Goal: Task Accomplishment & Management: Manage account settings

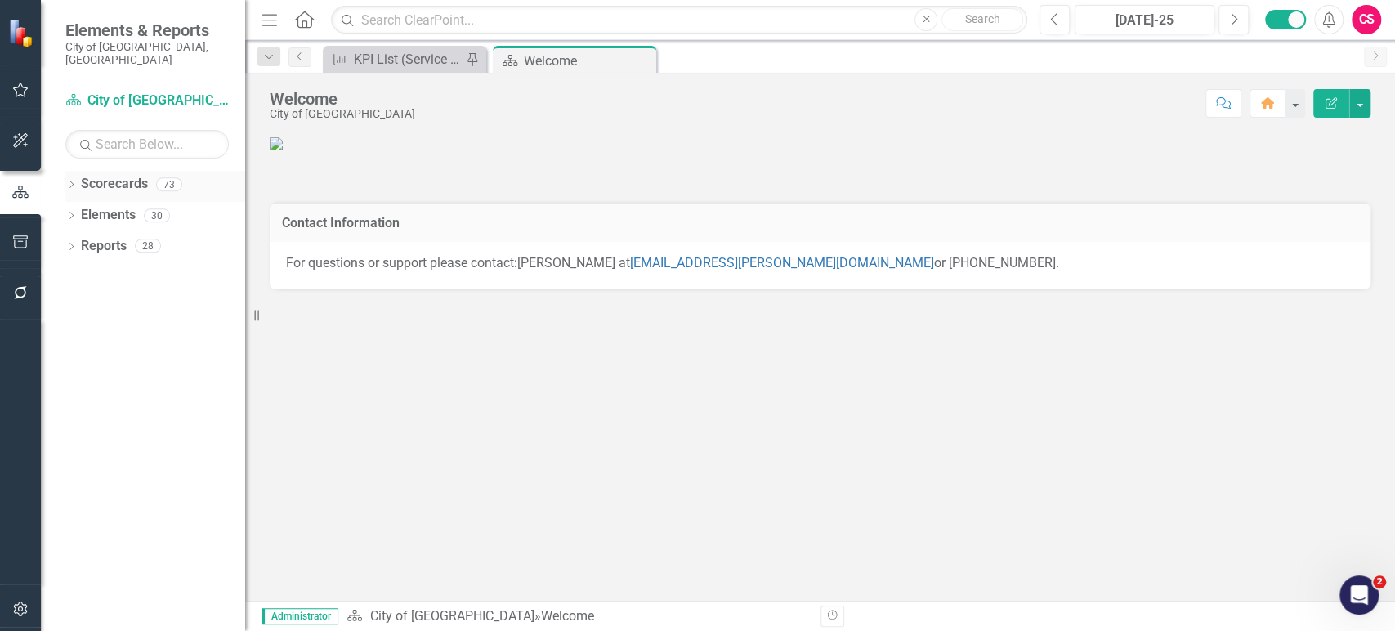
click at [118, 180] on link "Scorecards" at bounding box center [114, 184] width 67 height 19
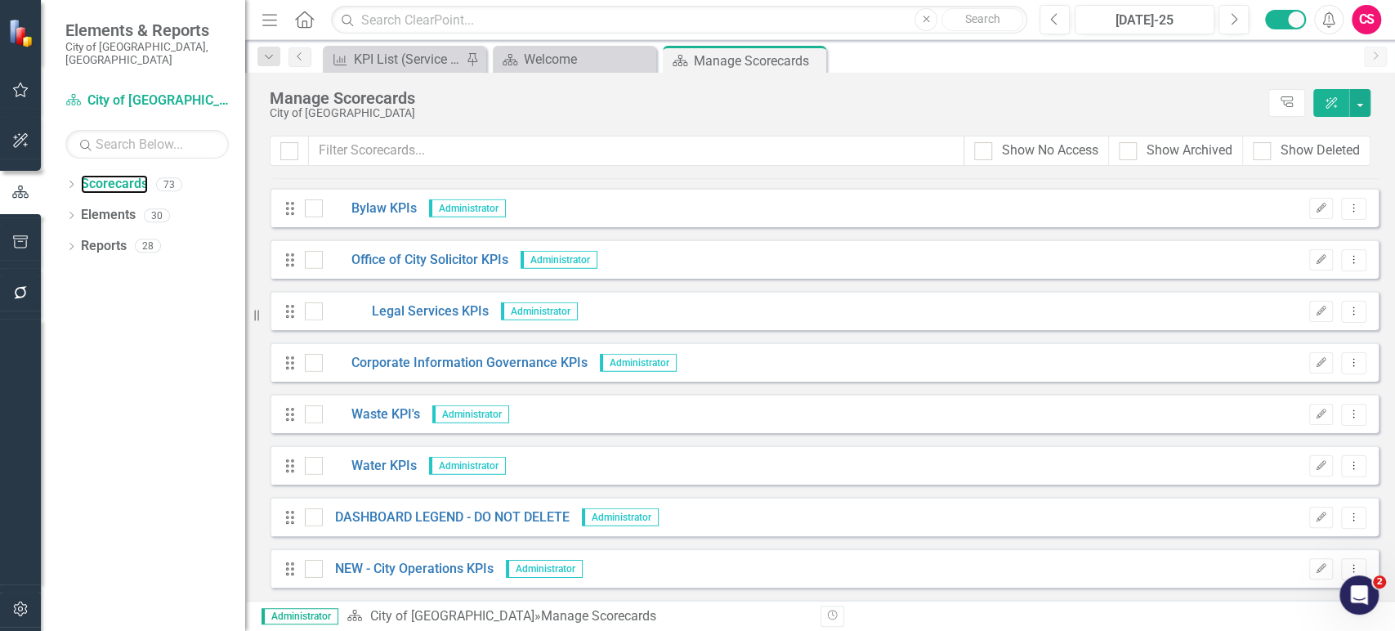
scroll to position [3335, 0]
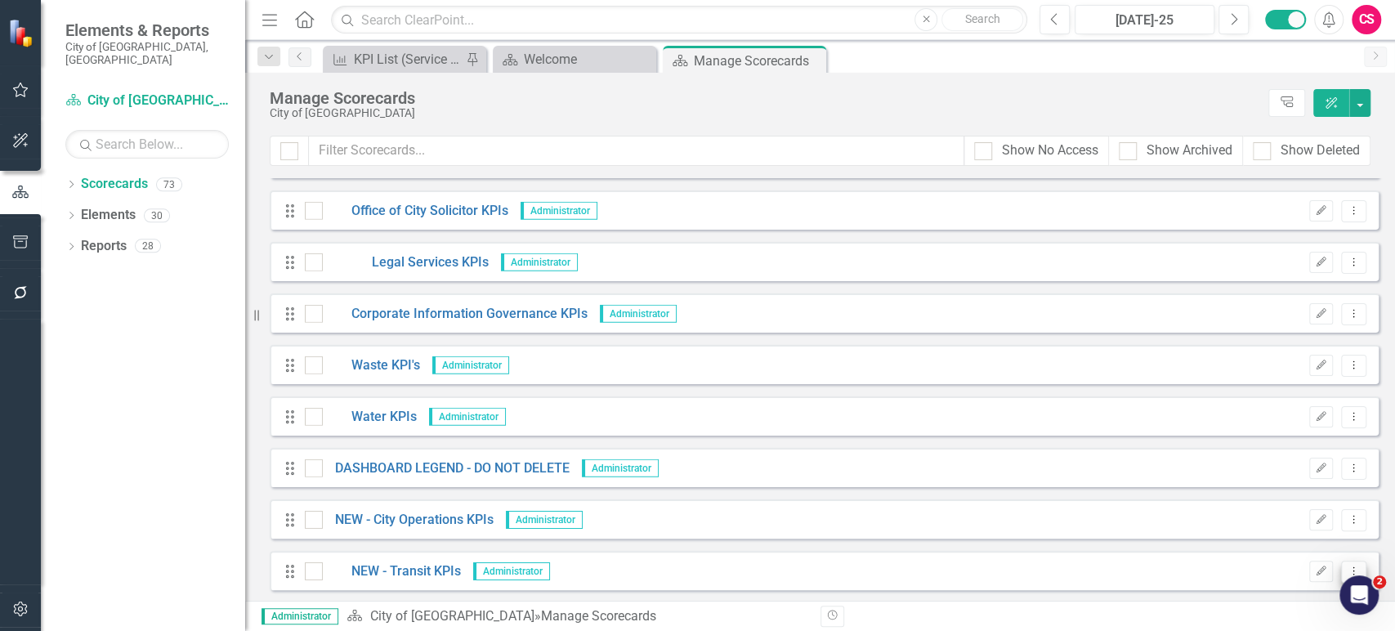
click at [1347, 570] on icon "Dropdown Menu" at bounding box center [1354, 571] width 14 height 11
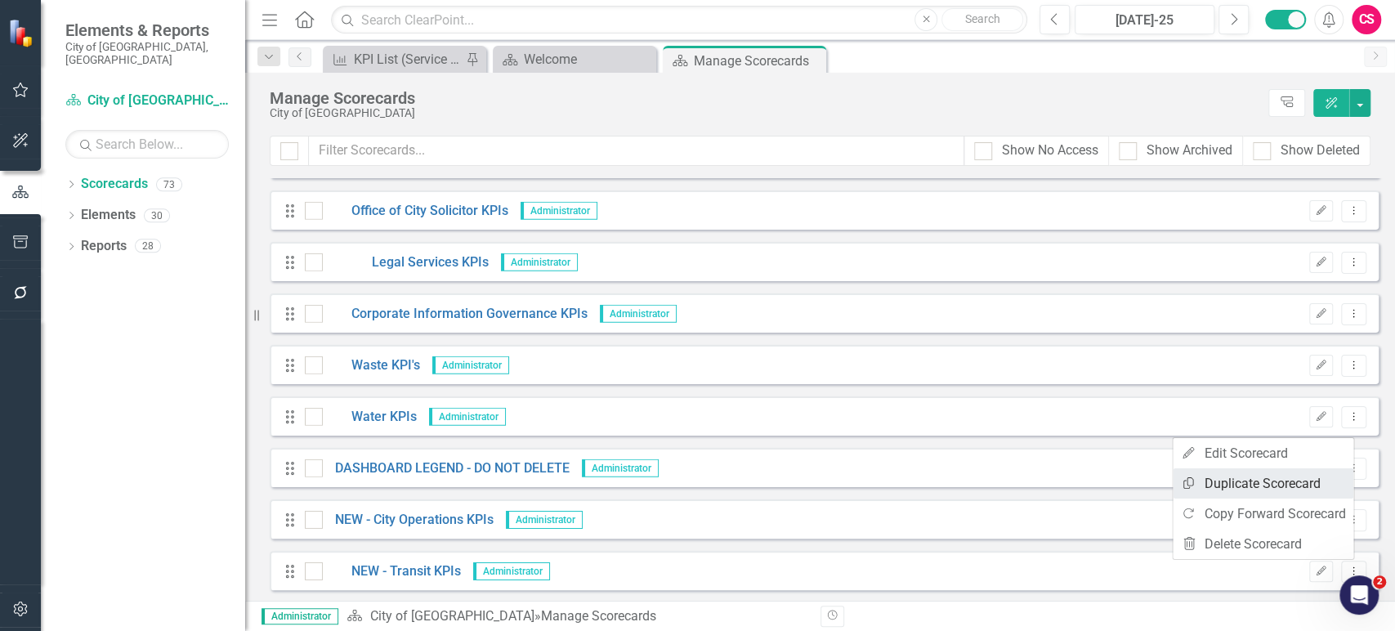
click at [1210, 481] on link "Copy Duplicate Scorecard" at bounding box center [1263, 483] width 181 height 30
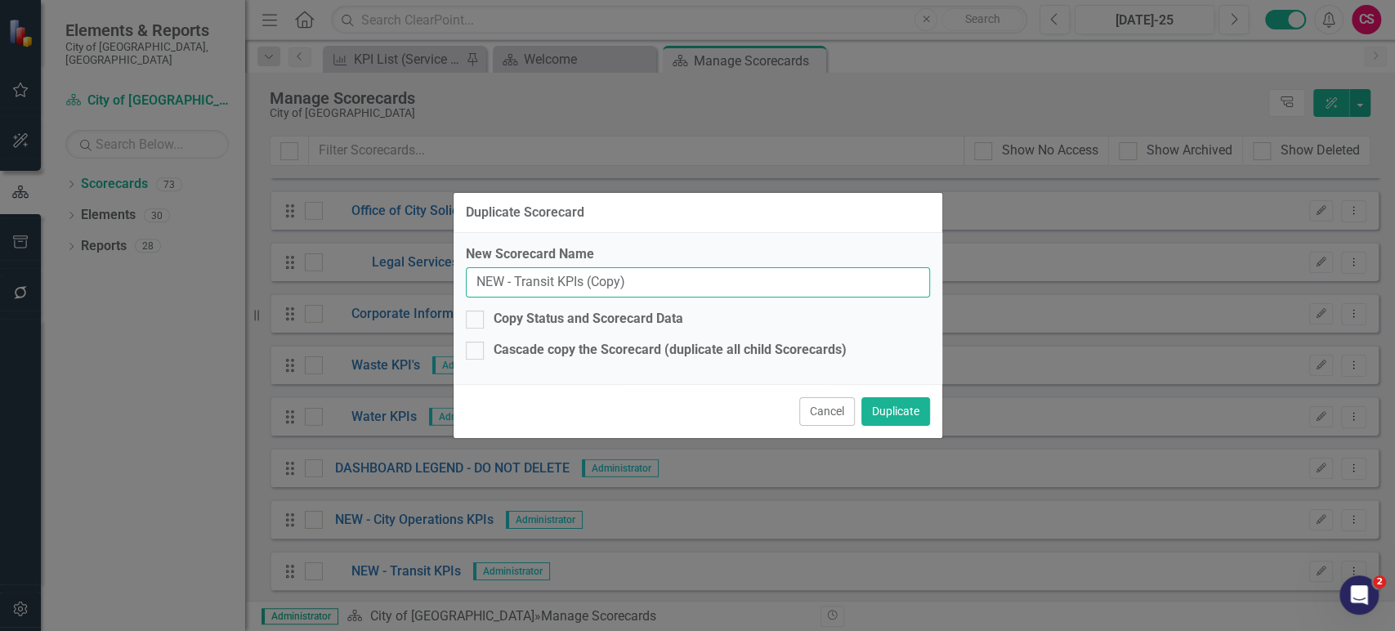
drag, startPoint x: 555, startPoint y: 282, endPoint x: 842, endPoint y: 279, distance: 286.9
click at [842, 279] on input "NEW - Transit KPIs (Copy)" at bounding box center [698, 282] width 464 height 30
paste input "Roadways & Transportation"
type input "Roadways & Transportation"
click at [910, 407] on button "Duplicate" at bounding box center [895, 411] width 69 height 29
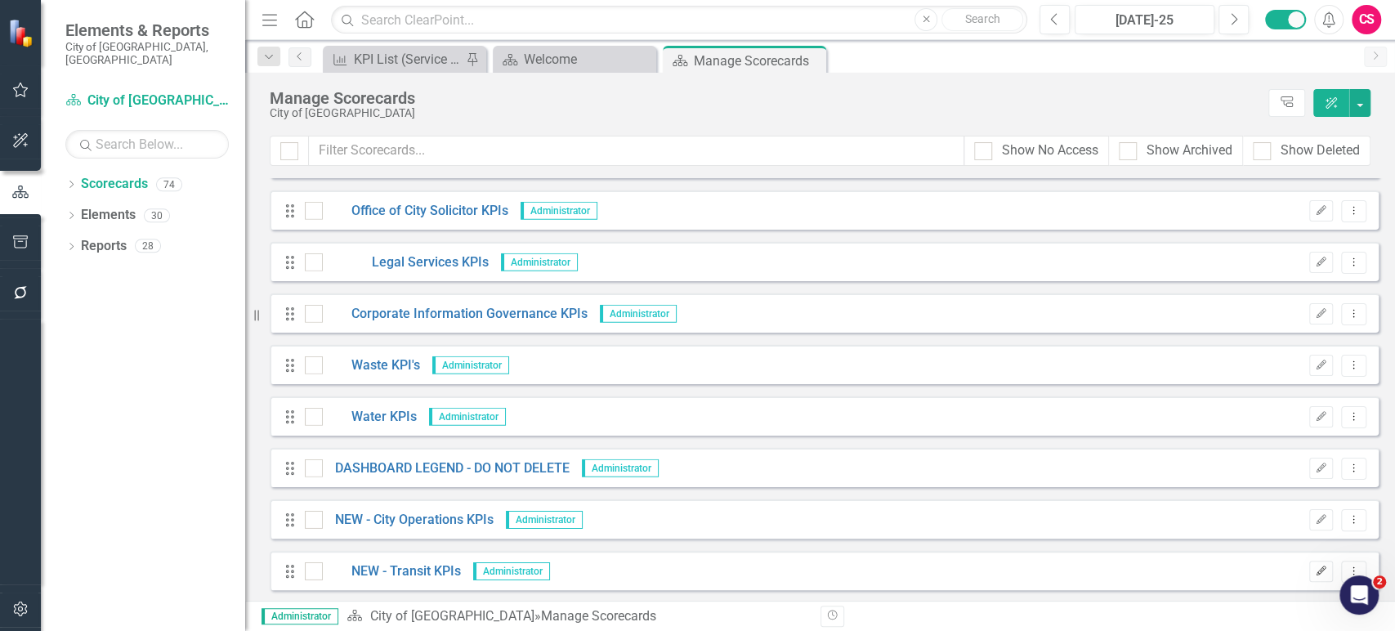
click at [1315, 567] on icon "Edit" at bounding box center [1321, 571] width 12 height 10
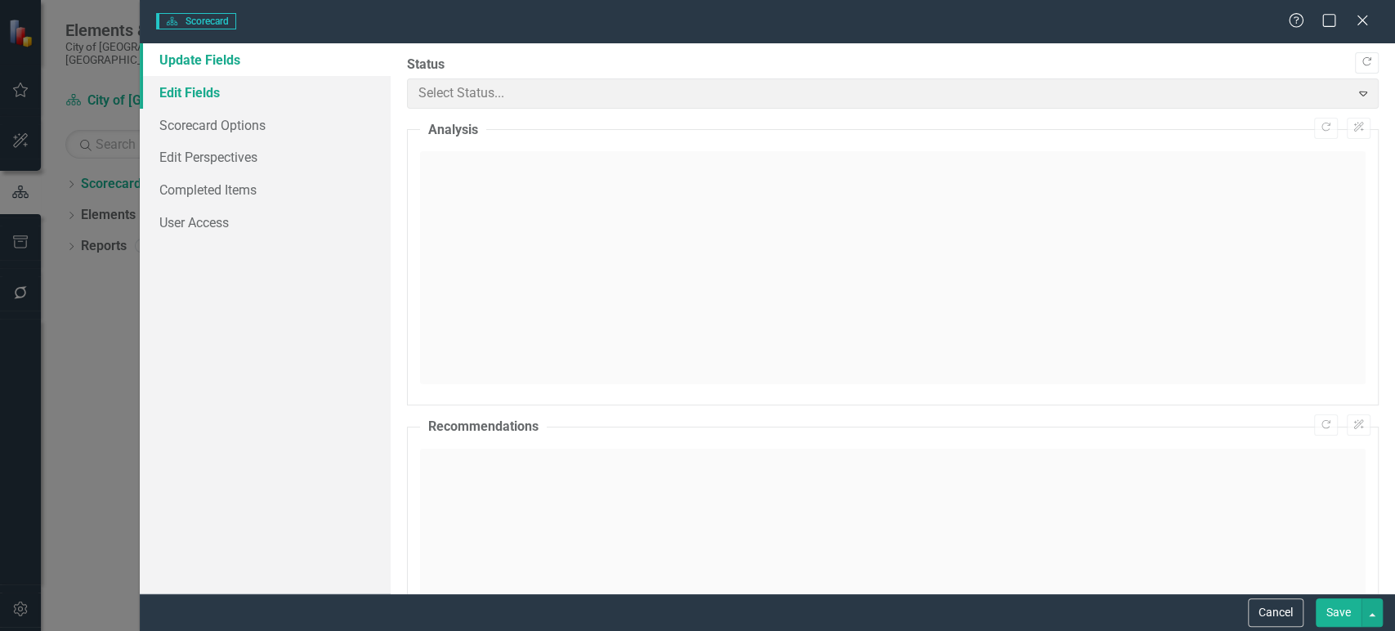
click at [209, 99] on link "Edit Fields" at bounding box center [265, 92] width 251 height 33
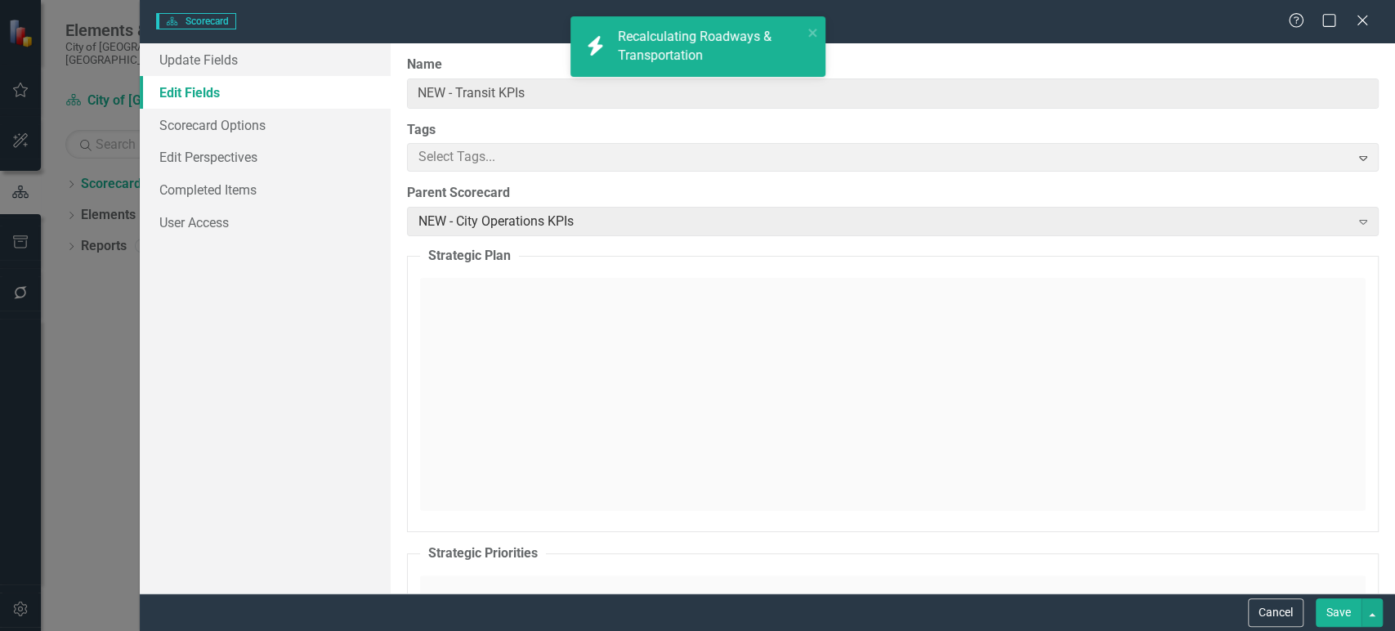
click at [317, 88] on link "Edit Fields" at bounding box center [265, 92] width 251 height 33
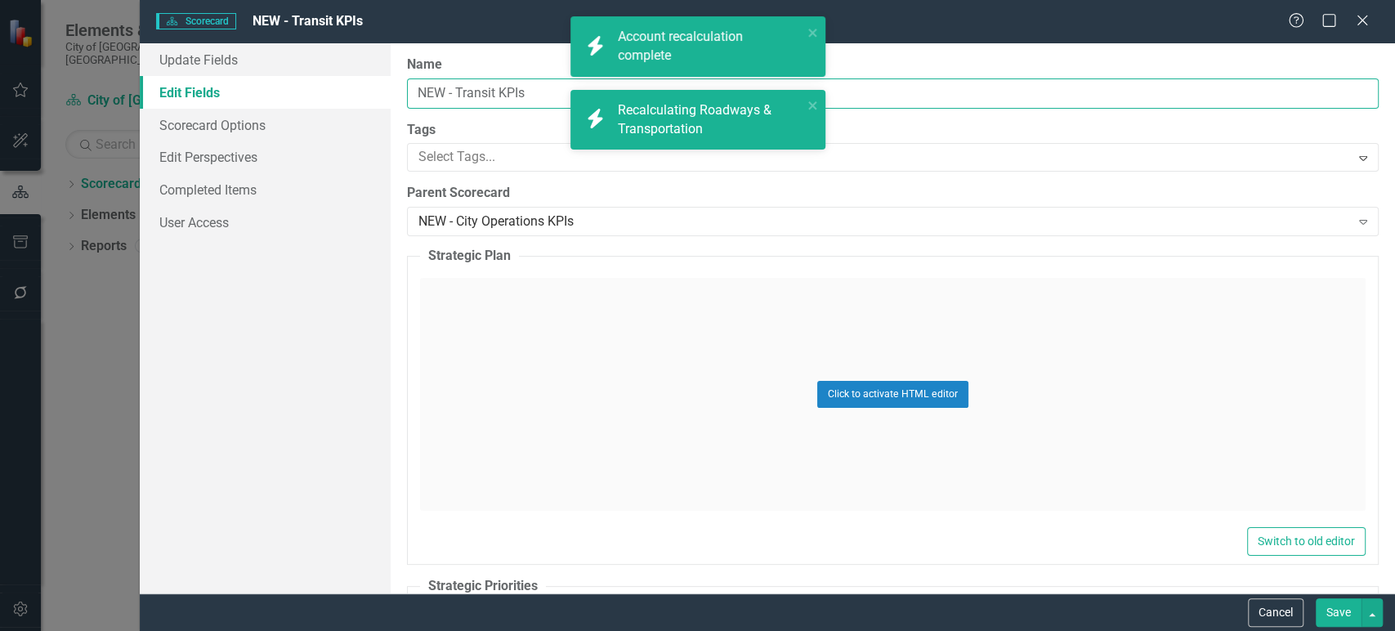
click at [447, 90] on input "NEW - Transit KPIs" at bounding box center [893, 93] width 972 height 30
drag, startPoint x: 455, startPoint y: 92, endPoint x: 344, endPoint y: 98, distance: 111.3
click at [344, 98] on div "Update Fields Edit Fields Scorecard Options Edit Perspectives Completed Items U…" at bounding box center [767, 318] width 1255 height 550
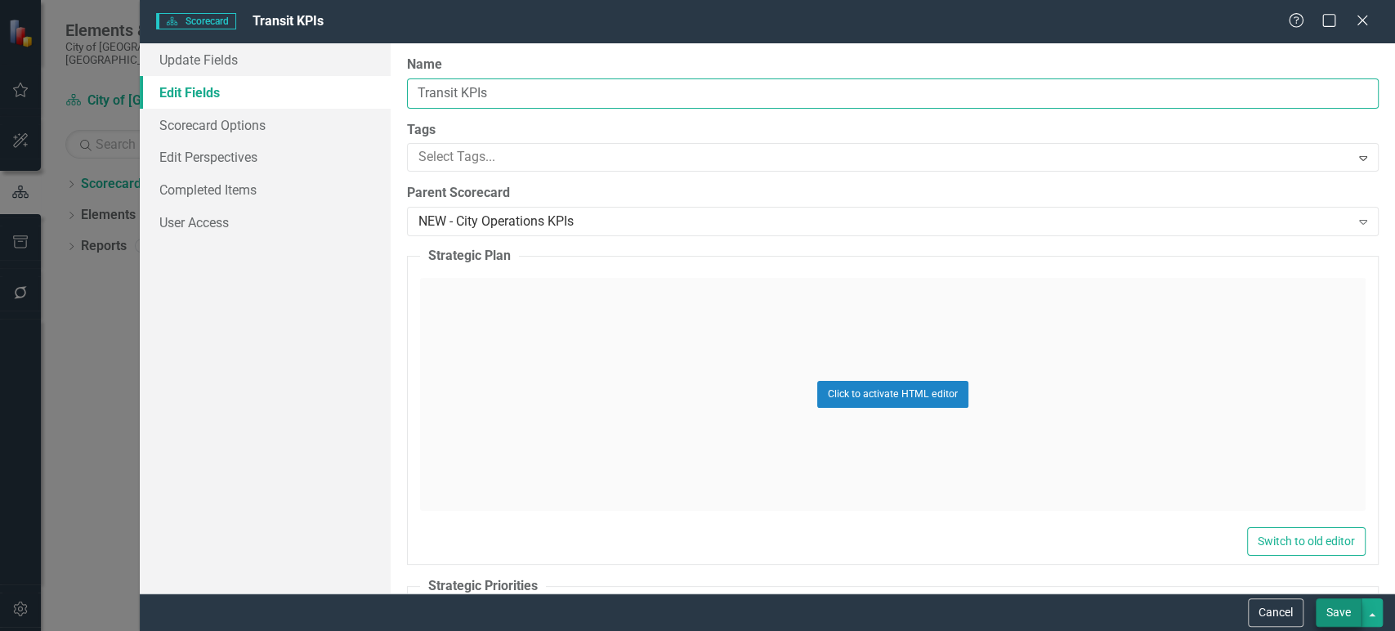
type input "Transit KPIs"
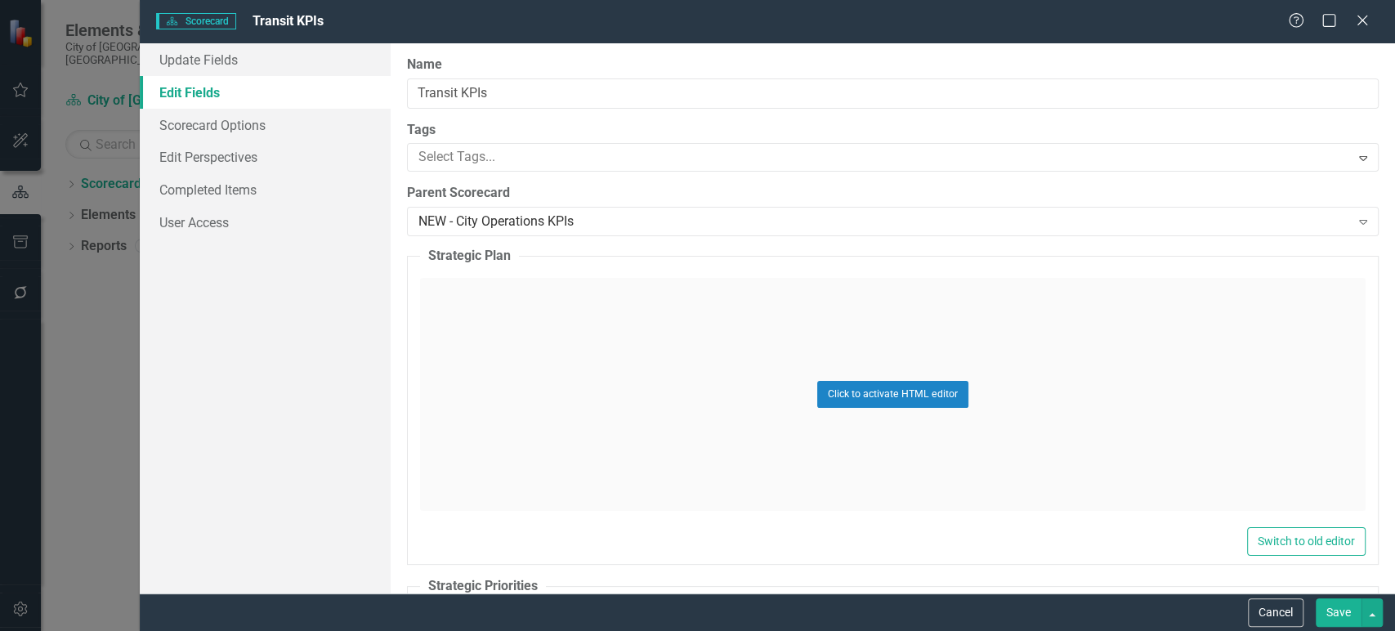
click at [1350, 621] on button "Save" at bounding box center [1339, 612] width 46 height 29
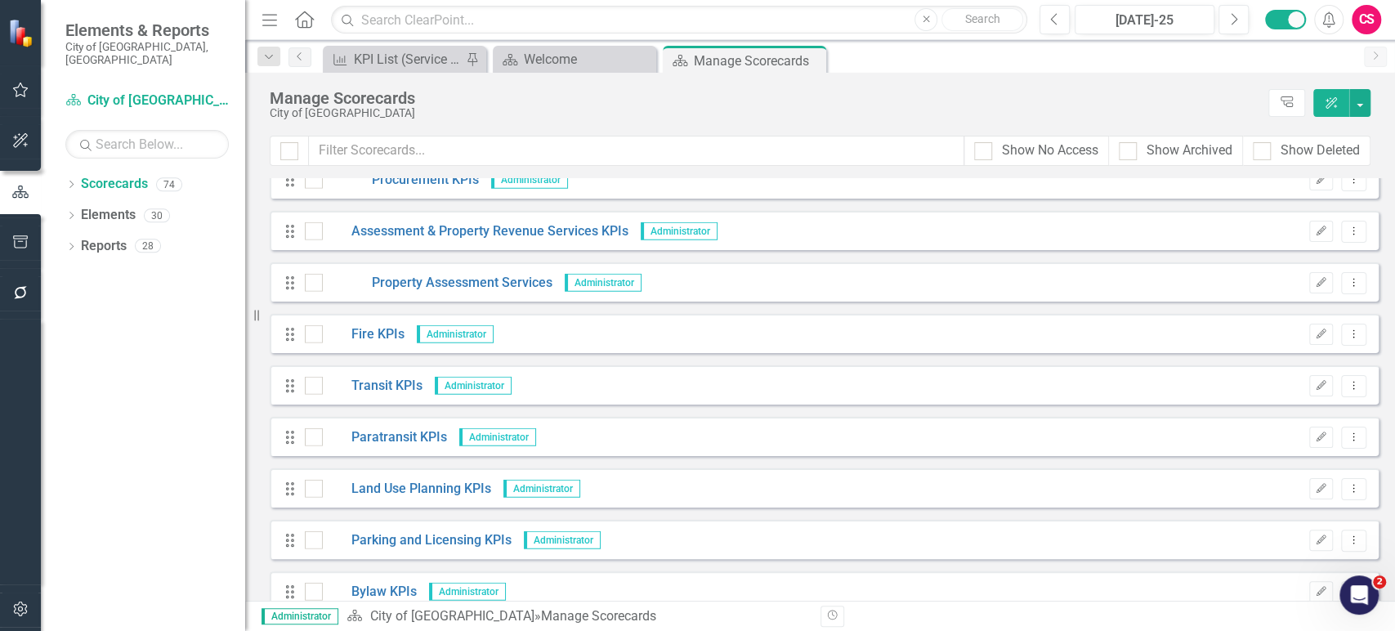
scroll to position [3387, 0]
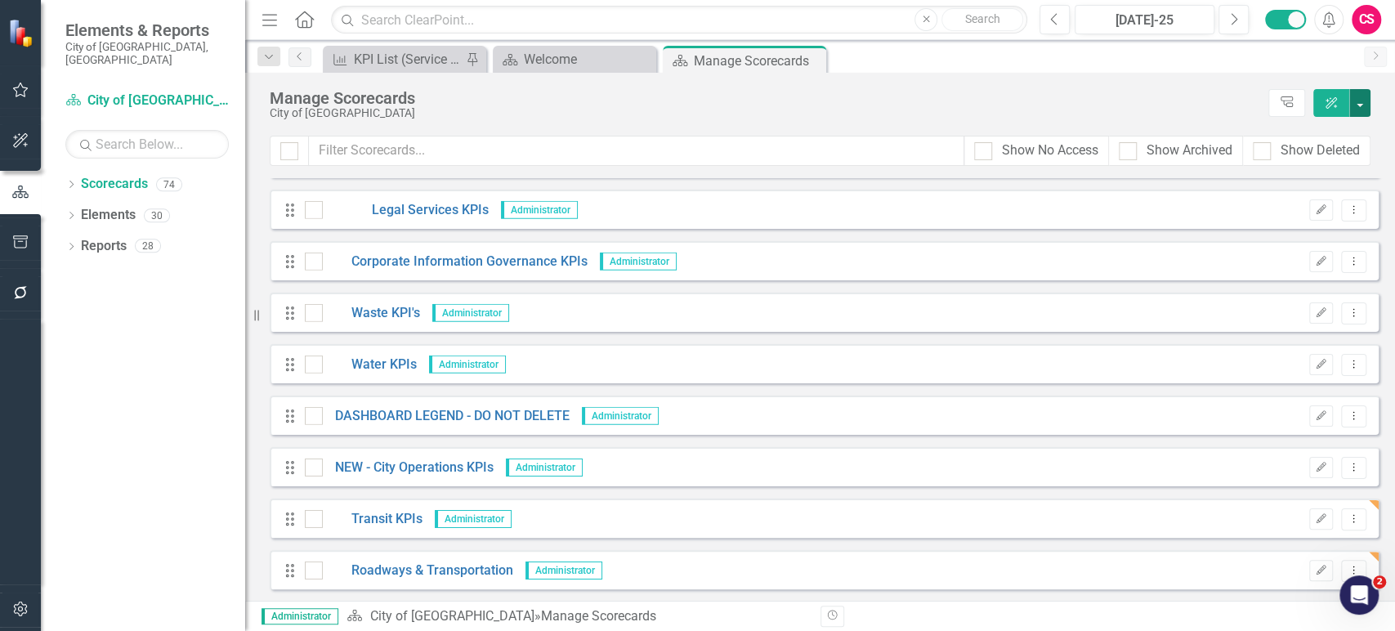
click at [1365, 105] on button "button" at bounding box center [1359, 103] width 21 height 28
click at [1262, 171] on link "Add Add Scorecard" at bounding box center [1285, 165] width 169 height 30
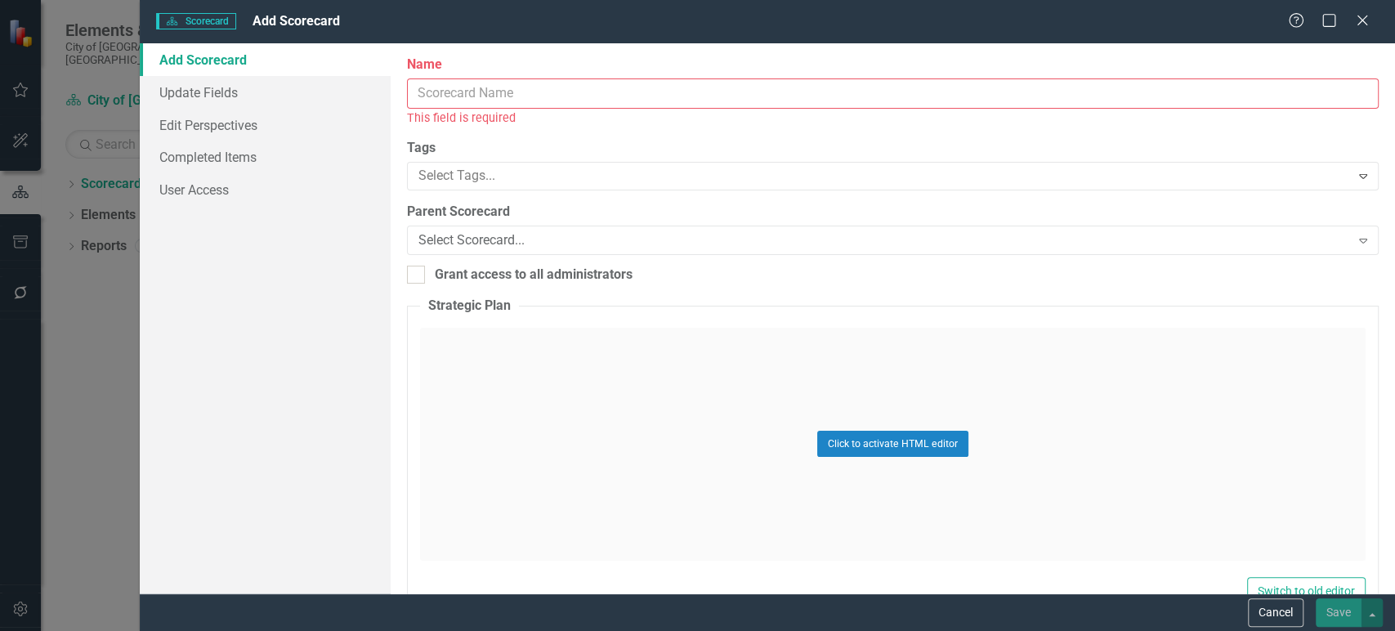
click at [620, 77] on div "Name This field is required" at bounding box center [893, 91] width 972 height 71
click at [615, 92] on input "Name" at bounding box center [893, 93] width 972 height 30
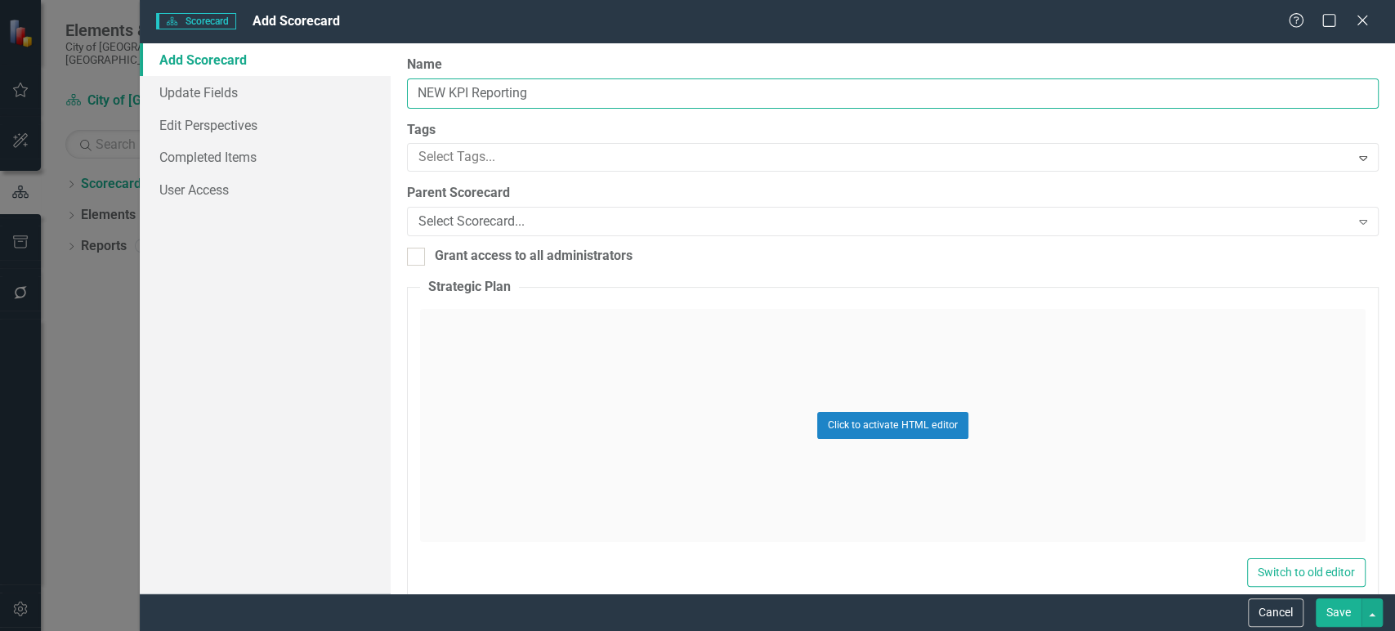
click at [454, 92] on input "NEW KPI Reporting" at bounding box center [893, 93] width 972 height 30
type input "NEW - KPI Reporting"
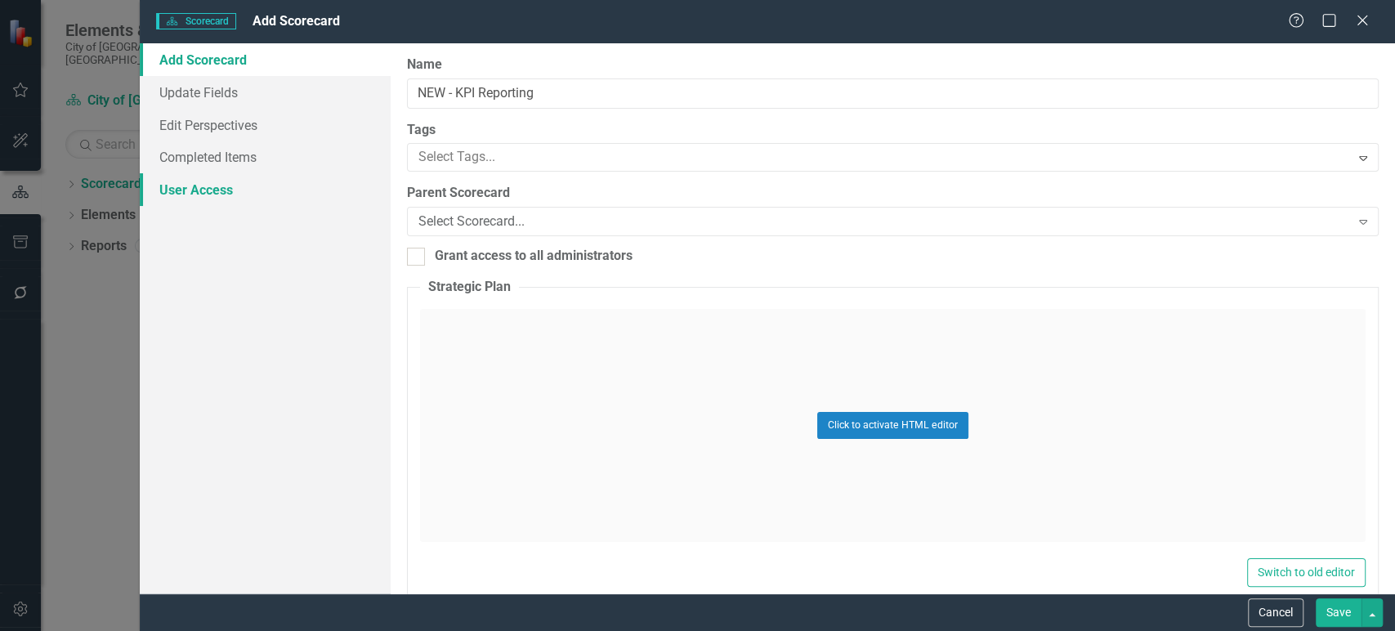
click at [210, 195] on link "User Access" at bounding box center [265, 189] width 251 height 33
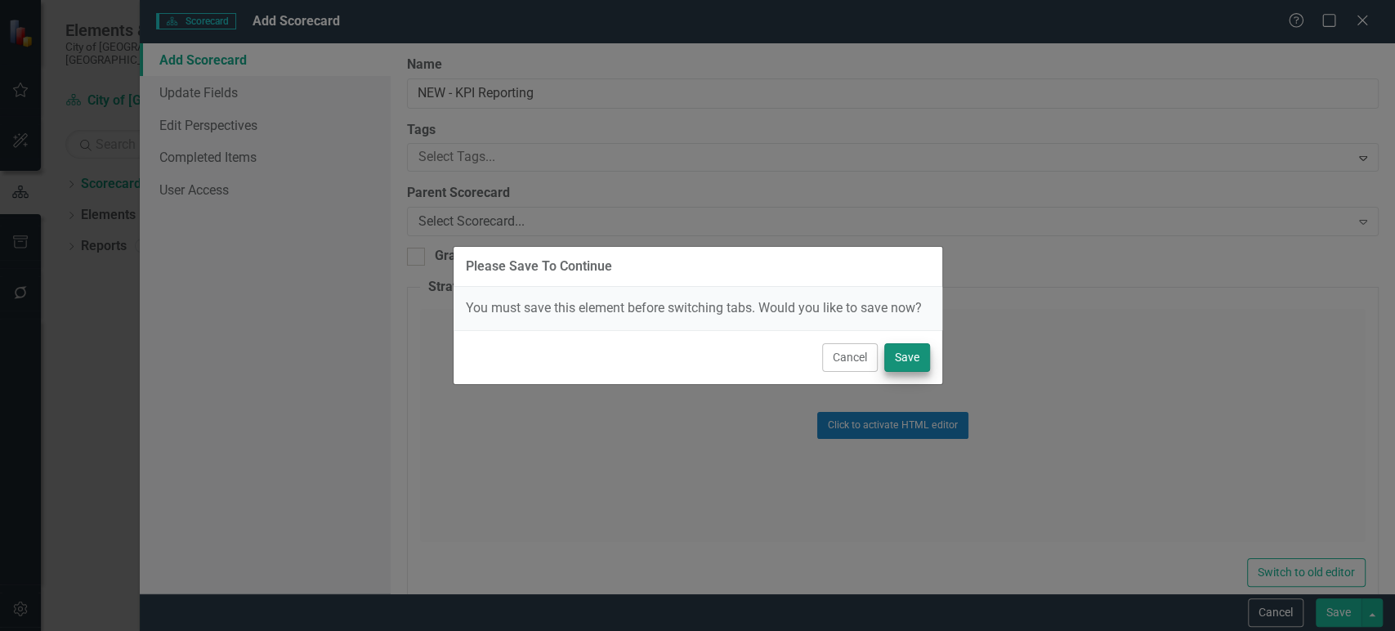
click at [928, 351] on div "Please Save To Continue You must save this element before switching tabs. Would…" at bounding box center [697, 315] width 1395 height 631
click at [906, 351] on button "Save" at bounding box center [907, 357] width 46 height 29
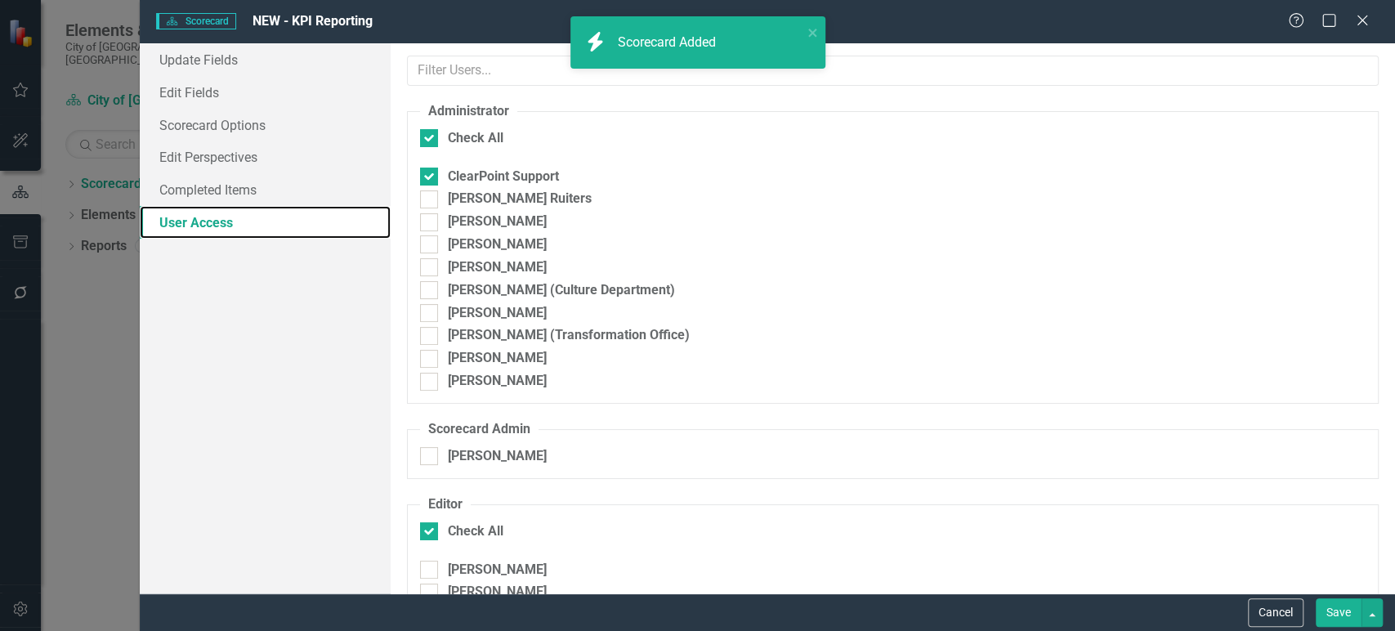
checkbox input "false"
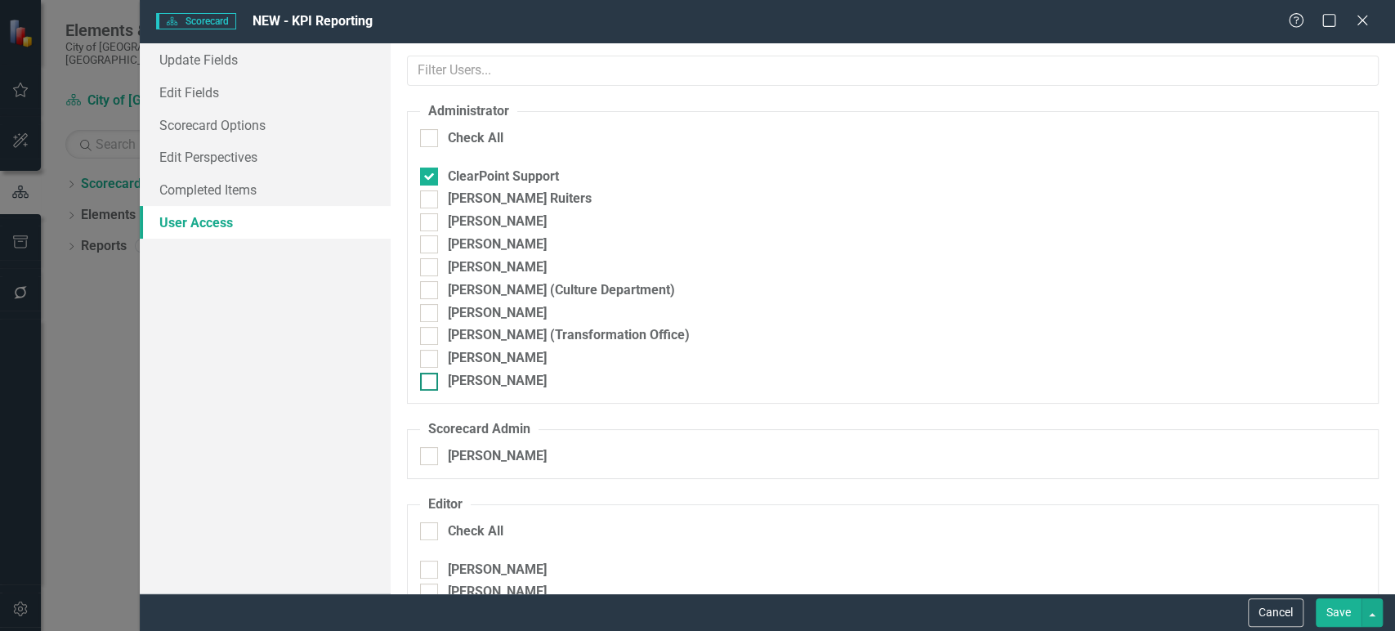
click at [427, 382] on input "Jacob Sprawson" at bounding box center [425, 378] width 11 height 11
checkbox input "true"
click at [426, 351] on input "Kevin Huynh" at bounding box center [425, 355] width 11 height 11
checkbox input "true"
click at [1336, 620] on button "Save" at bounding box center [1339, 612] width 46 height 29
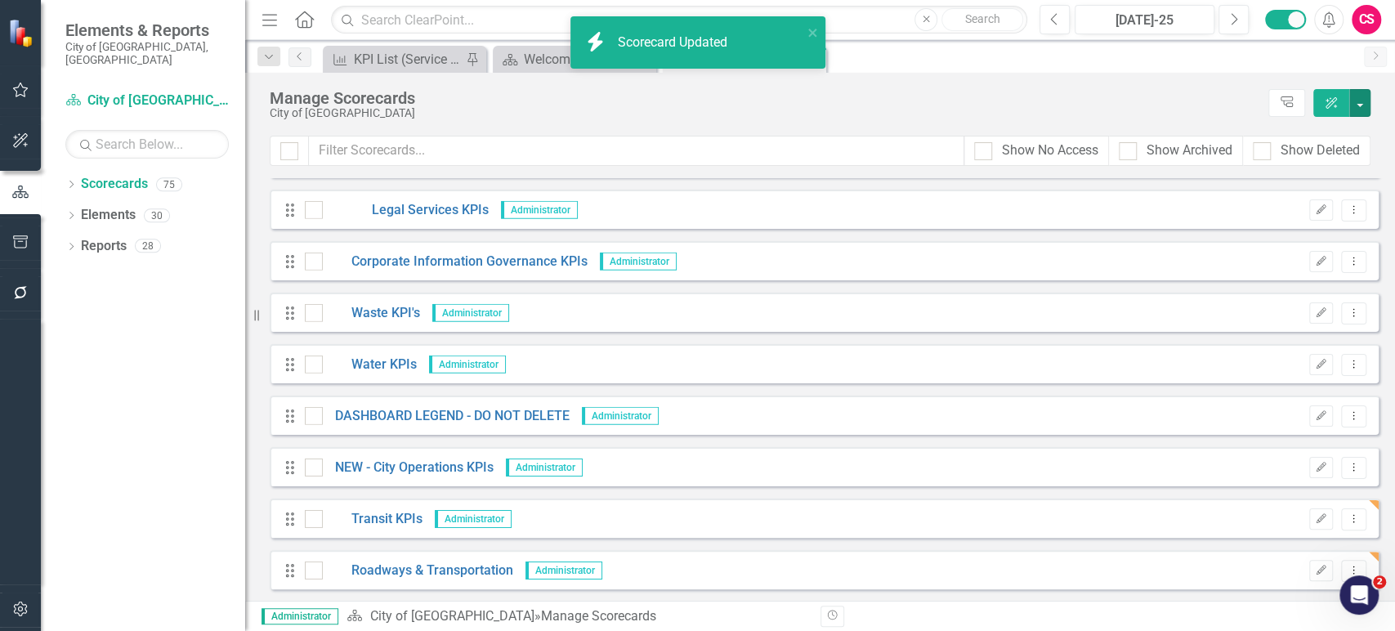
scroll to position [3438, 0]
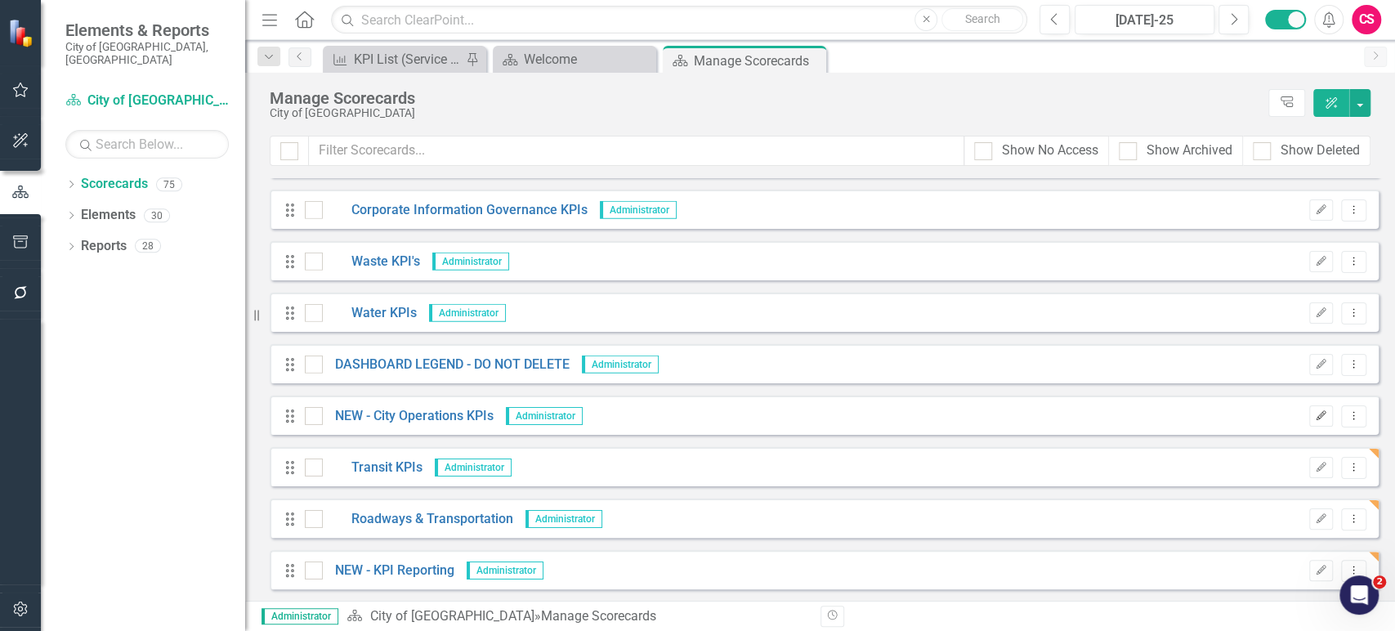
click at [1315, 413] on icon "Edit" at bounding box center [1321, 416] width 12 height 10
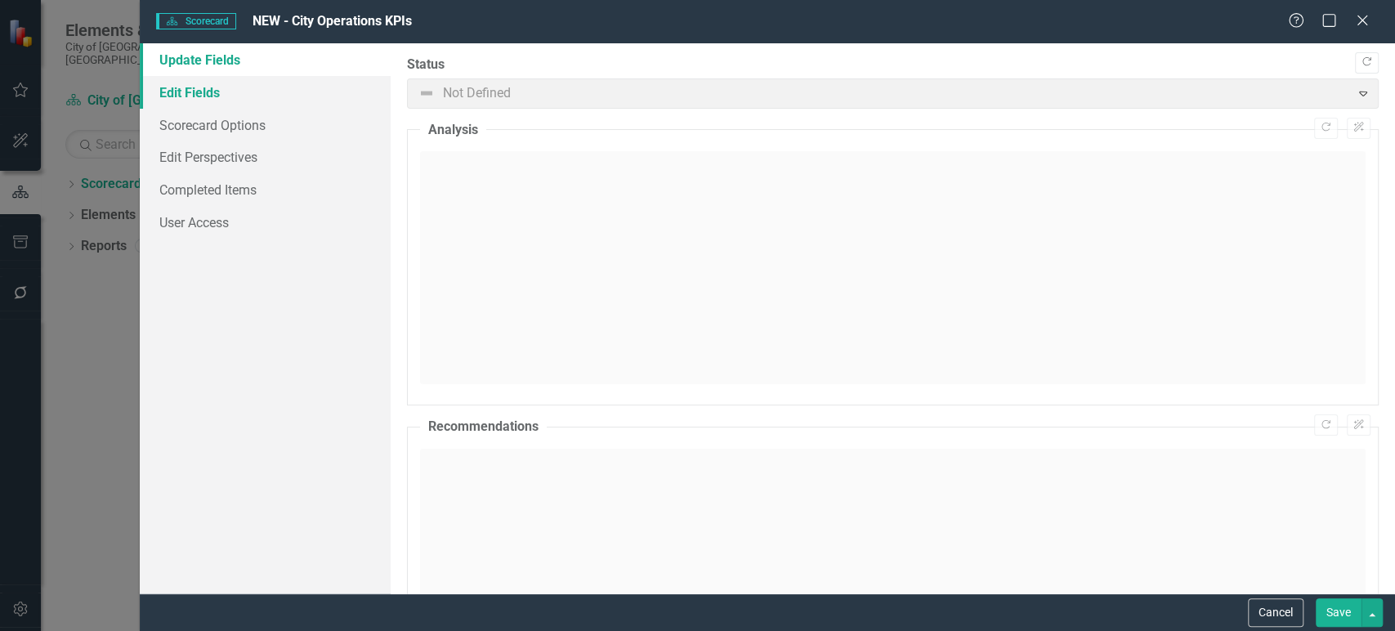
click at [287, 84] on link "Edit Fields" at bounding box center [265, 92] width 251 height 33
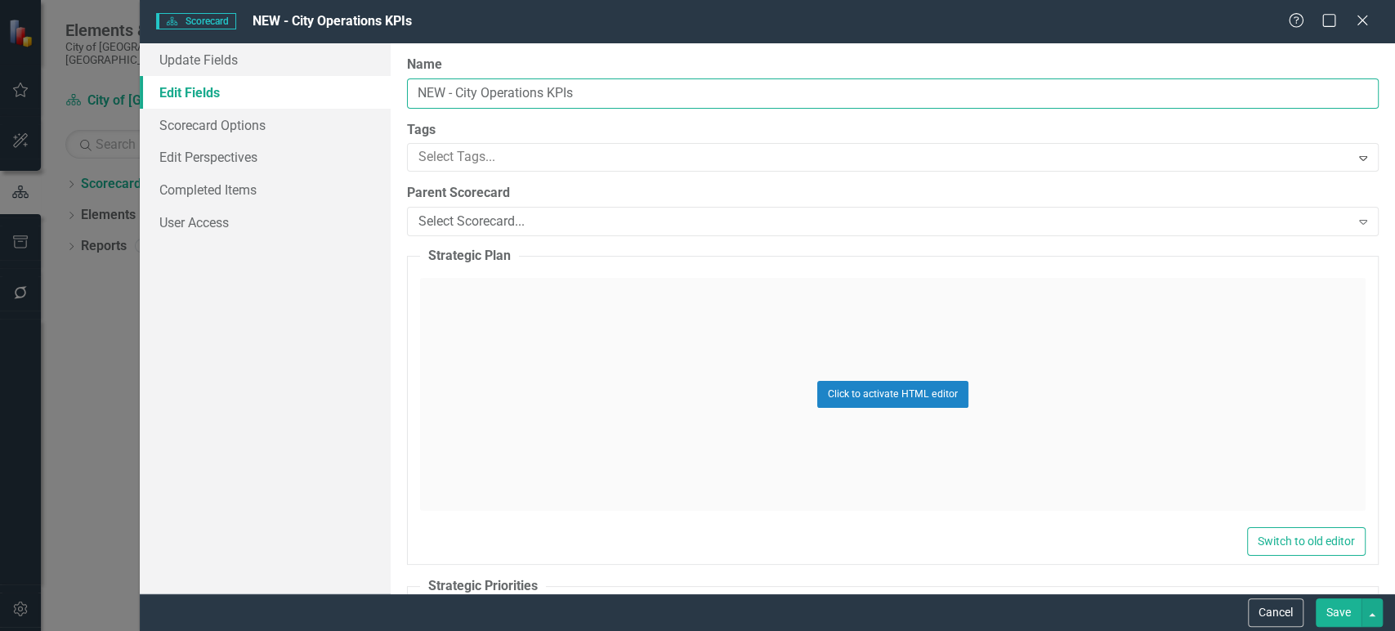
drag, startPoint x: 299, startPoint y: 84, endPoint x: 456, endPoint y: 90, distance: 157.0
click at [454, 90] on input "NEW - City Operations KPIs" at bounding box center [893, 93] width 972 height 30
drag, startPoint x: 456, startPoint y: 90, endPoint x: 373, endPoint y: 81, distance: 83.8
click at [373, 81] on div "Update Fields Edit Fields Scorecard Options Edit Perspectives Completed Items U…" at bounding box center [767, 318] width 1255 height 550
type input "City Operations KPIs"
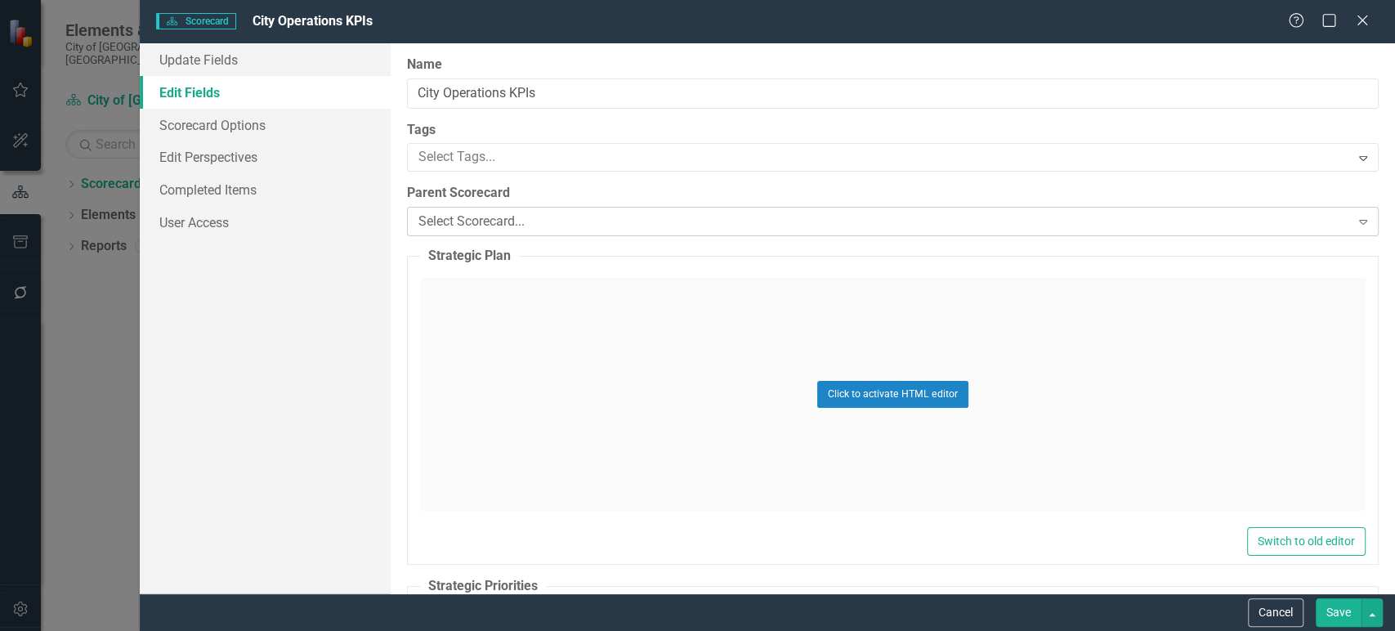
click at [517, 230] on div "Select Scorecard... Expand" at bounding box center [893, 221] width 972 height 29
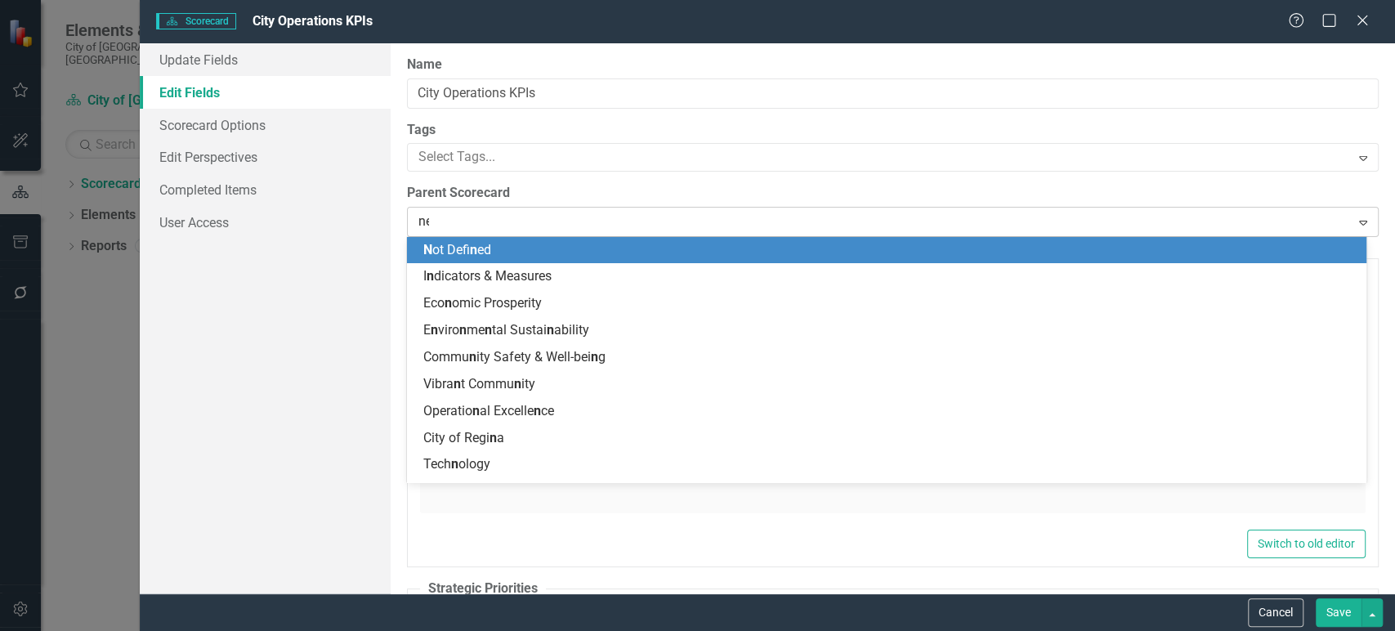
type input "new"
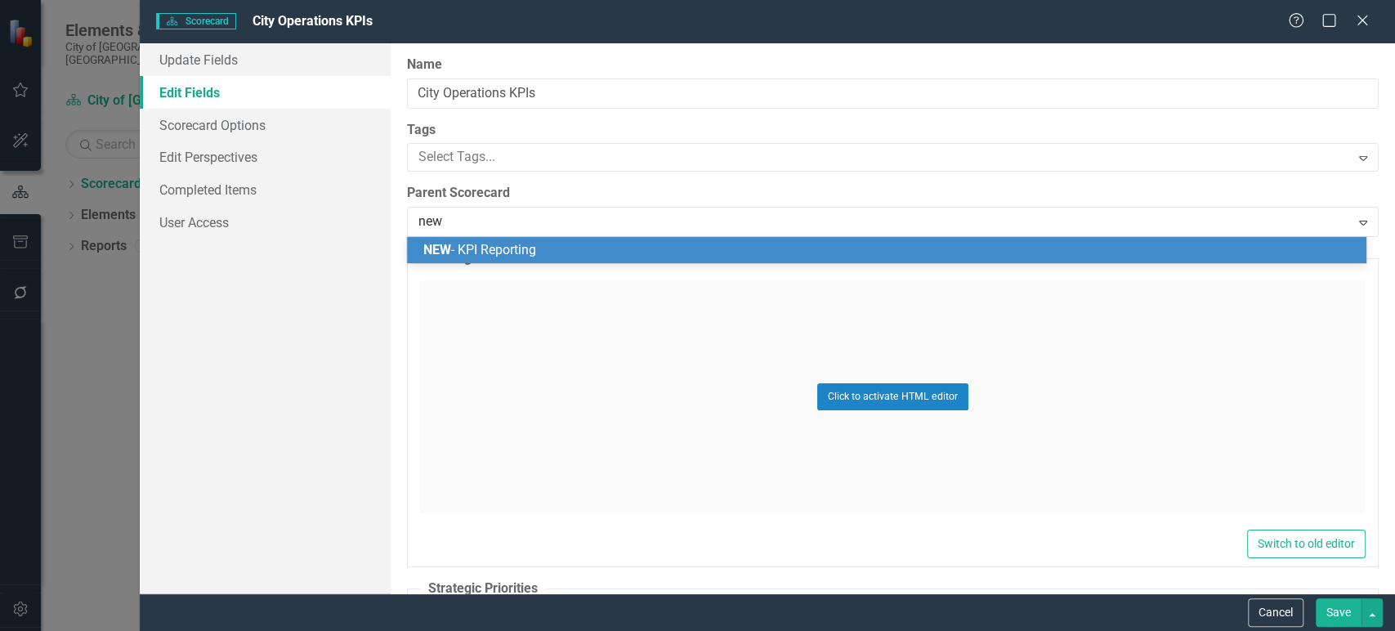
click at [521, 242] on span "NEW - KPI Reporting" at bounding box center [479, 250] width 113 height 16
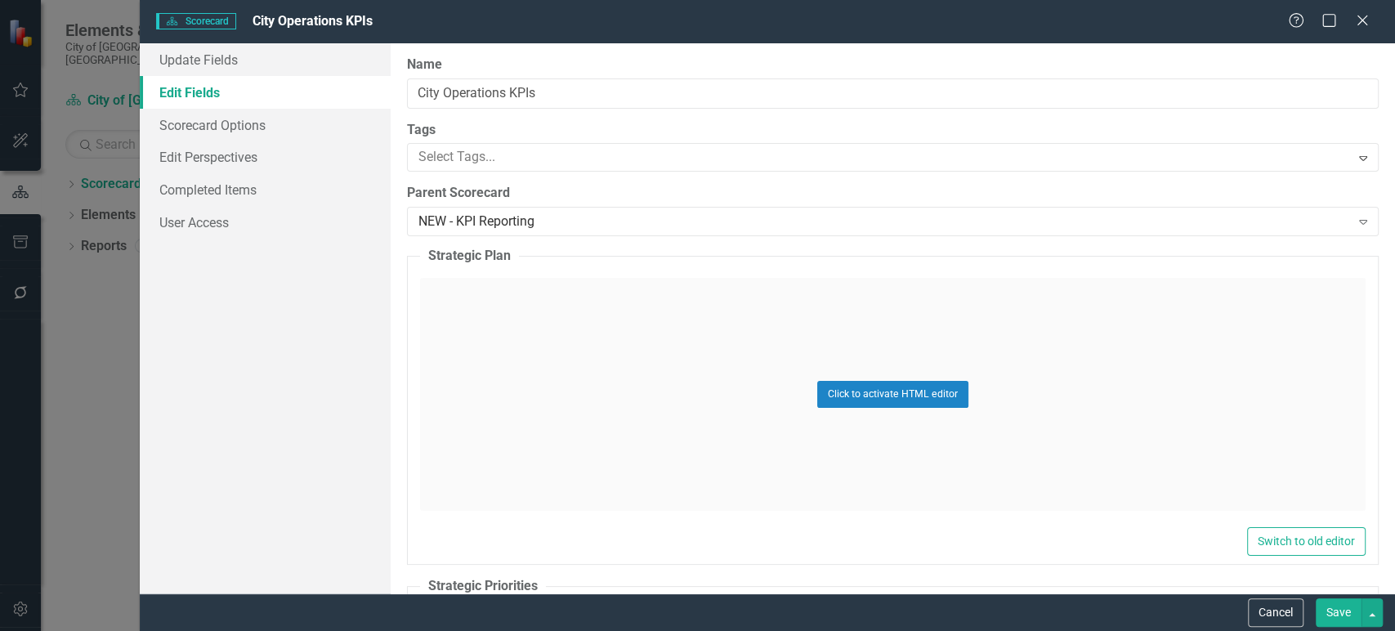
click at [1333, 610] on button "Save" at bounding box center [1339, 612] width 46 height 29
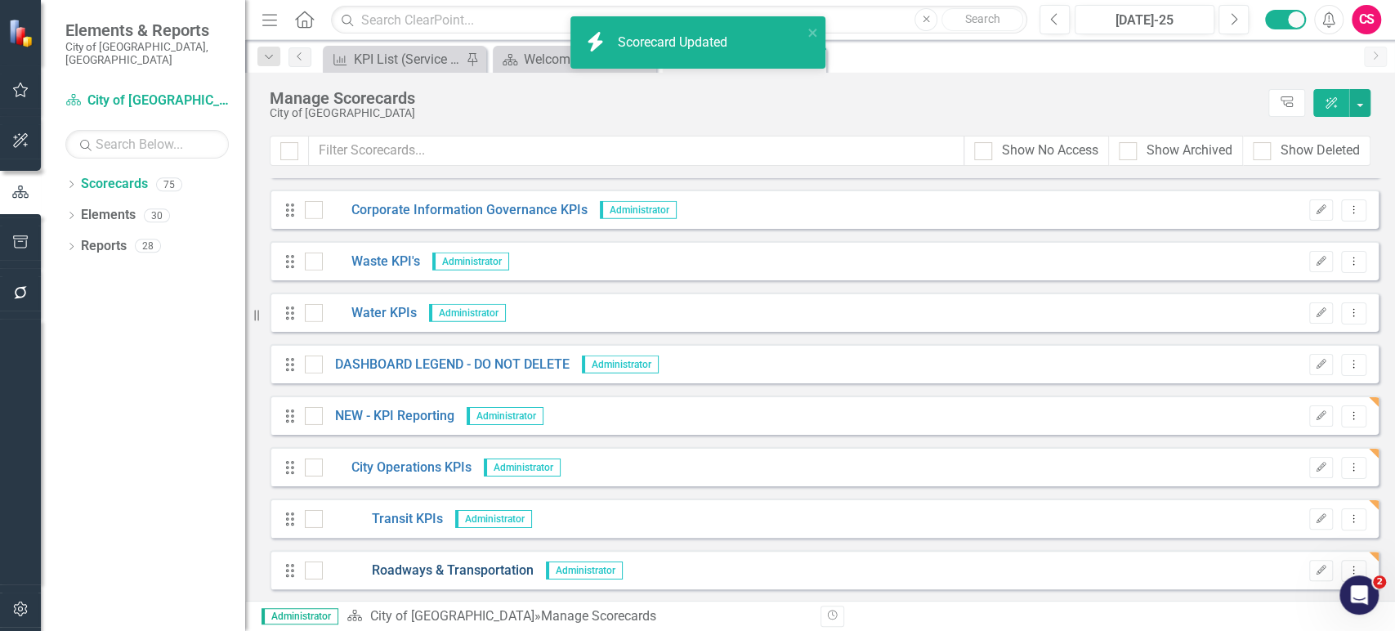
click at [452, 567] on link "Roadways & Transportation" at bounding box center [428, 570] width 211 height 19
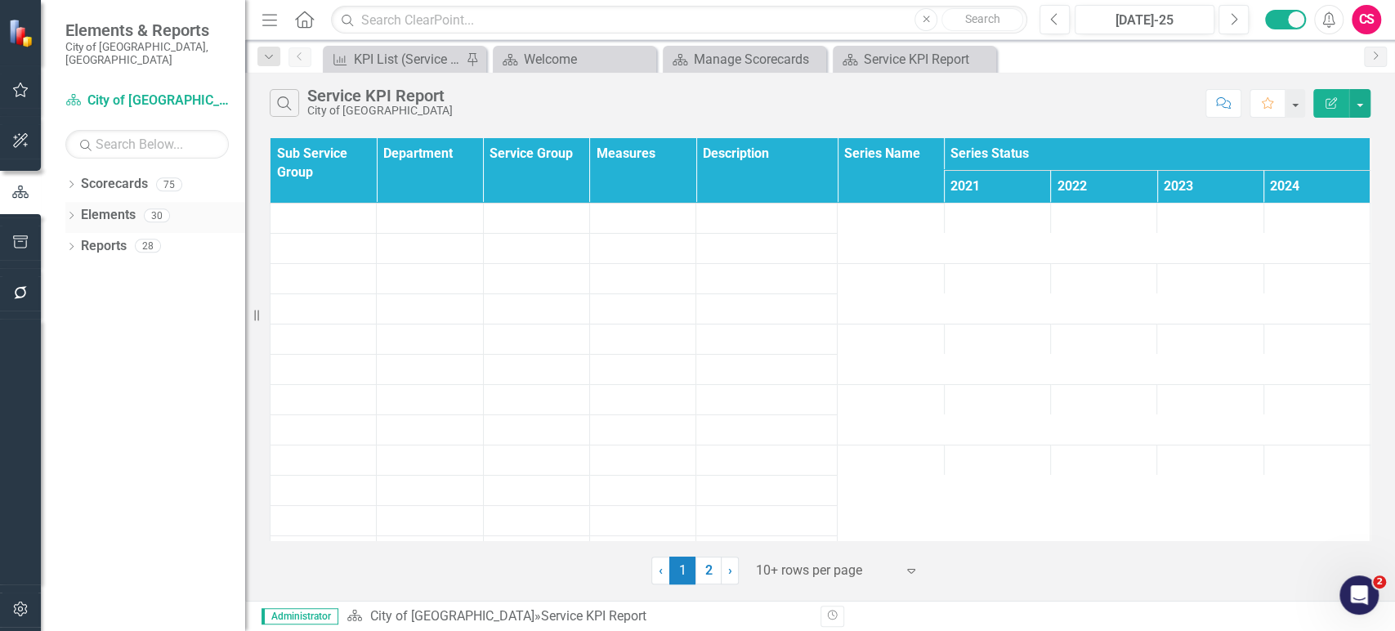
click at [99, 206] on link "Elements" at bounding box center [108, 215] width 55 height 19
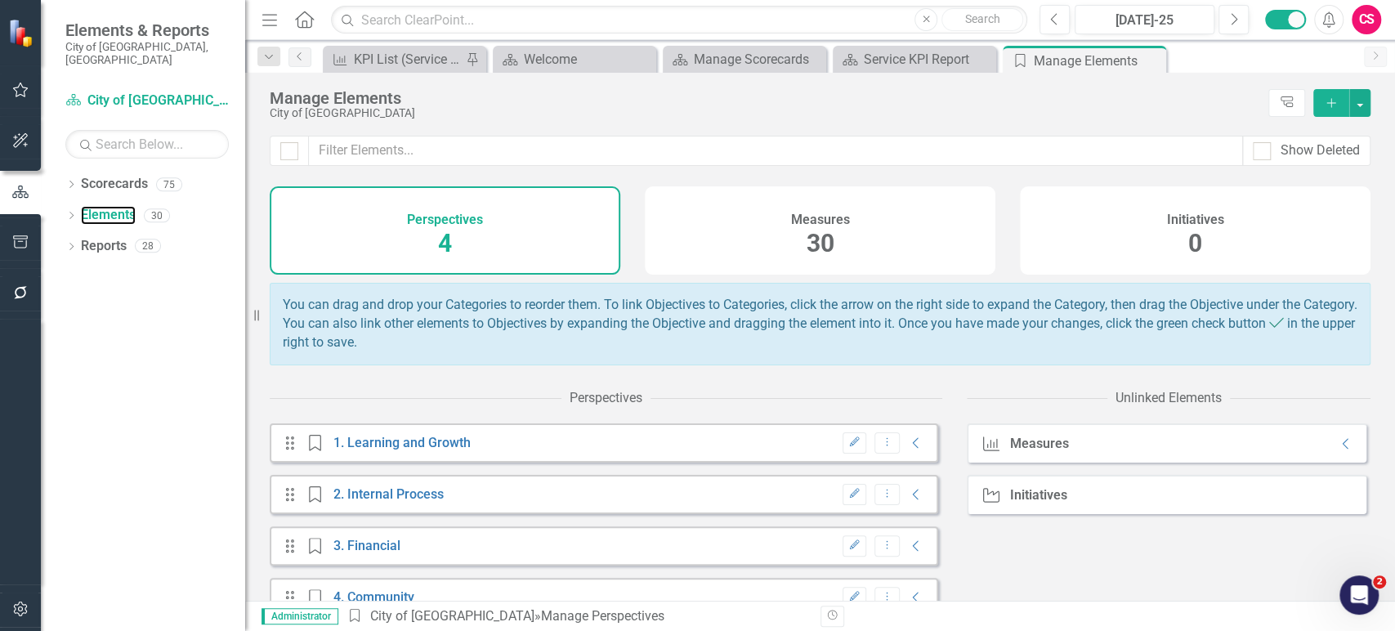
scroll to position [39, 0]
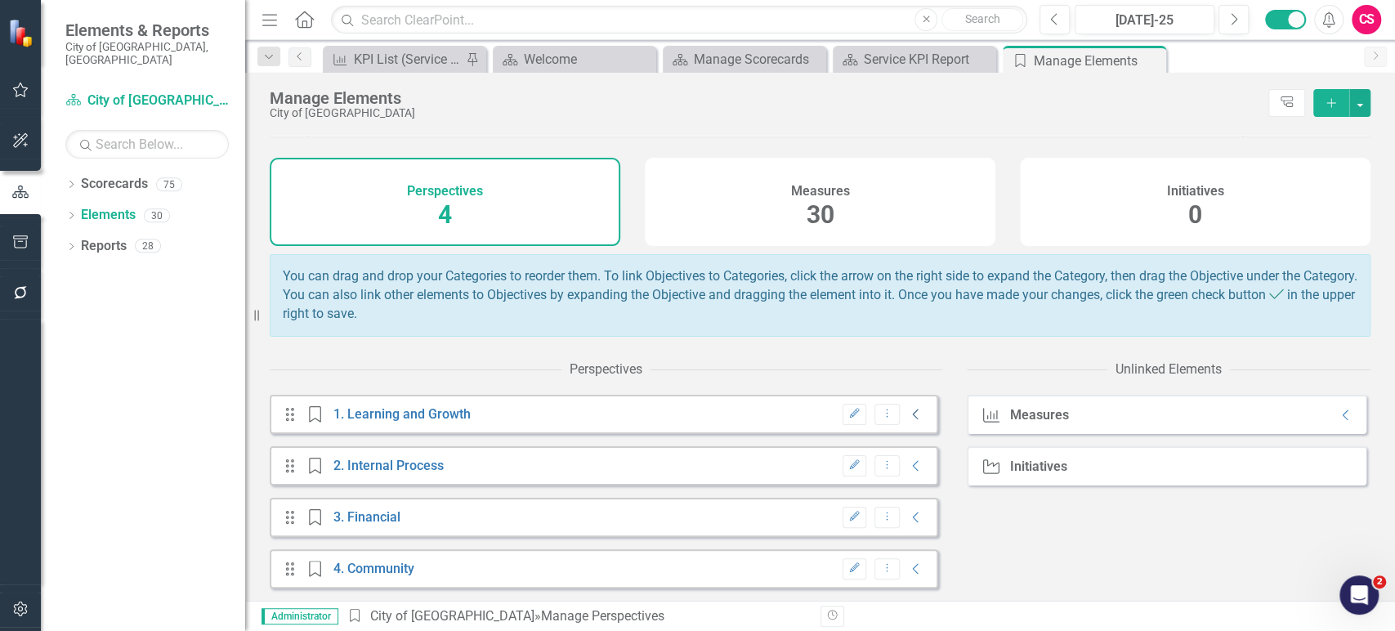
click at [908, 415] on icon "Collapse" at bounding box center [916, 414] width 16 height 13
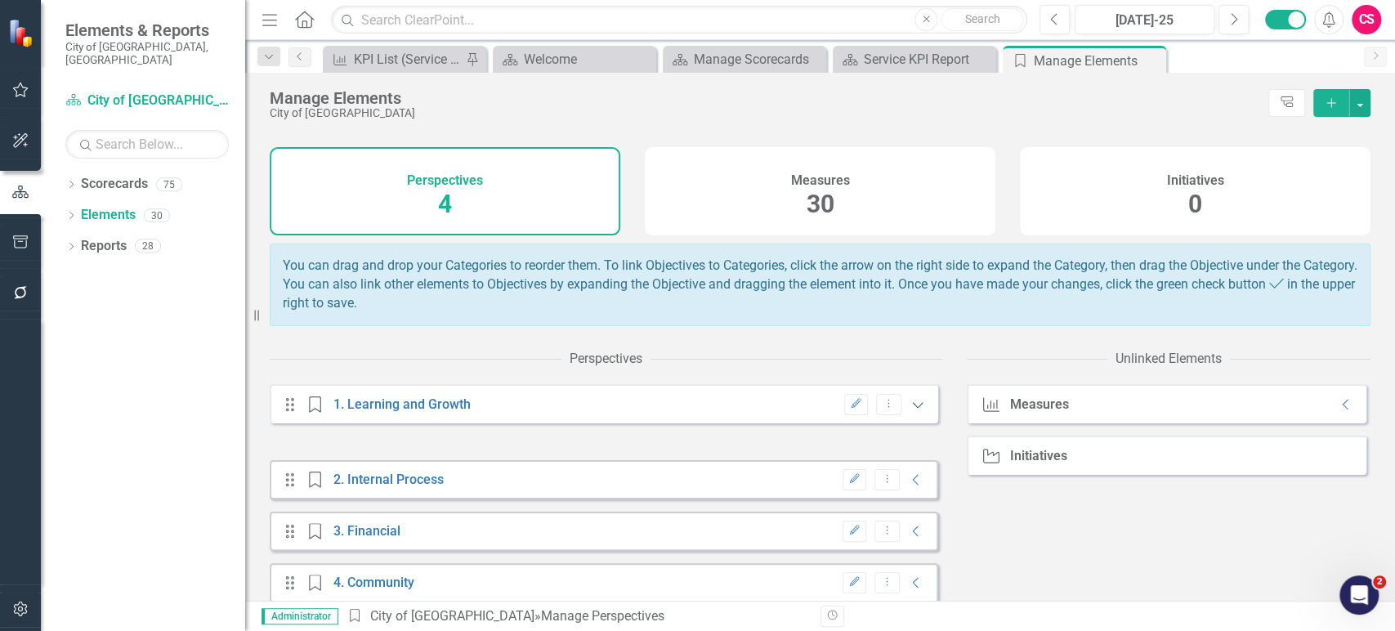
click at [910, 411] on icon "Expanded" at bounding box center [918, 404] width 16 height 13
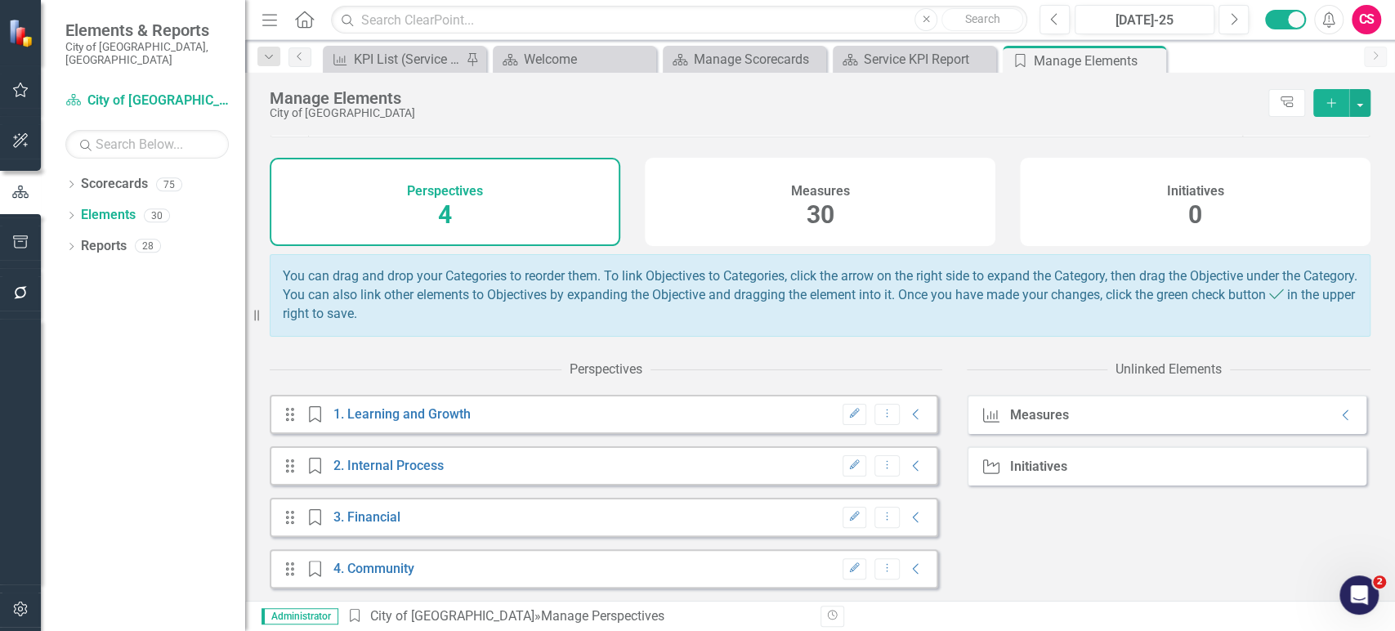
click at [731, 169] on div "Measures 30" at bounding box center [820, 202] width 351 height 88
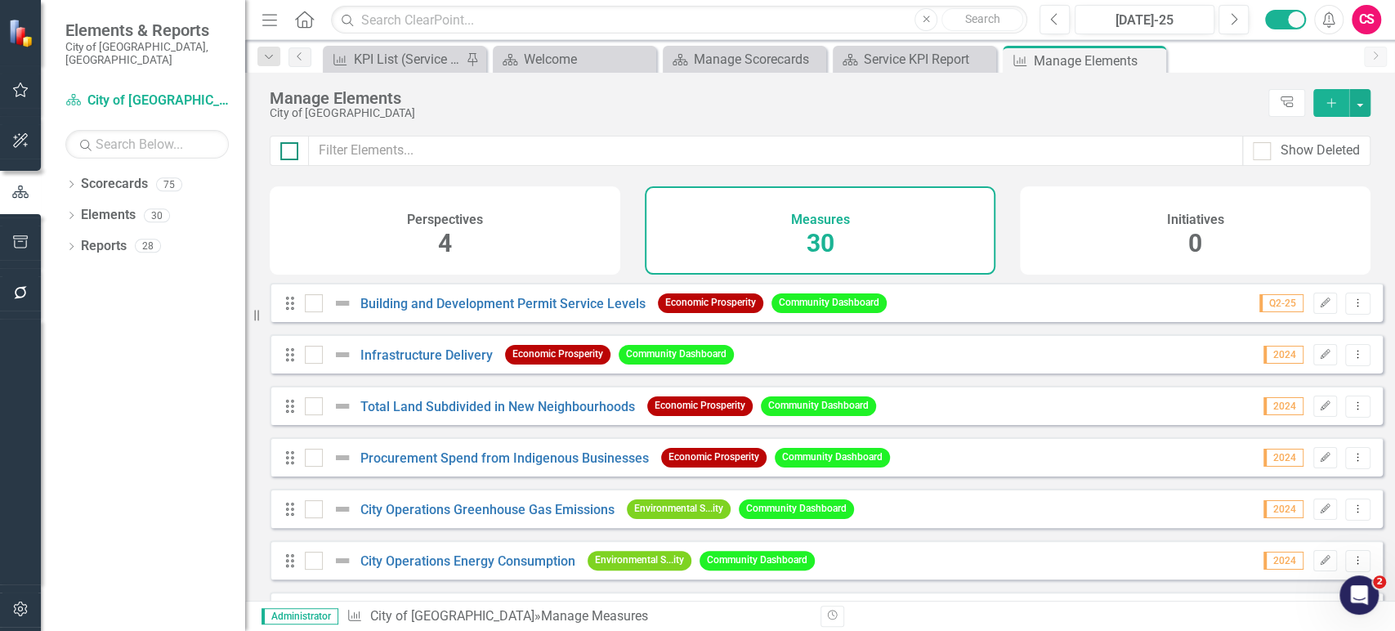
click at [287, 152] on input "checkbox" at bounding box center [285, 147] width 11 height 11
checkbox input "true"
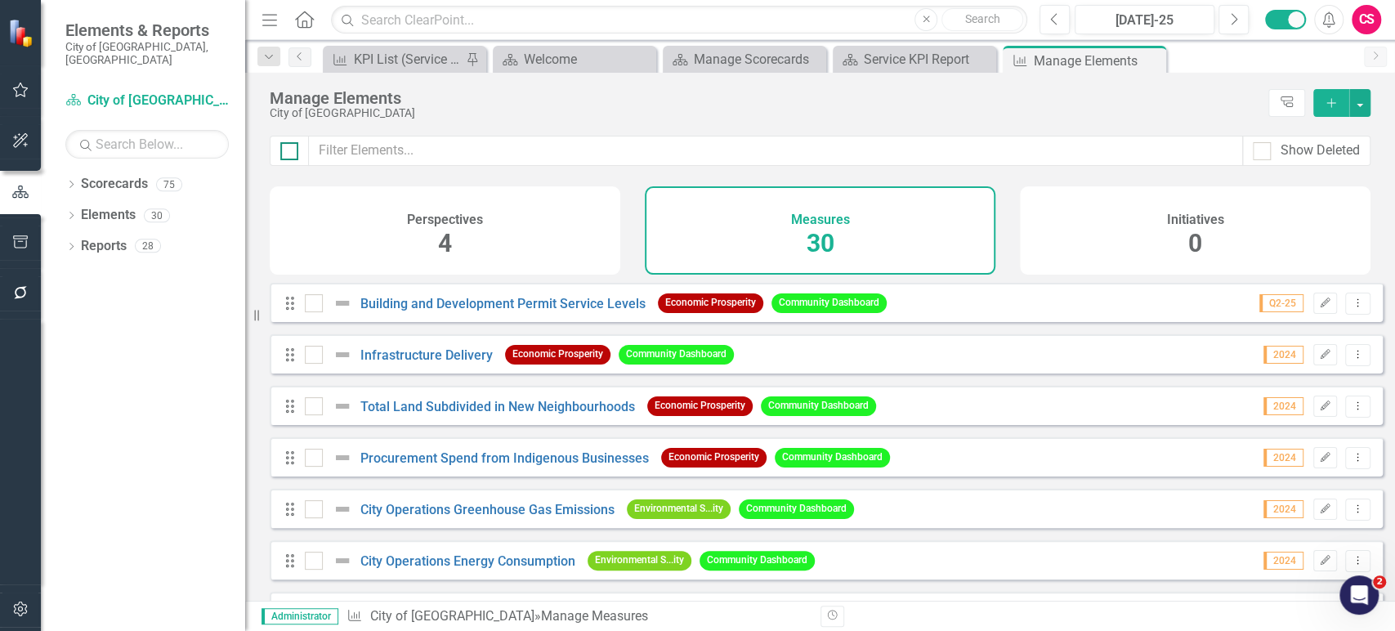
checkbox input "true"
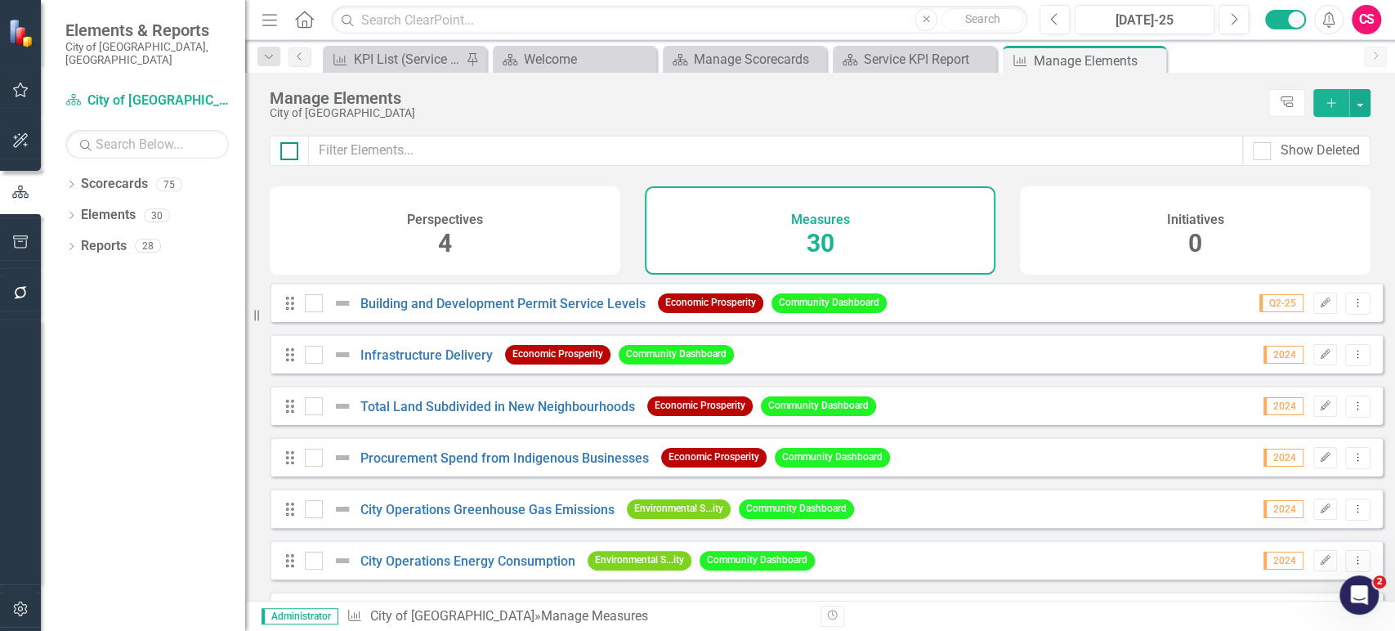
checkbox input "true"
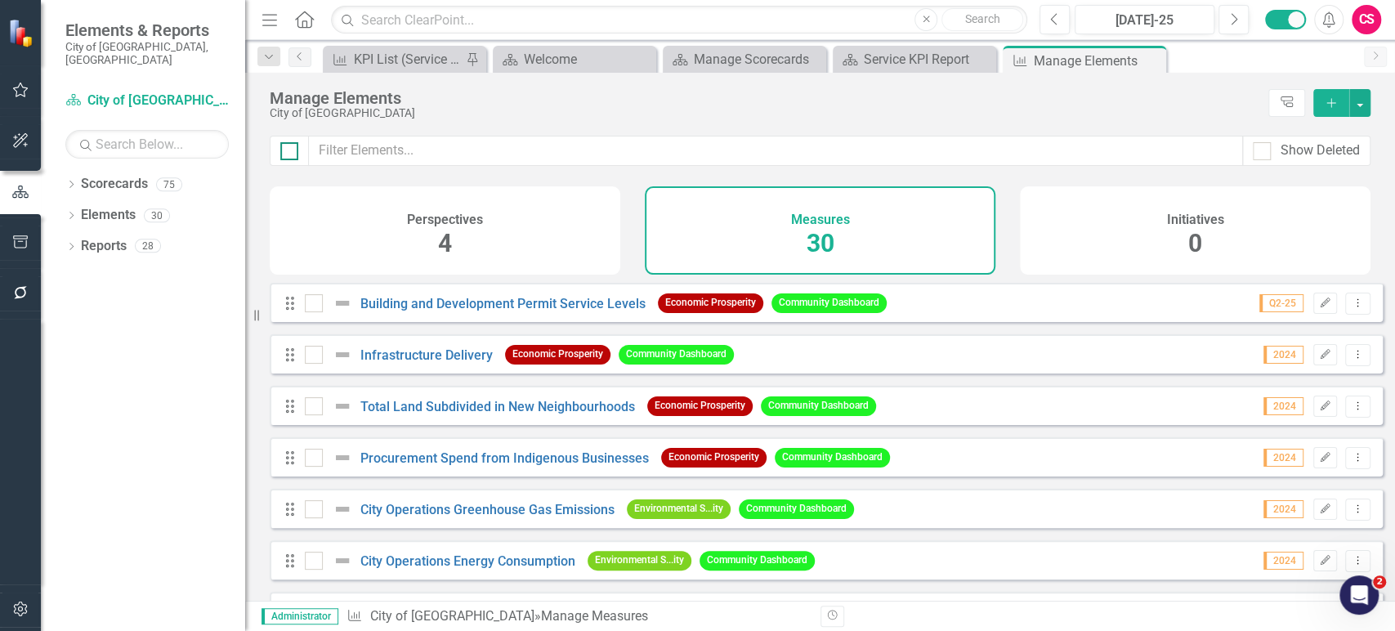
checkbox input "true"
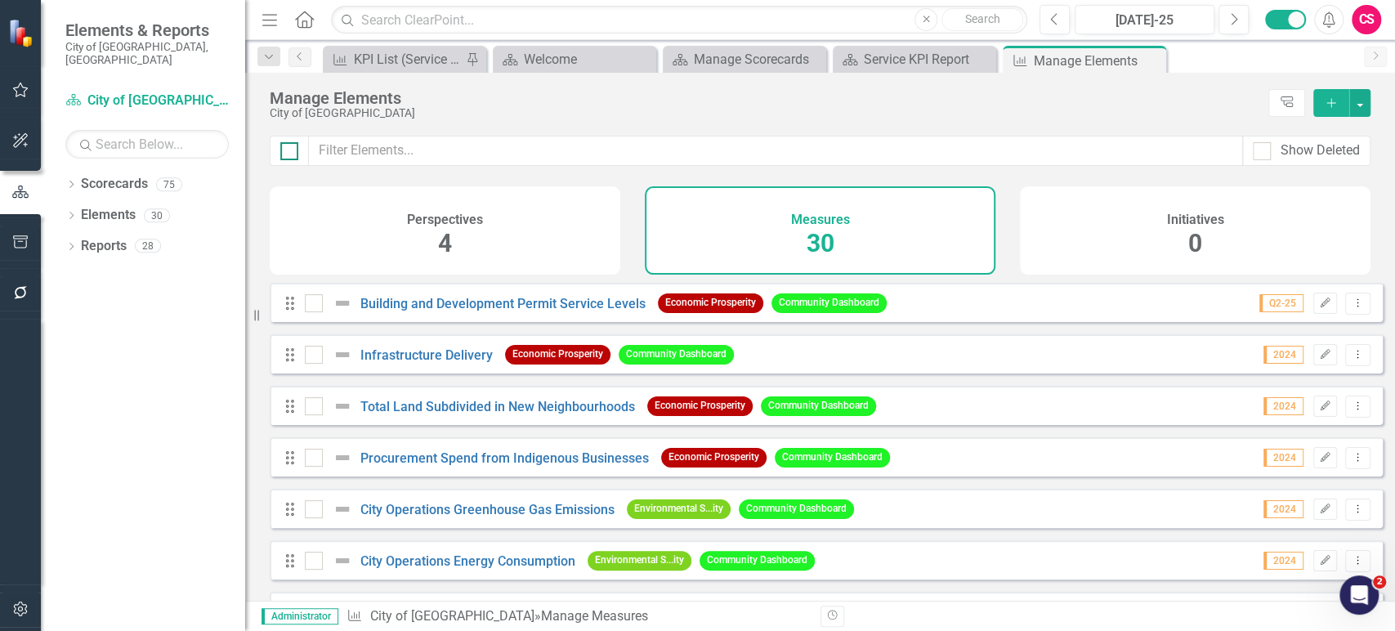
checkbox input "true"
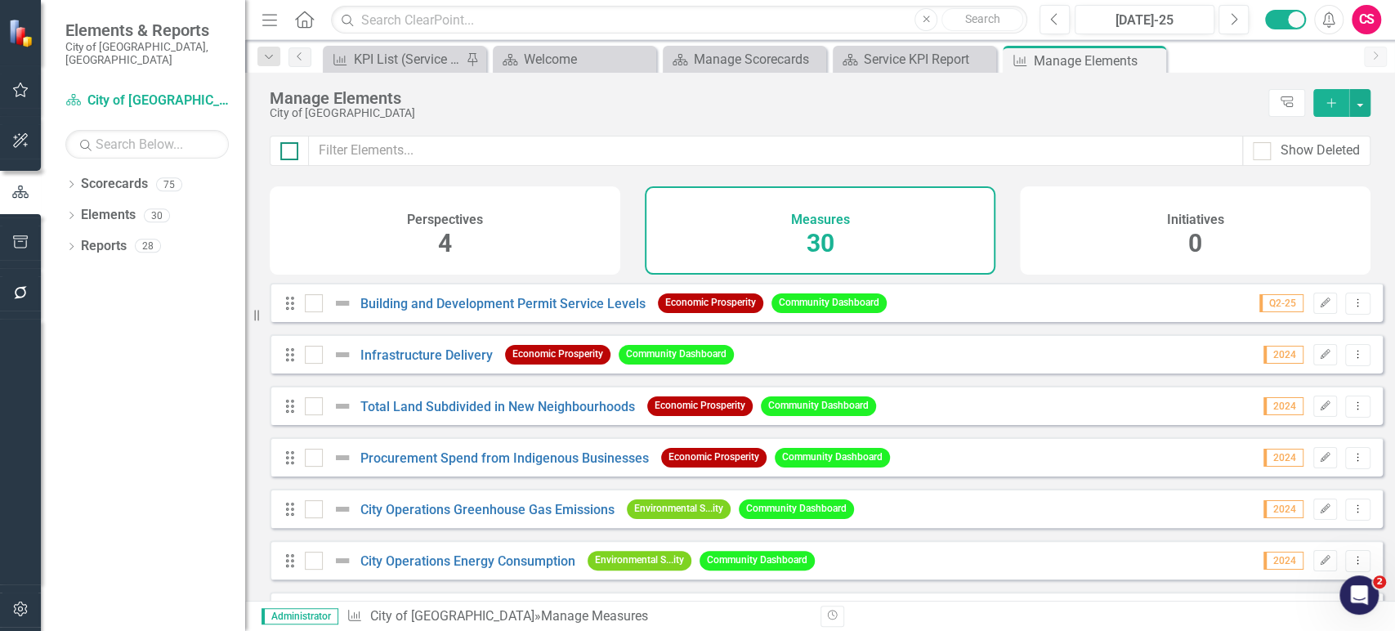
checkbox input "true"
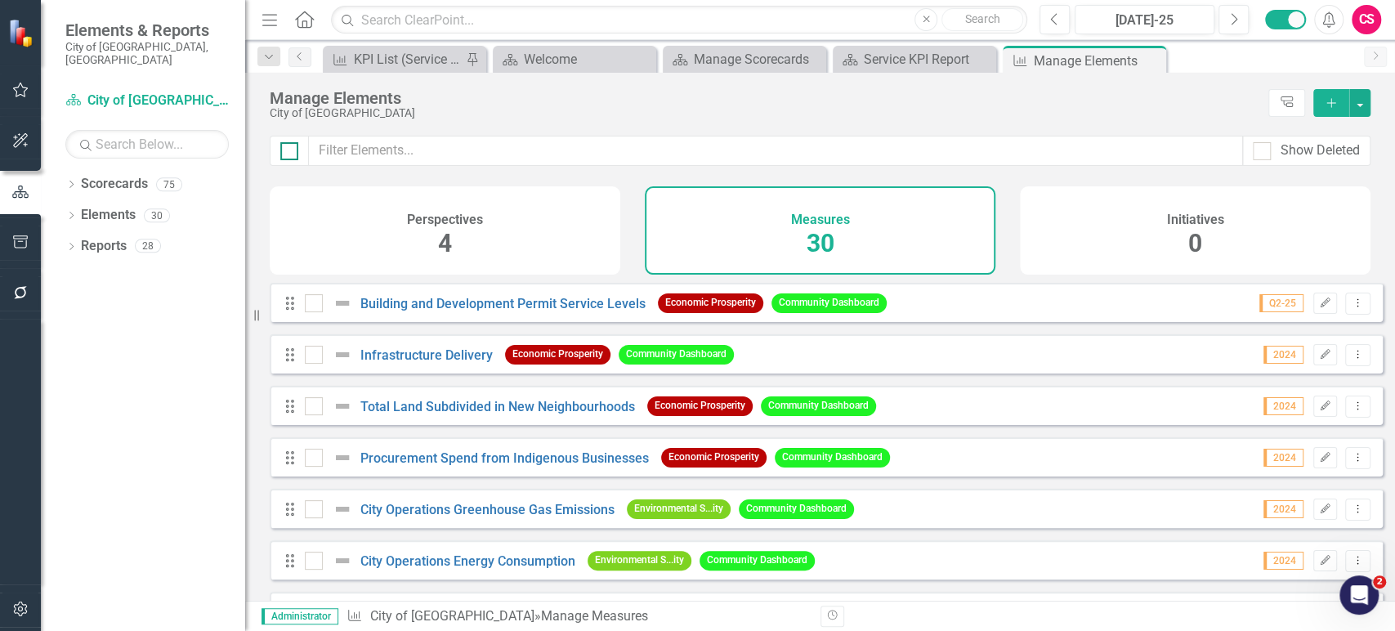
checkbox input "true"
click at [1365, 100] on button "button" at bounding box center [1359, 103] width 21 height 28
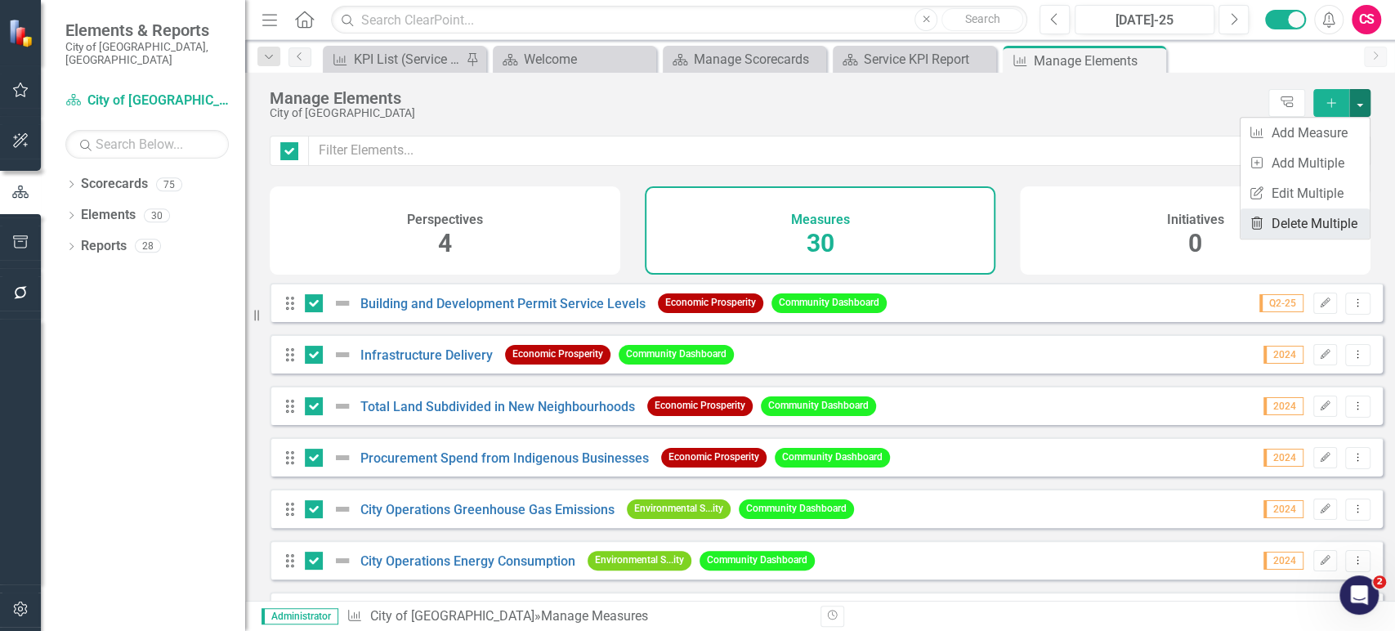
click at [1273, 221] on link "Trash Delete Multiple" at bounding box center [1305, 223] width 129 height 30
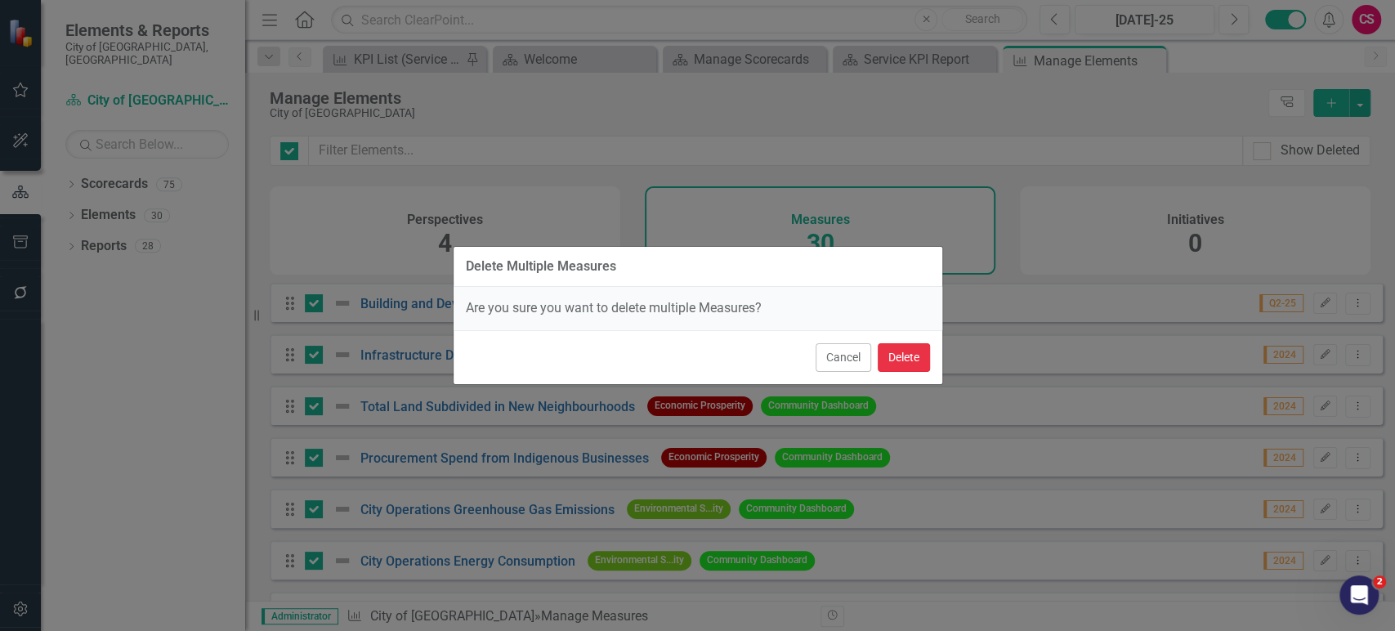
click at [898, 364] on button "Delete" at bounding box center [904, 357] width 52 height 29
checkbox input "false"
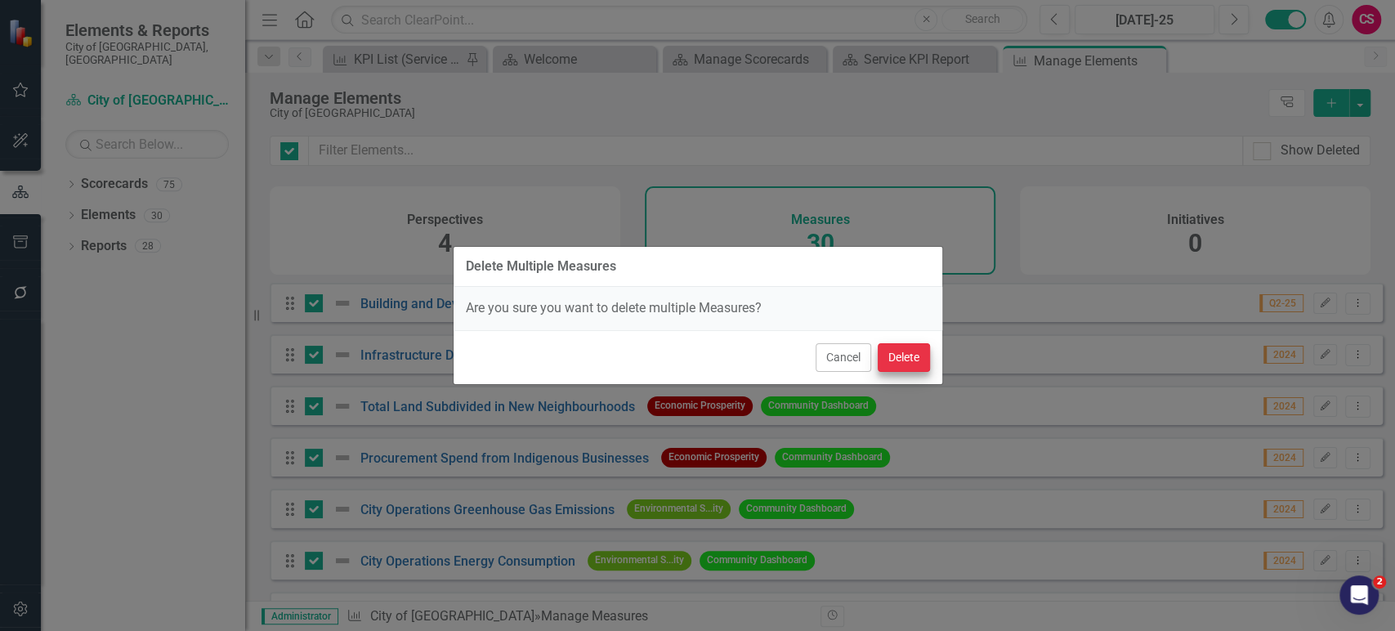
checkbox input "false"
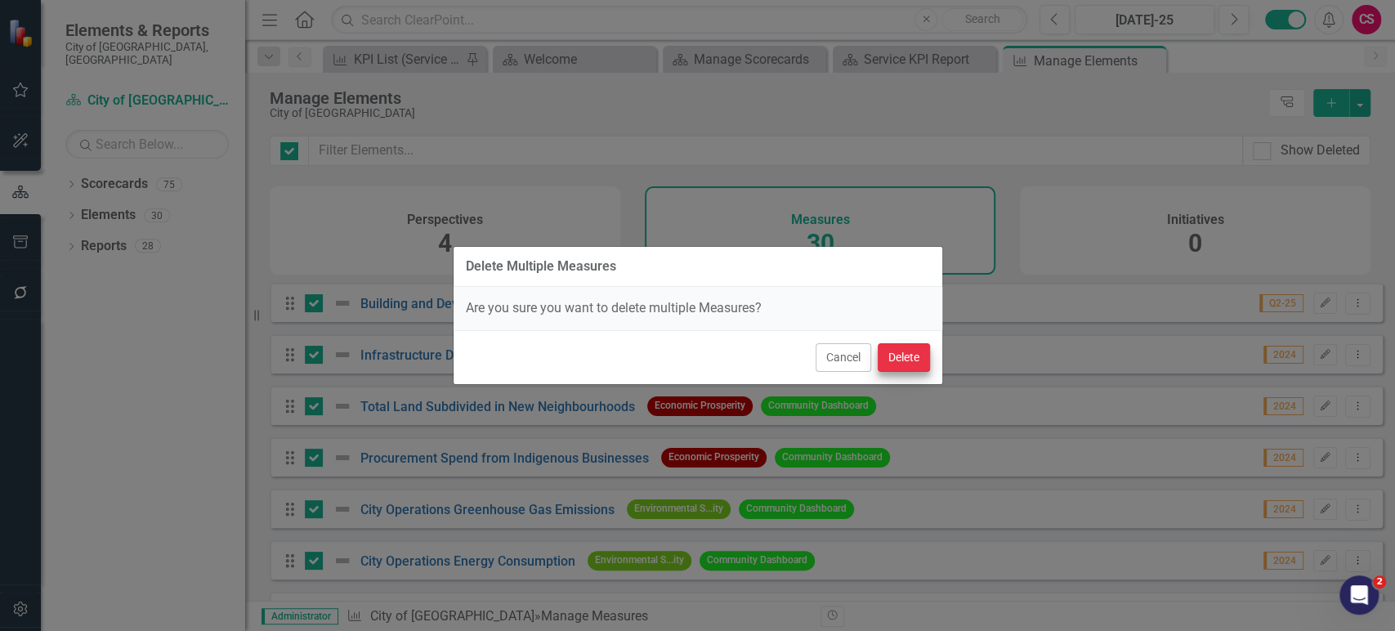
checkbox input "false"
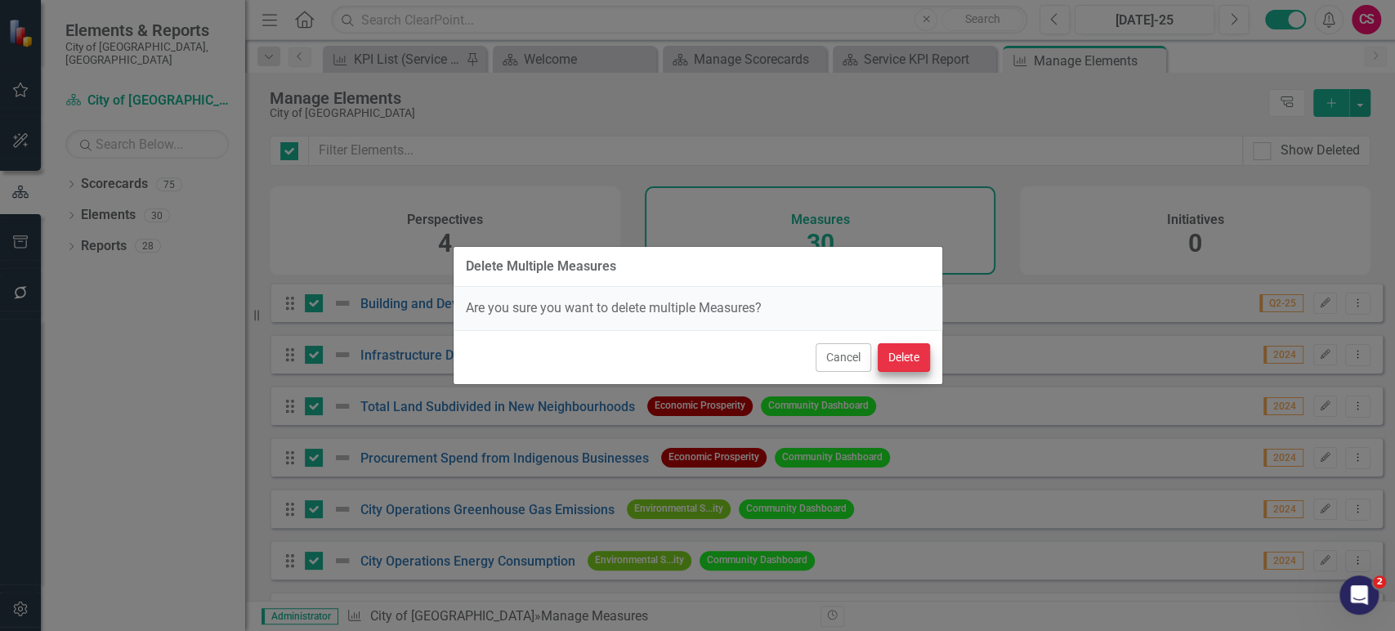
checkbox input "false"
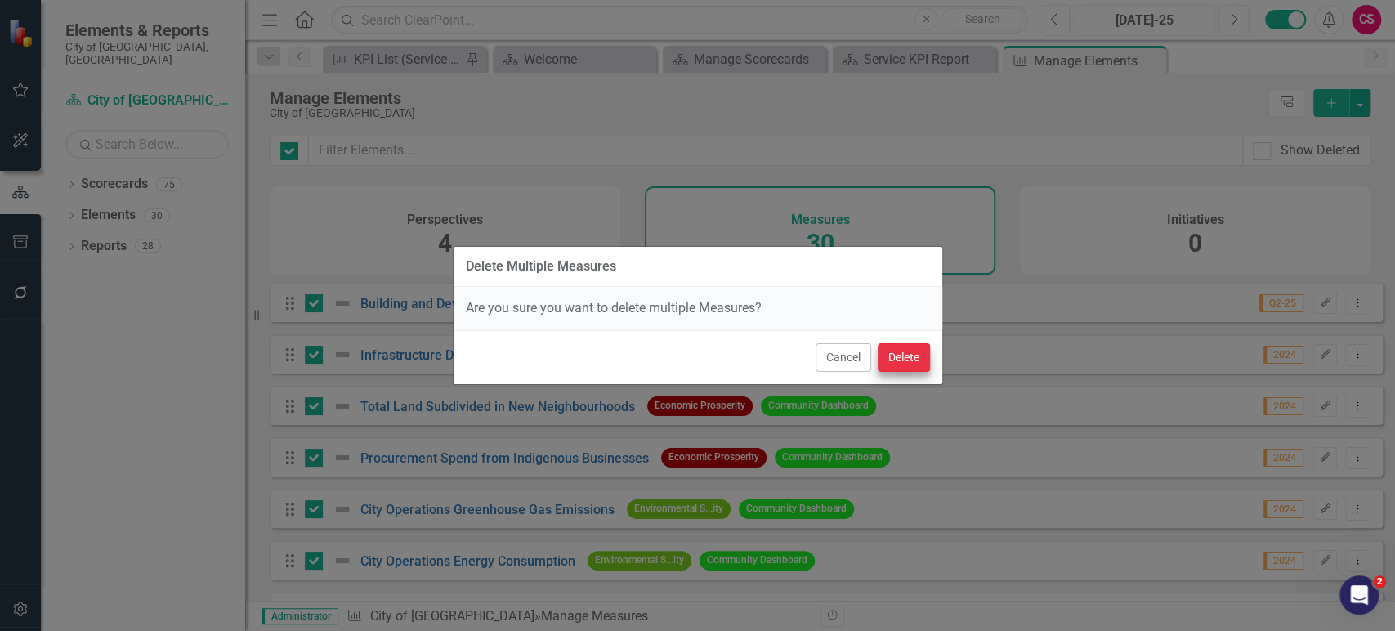
checkbox input "false"
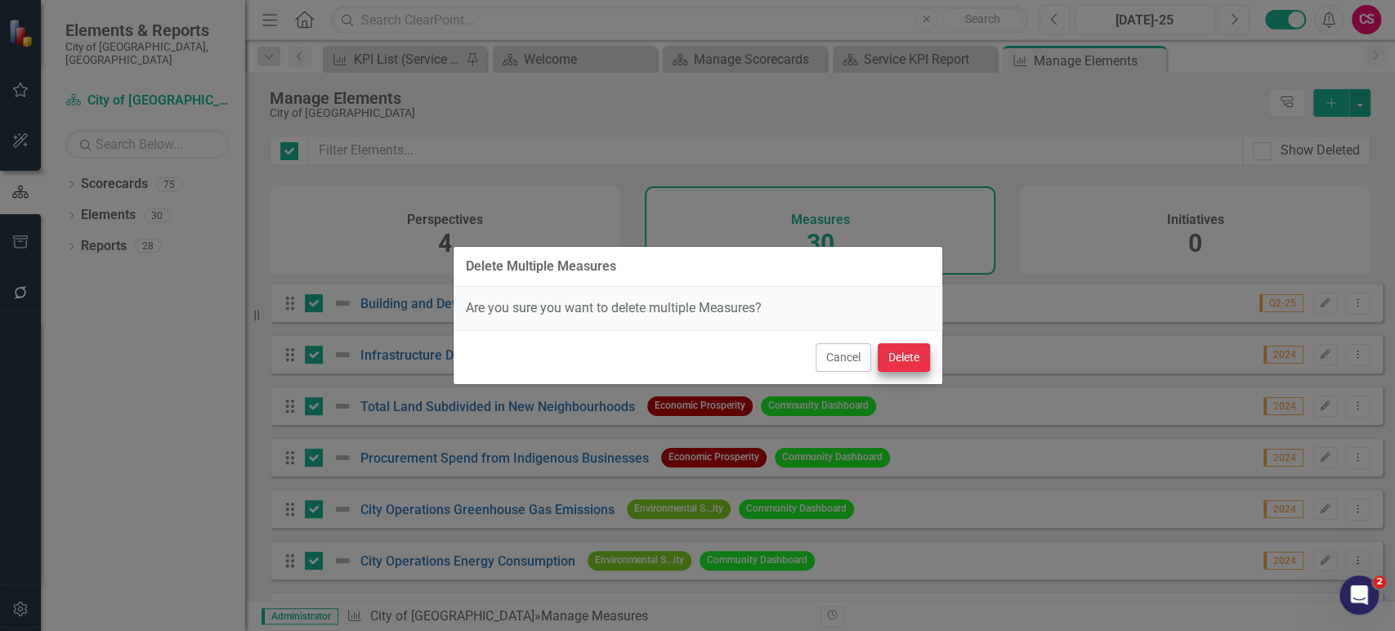
checkbox input "false"
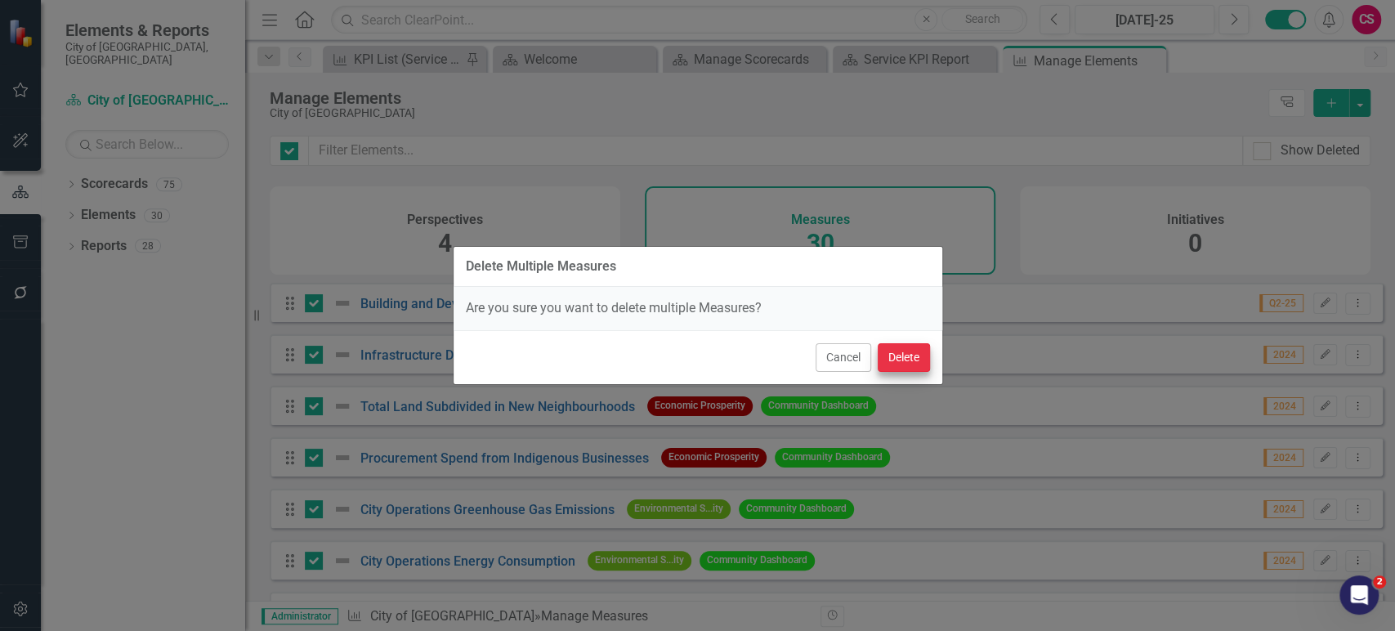
checkbox input "false"
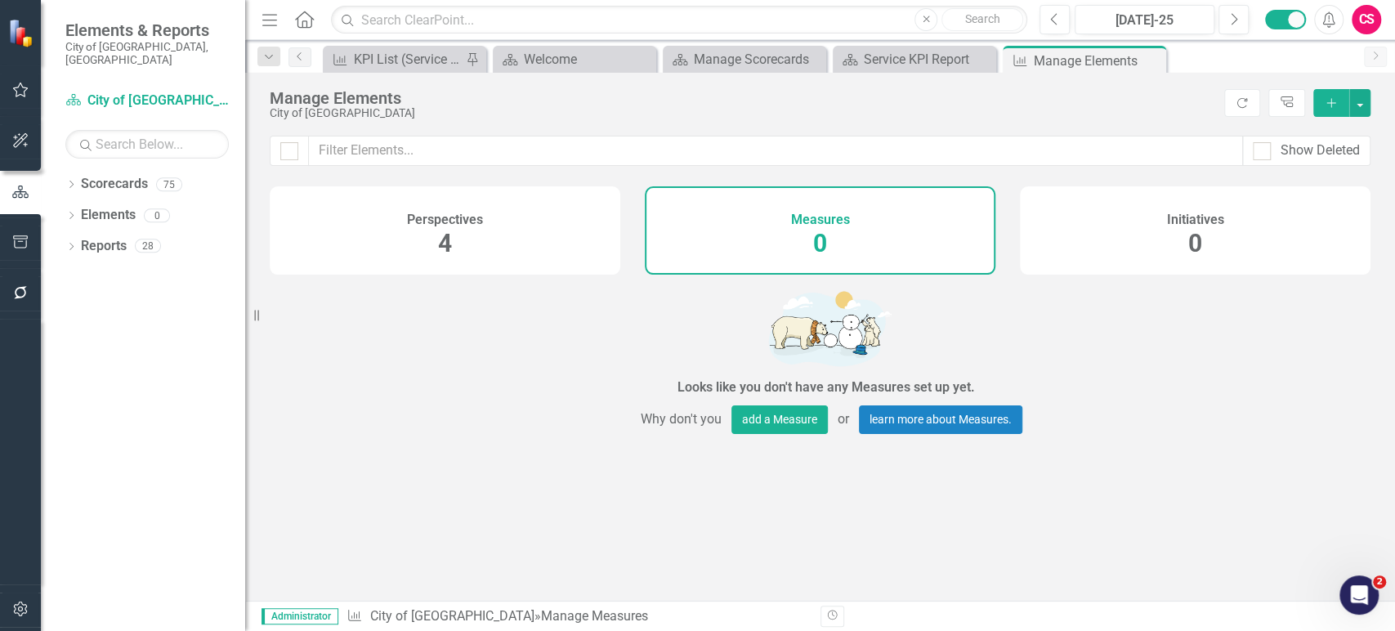
click at [9, 530] on div at bounding box center [20, 452] width 41 height 266
click at [7, 612] on button "button" at bounding box center [20, 610] width 37 height 34
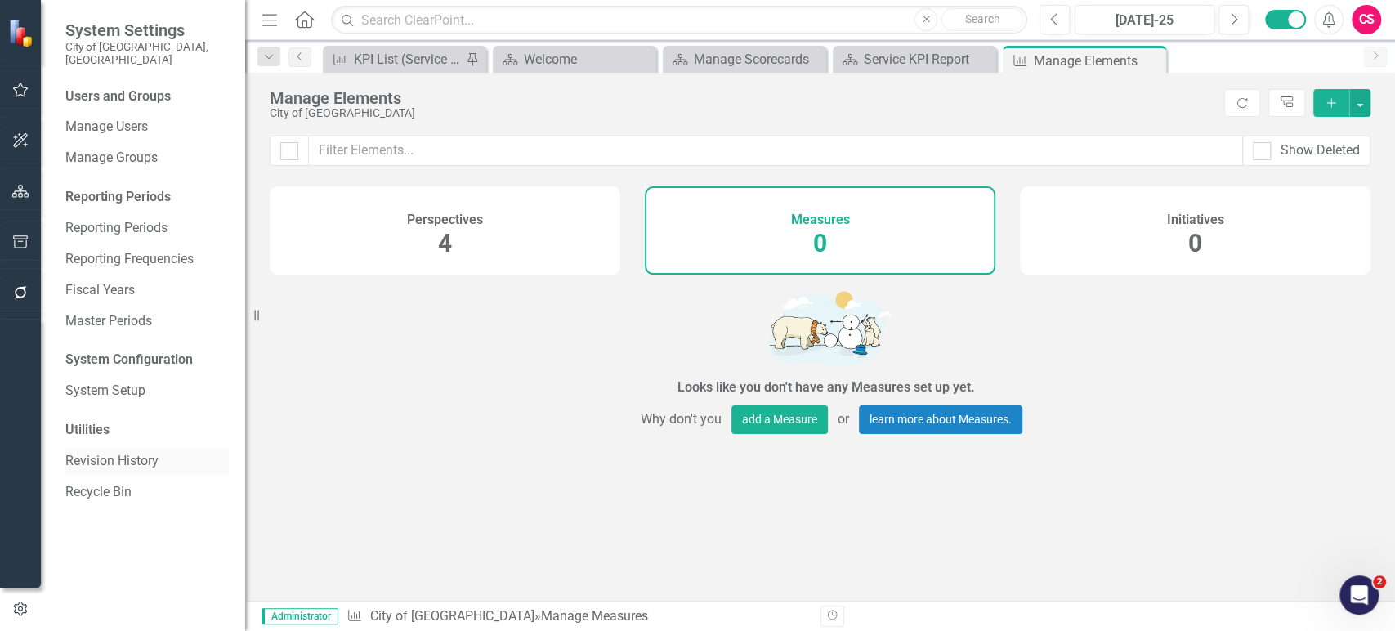
click at [95, 452] on link "Revision History" at bounding box center [146, 461] width 163 height 19
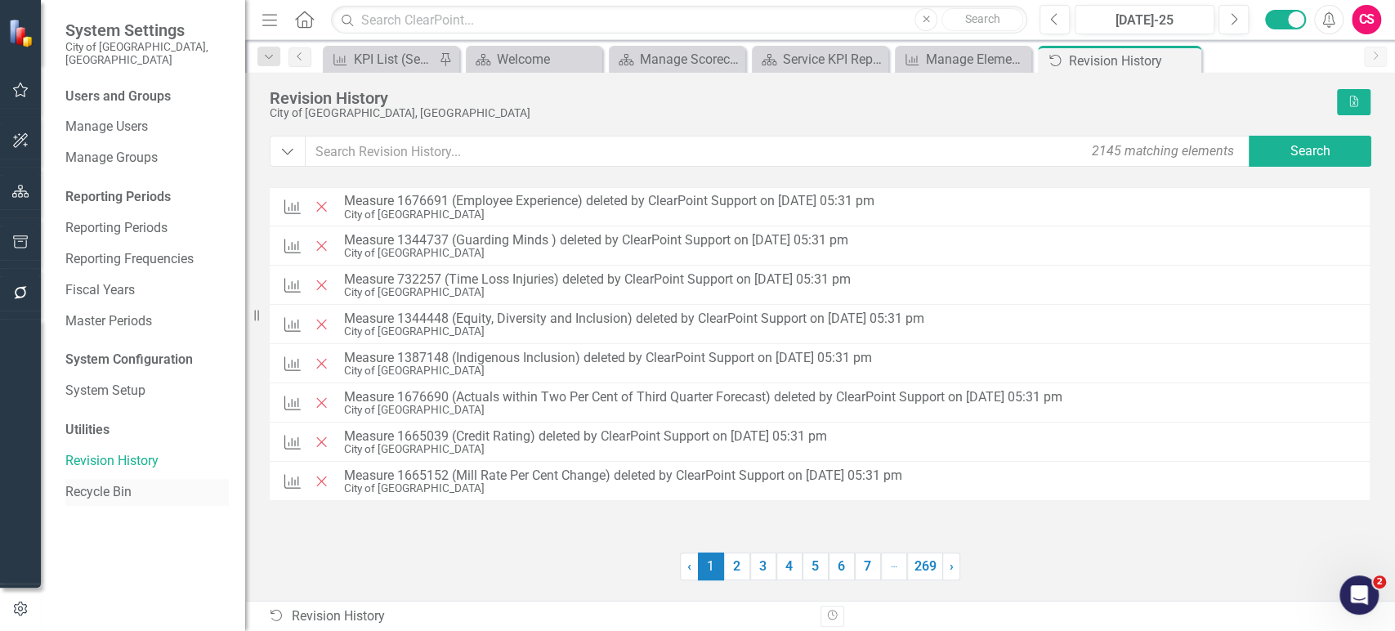
click at [94, 483] on link "Recycle Bin" at bounding box center [146, 492] width 163 height 19
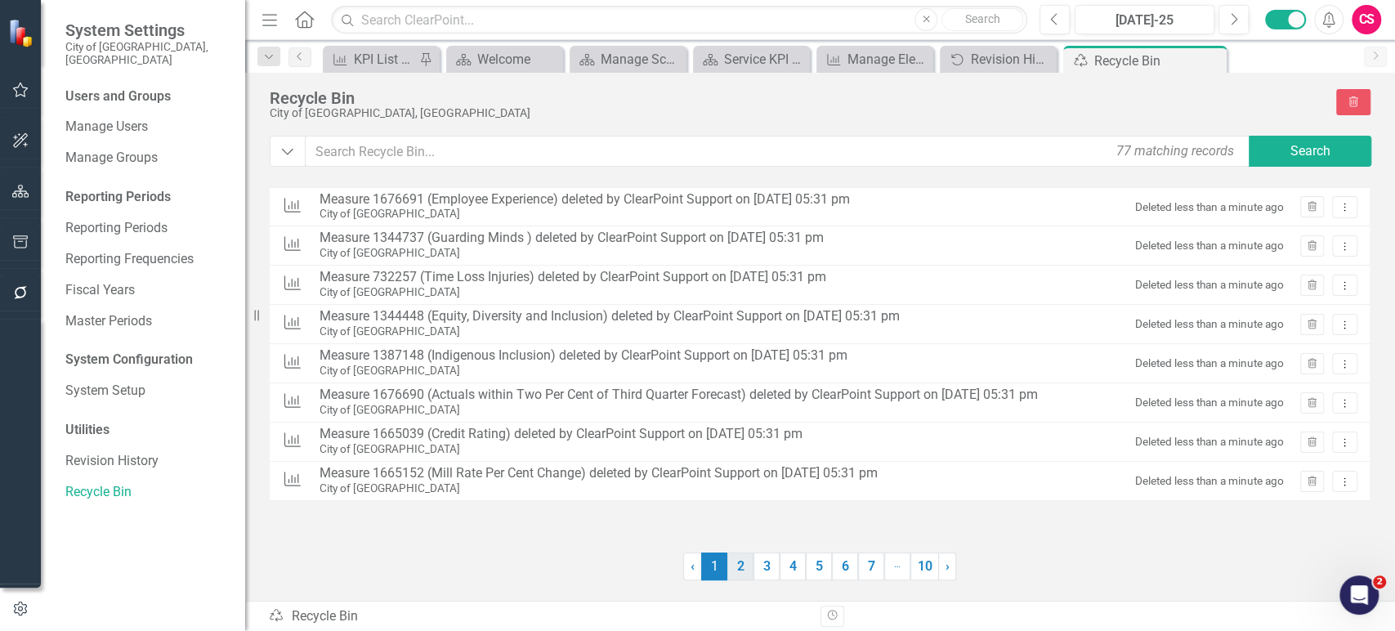
click at [740, 566] on link "2" at bounding box center [740, 566] width 26 height 28
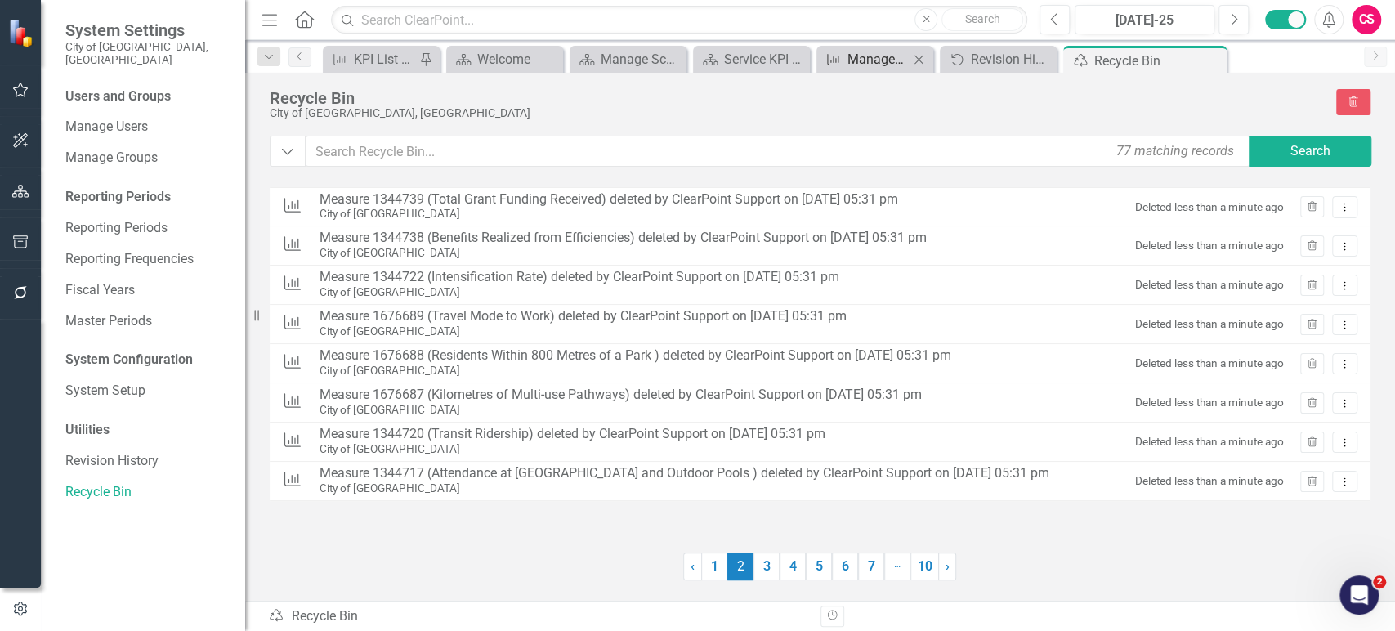
click at [865, 57] on div "Manage Elements" at bounding box center [878, 59] width 61 height 20
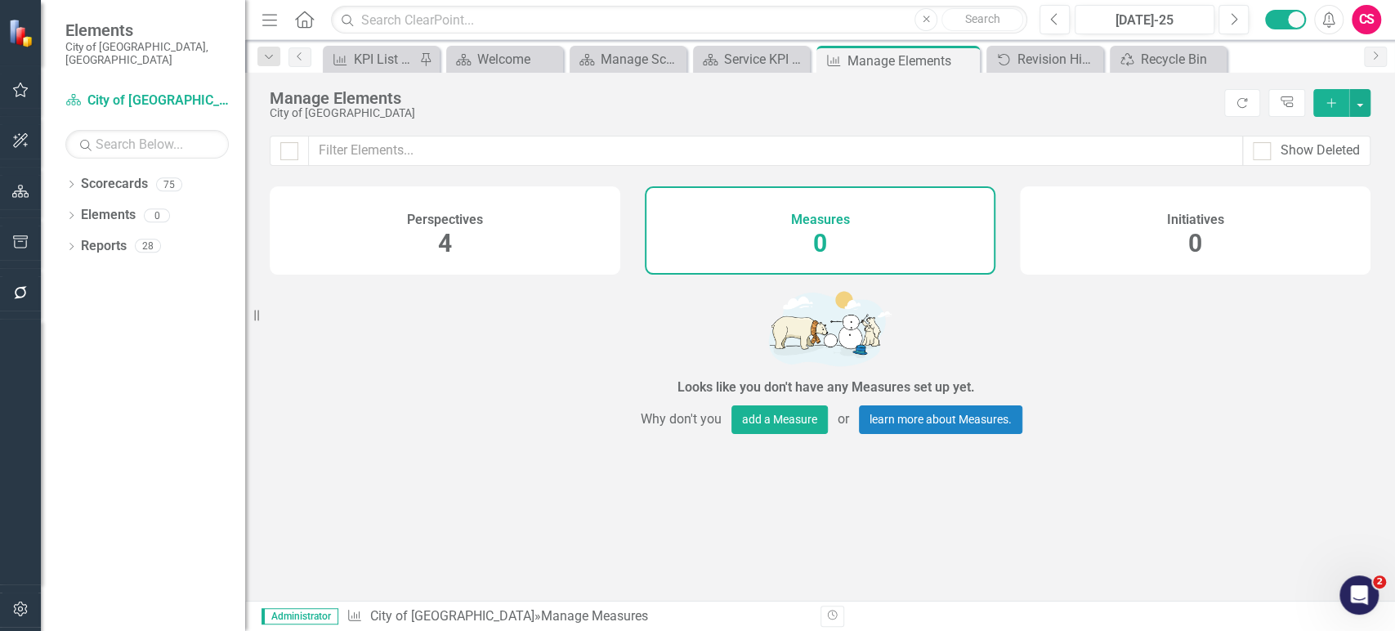
click at [1266, 139] on div "Show Deleted" at bounding box center [1306, 151] width 128 height 30
click at [1264, 149] on div at bounding box center [1262, 151] width 18 height 18
click at [1264, 149] on input "Show Deleted" at bounding box center [1258, 147] width 11 height 11
checkbox input "true"
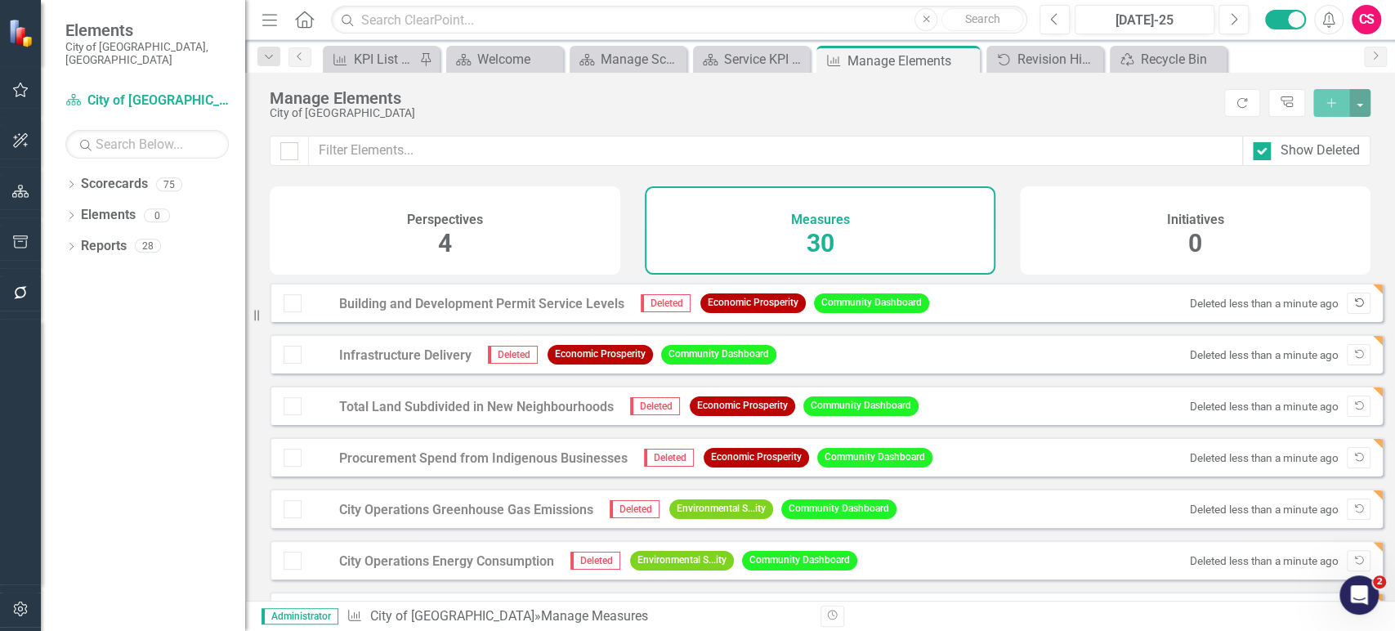
click at [1353, 308] on icon "Undelete" at bounding box center [1359, 303] width 12 height 10
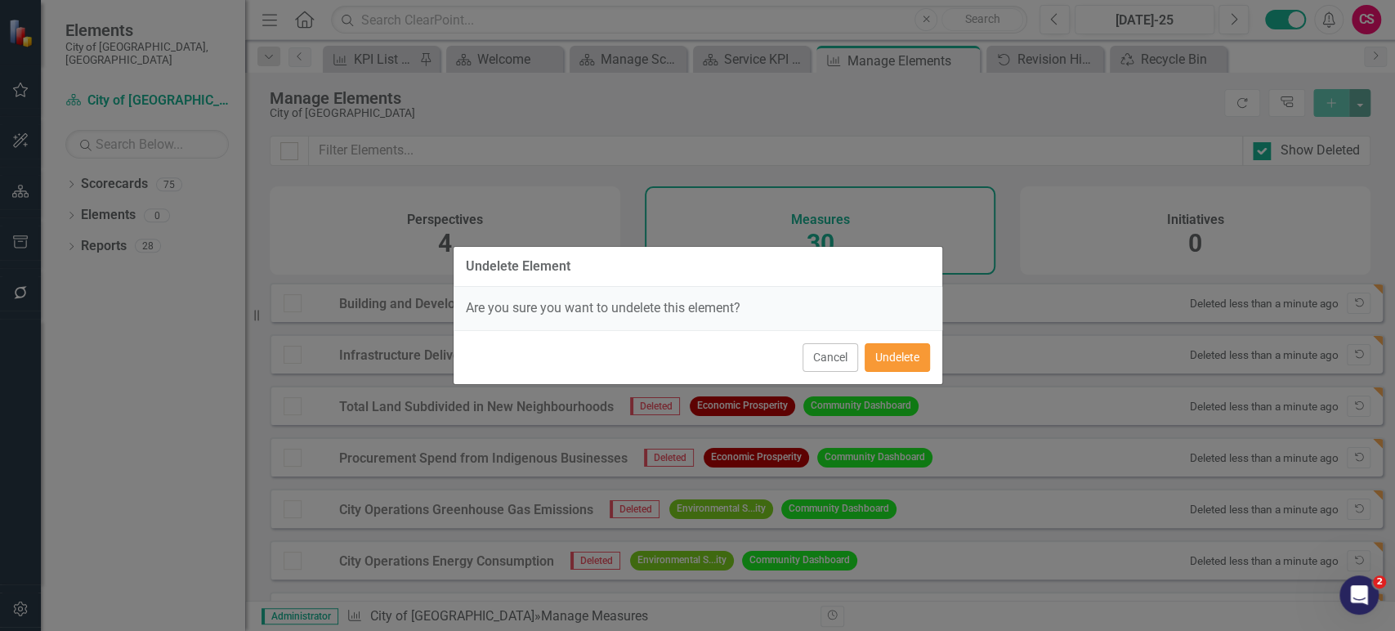
click at [902, 349] on button "Undelete" at bounding box center [897, 357] width 65 height 29
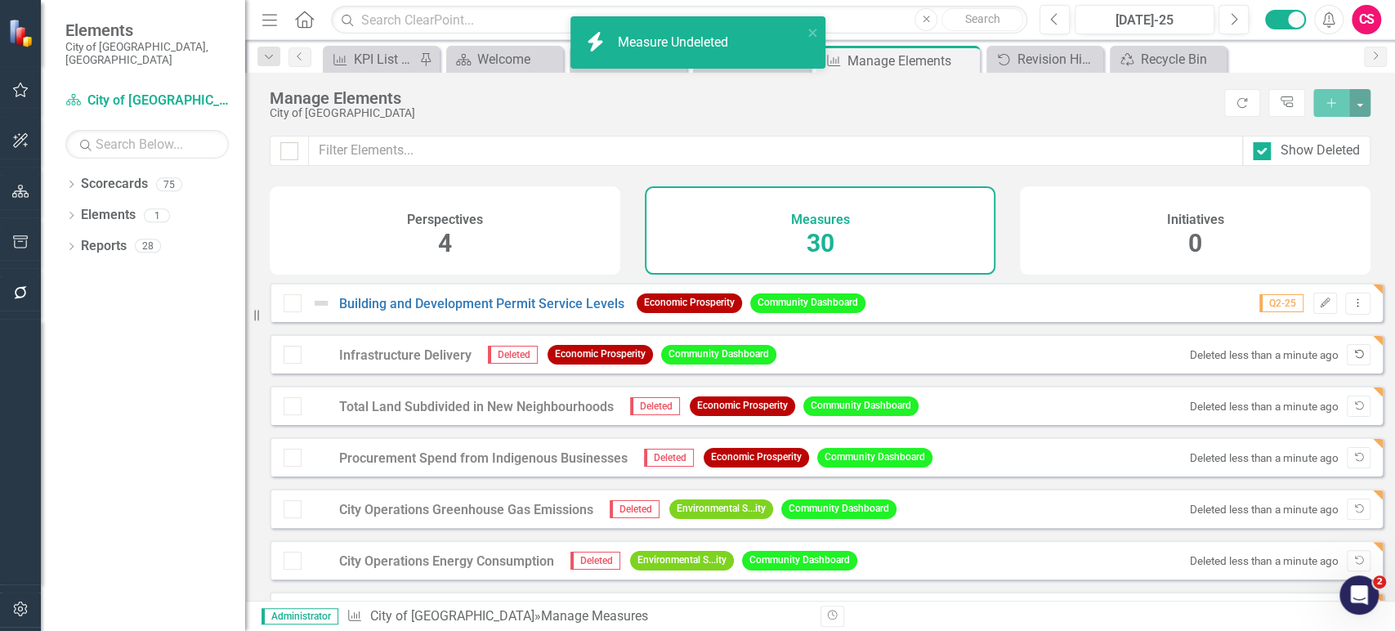
click at [1355, 359] on icon "button" at bounding box center [1359, 354] width 9 height 9
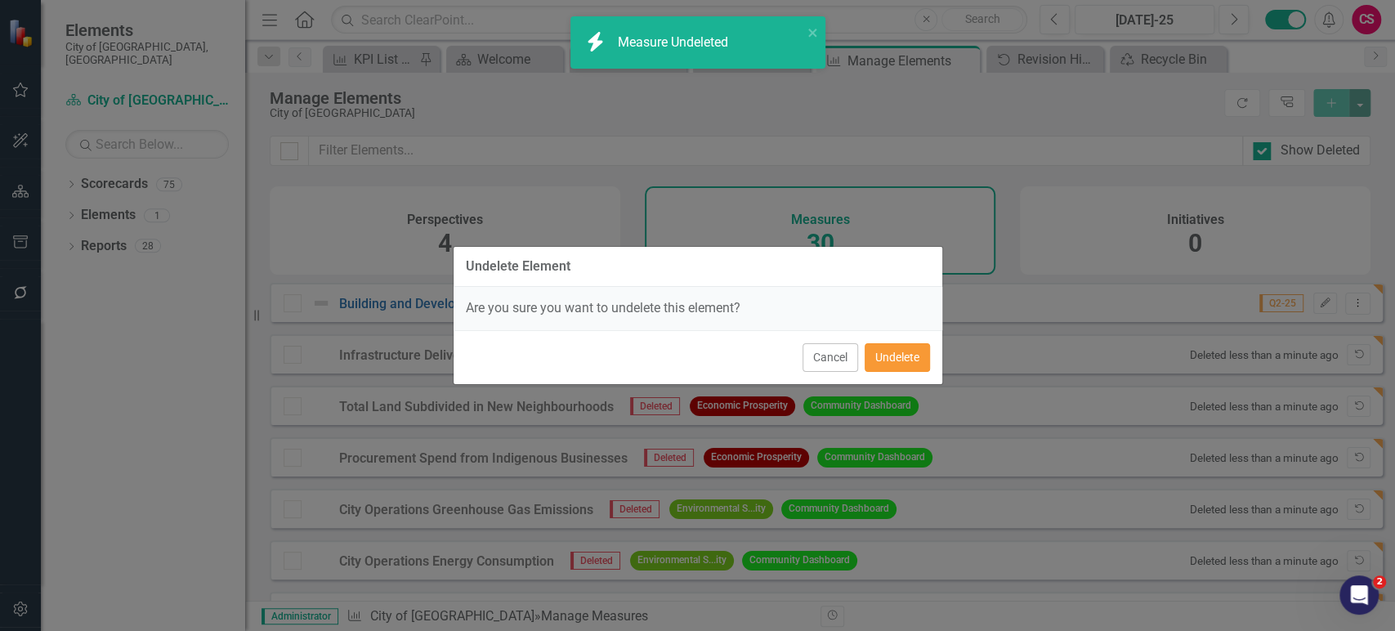
click at [915, 365] on button "Undelete" at bounding box center [897, 357] width 65 height 29
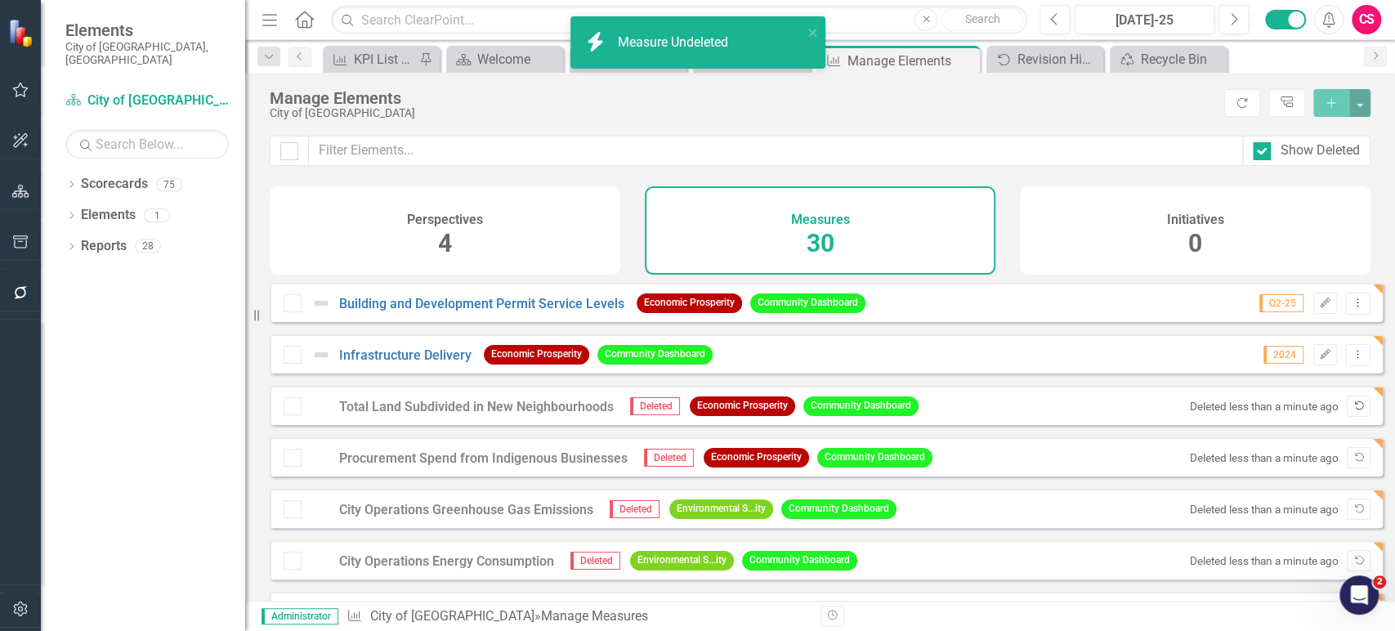
click at [1347, 415] on button "Undelete" at bounding box center [1359, 406] width 24 height 21
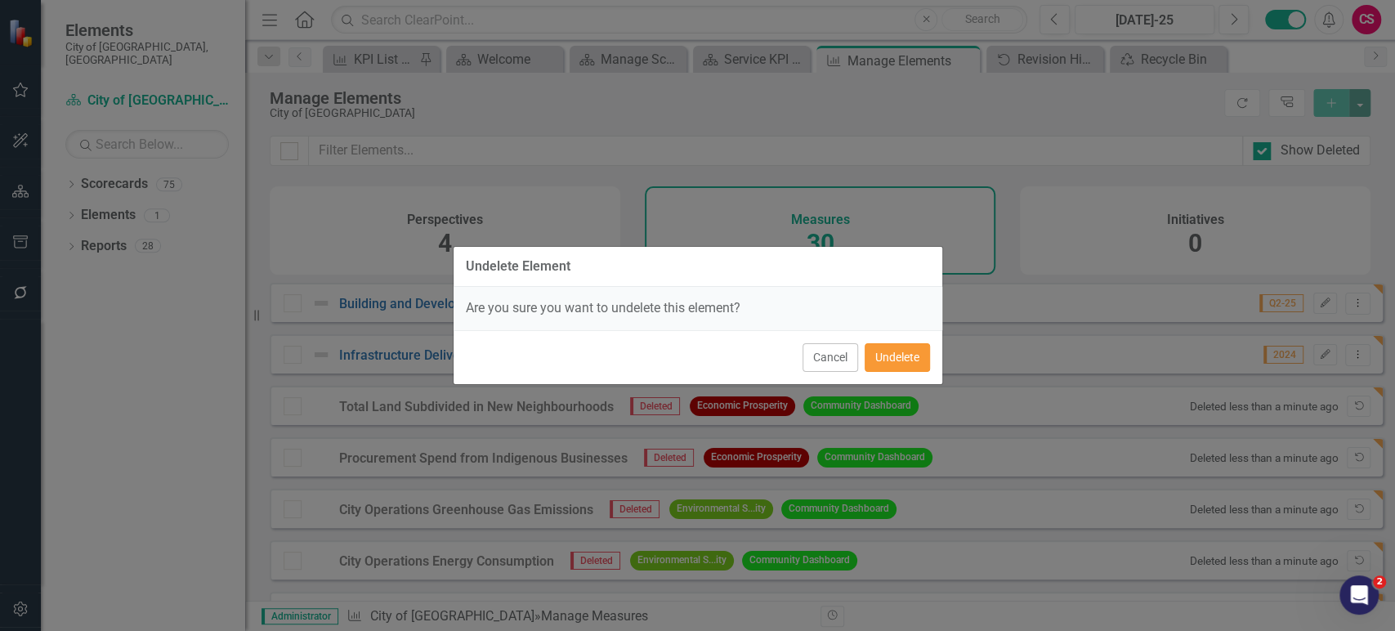
drag, startPoint x: 902, startPoint y: 366, endPoint x: 1014, endPoint y: 378, distance: 112.6
click at [901, 365] on button "Undelete" at bounding box center [897, 357] width 65 height 29
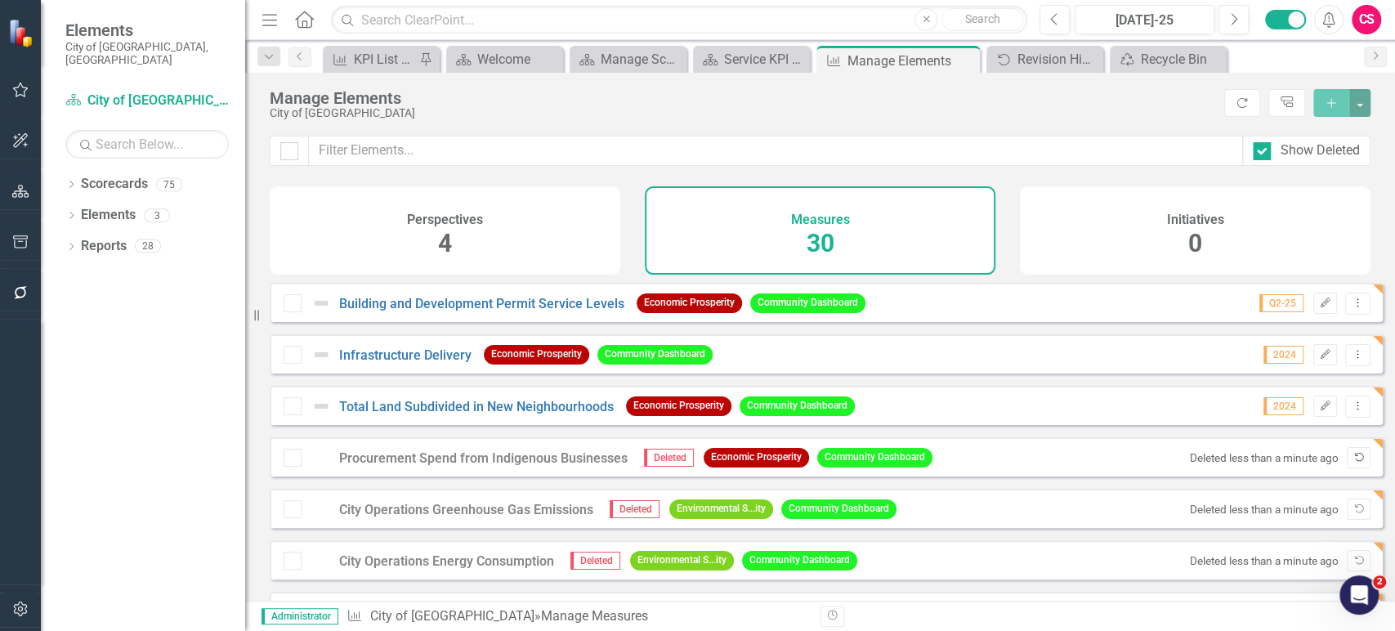
click at [1353, 463] on icon "Undelete" at bounding box center [1359, 458] width 12 height 10
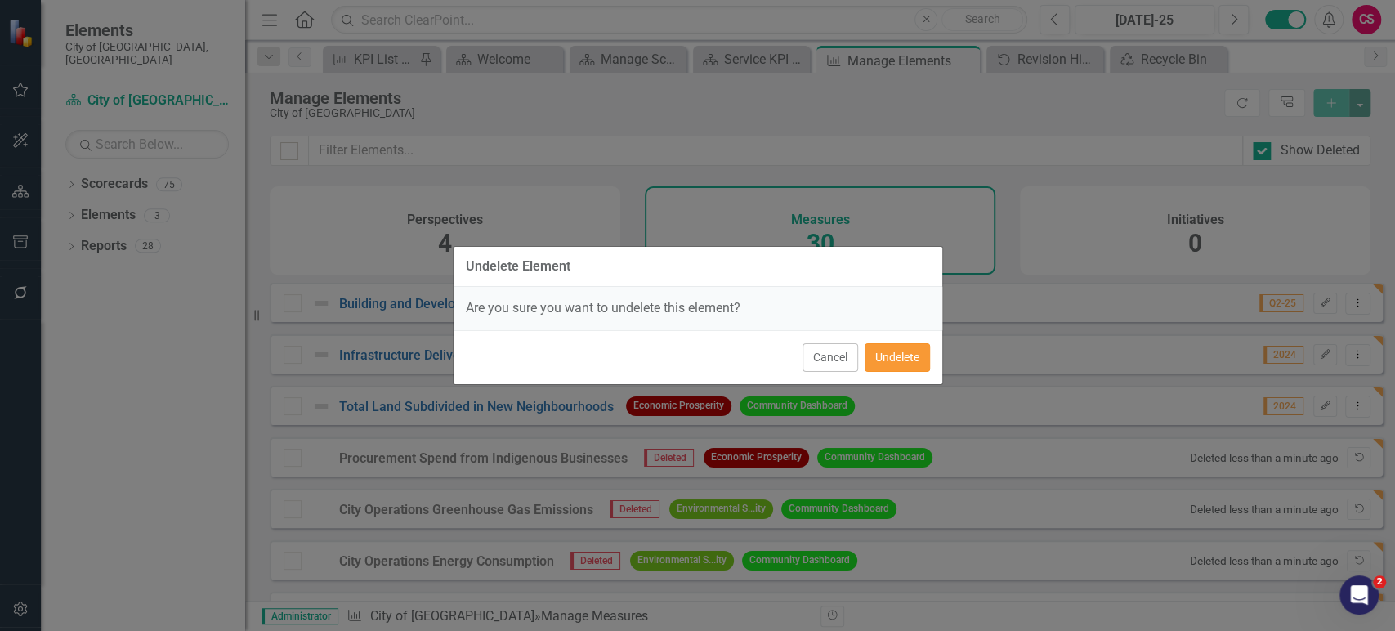
click at [915, 365] on button "Undelete" at bounding box center [897, 357] width 65 height 29
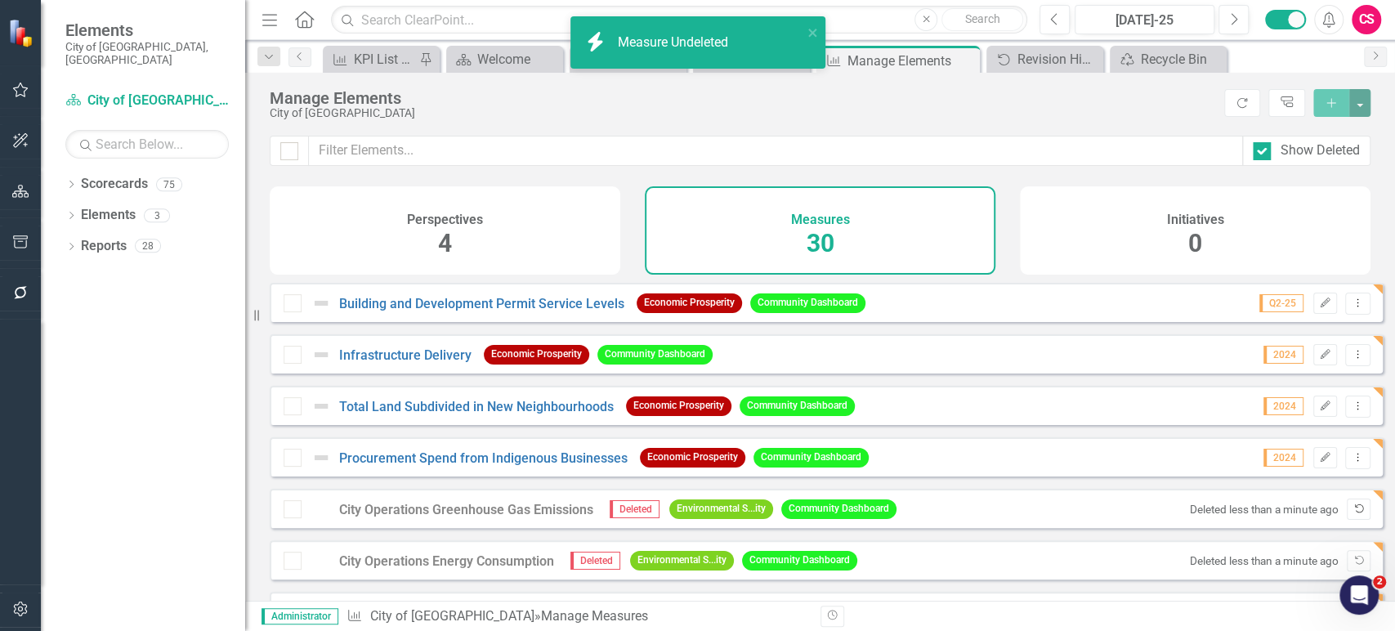
click at [1353, 514] on icon "Undelete" at bounding box center [1359, 509] width 12 height 10
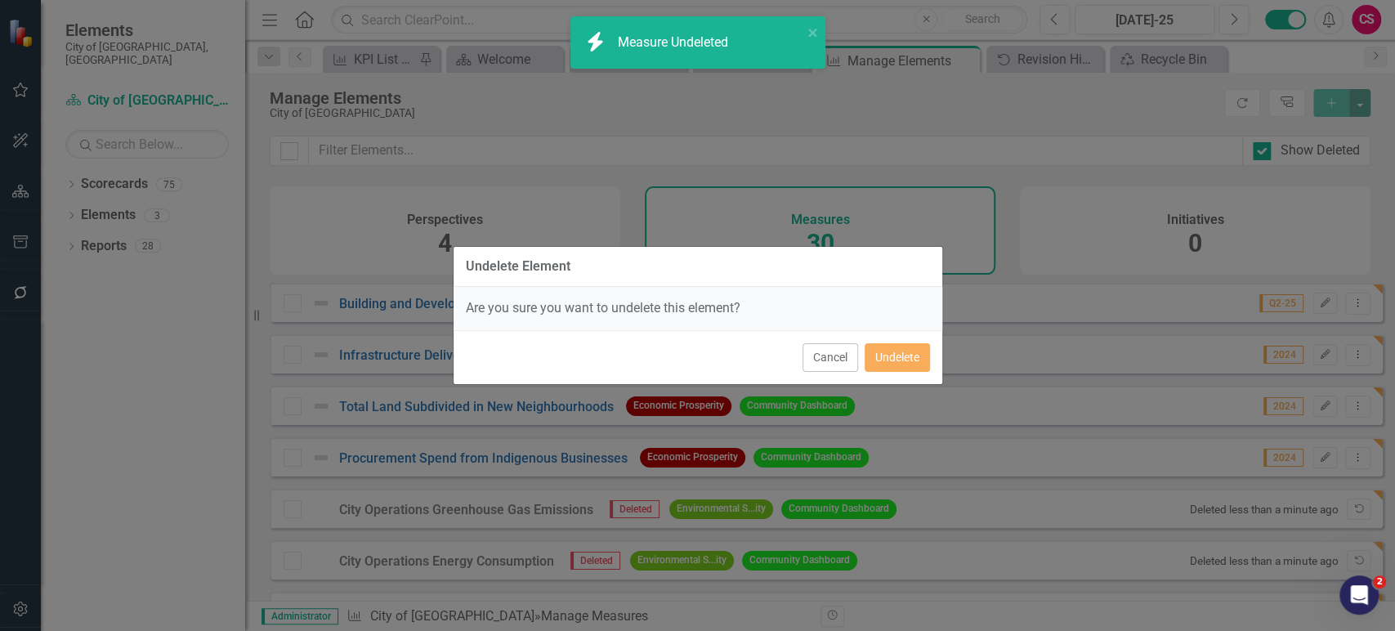
click at [892, 340] on div "Cancel Undelete" at bounding box center [698, 357] width 489 height 54
drag, startPoint x: 900, startPoint y: 351, endPoint x: 920, endPoint y: 360, distance: 22.3
click at [899, 351] on button "Undelete" at bounding box center [897, 357] width 65 height 29
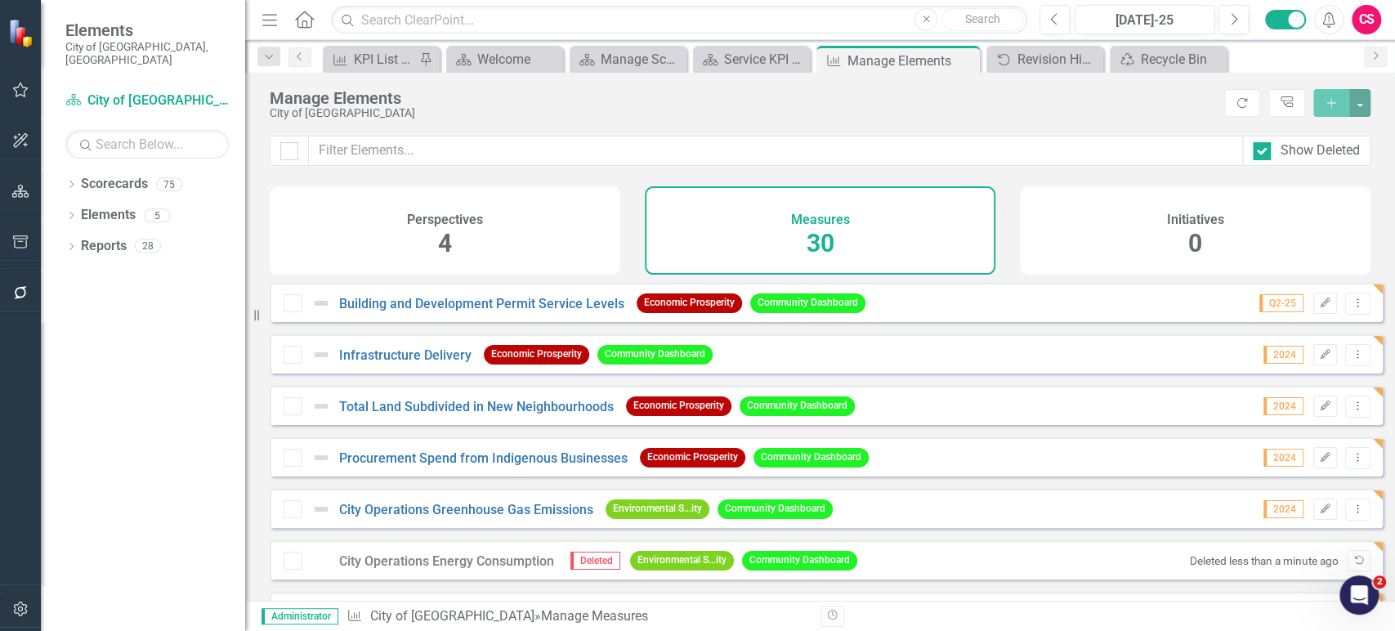
scroll to position [149, 0]
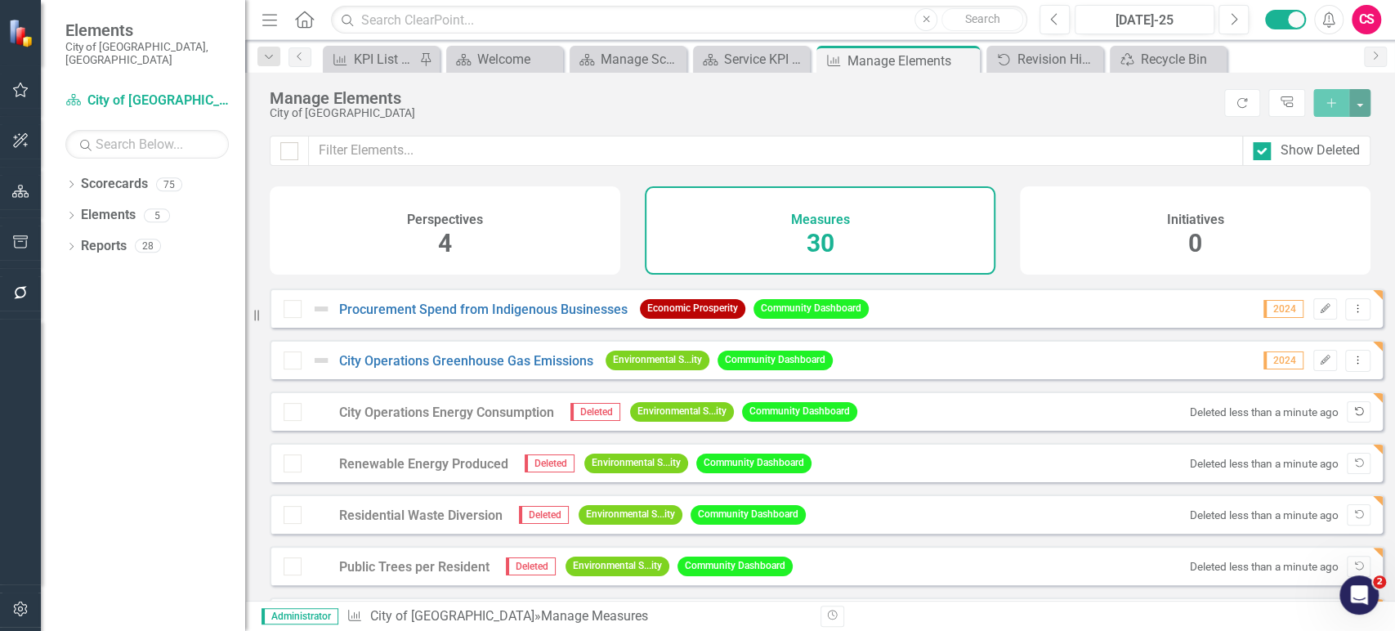
click at [1353, 417] on icon "Undelete" at bounding box center [1359, 412] width 12 height 10
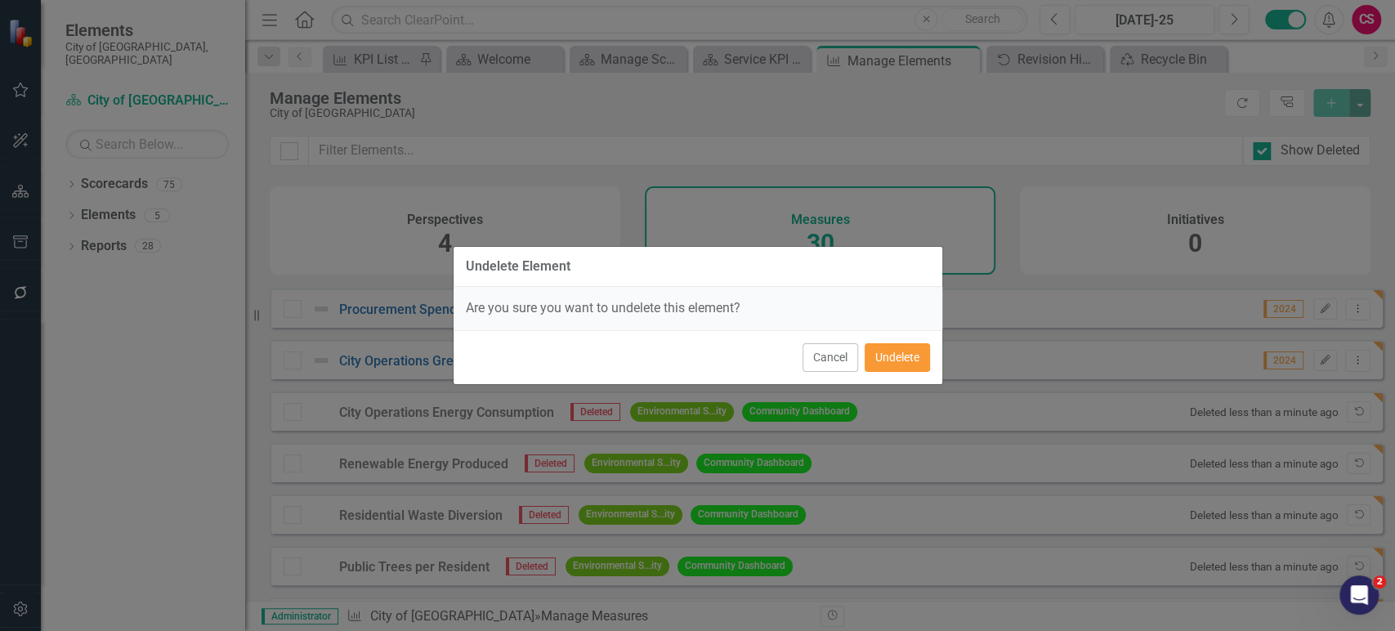
click at [912, 347] on button "Undelete" at bounding box center [897, 357] width 65 height 29
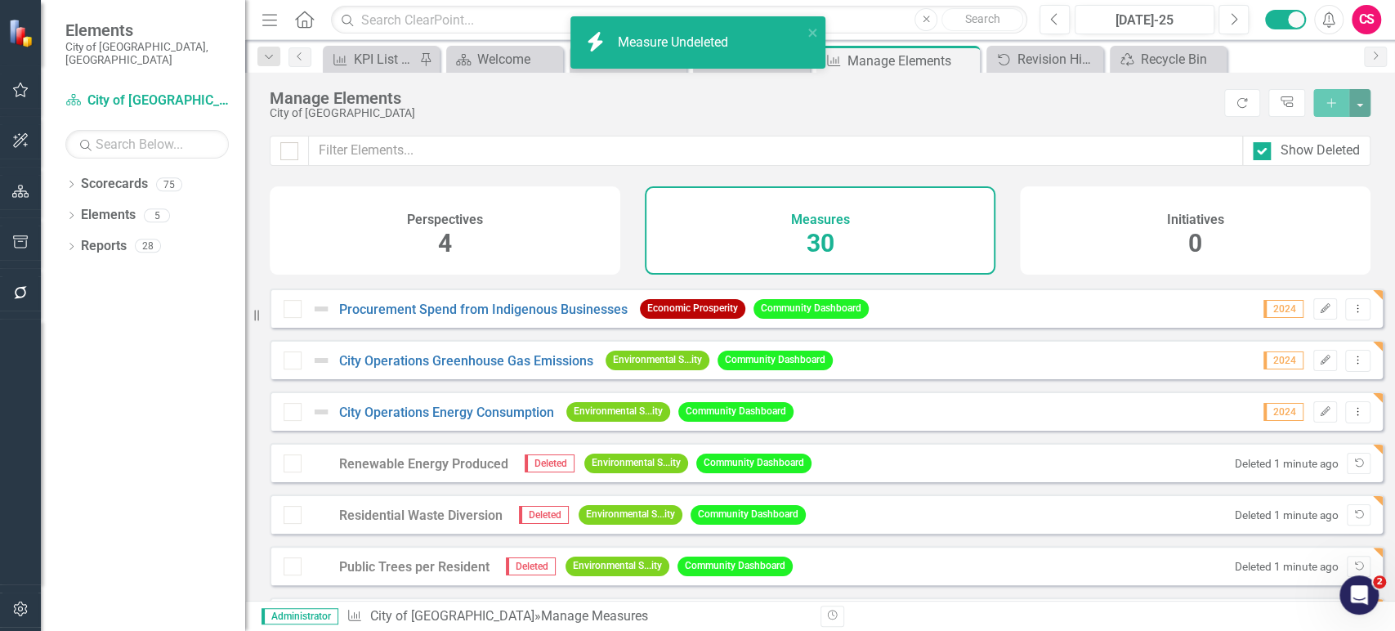
click at [1349, 460] on div "Renewable Energy Produced Deleted Environmental S...ity Community Dashboard Del…" at bounding box center [826, 462] width 1113 height 39
click at [1347, 469] on button "Undelete" at bounding box center [1359, 463] width 24 height 21
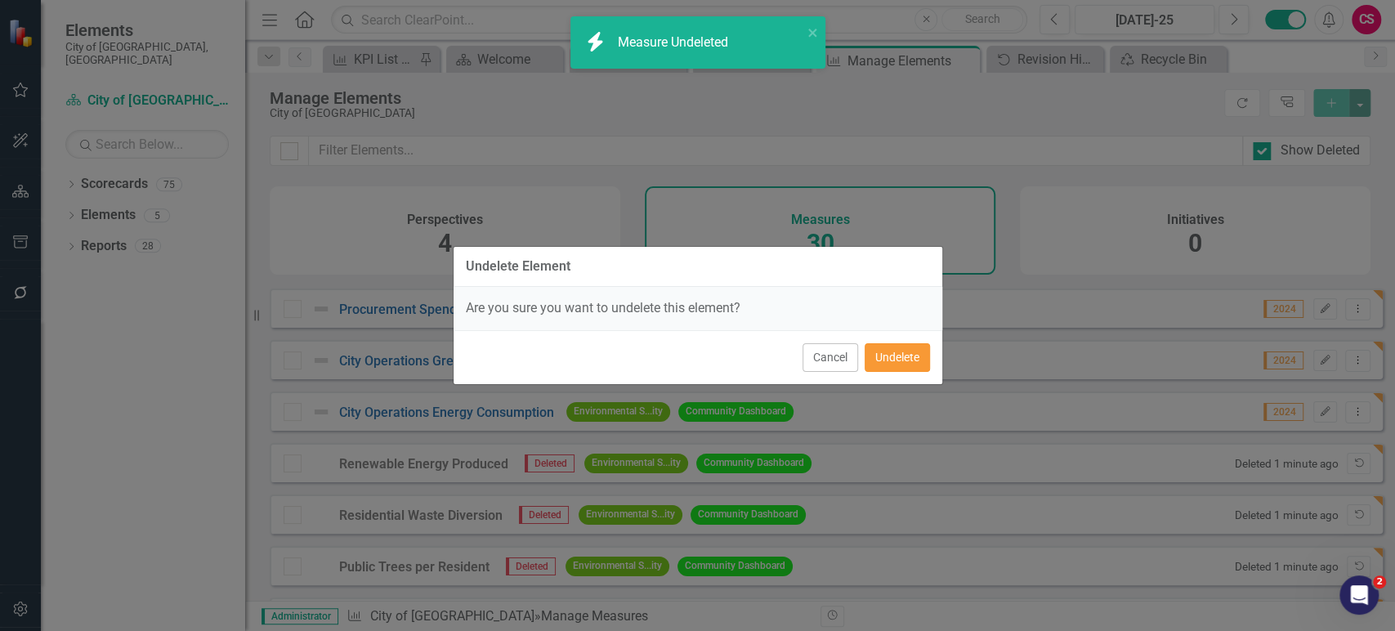
click at [879, 355] on button "Undelete" at bounding box center [897, 357] width 65 height 29
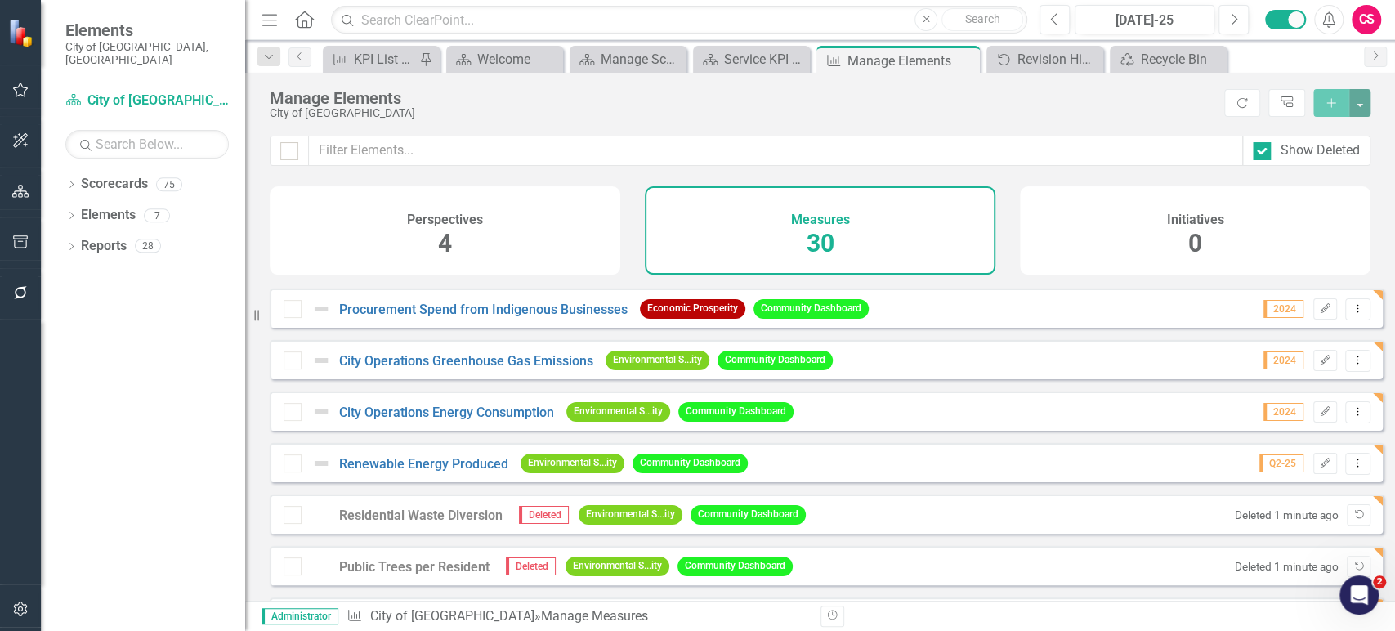
scroll to position [265, 0]
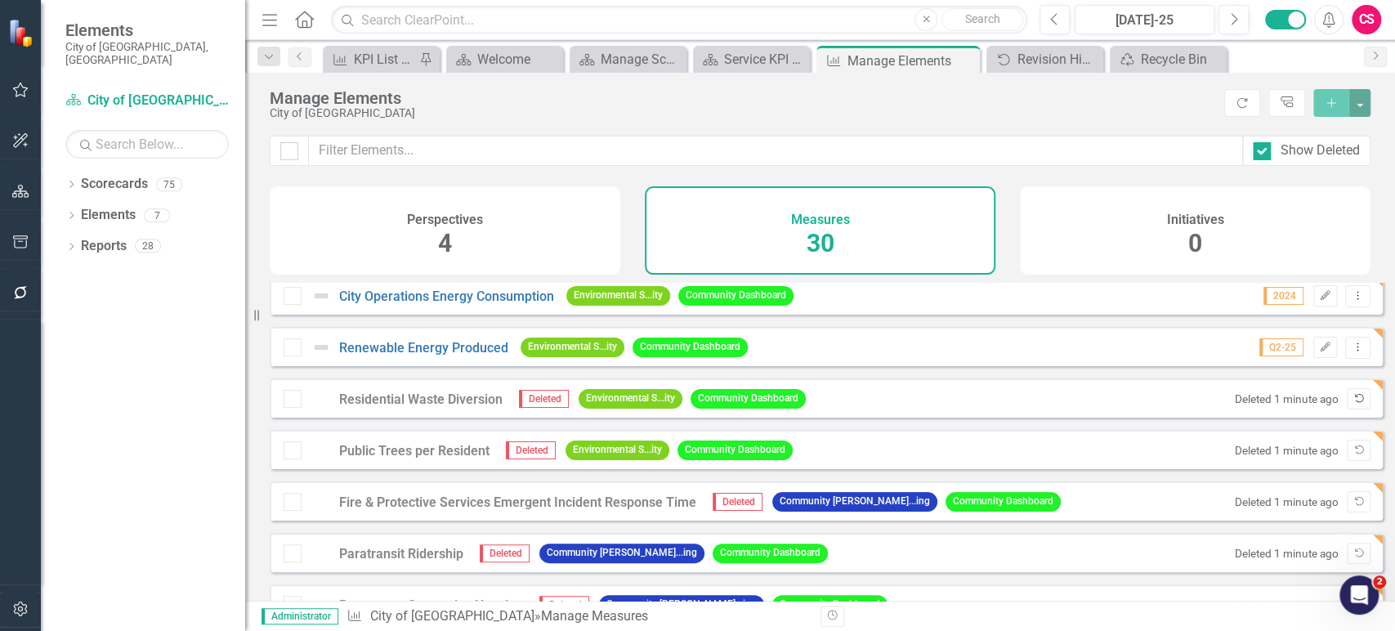
click at [1353, 404] on icon "Undelete" at bounding box center [1359, 399] width 12 height 10
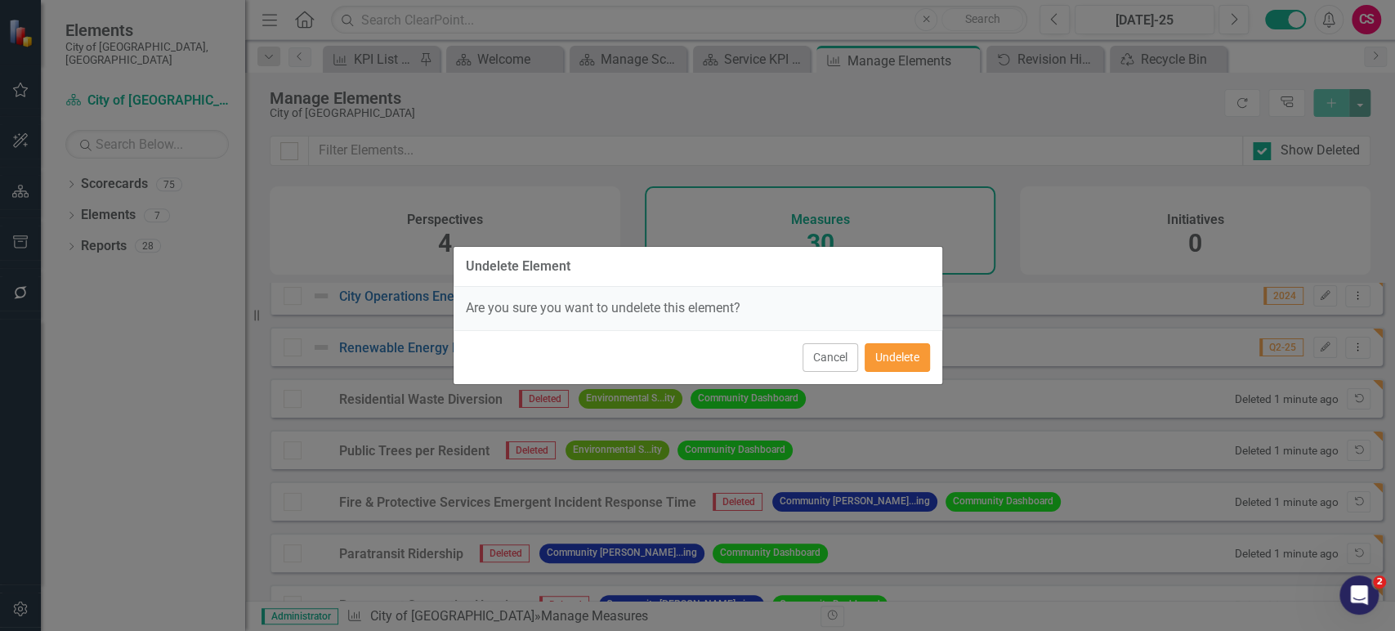
click at [912, 350] on button "Undelete" at bounding box center [897, 357] width 65 height 29
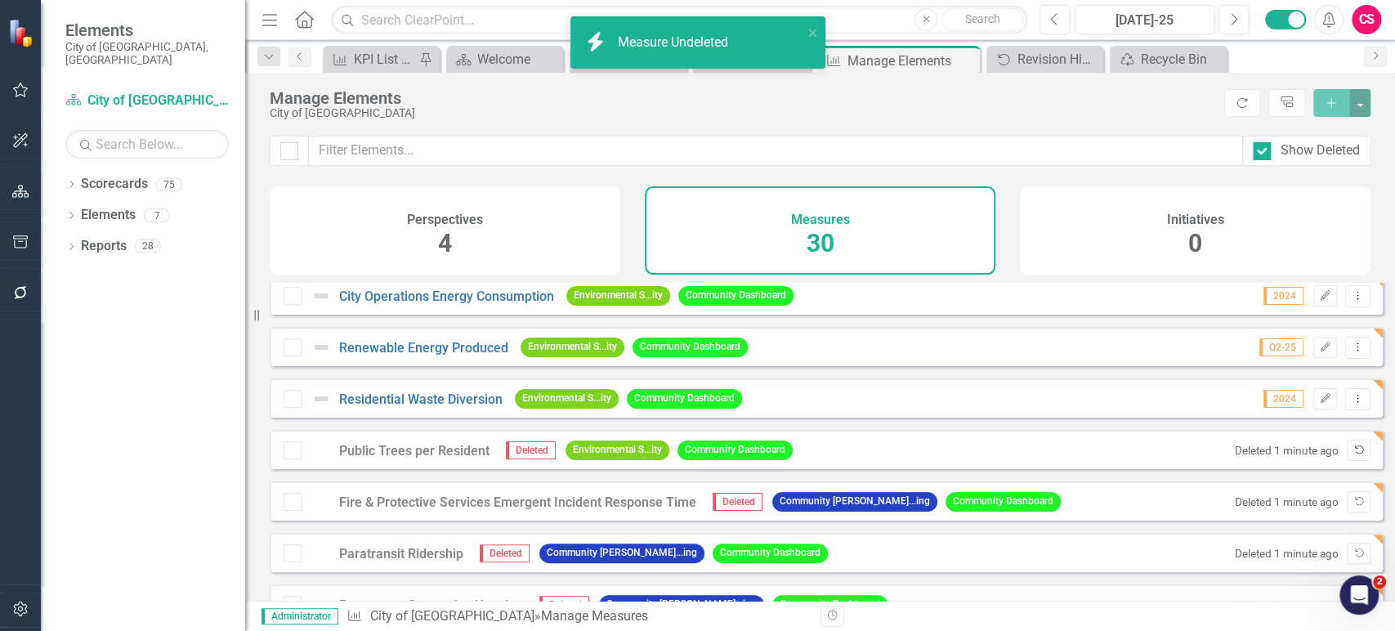
click at [1353, 455] on icon "Undelete" at bounding box center [1359, 450] width 12 height 10
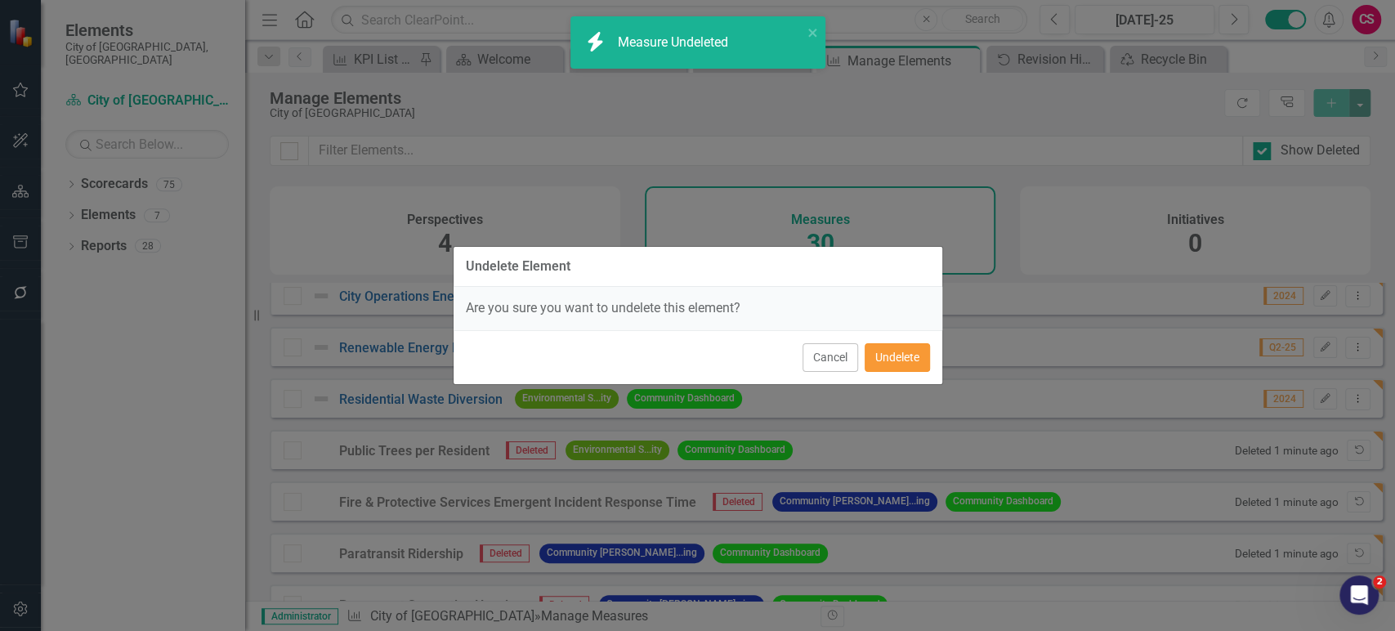
click at [908, 356] on button "Undelete" at bounding box center [897, 357] width 65 height 29
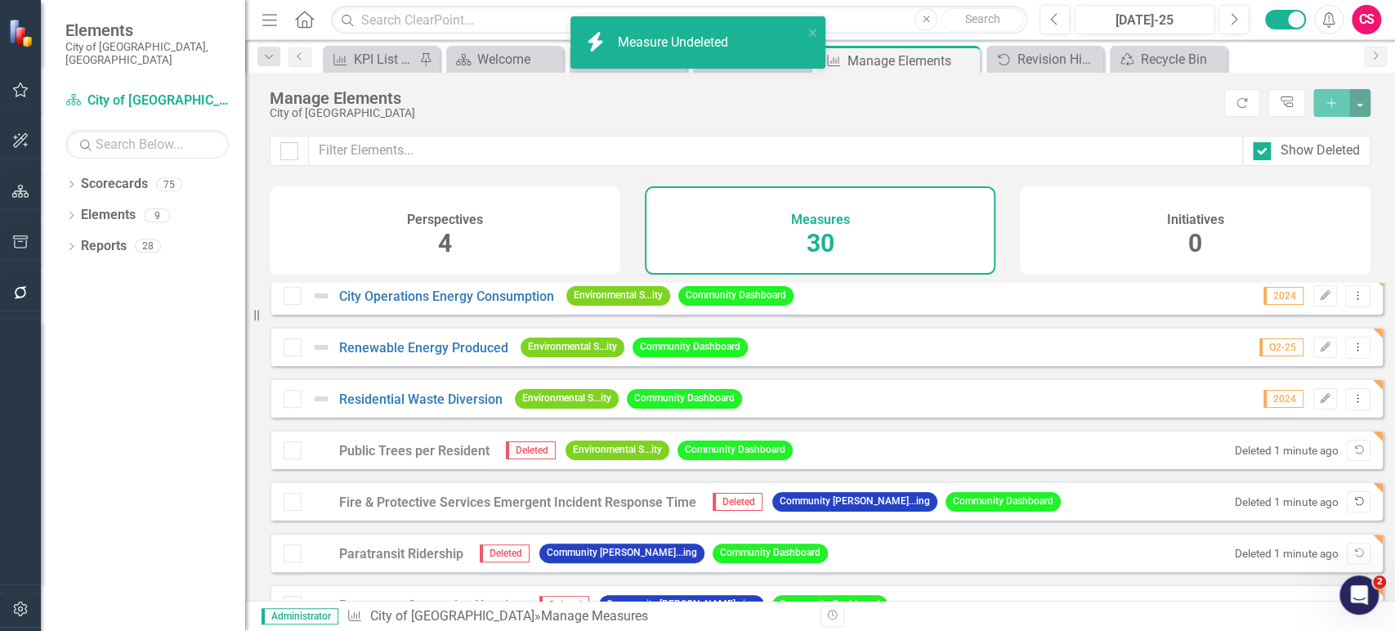
click at [1353, 507] on icon "Undelete" at bounding box center [1359, 502] width 12 height 10
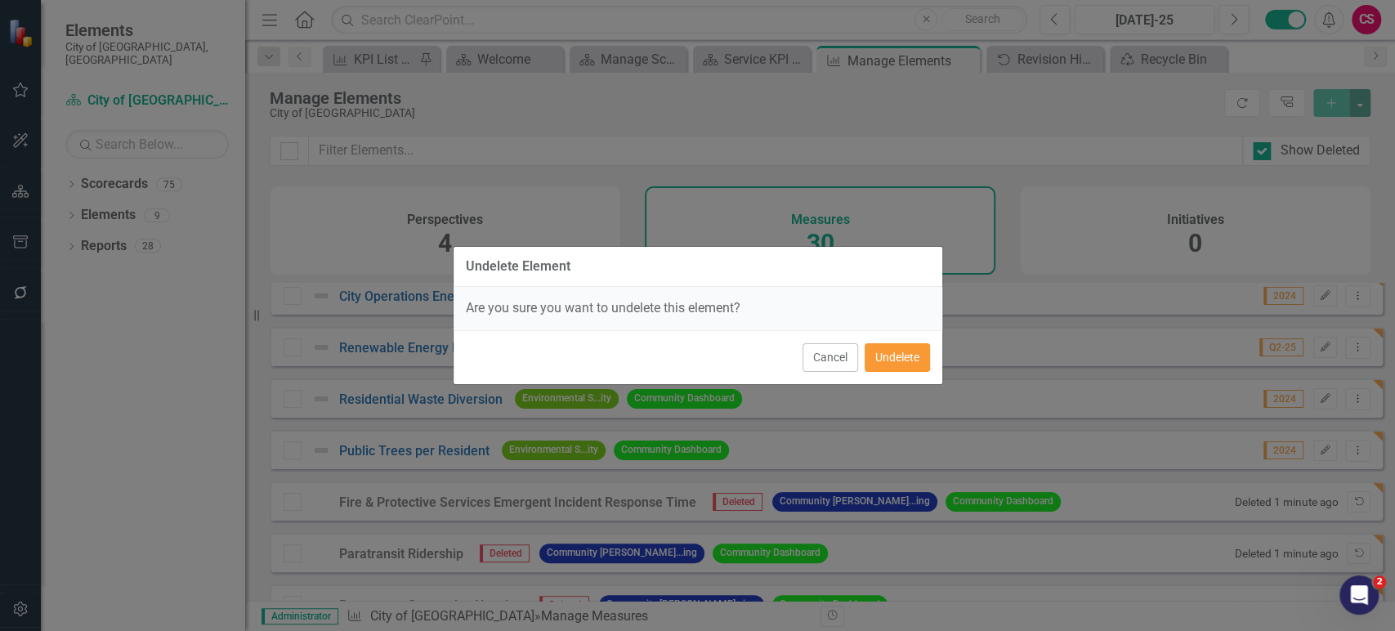
click at [895, 345] on button "Undelete" at bounding box center [897, 357] width 65 height 29
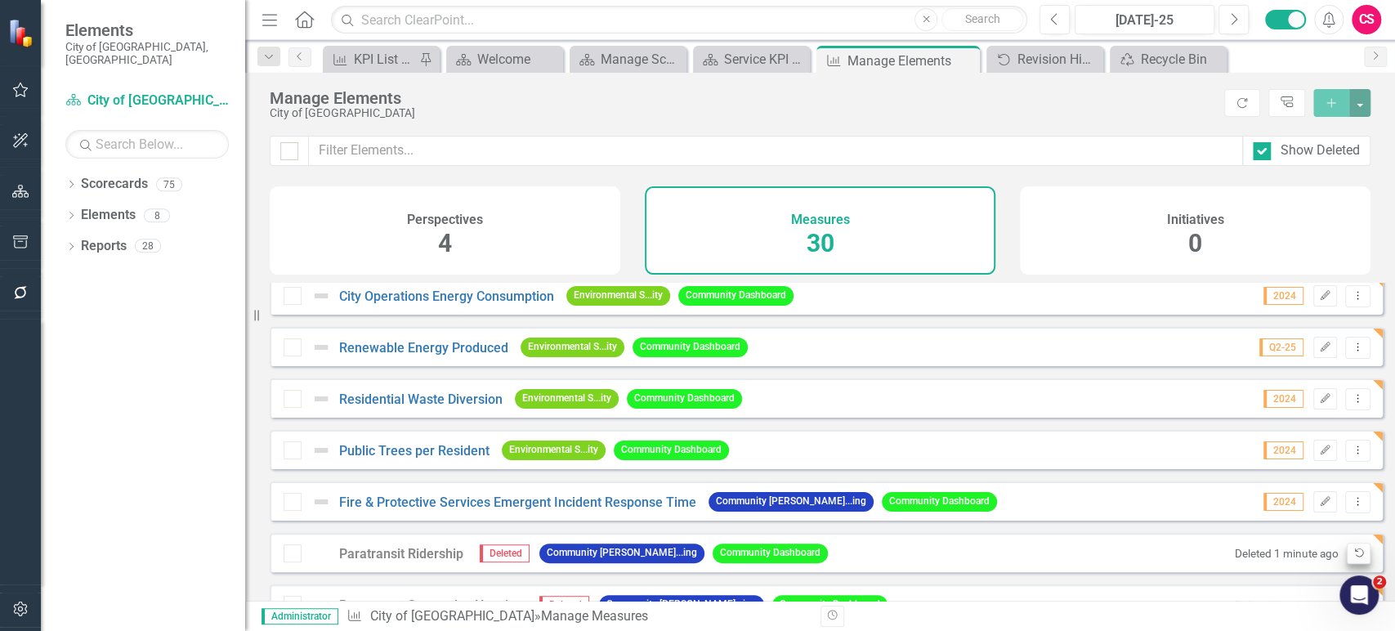
scroll to position [369, 0]
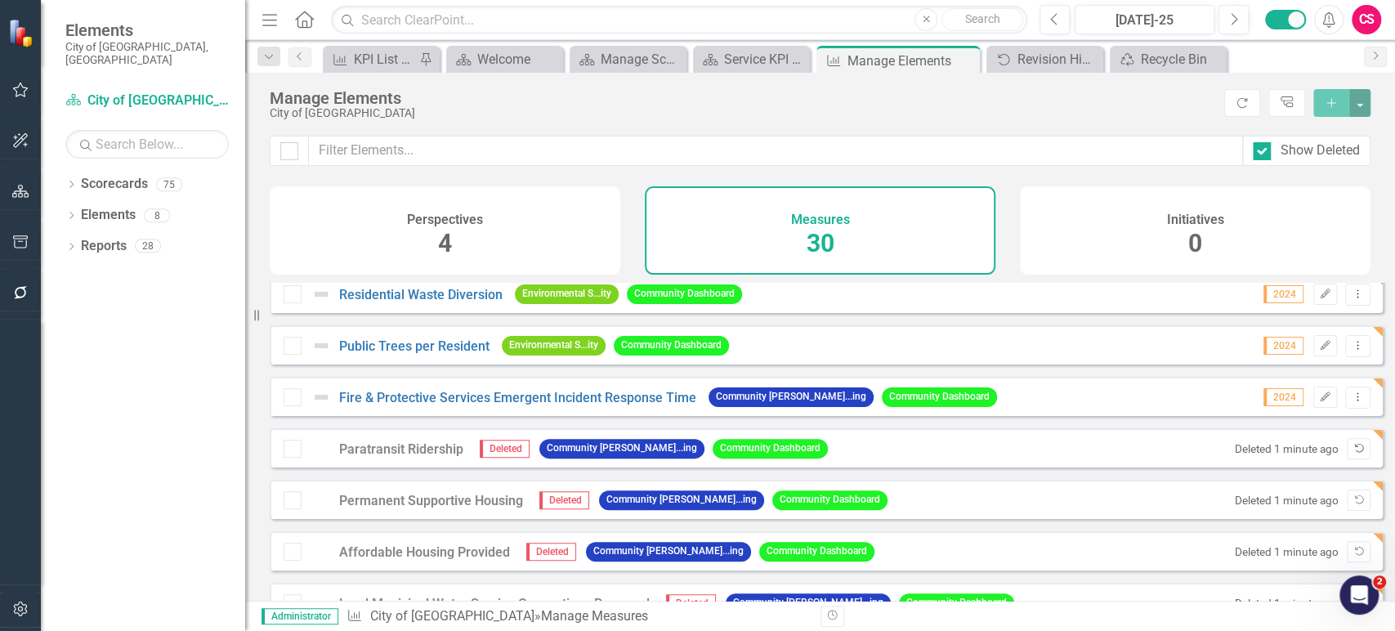
click at [1353, 454] on icon "Undelete" at bounding box center [1359, 449] width 12 height 10
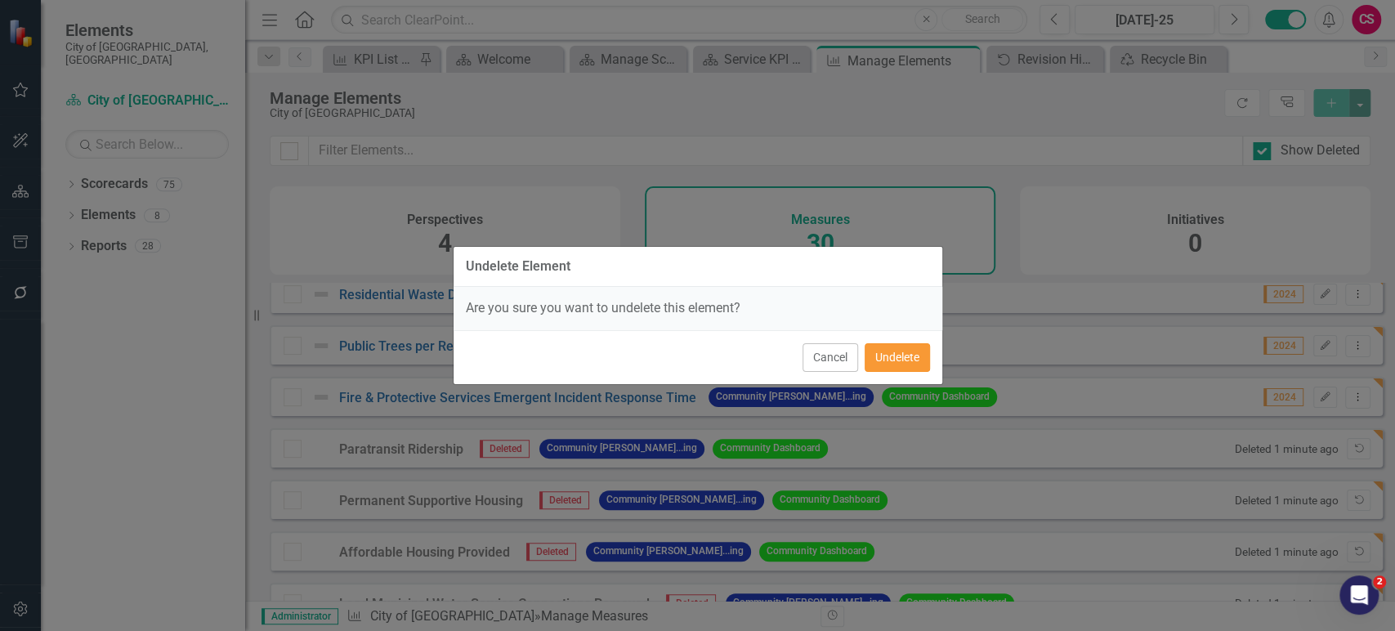
click at [916, 347] on button "Undelete" at bounding box center [897, 357] width 65 height 29
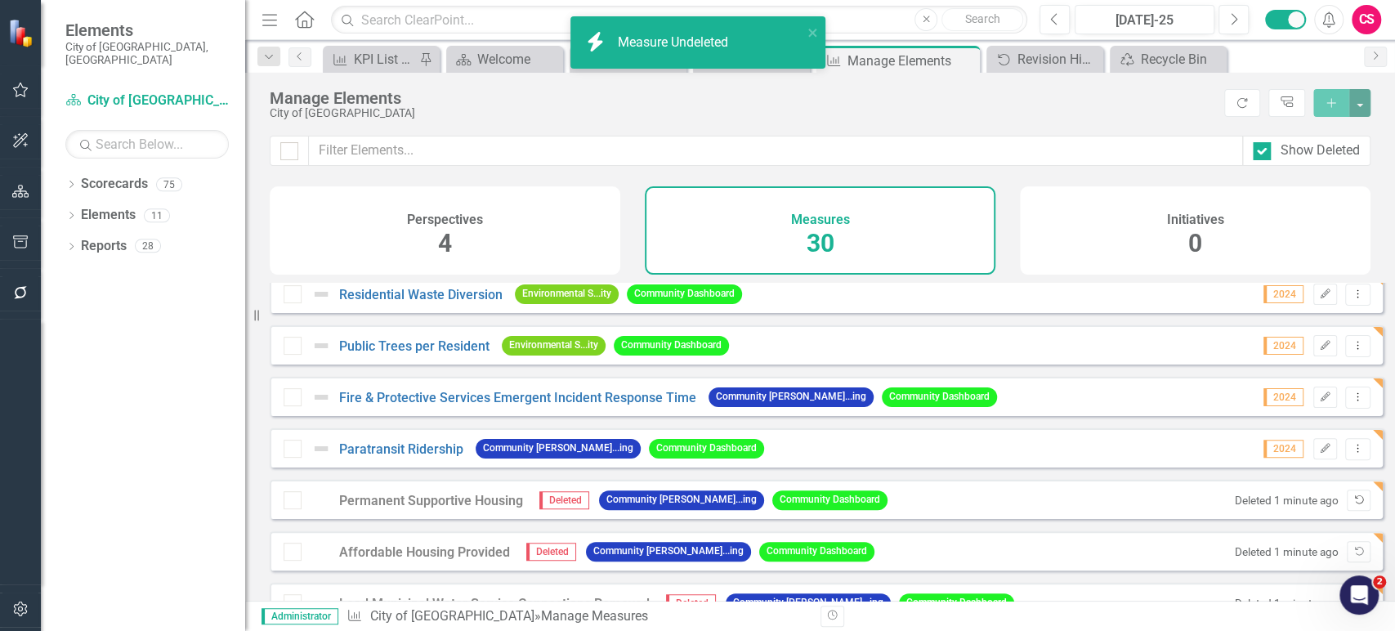
click at [1347, 490] on button "Undelete" at bounding box center [1359, 500] width 24 height 21
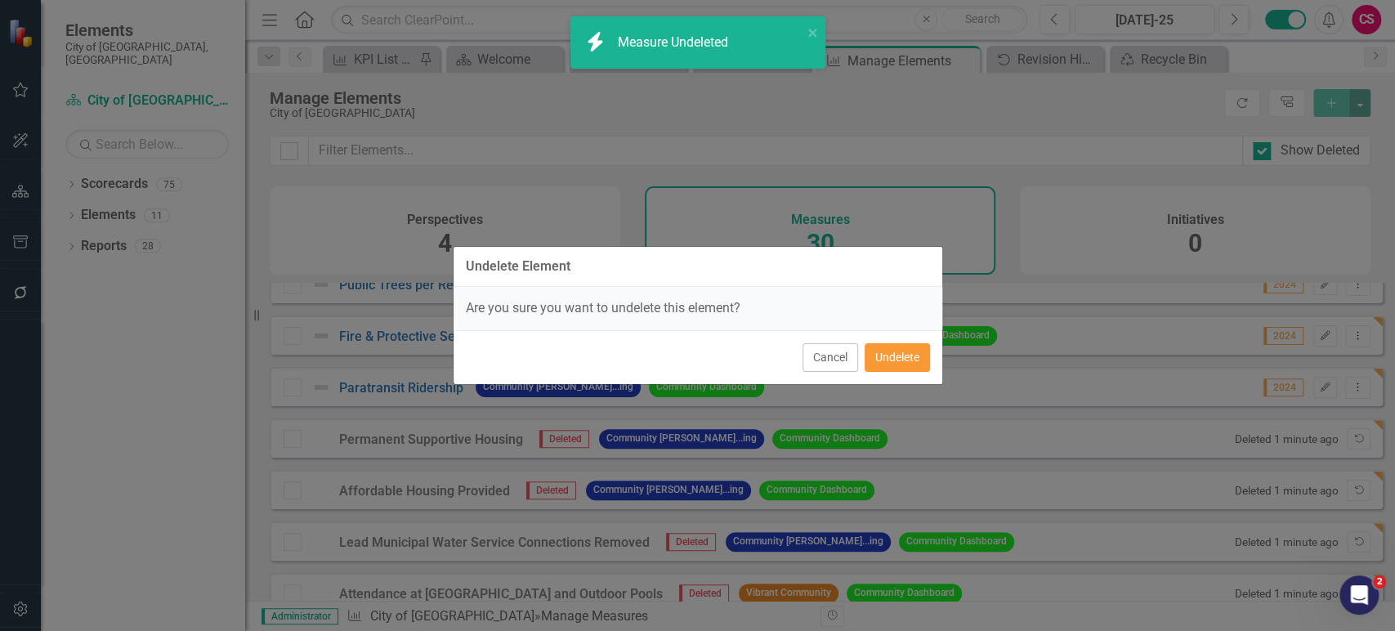
click at [894, 357] on button "Undelete" at bounding box center [897, 357] width 65 height 29
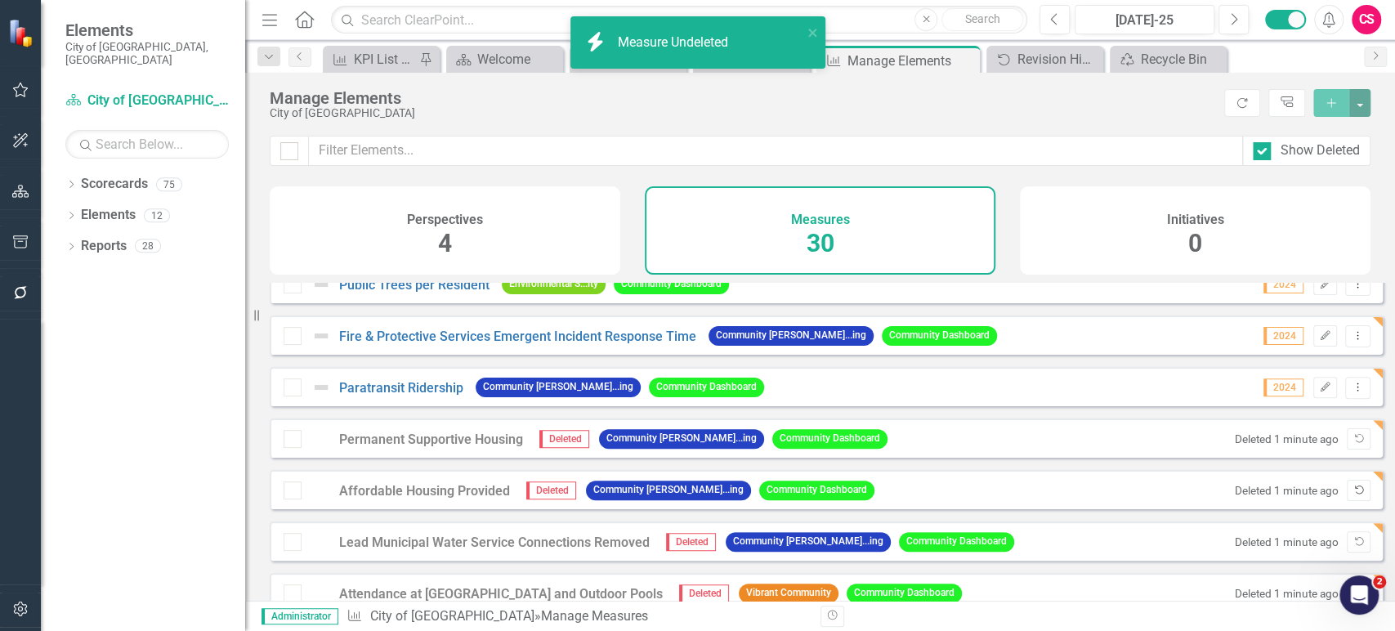
click at [1353, 495] on icon "Undelete" at bounding box center [1359, 490] width 12 height 10
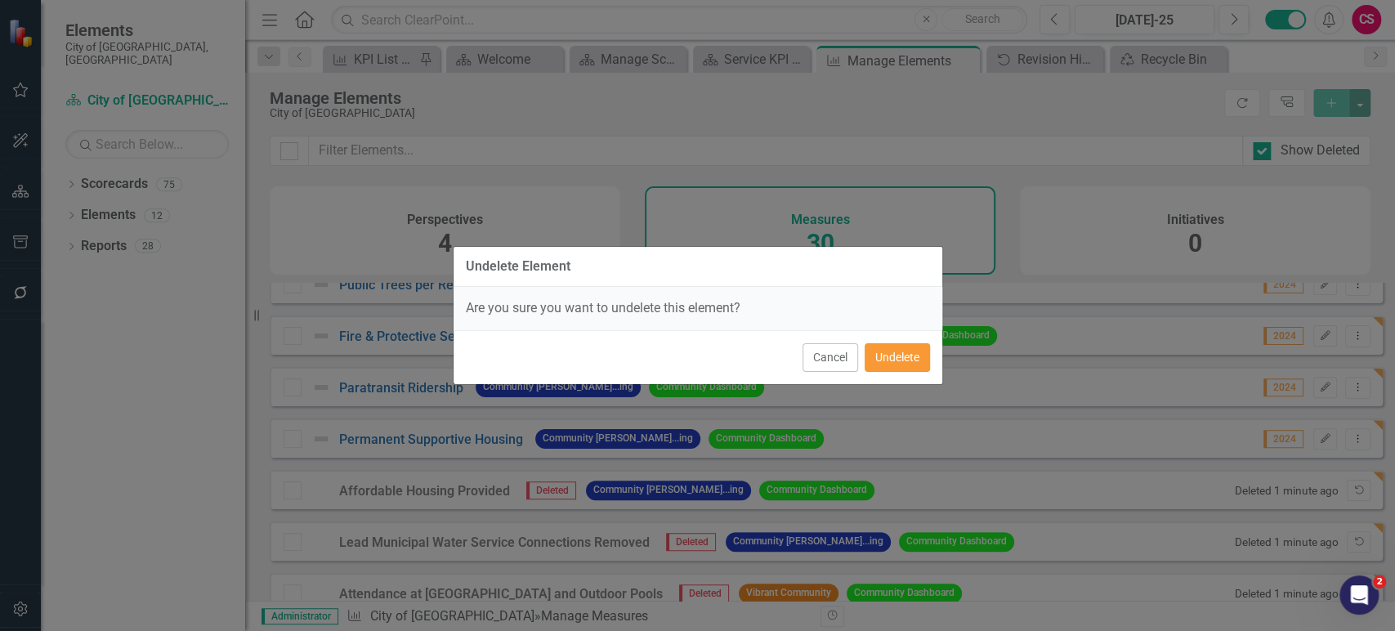
click at [895, 348] on button "Undelete" at bounding box center [897, 357] width 65 height 29
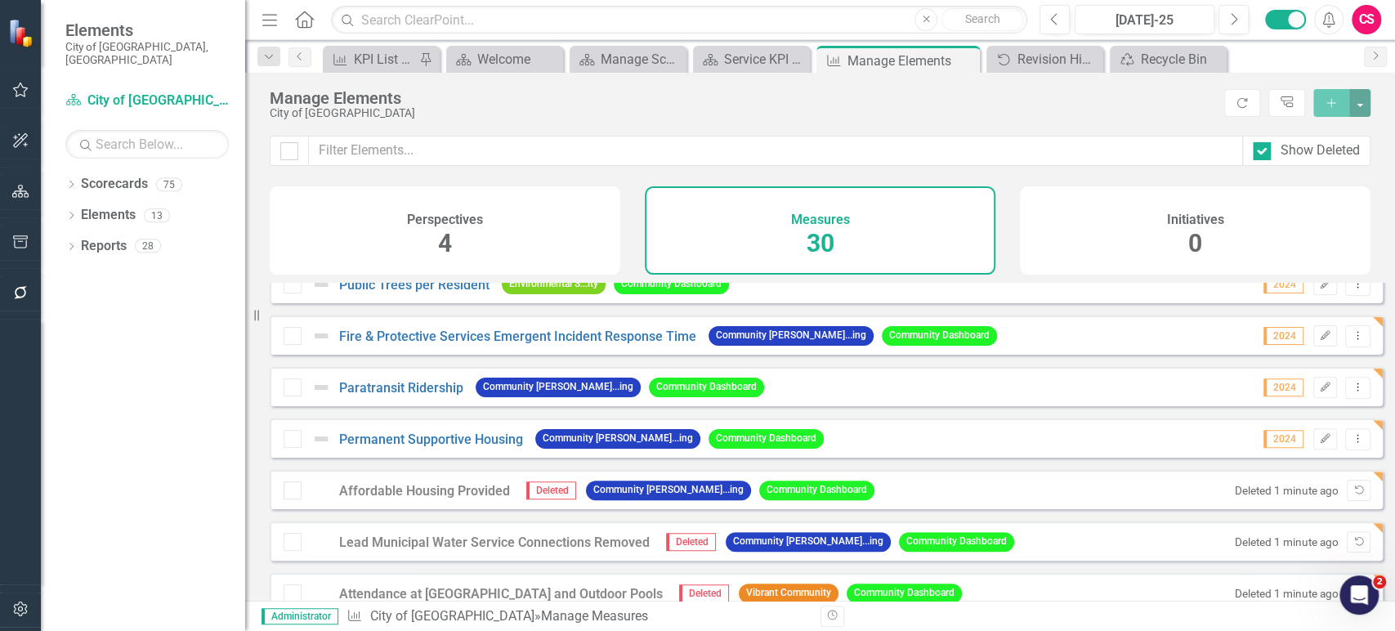
scroll to position [569, 0]
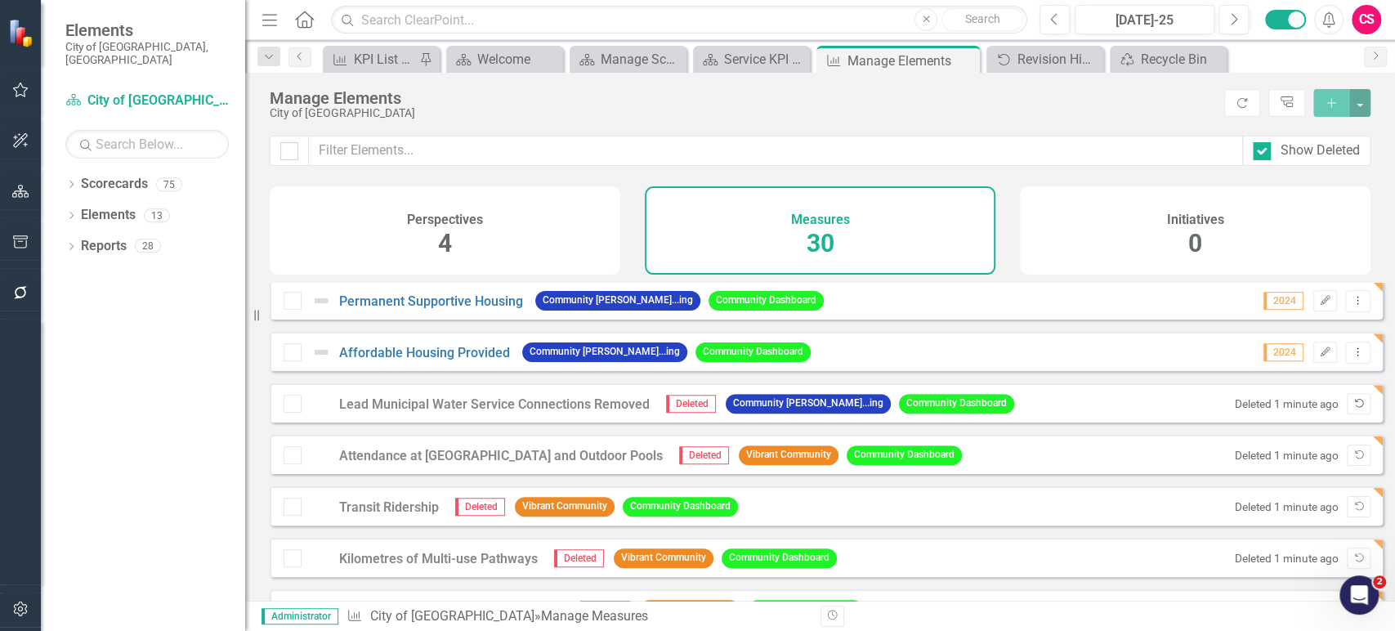
click at [1353, 409] on icon "Undelete" at bounding box center [1359, 404] width 12 height 10
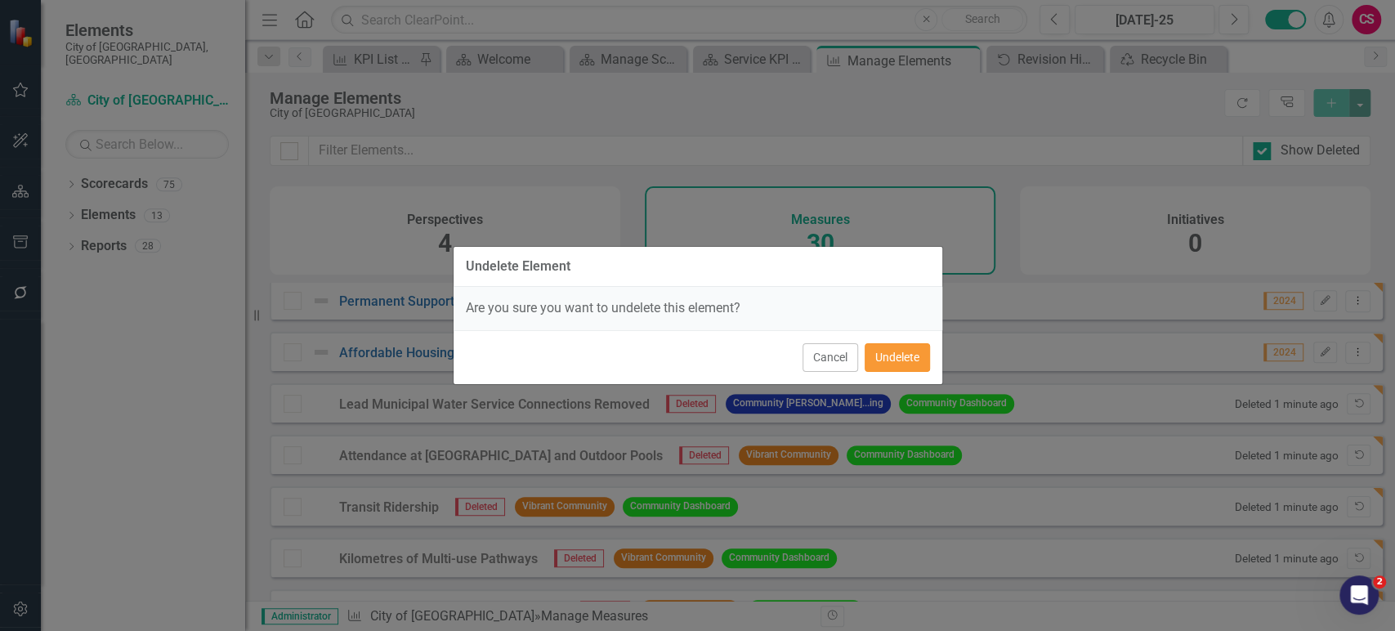
click at [872, 357] on button "Undelete" at bounding box center [897, 357] width 65 height 29
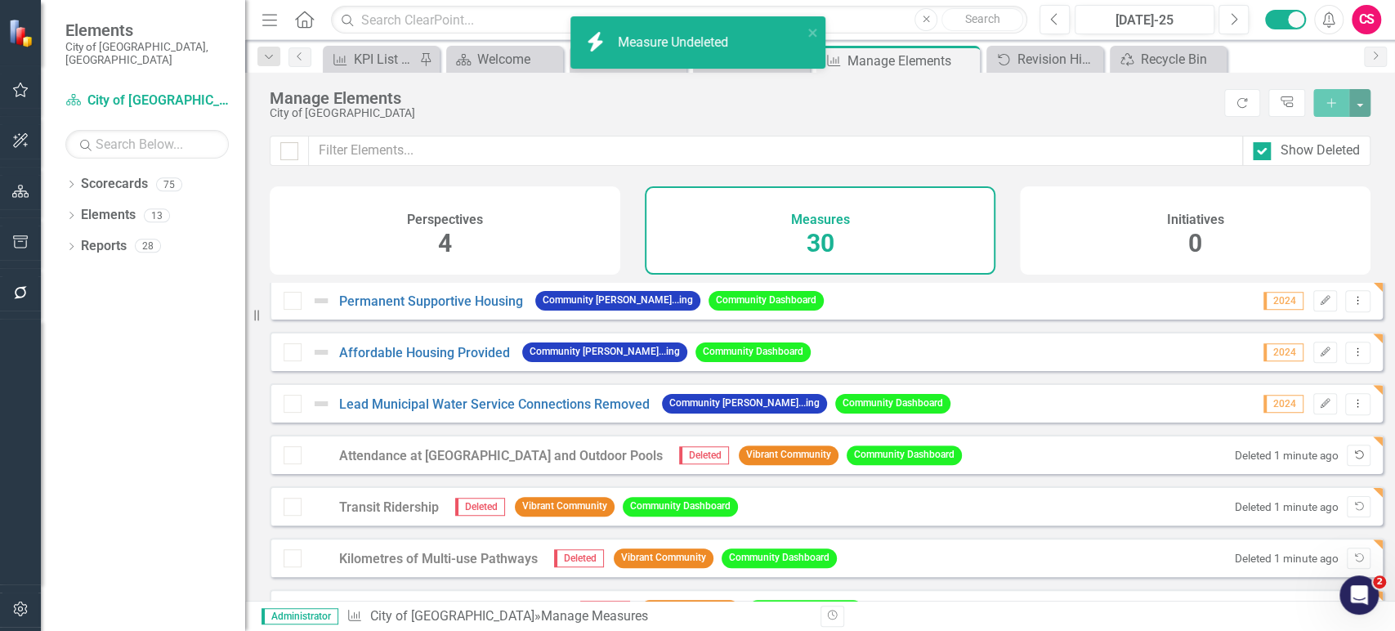
click at [1348, 466] on button "Undelete" at bounding box center [1359, 455] width 24 height 21
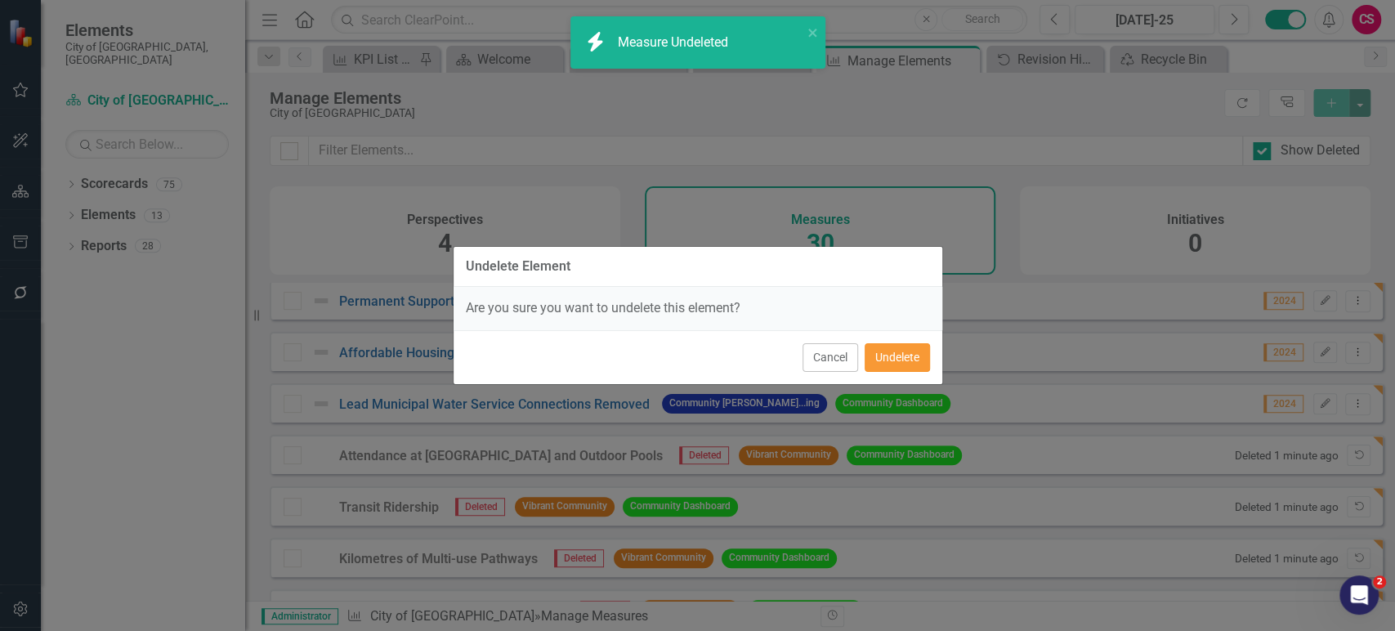
click at [913, 352] on button "Undelete" at bounding box center [897, 357] width 65 height 29
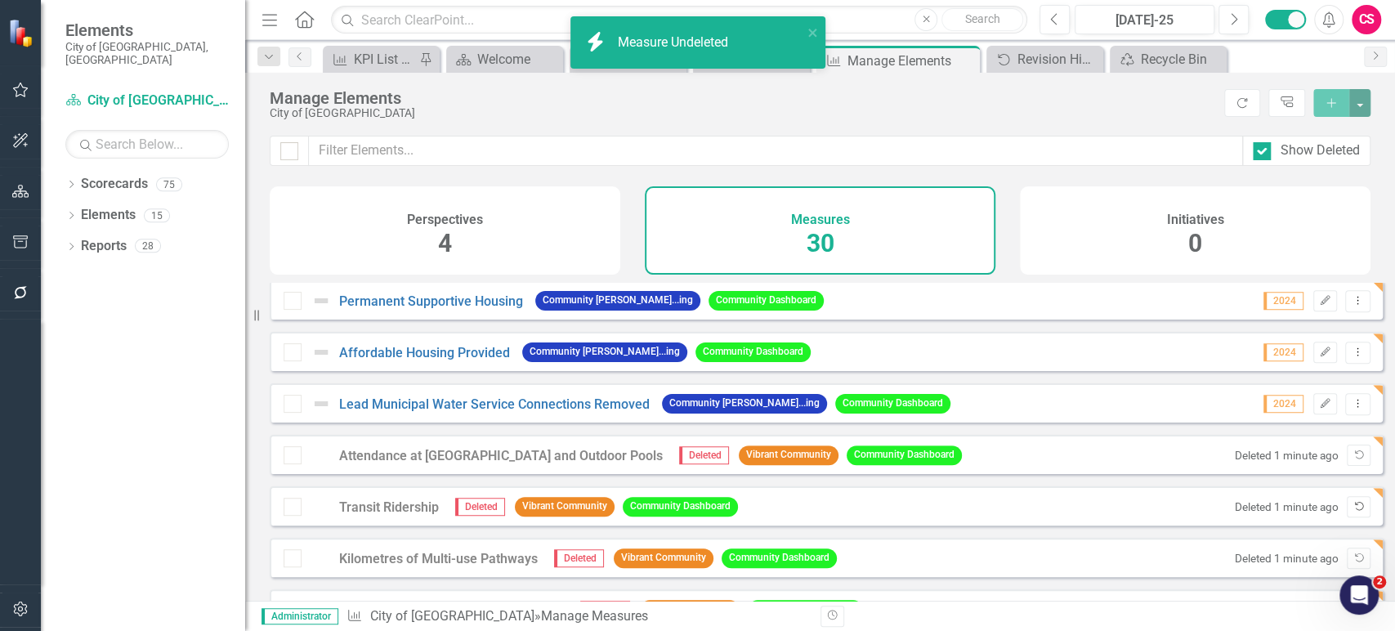
click at [1353, 512] on icon "Undelete" at bounding box center [1359, 507] width 12 height 10
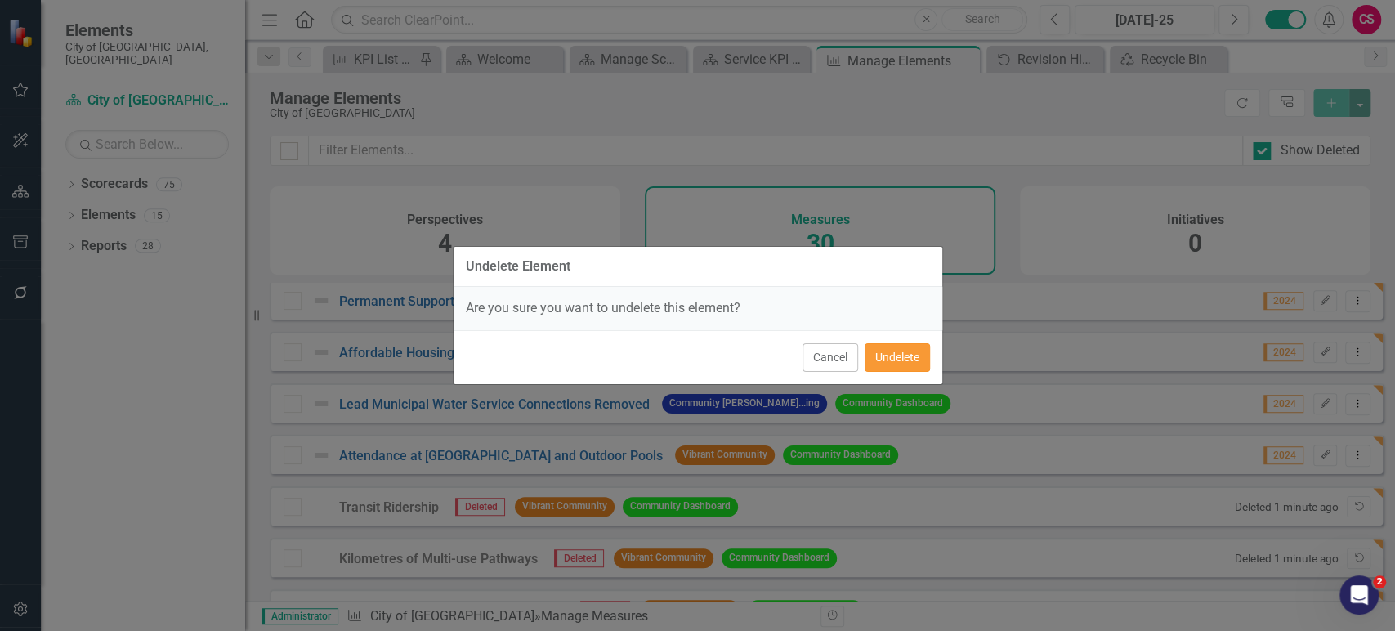
click at [913, 358] on button "Undelete" at bounding box center [897, 357] width 65 height 29
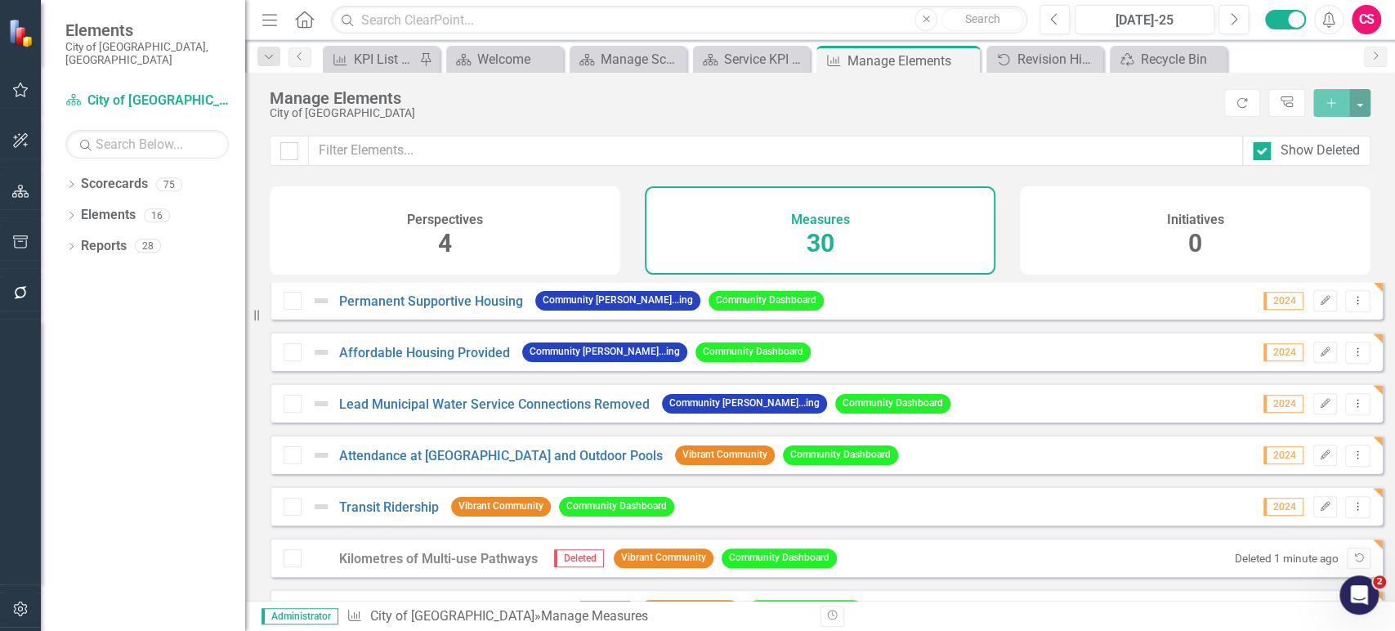
scroll to position [726, 0]
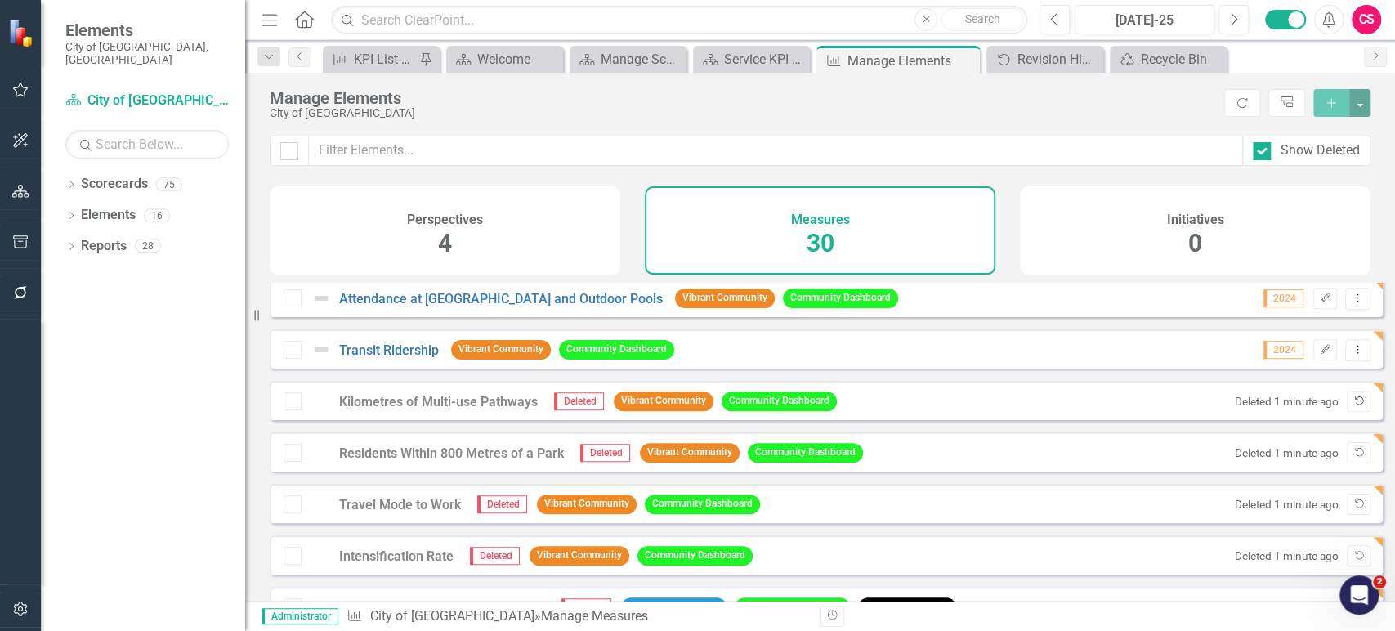
click at [1353, 406] on icon "Undelete" at bounding box center [1359, 401] width 12 height 10
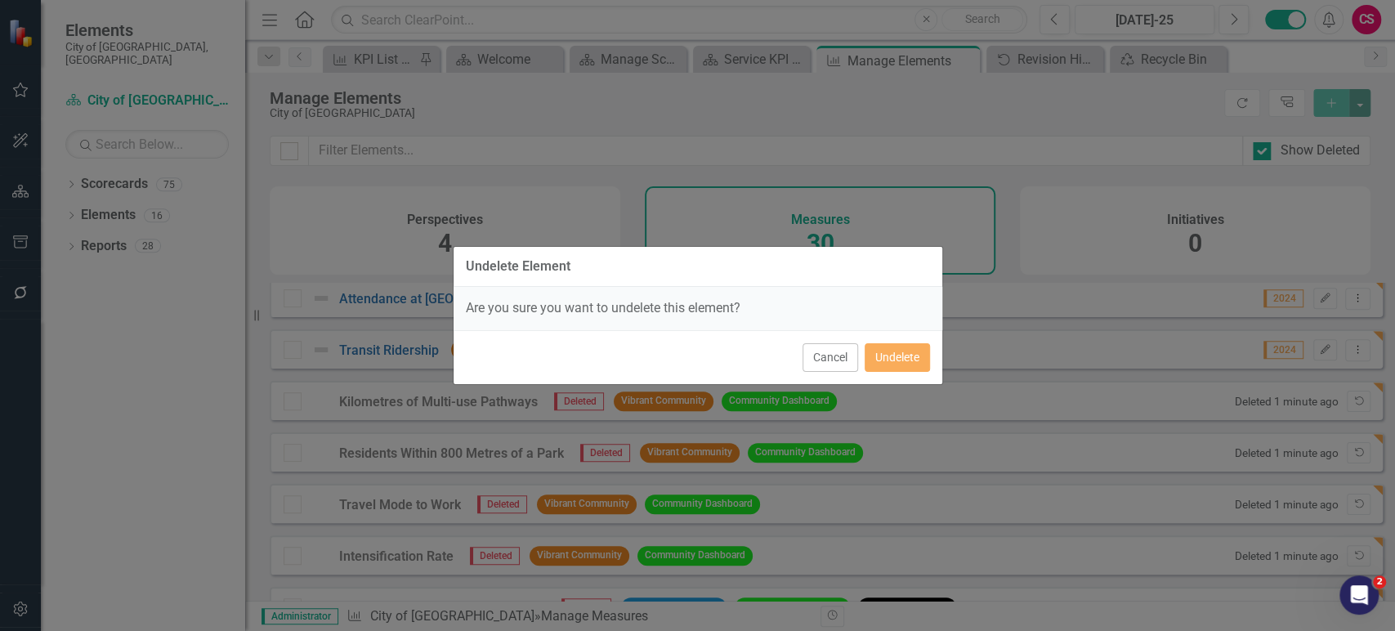
click at [932, 371] on div "Cancel Undelete" at bounding box center [698, 357] width 489 height 54
click at [920, 360] on button "Undelete" at bounding box center [897, 357] width 65 height 29
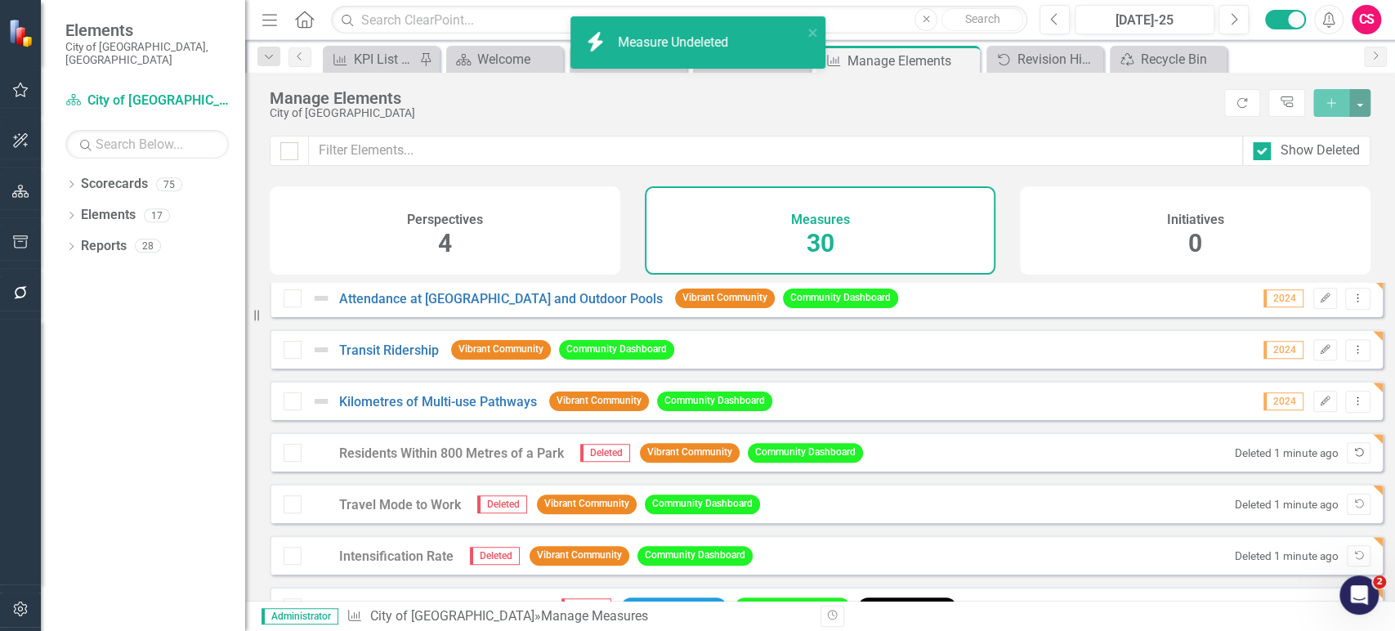
click at [1347, 460] on button "Undelete" at bounding box center [1359, 452] width 24 height 21
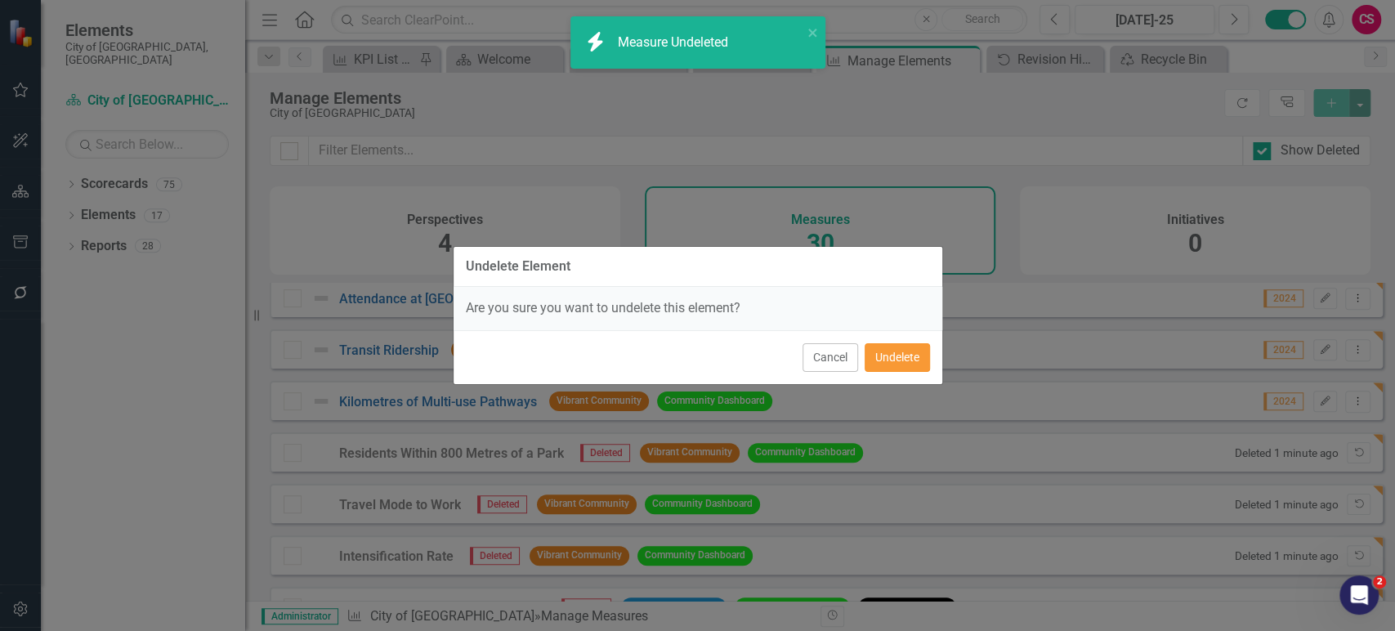
drag, startPoint x: 901, startPoint y: 351, endPoint x: 910, endPoint y: 353, distance: 9.1
click at [900, 351] on button "Undelete" at bounding box center [897, 357] width 65 height 29
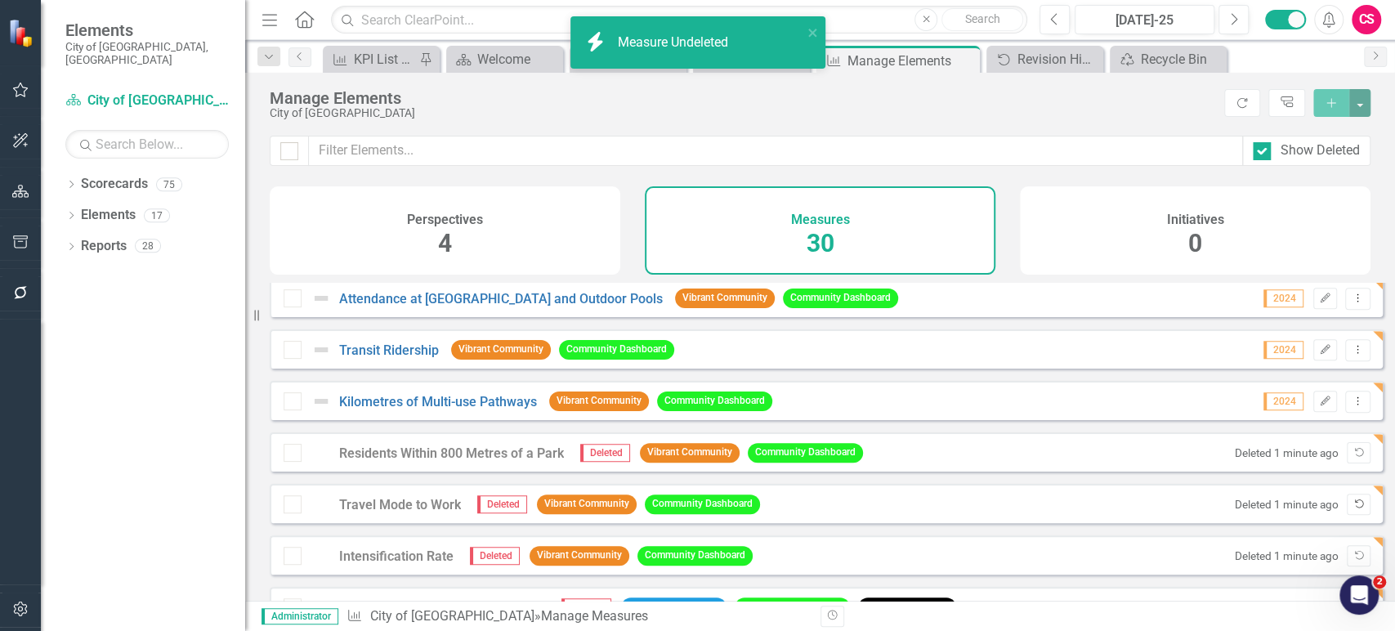
click at [1353, 509] on icon "Undelete" at bounding box center [1359, 504] width 12 height 10
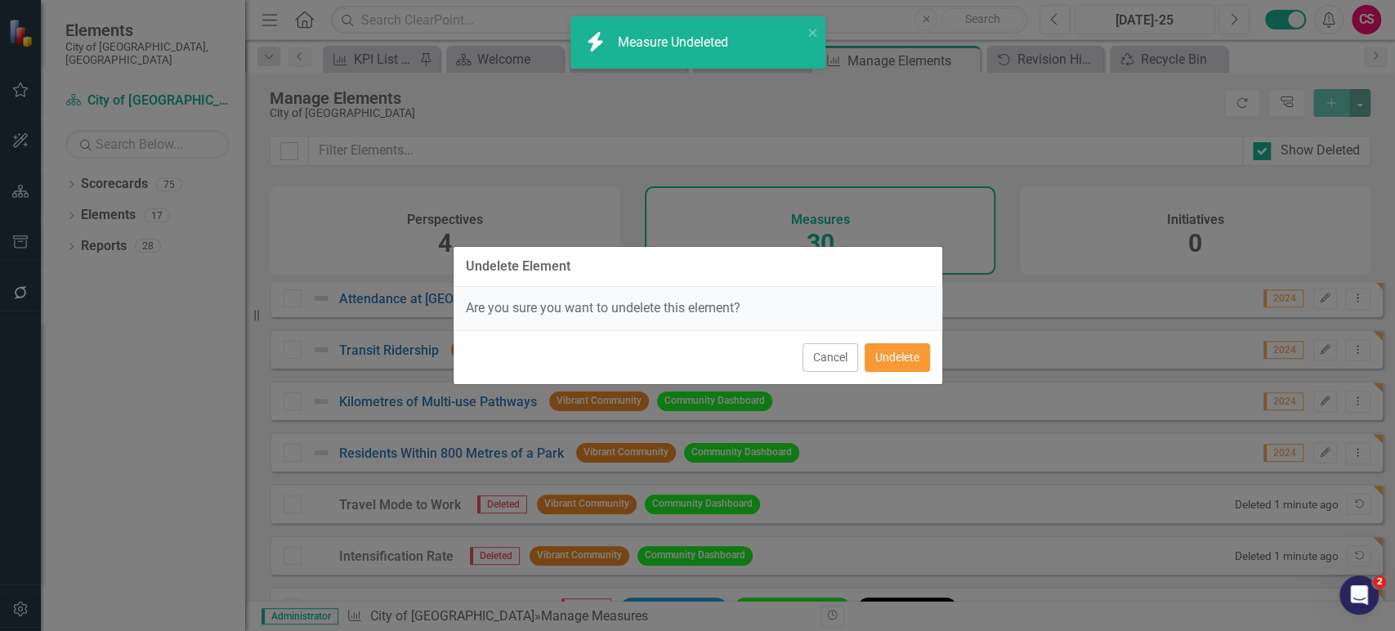
click at [923, 365] on button "Undelete" at bounding box center [897, 357] width 65 height 29
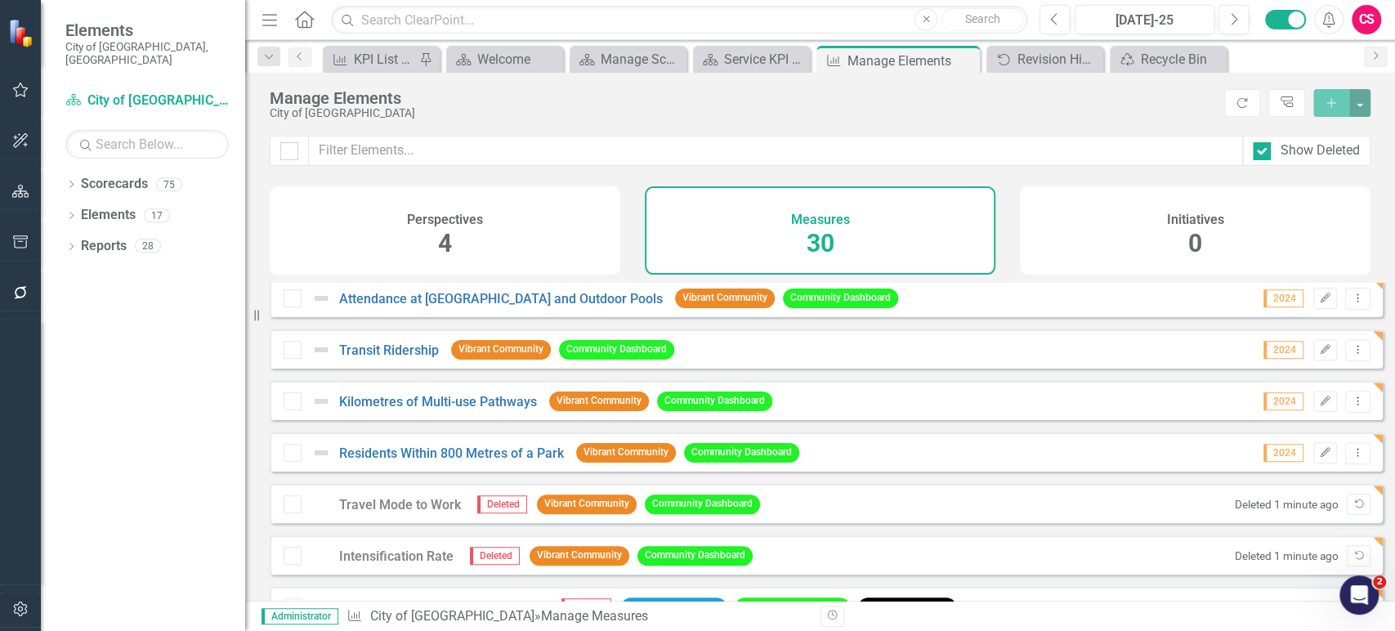
scroll to position [908, 0]
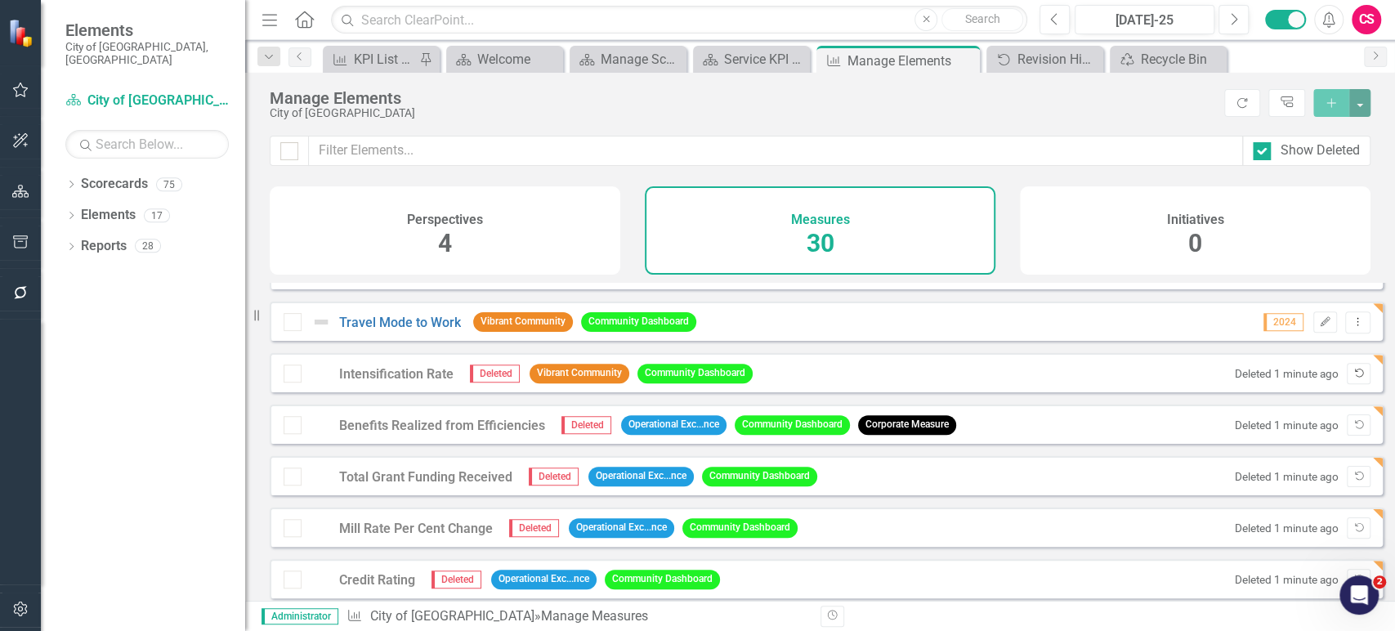
click at [1347, 384] on button "Undelete" at bounding box center [1359, 373] width 24 height 21
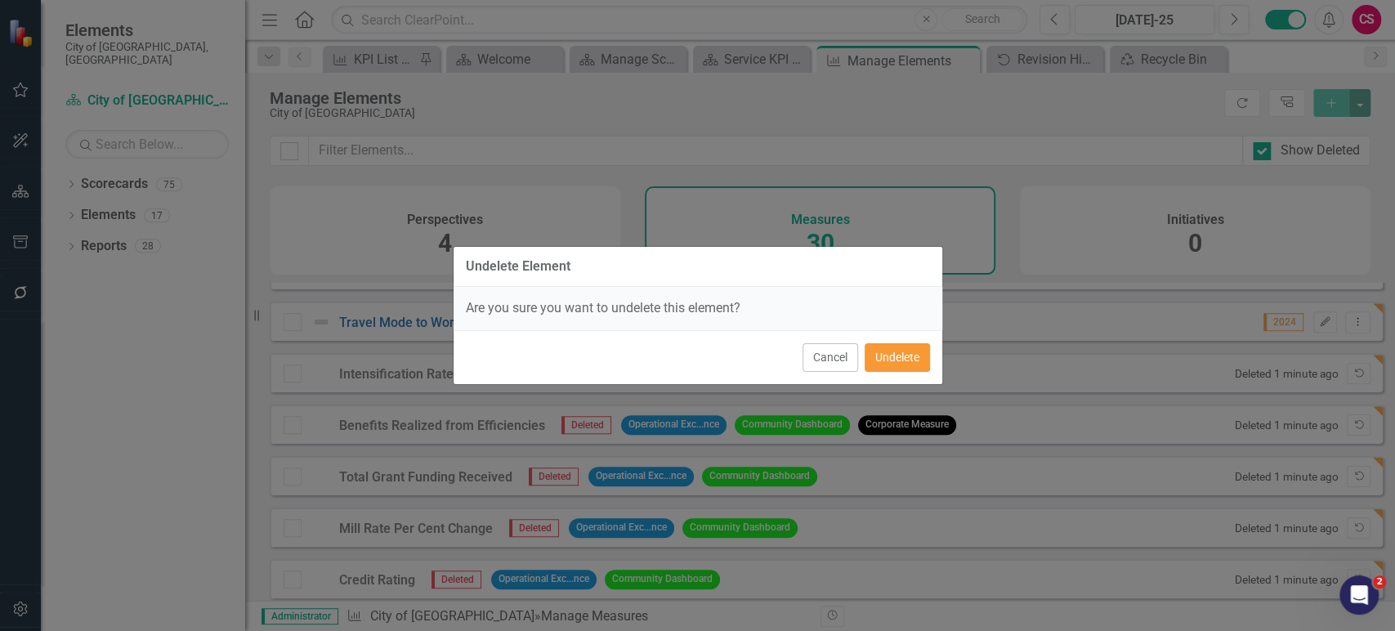
click at [895, 369] on button "Undelete" at bounding box center [897, 357] width 65 height 29
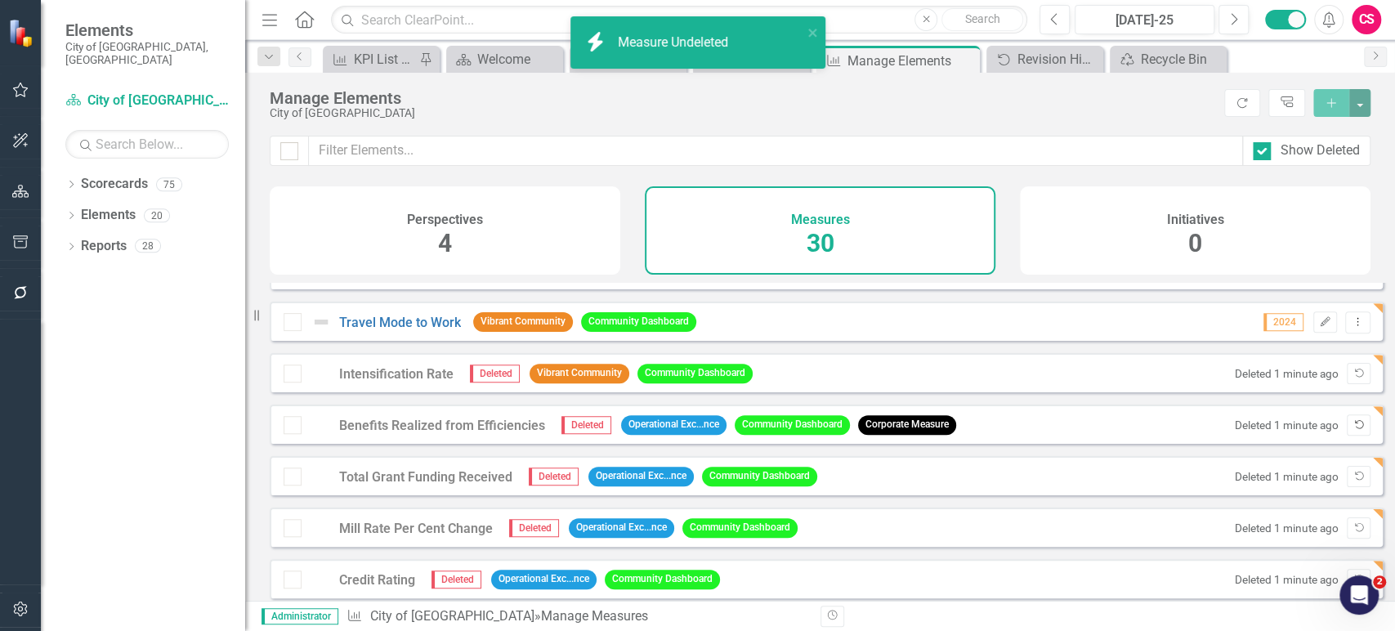
click at [1353, 430] on icon "Undelete" at bounding box center [1359, 425] width 12 height 10
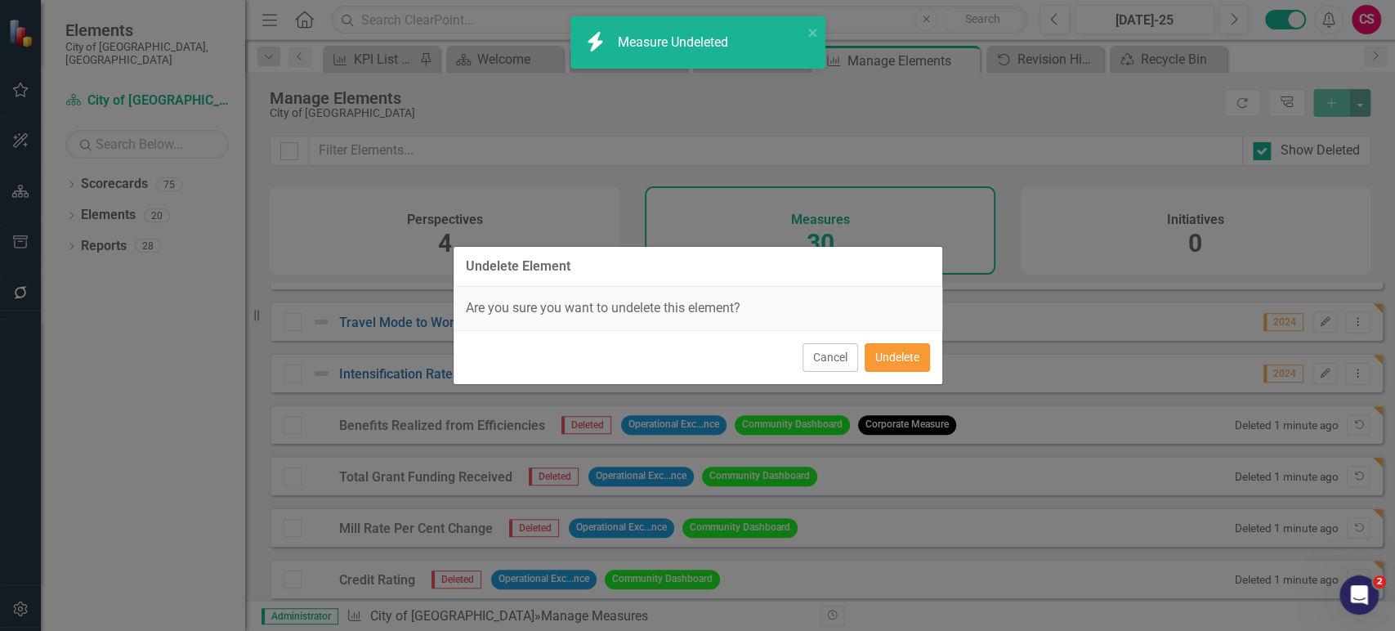
click at [906, 351] on button "Undelete" at bounding box center [897, 357] width 65 height 29
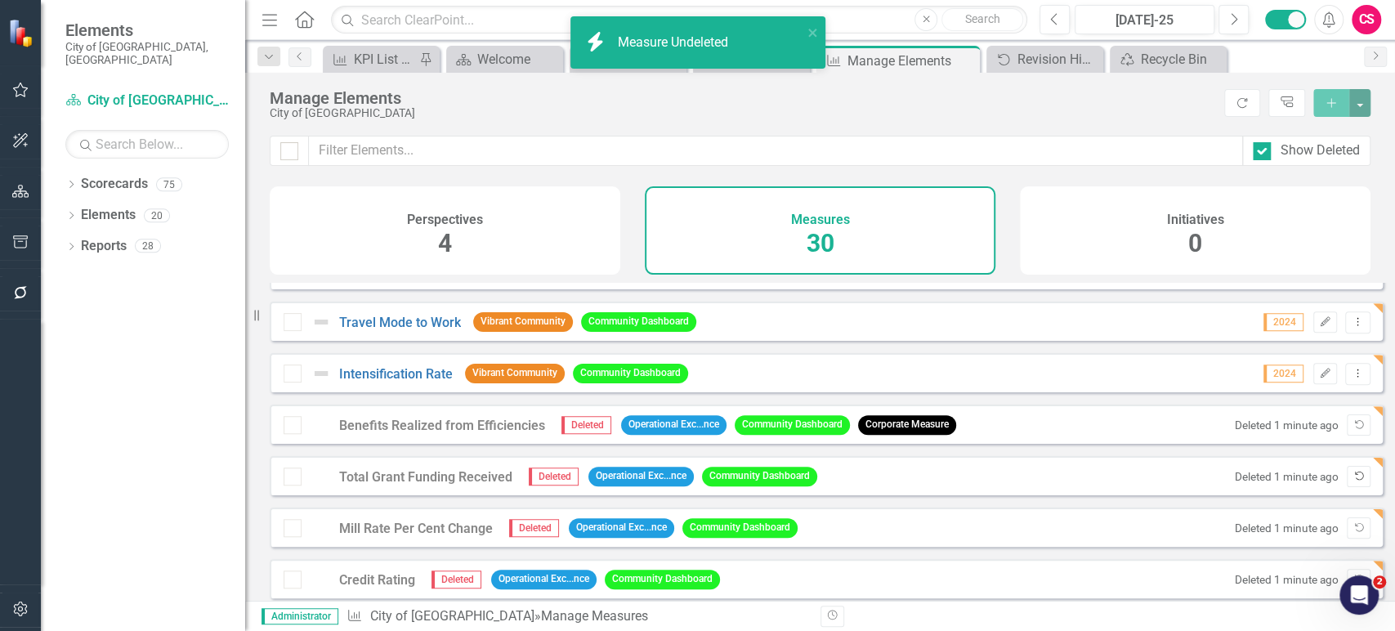
click at [1353, 481] on icon "Undelete" at bounding box center [1359, 477] width 12 height 10
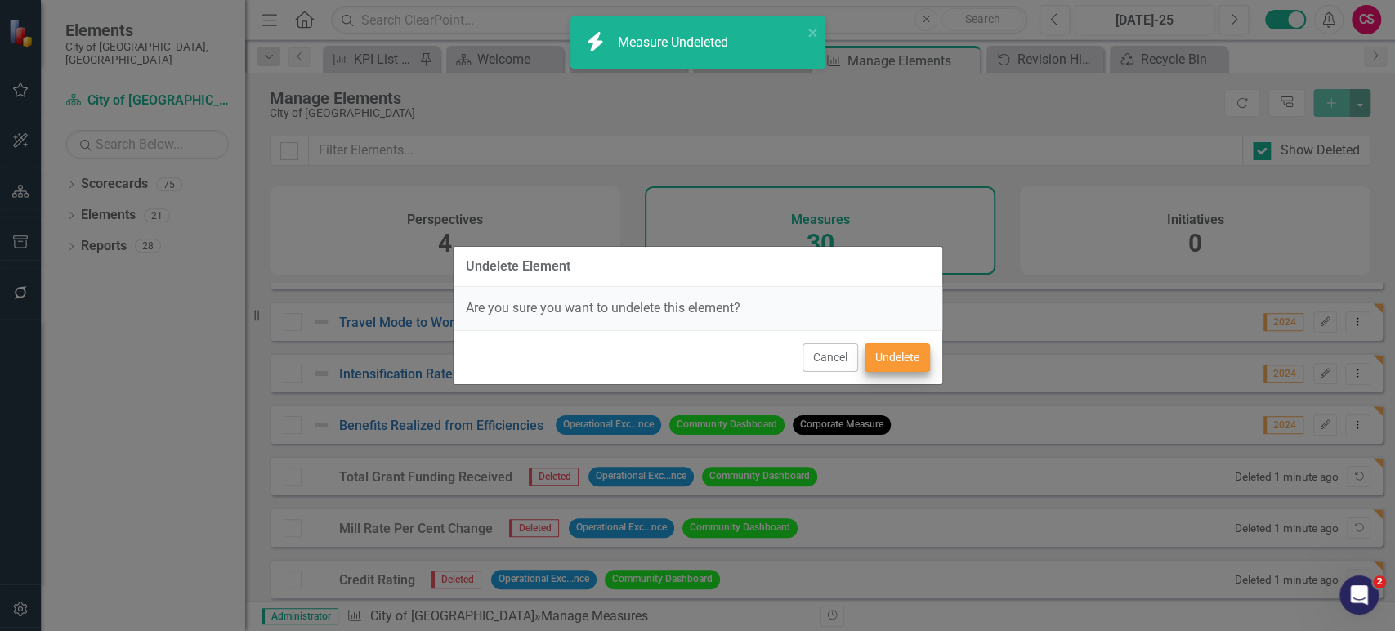
click at [901, 351] on div "Undelete Element Are you sure you want to undelete this element? Cancel Undelete" at bounding box center [698, 315] width 490 height 631
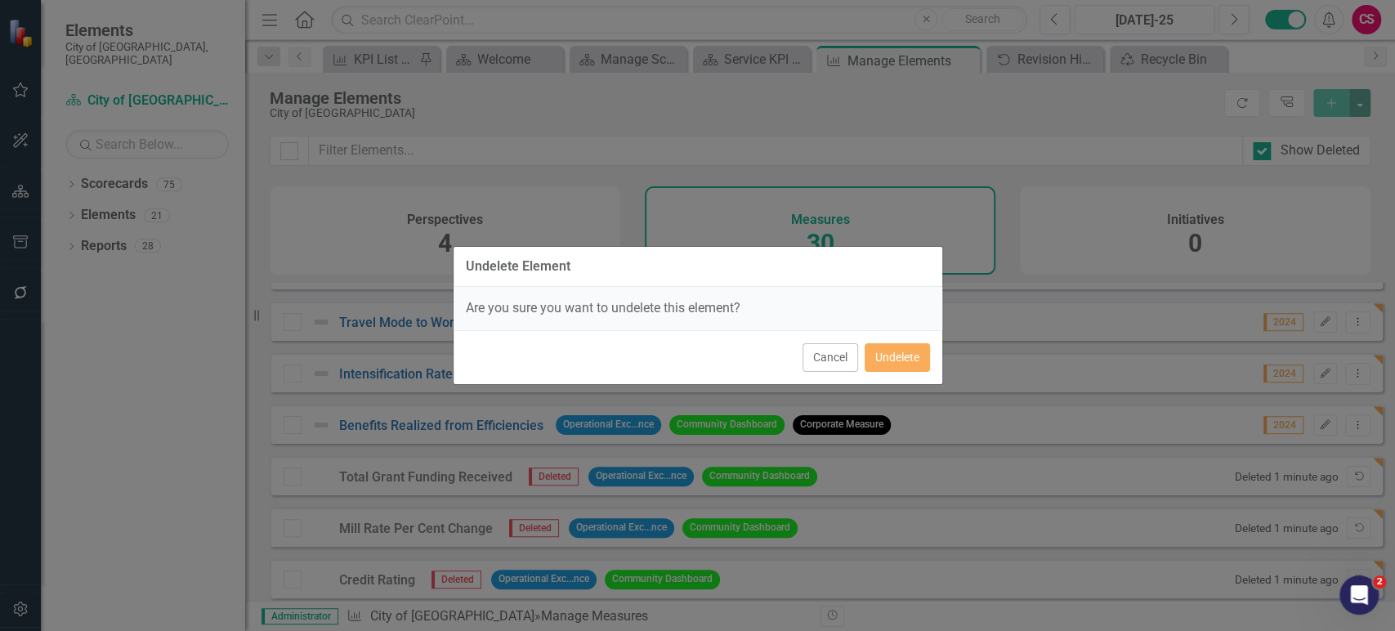
click at [1344, 541] on div "Undelete Element Are you sure you want to undelete this element? Cancel Undelete" at bounding box center [697, 315] width 1395 height 631
click at [913, 346] on button "Undelete" at bounding box center [897, 357] width 65 height 29
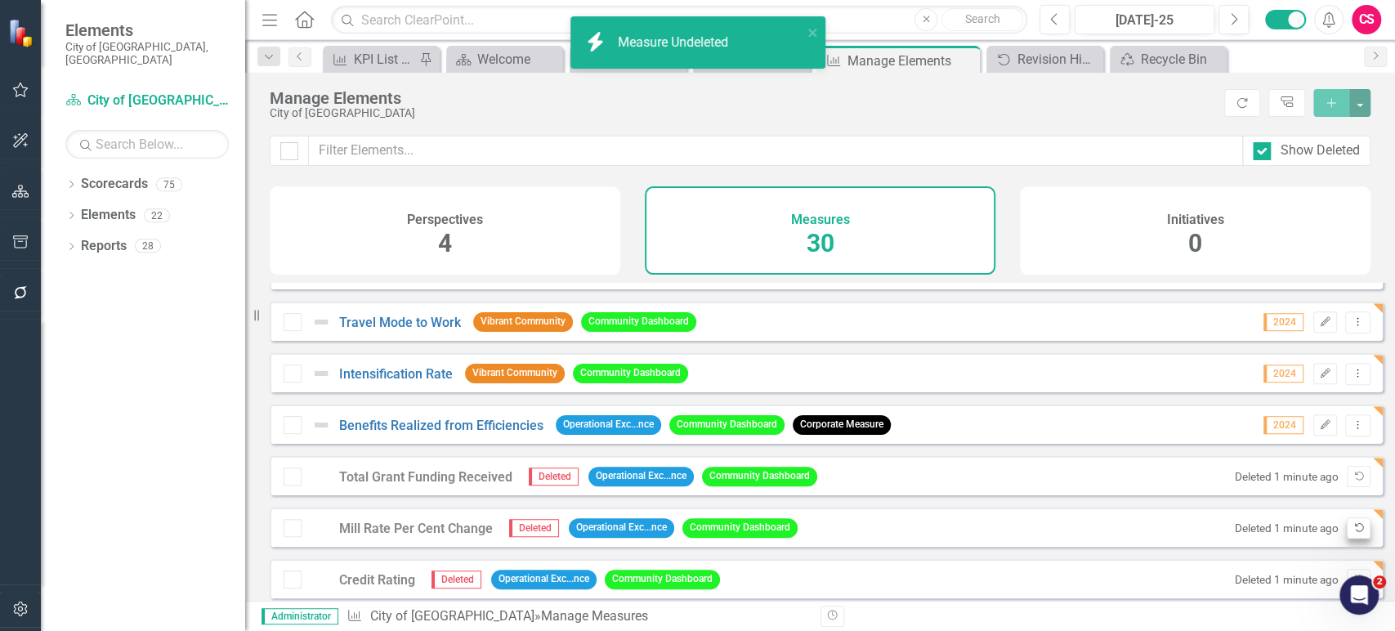
scroll to position [997, 0]
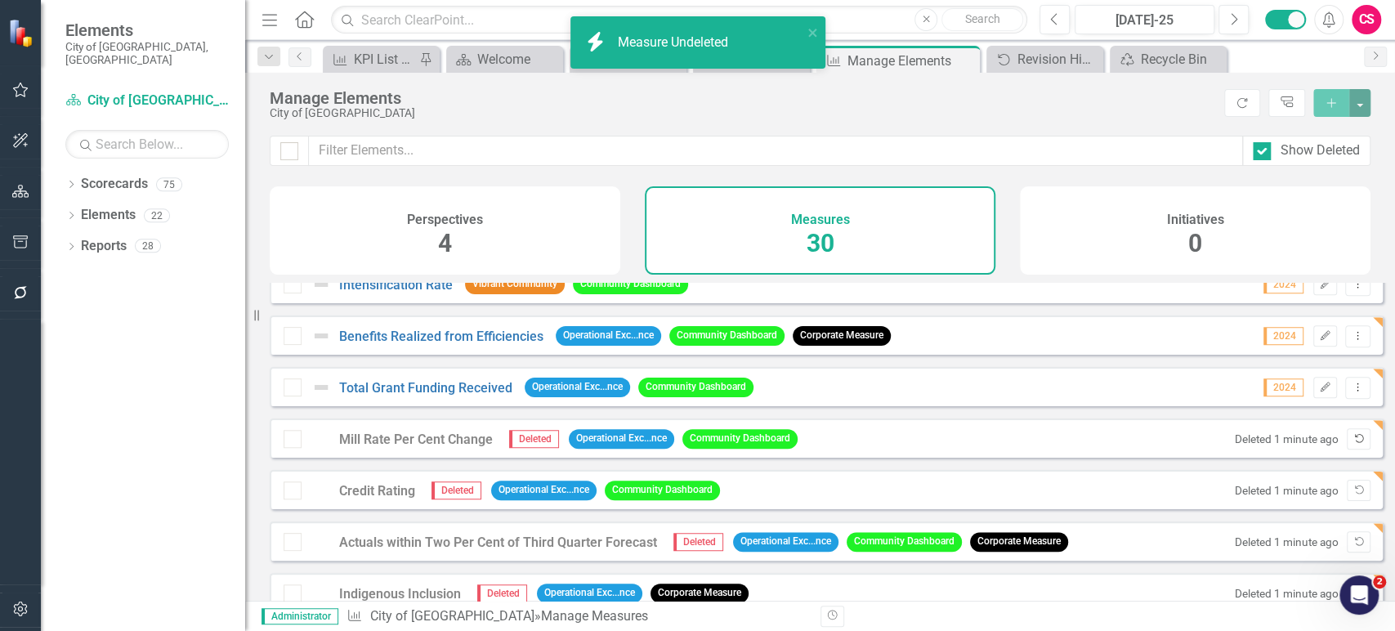
click at [1353, 450] on button "Undelete" at bounding box center [1359, 438] width 24 height 21
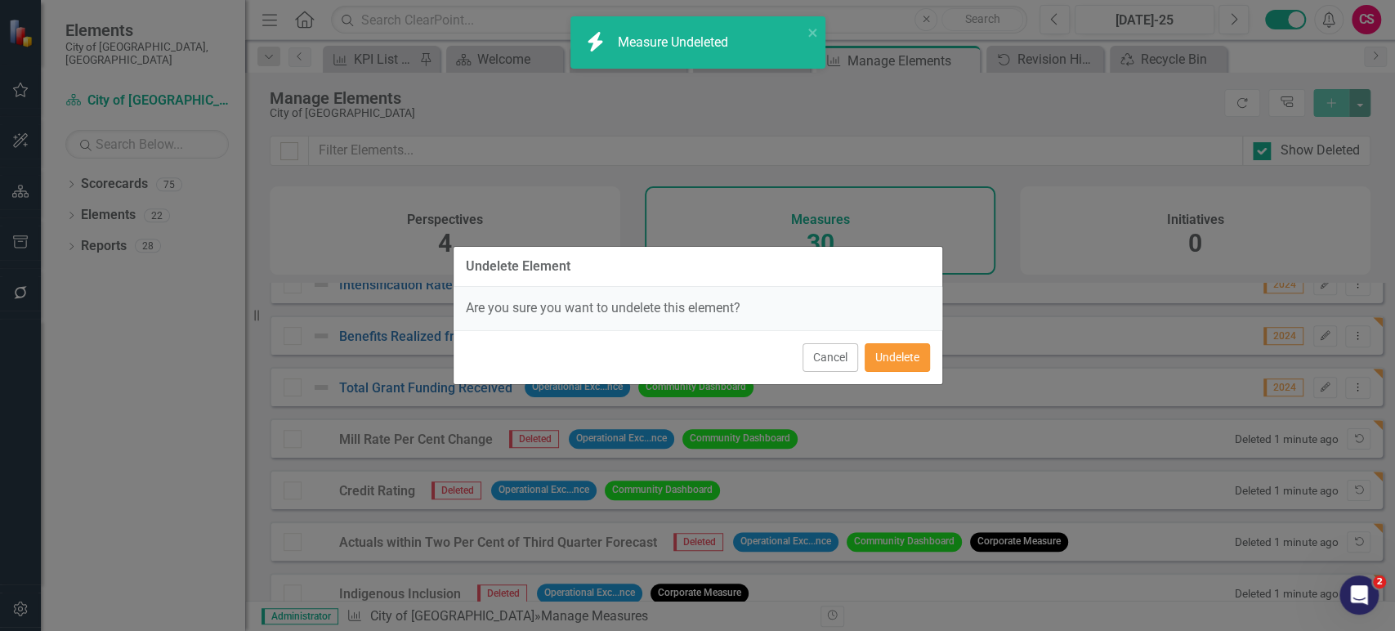
click at [906, 365] on button "Undelete" at bounding box center [897, 357] width 65 height 29
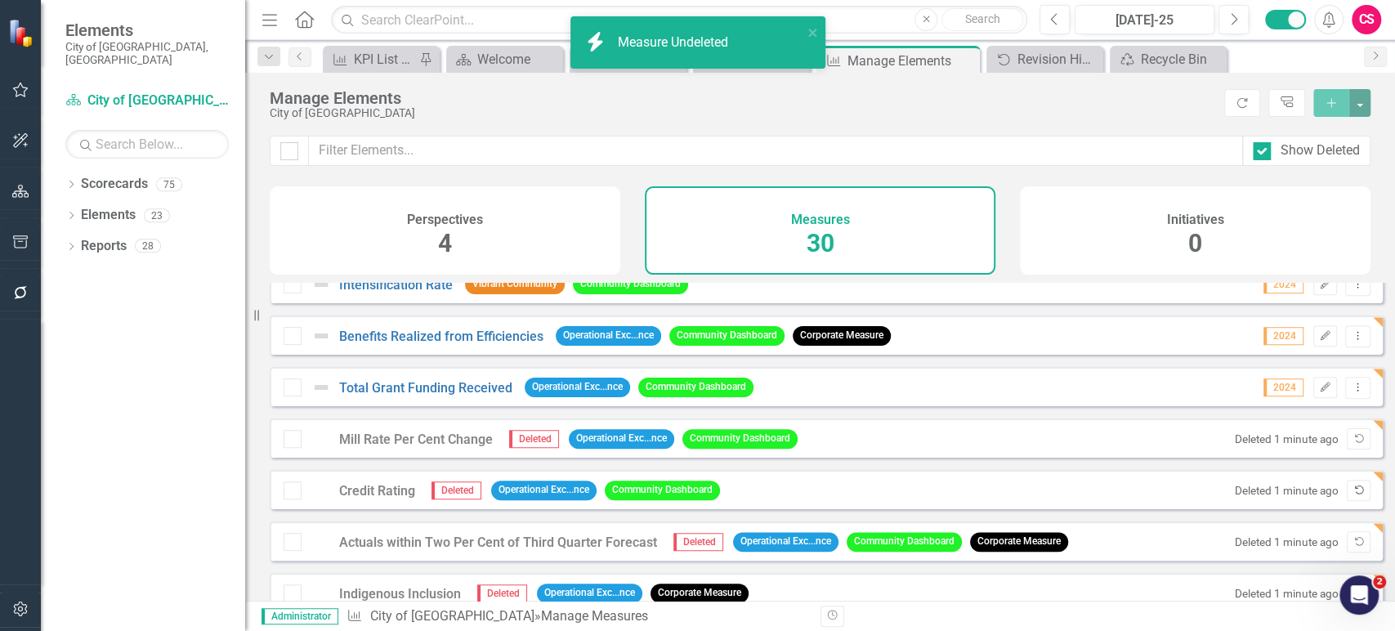
click at [1353, 495] on icon "Undelete" at bounding box center [1359, 490] width 12 height 10
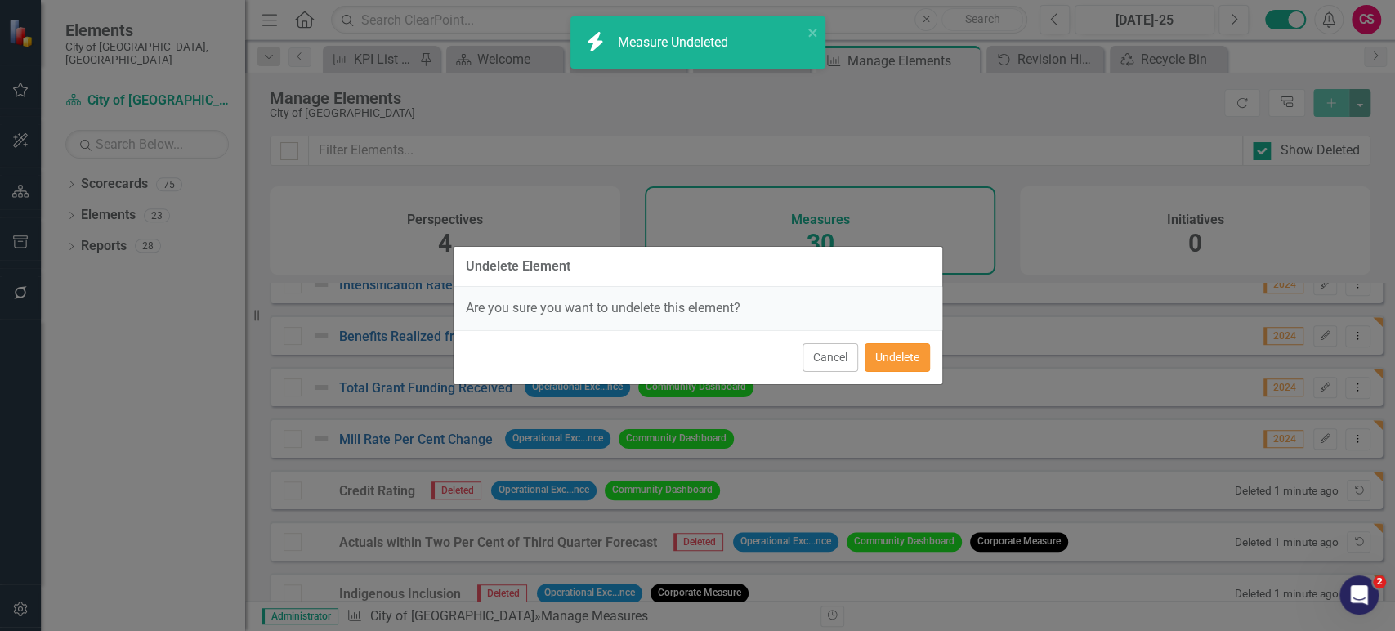
click at [904, 345] on button "Undelete" at bounding box center [897, 357] width 65 height 29
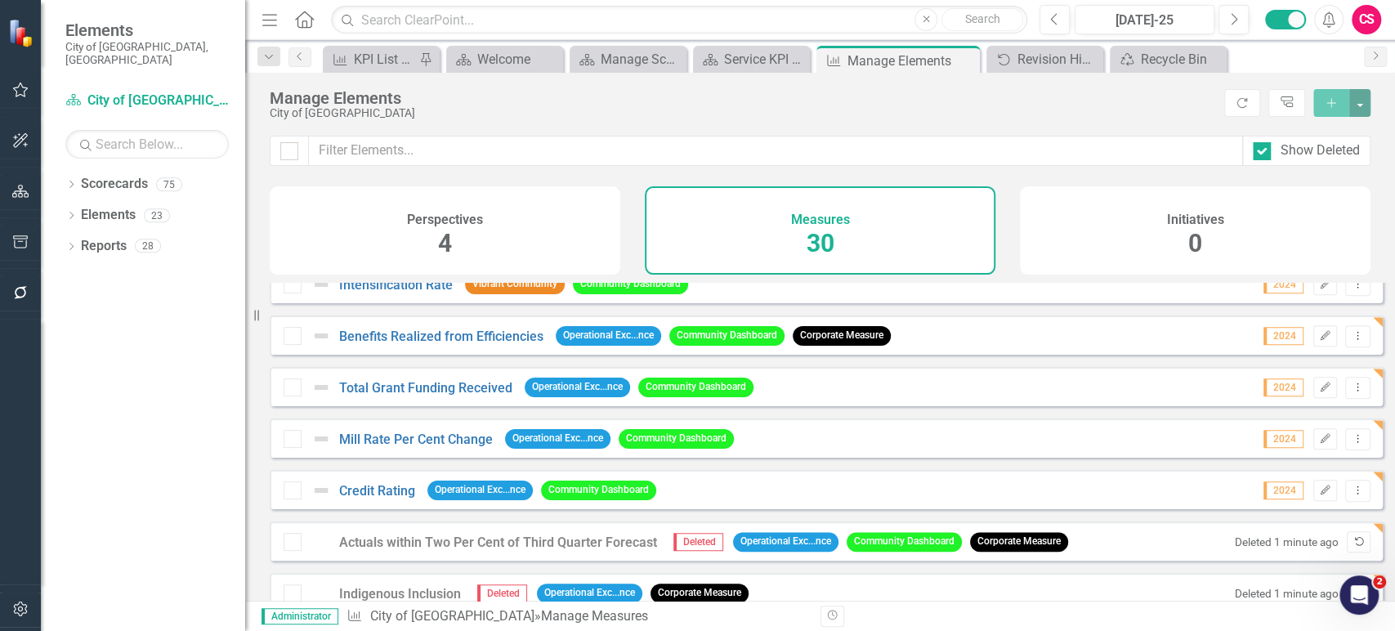
click at [1355, 551] on button "Undelete" at bounding box center [1359, 541] width 24 height 21
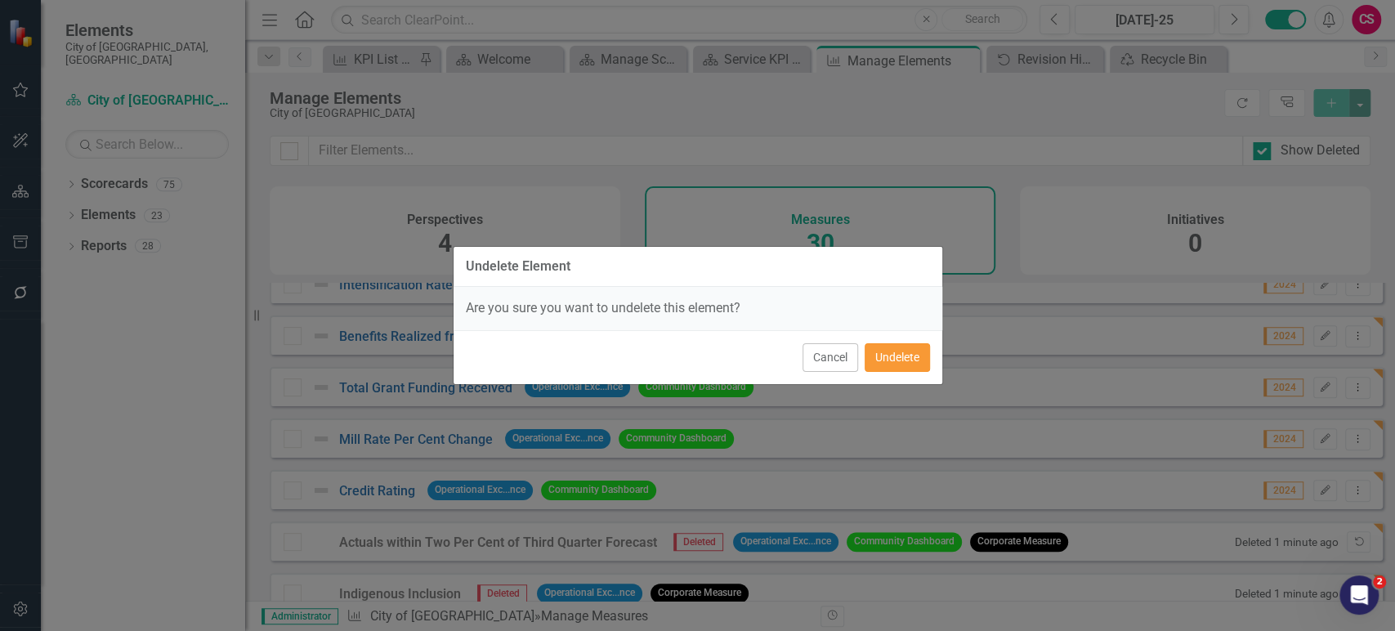
click at [916, 363] on button "Undelete" at bounding box center [897, 357] width 65 height 29
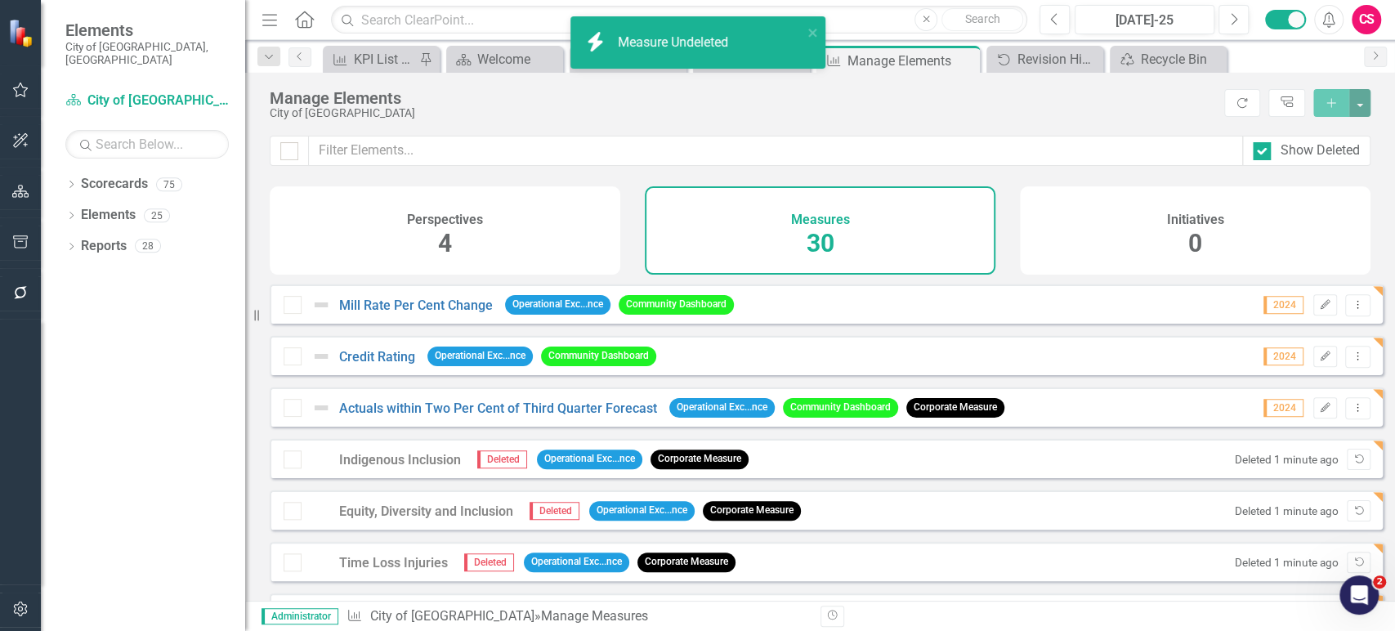
scroll to position [1156, 0]
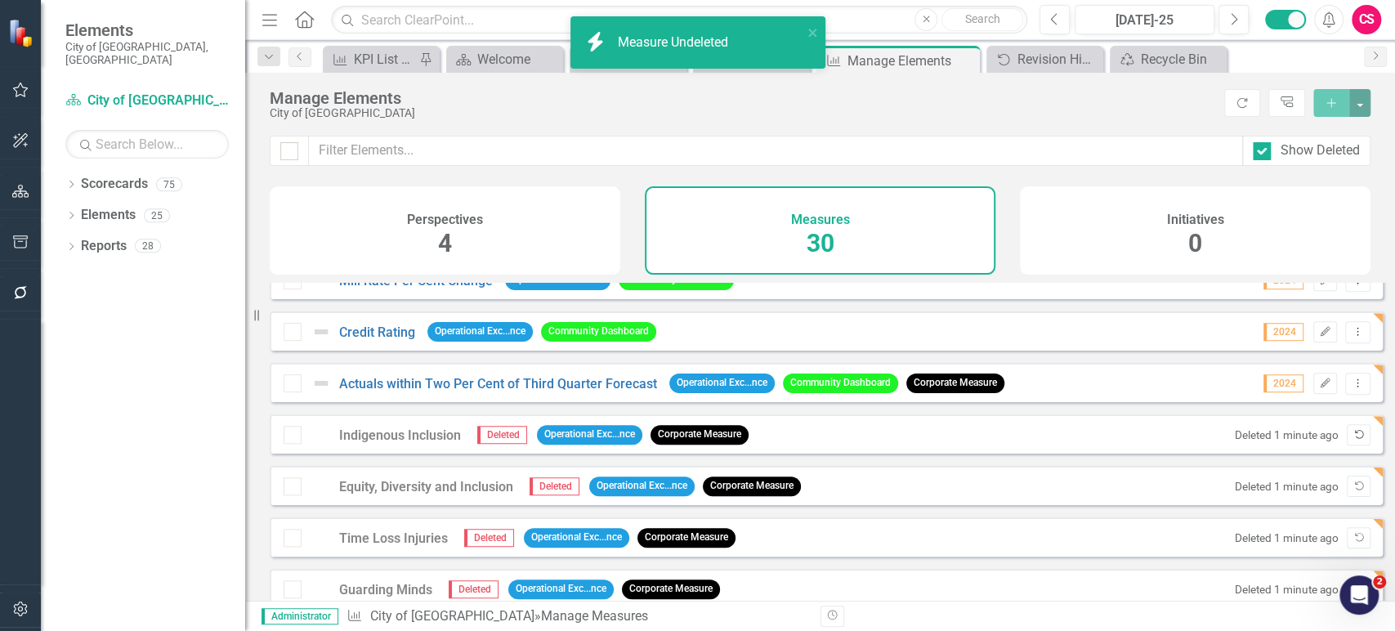
click at [1347, 445] on button "Undelete" at bounding box center [1359, 434] width 24 height 21
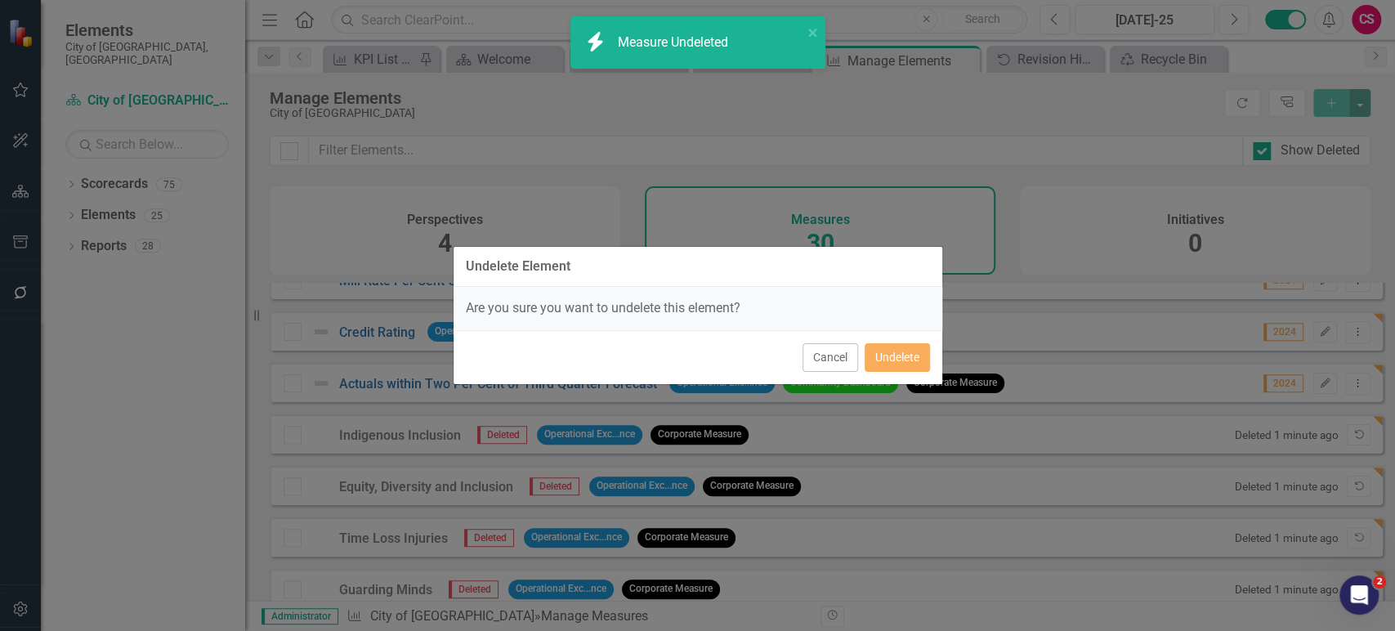
drag, startPoint x: 850, startPoint y: 345, endPoint x: 866, endPoint y: 347, distance: 16.4
click at [851, 345] on button "Cancel" at bounding box center [831, 357] width 56 height 29
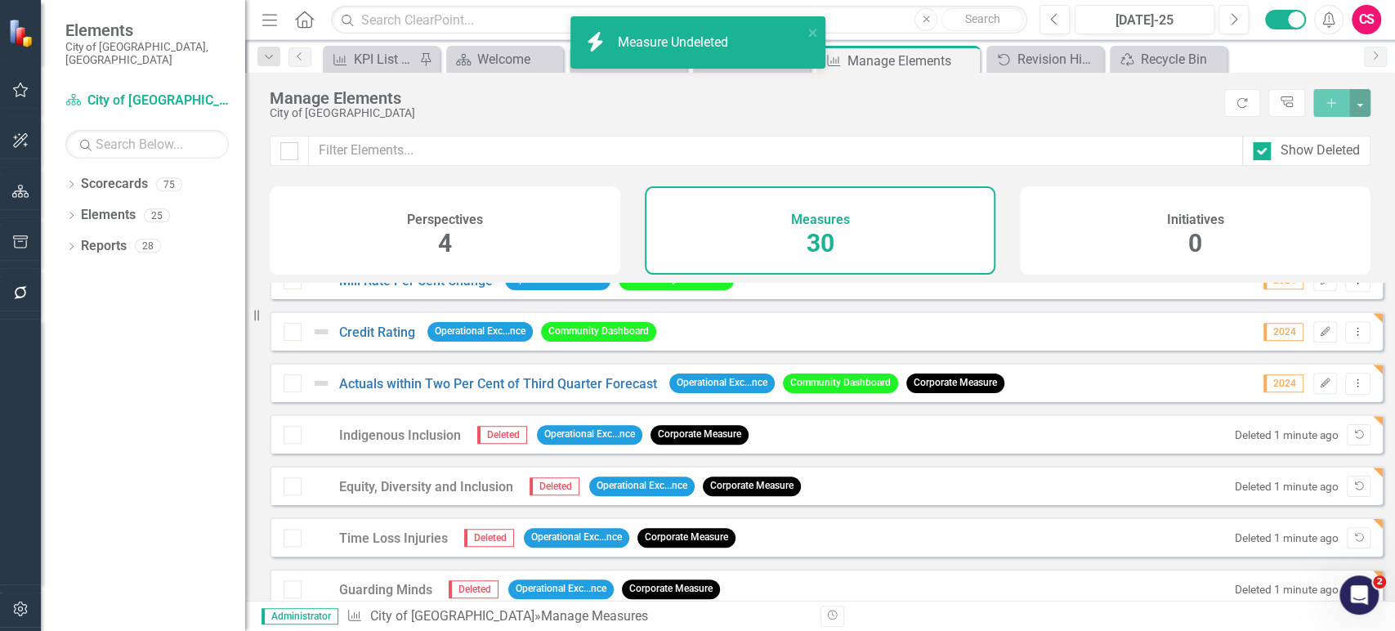
drag, startPoint x: 866, startPoint y: 347, endPoint x: 920, endPoint y: 360, distance: 55.7
click at [886, 351] on div "Credit Rating Operational Exc...nce Community Dashboard 2024 Edit Dropdown Menu" at bounding box center [826, 330] width 1113 height 39
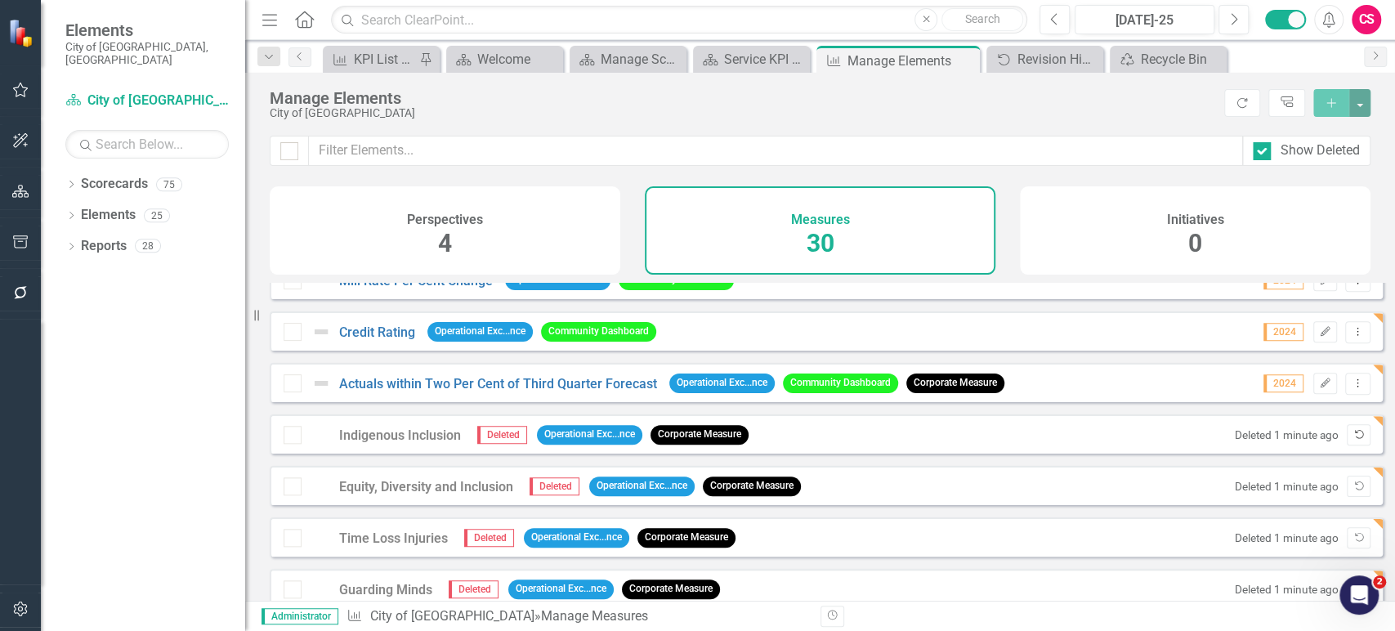
click at [1353, 440] on icon "Undelete" at bounding box center [1359, 435] width 12 height 10
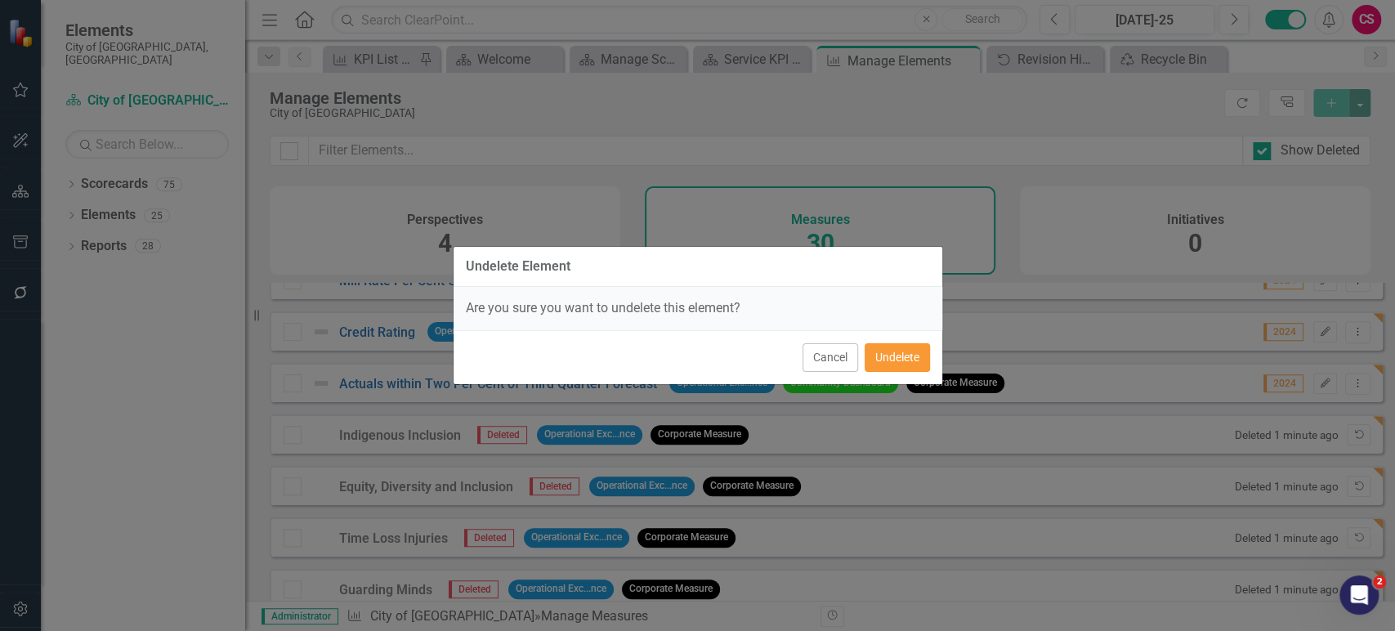
click at [915, 369] on button "Undelete" at bounding box center [897, 357] width 65 height 29
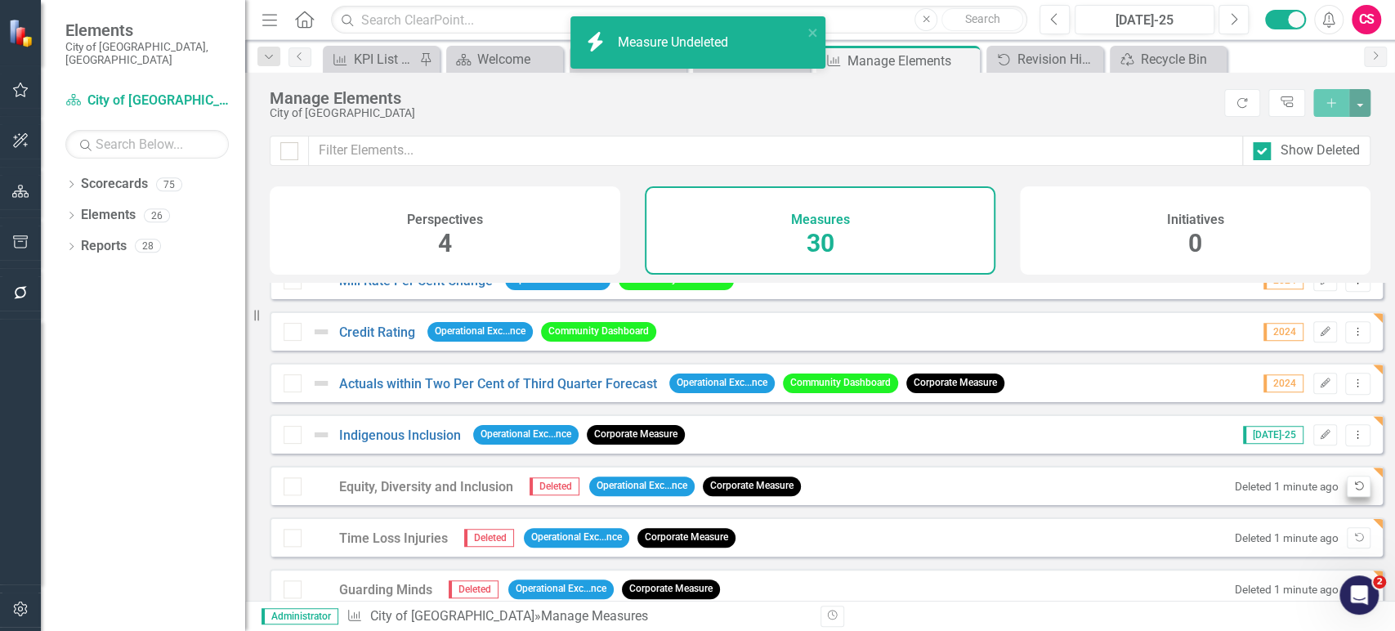
scroll to position [1237, 0]
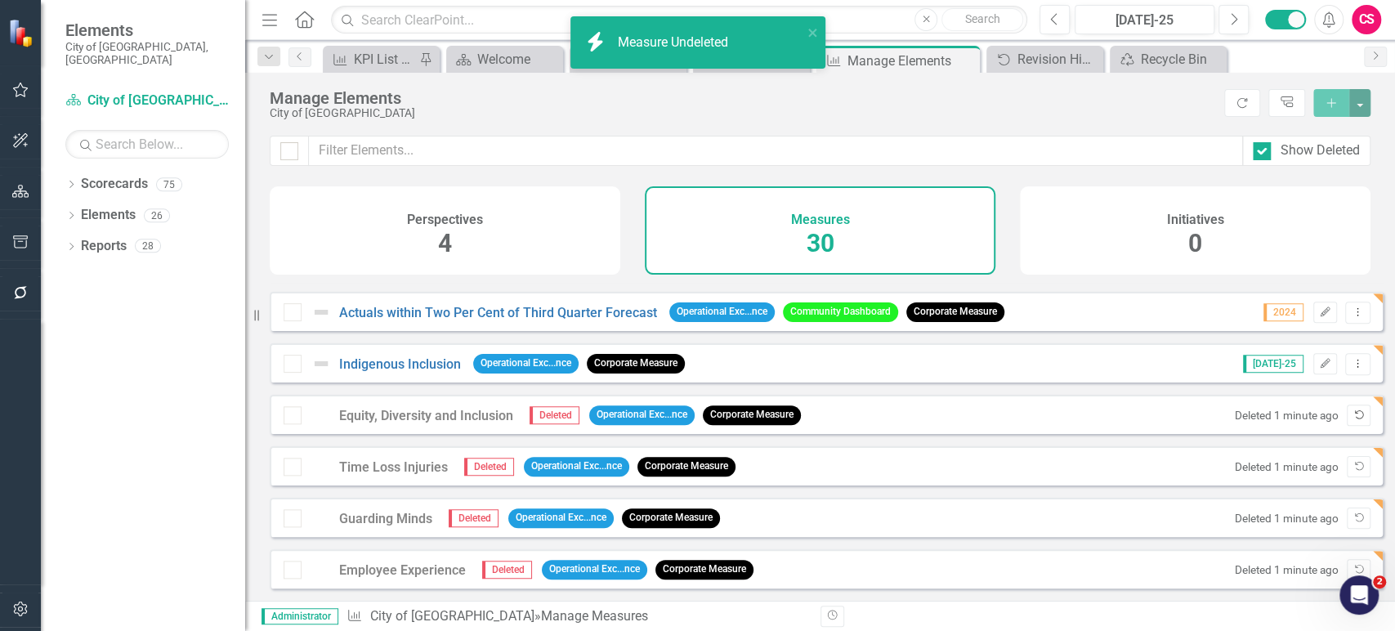
click at [1353, 414] on icon "Undelete" at bounding box center [1359, 415] width 12 height 10
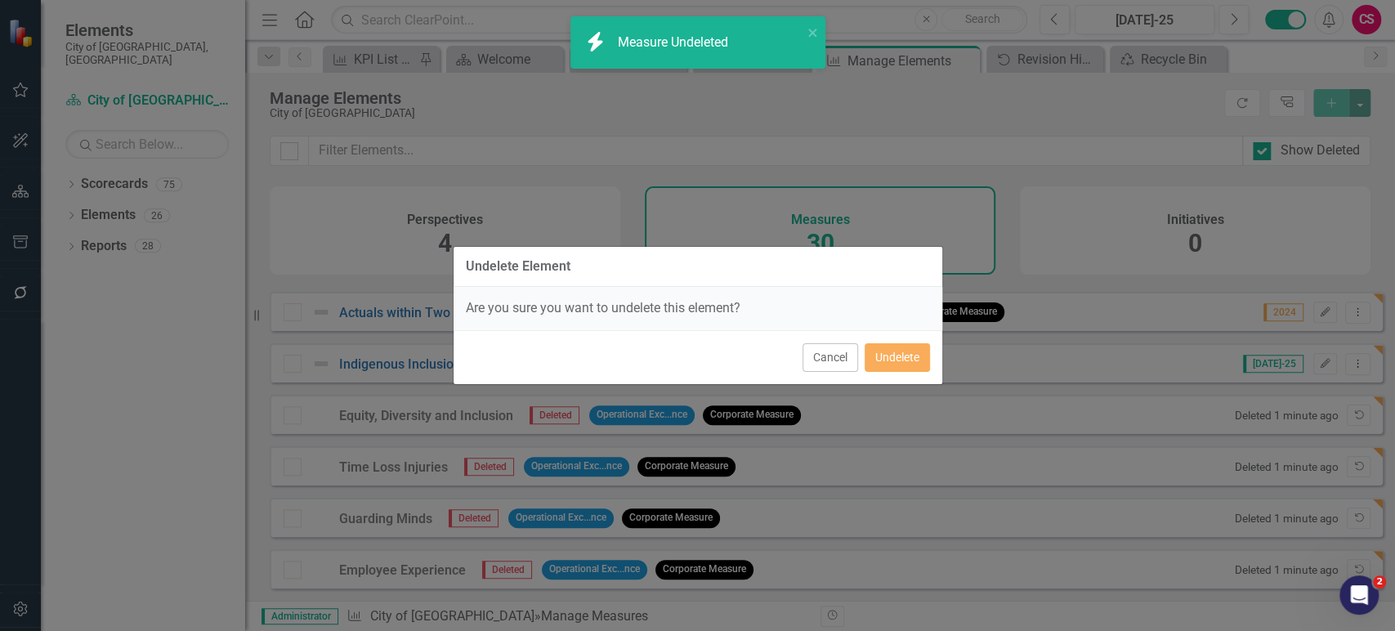
click at [930, 347] on div "Cancel Undelete" at bounding box center [698, 357] width 489 height 54
click at [915, 360] on button "Undelete" at bounding box center [897, 357] width 65 height 29
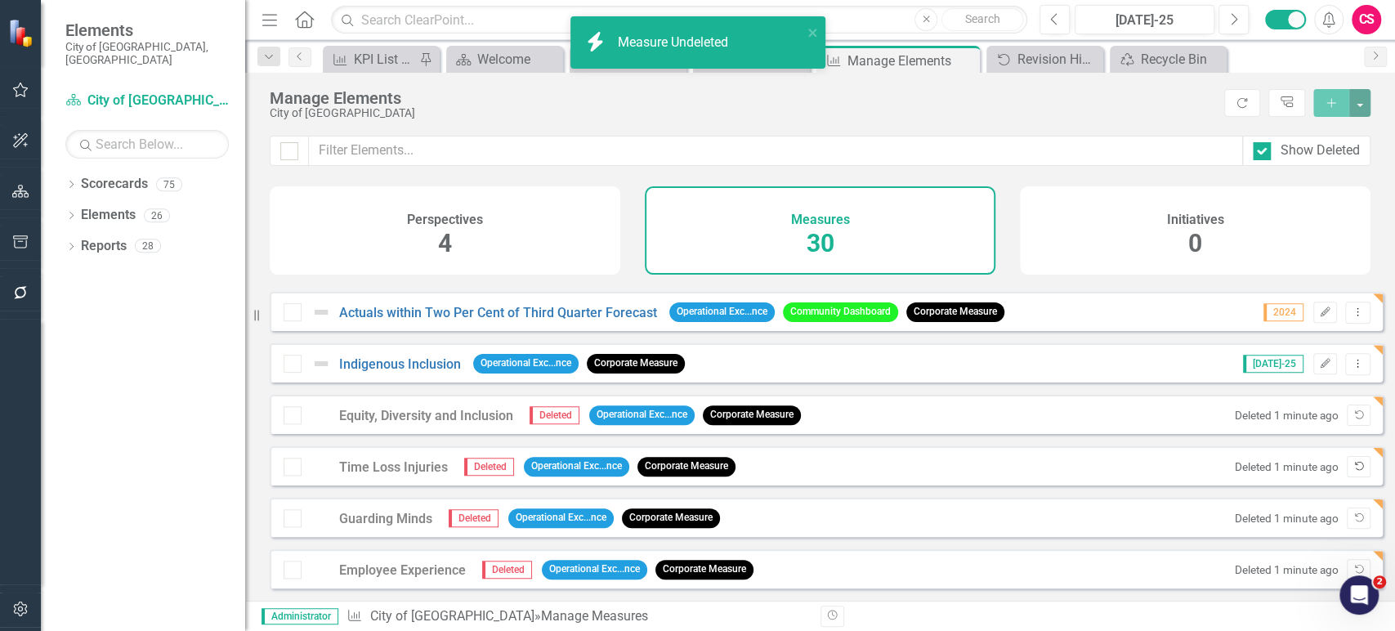
click at [1353, 469] on icon "Undelete" at bounding box center [1359, 467] width 12 height 10
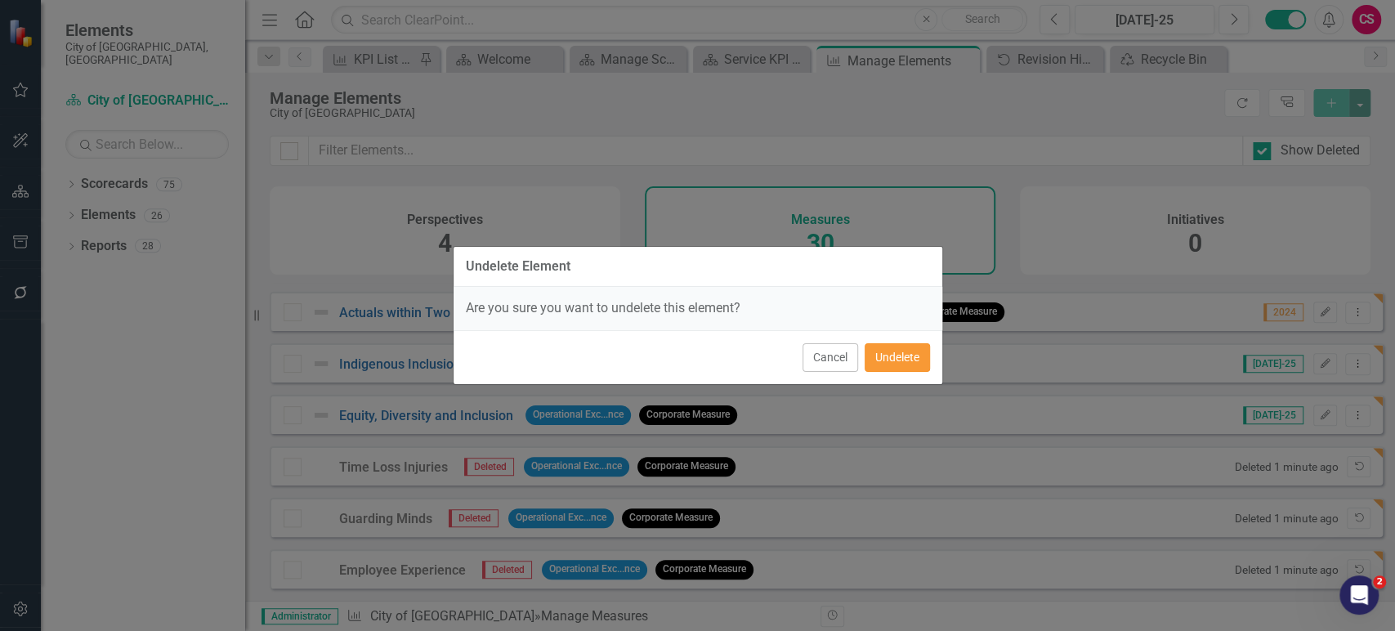
drag, startPoint x: 901, startPoint y: 359, endPoint x: 920, endPoint y: 365, distance: 20.4
click at [900, 358] on button "Undelete" at bounding box center [897, 357] width 65 height 29
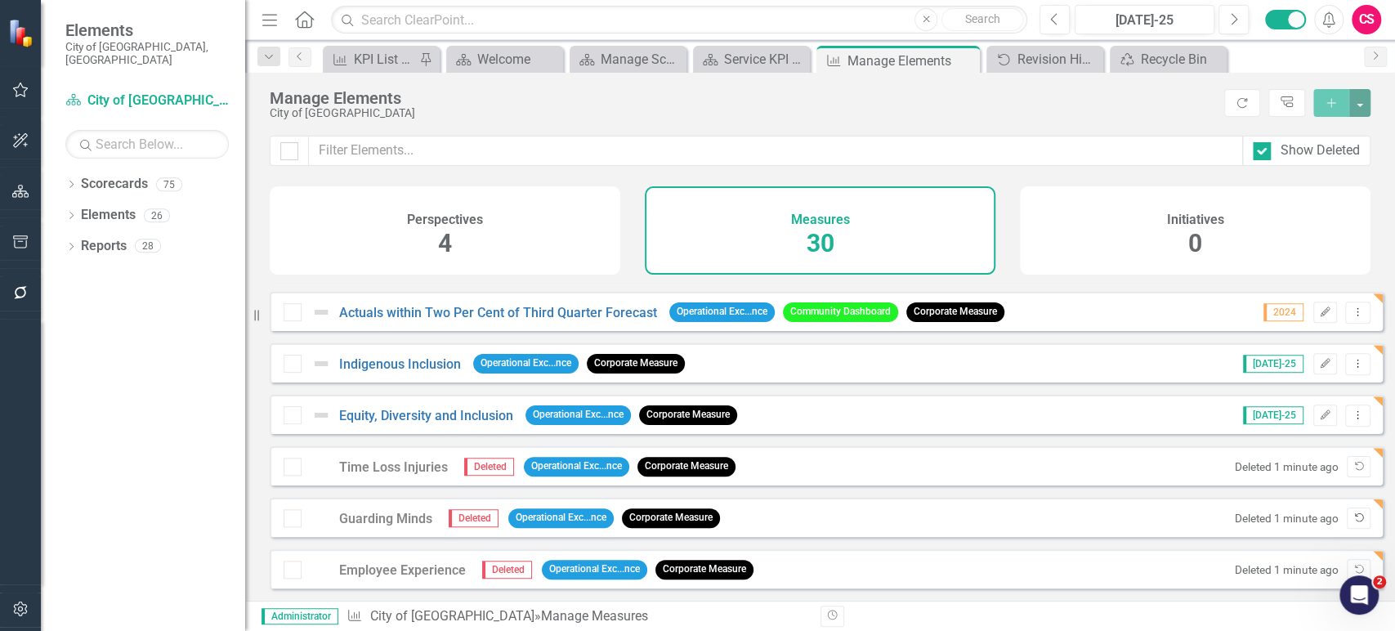
click at [1353, 513] on icon "Undelete" at bounding box center [1359, 518] width 12 height 10
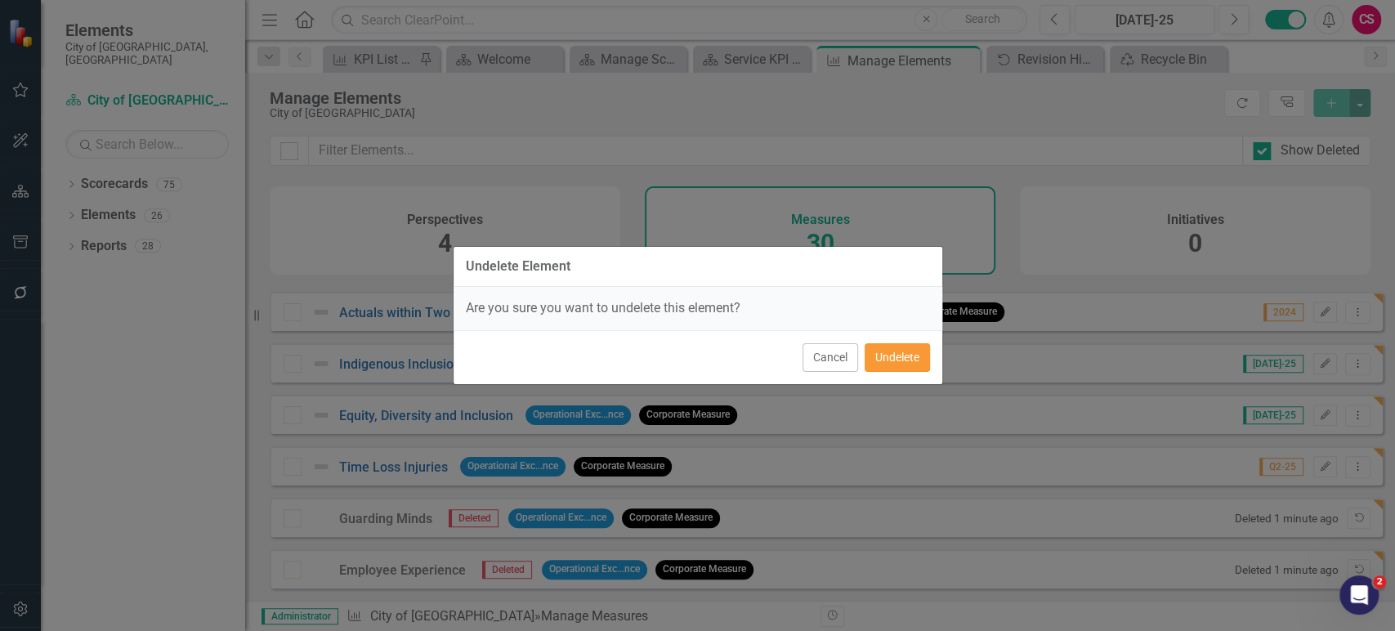
click at [910, 356] on button "Undelete" at bounding box center [897, 357] width 65 height 29
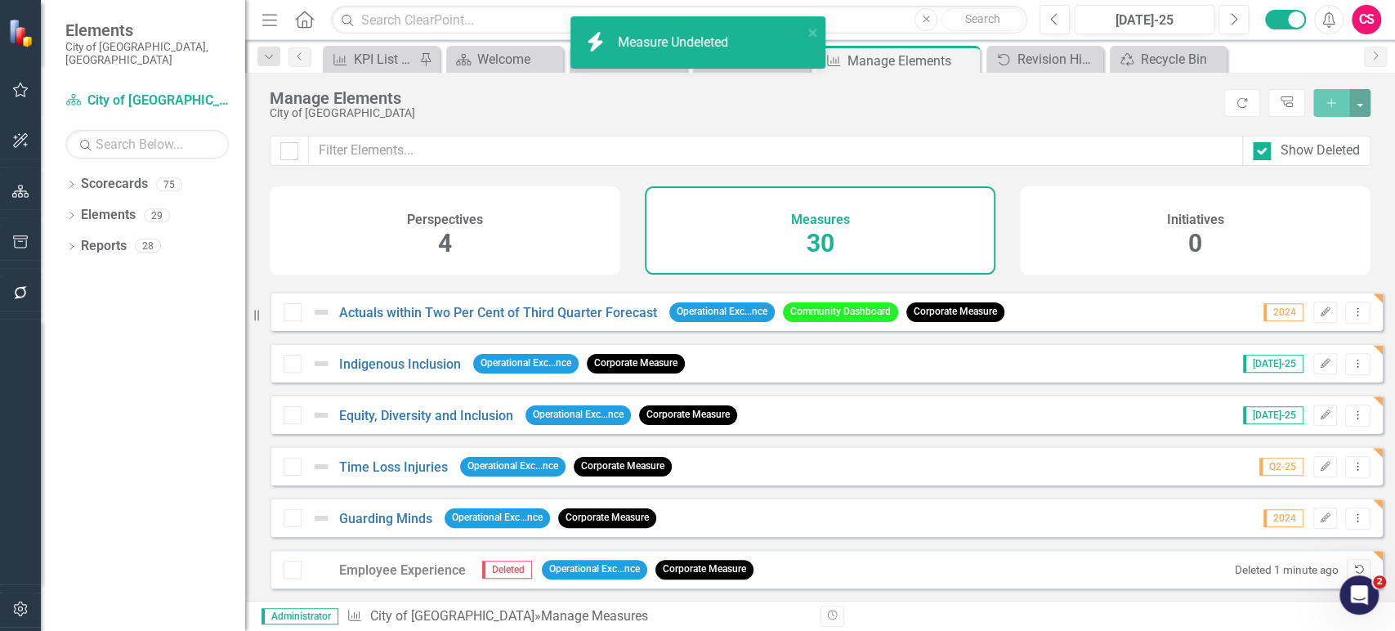
click at [1353, 569] on icon "Undelete" at bounding box center [1359, 570] width 12 height 10
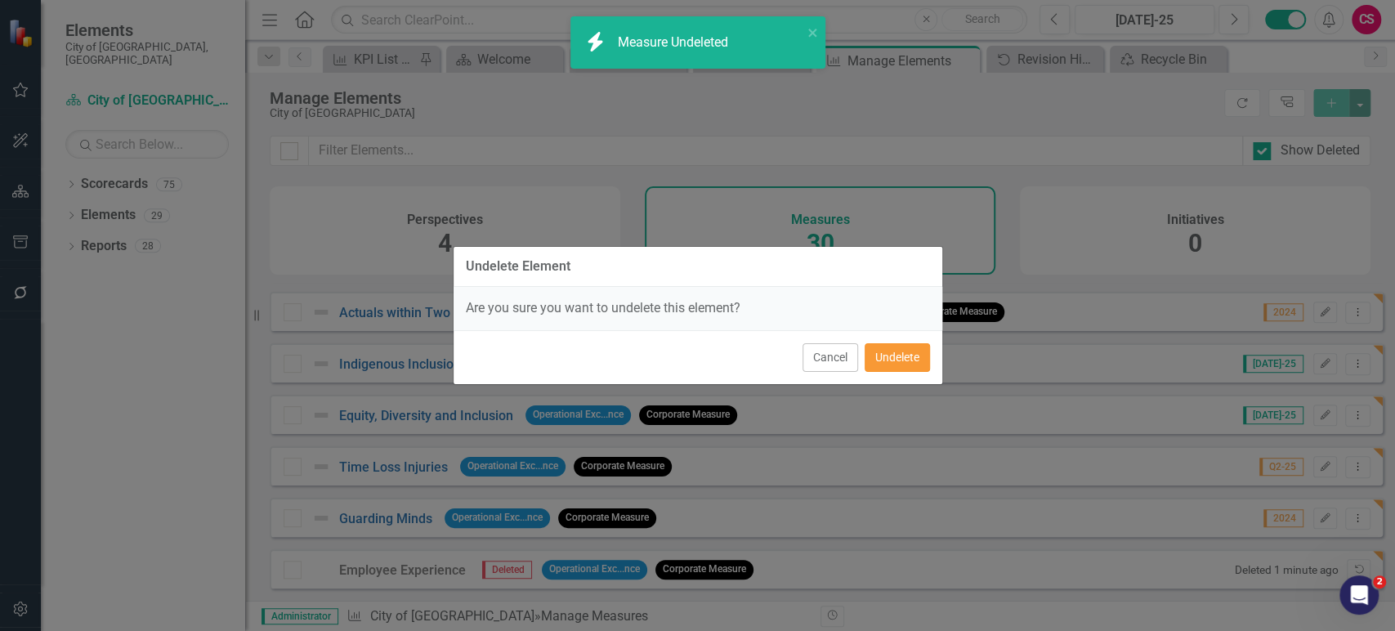
click at [910, 361] on button "Undelete" at bounding box center [897, 357] width 65 height 29
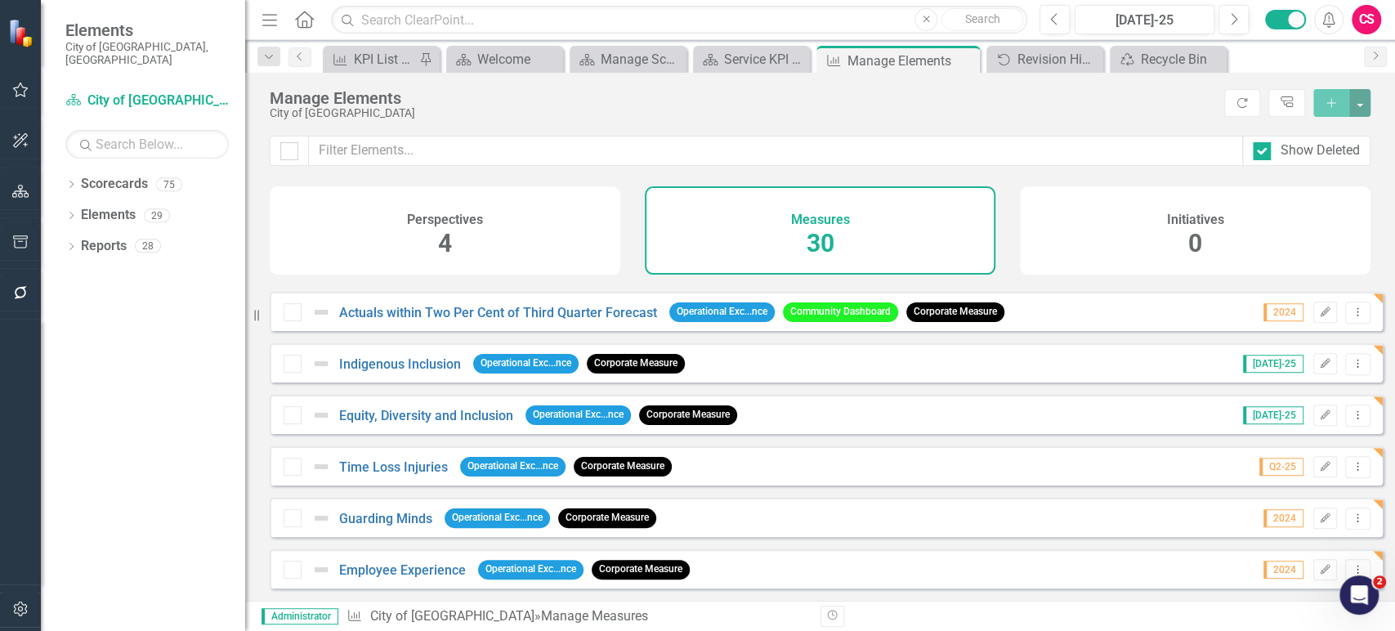
click at [124, 381] on div "Dropdown Scorecards 75 Dropdown Indicators & Measures Economic Prosperity Envir…" at bounding box center [143, 401] width 204 height 460
click at [64, 171] on div "Dropdown Scorecards 75 Dropdown Indicators & Measures Economic Prosperity Envir…" at bounding box center [143, 401] width 204 height 460
click at [74, 181] on icon "Dropdown" at bounding box center [70, 185] width 11 height 9
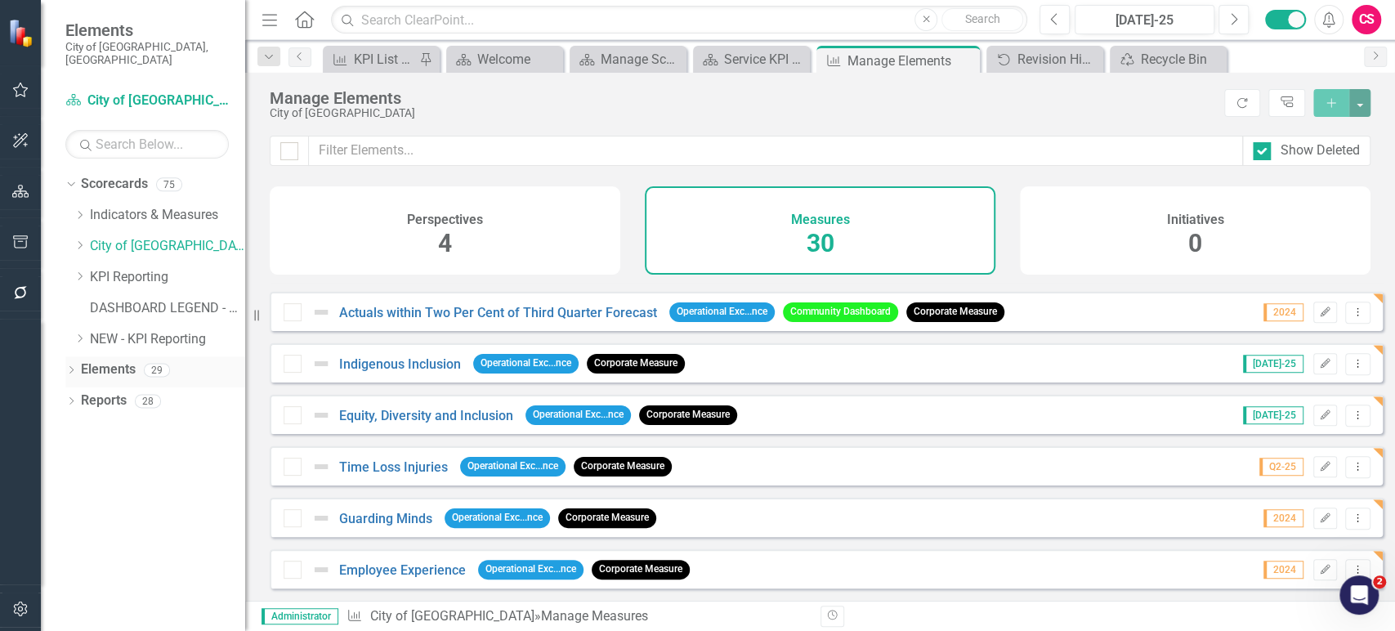
drag, startPoint x: 77, startPoint y: 324, endPoint x: 136, endPoint y: 386, distance: 86.1
click at [76, 333] on icon "Dropdown" at bounding box center [80, 338] width 12 height 10
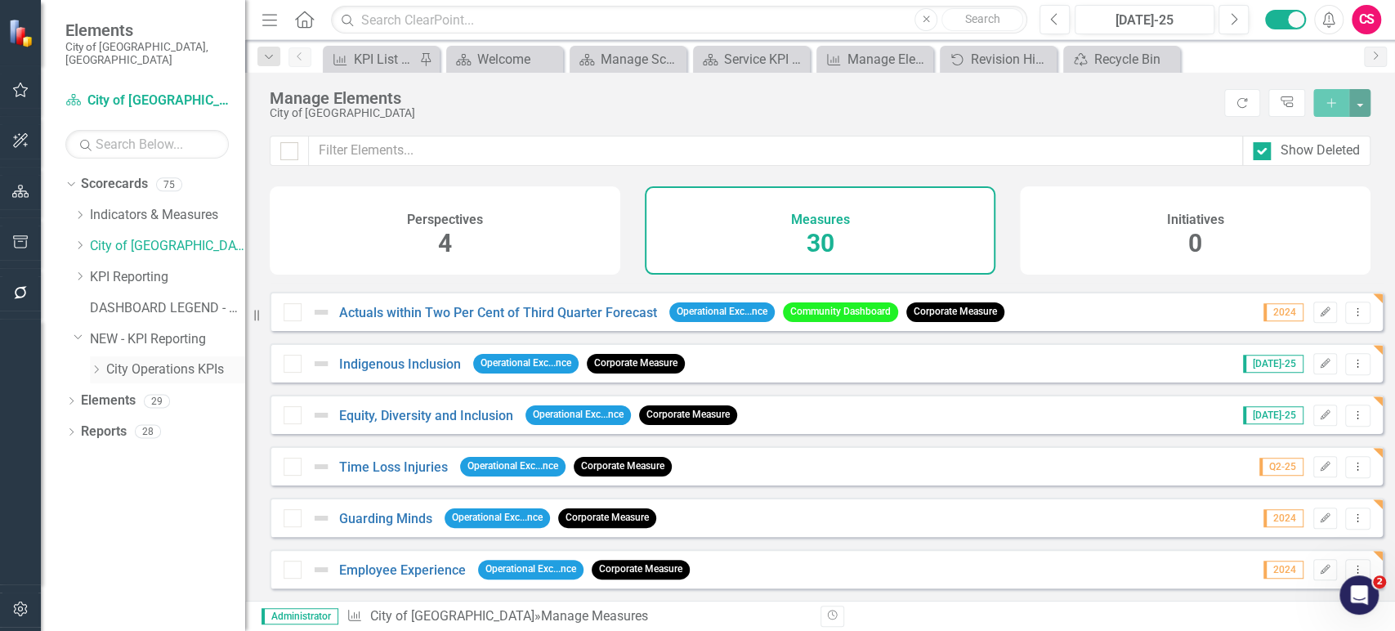
click at [95, 365] on icon "Dropdown" at bounding box center [96, 370] width 12 height 10
click at [154, 423] on link "Roadways & Transportation" at bounding box center [184, 432] width 123 height 19
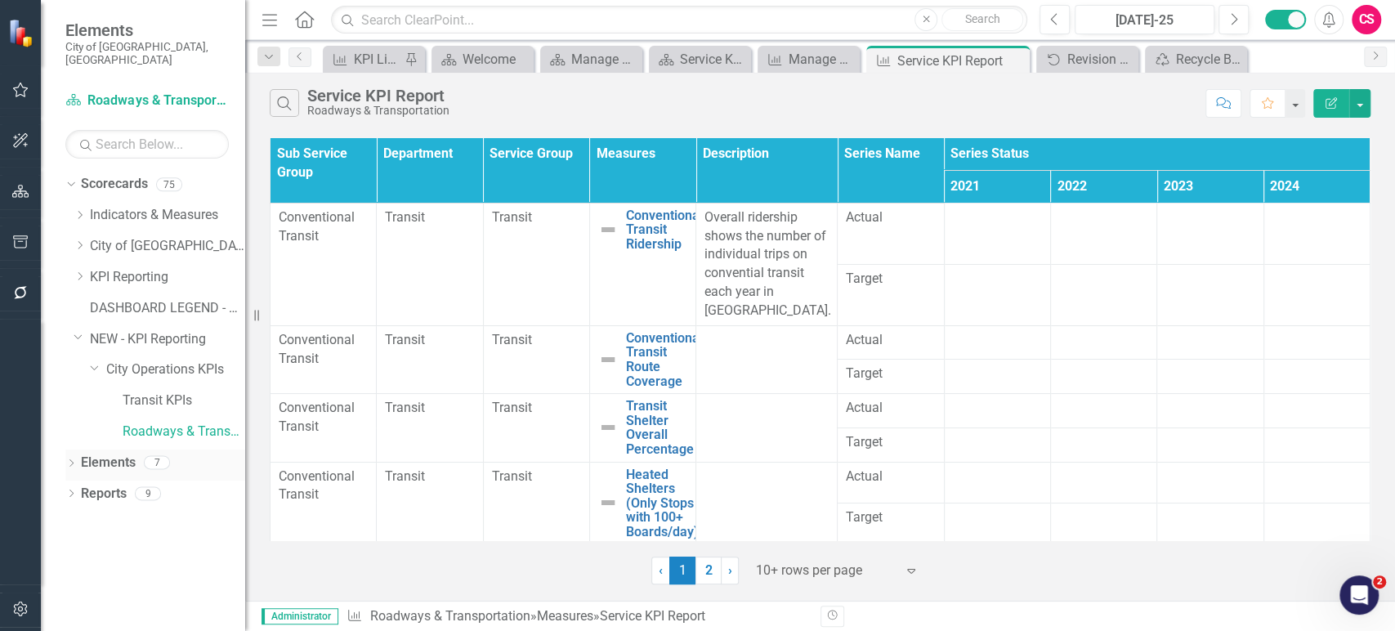
click at [97, 455] on link "Elements" at bounding box center [108, 463] width 55 height 19
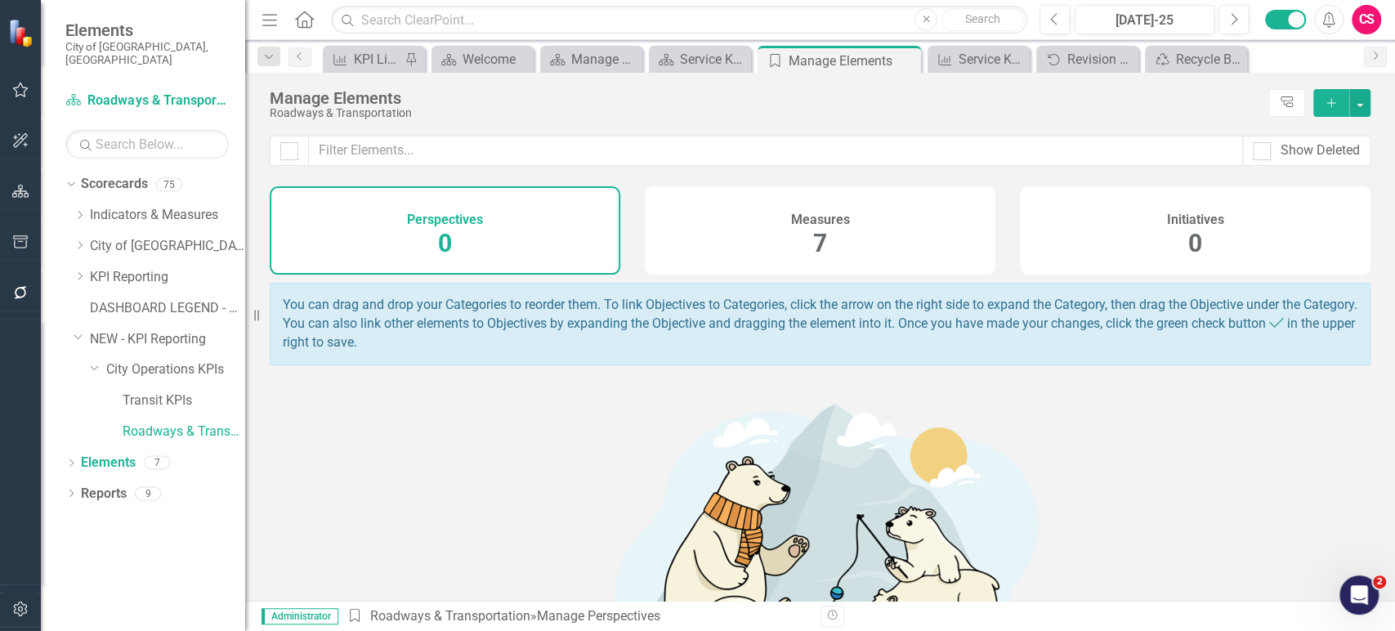
click at [700, 239] on div "Measures 7" at bounding box center [820, 230] width 351 height 88
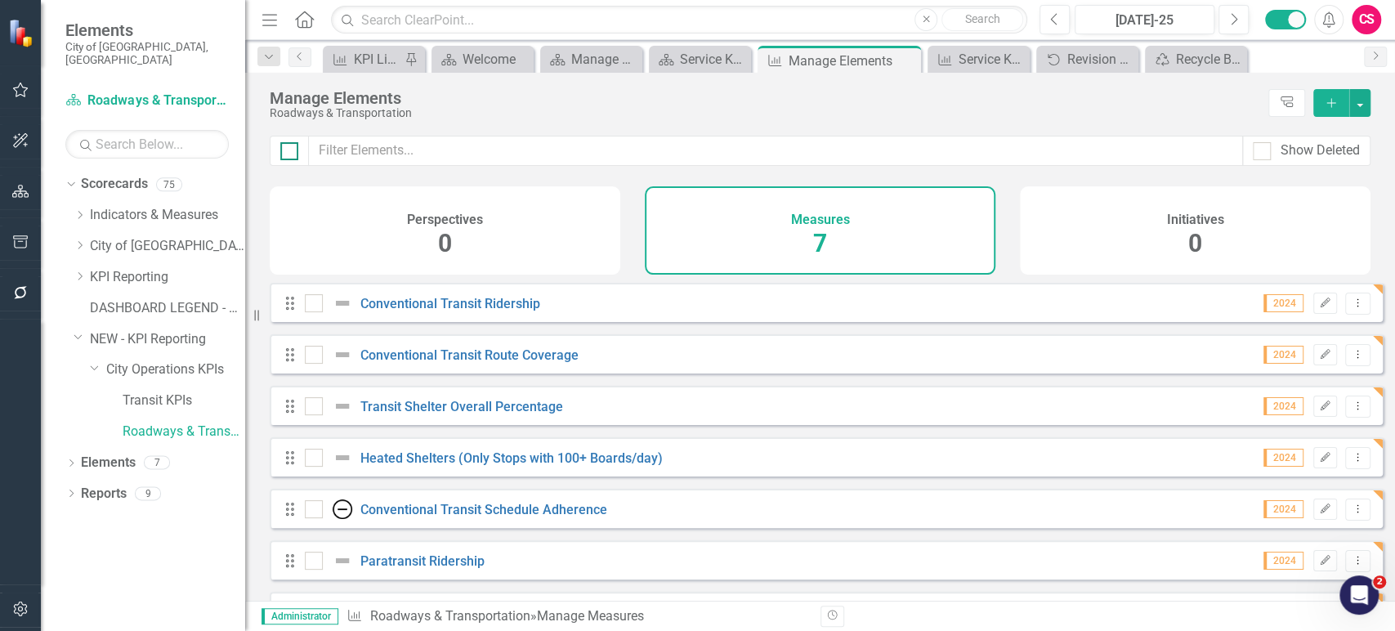
click at [291, 153] on div at bounding box center [289, 151] width 18 height 18
click at [291, 153] on input "checkbox" at bounding box center [285, 147] width 11 height 11
checkbox input "true"
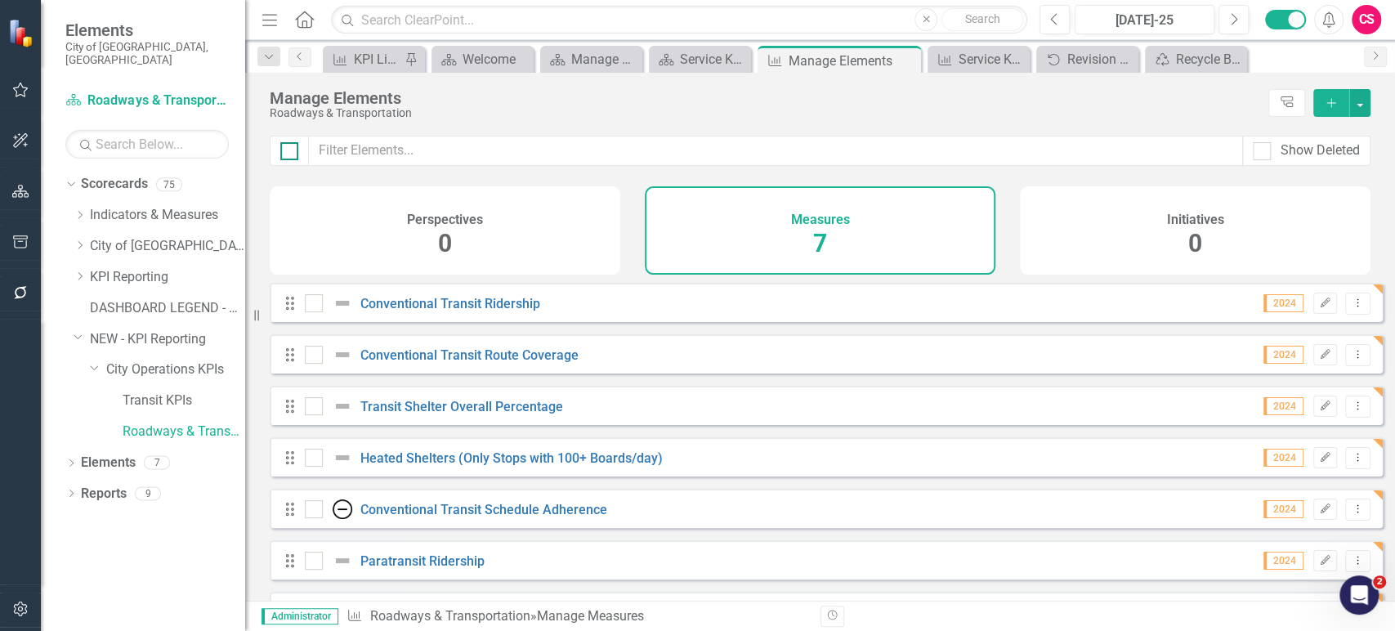
checkbox input "true"
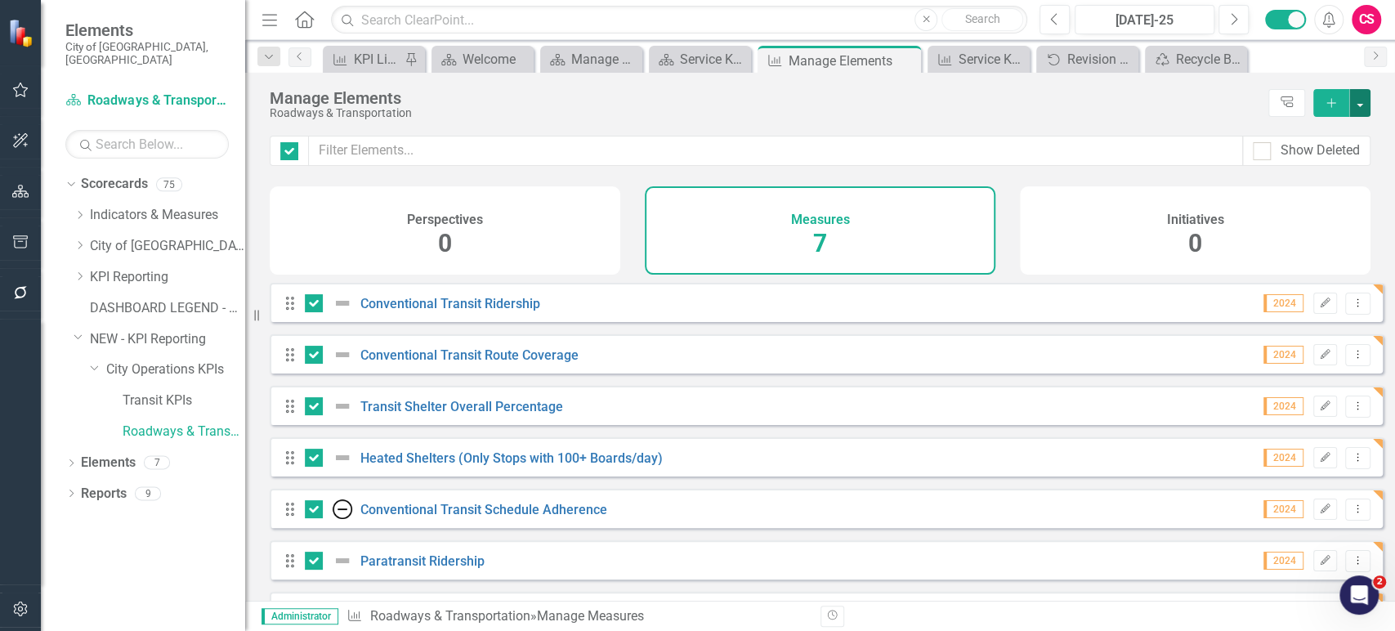
click at [1364, 109] on button "button" at bounding box center [1359, 103] width 21 height 28
click at [1244, 224] on link "Trash Delete Multiple" at bounding box center [1305, 223] width 129 height 30
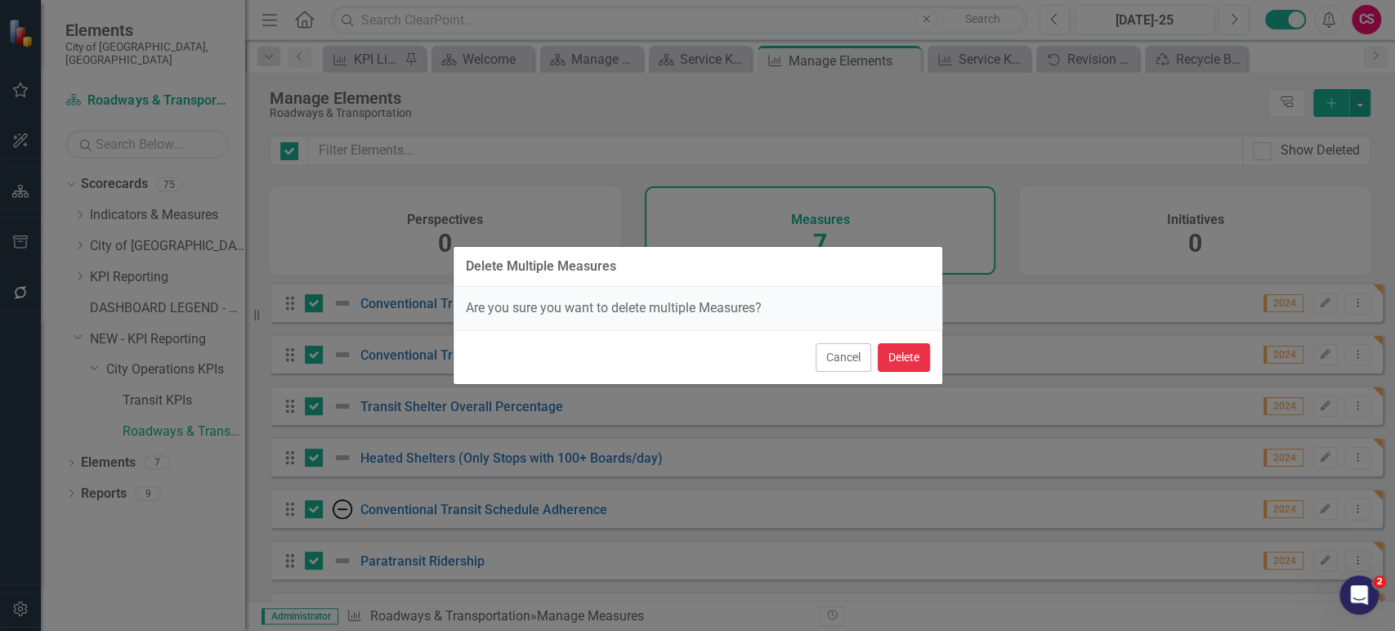
click at [906, 354] on button "Delete" at bounding box center [904, 357] width 52 height 29
checkbox input "false"
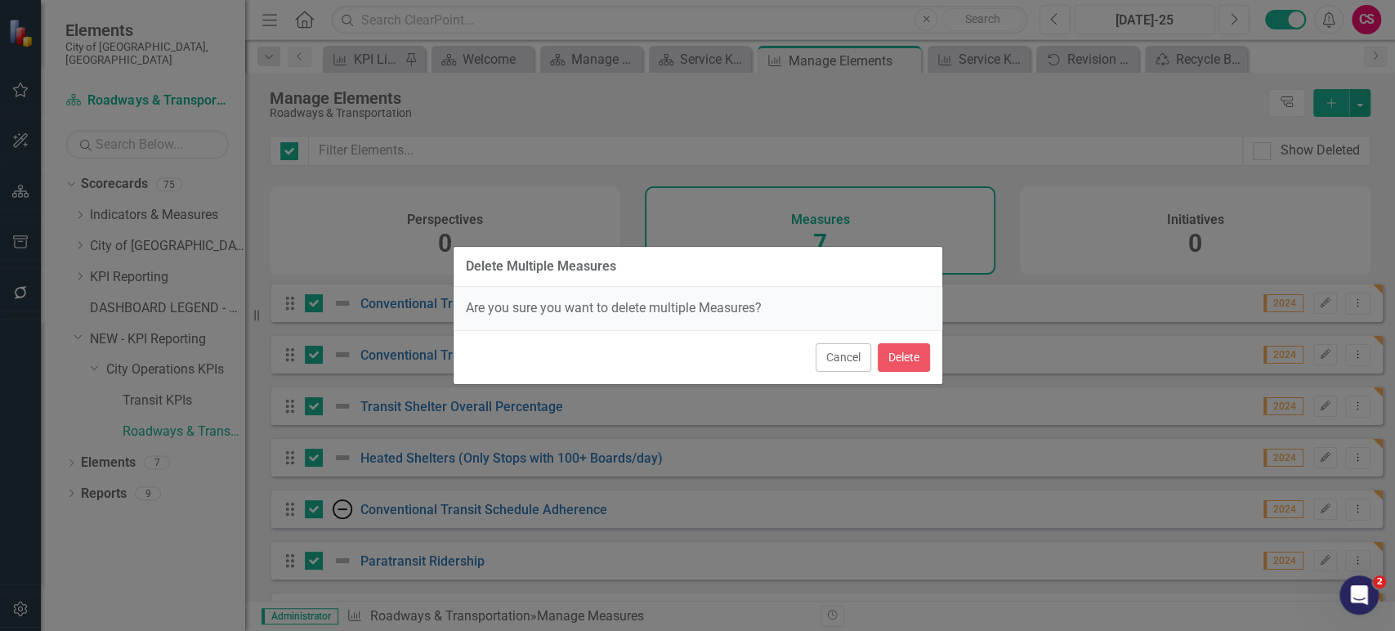
checkbox input "false"
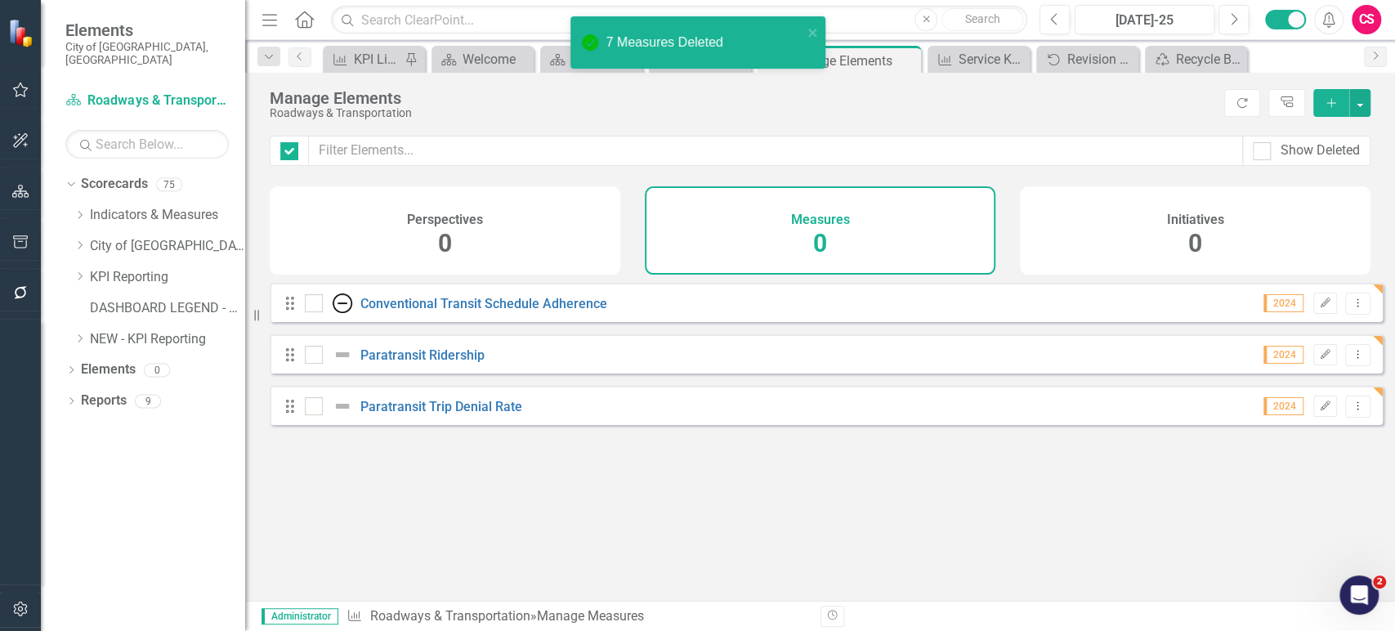
checkbox input "false"
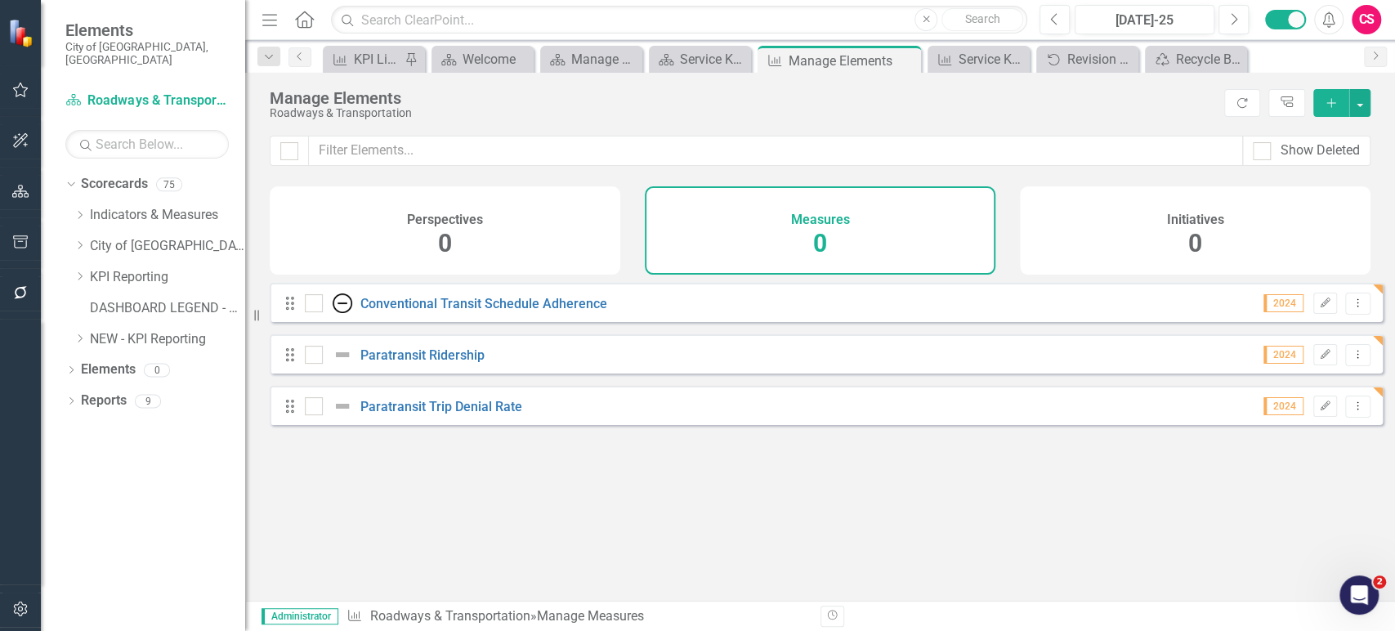
click at [499, 485] on div "Looks like you don't have any Measures set up yet. Why don't you add a Measure …" at bounding box center [826, 421] width 1113 height 277
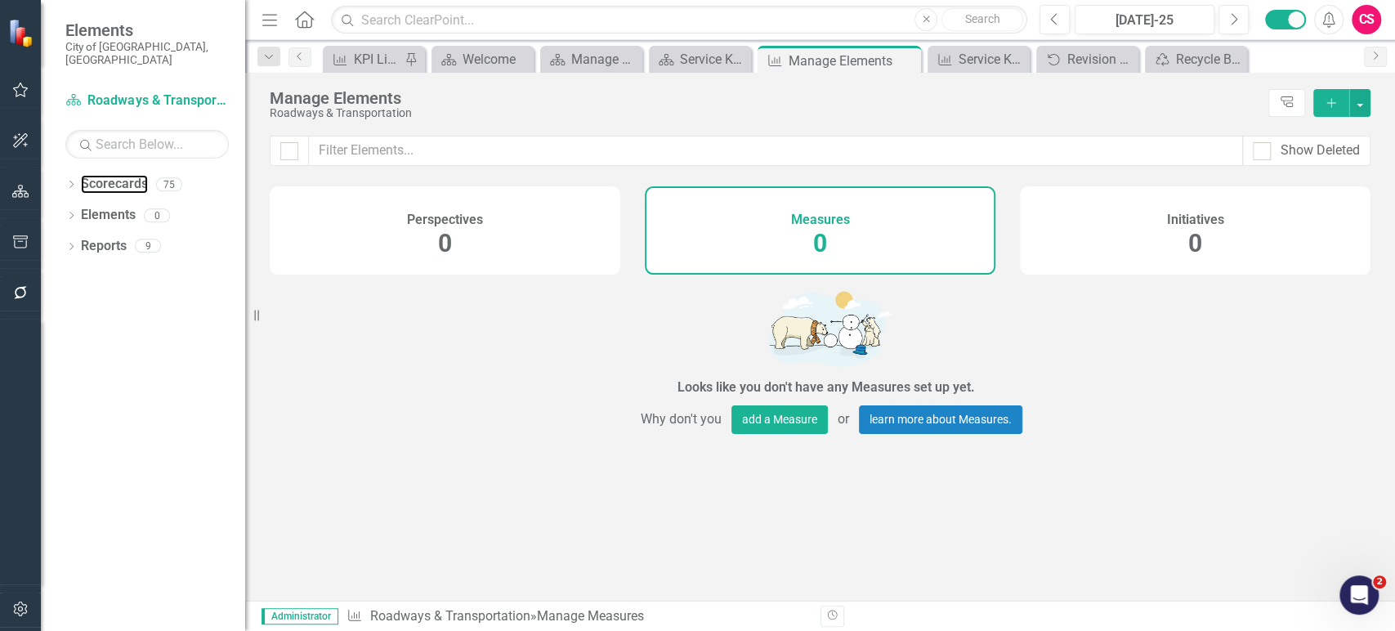
click at [111, 175] on link "Scorecards" at bounding box center [114, 184] width 67 height 19
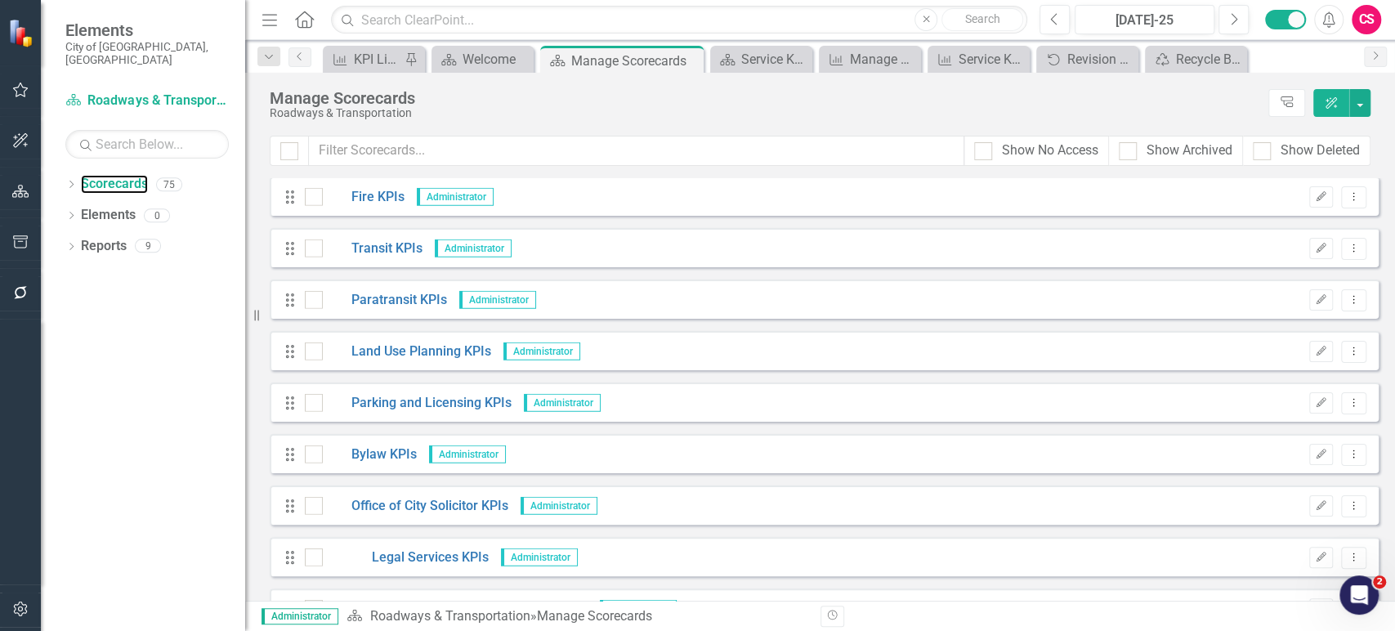
scroll to position [3438, 0]
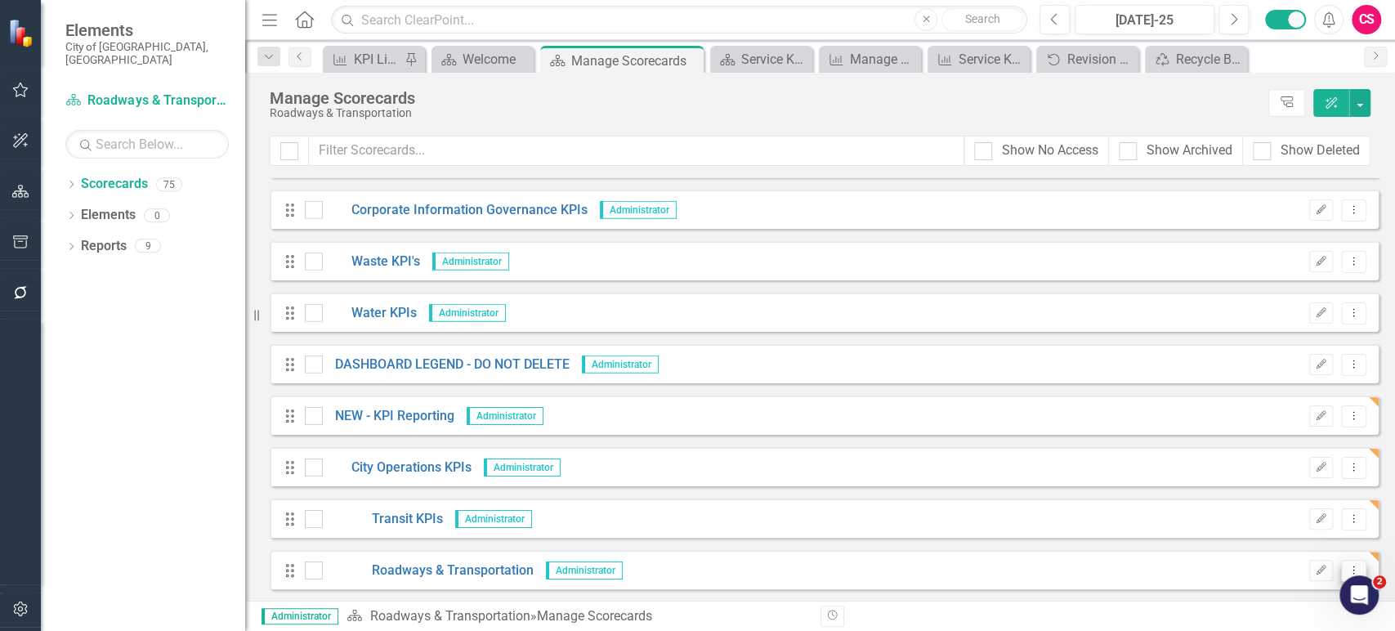
click at [1347, 568] on icon "Dropdown Menu" at bounding box center [1354, 570] width 14 height 11
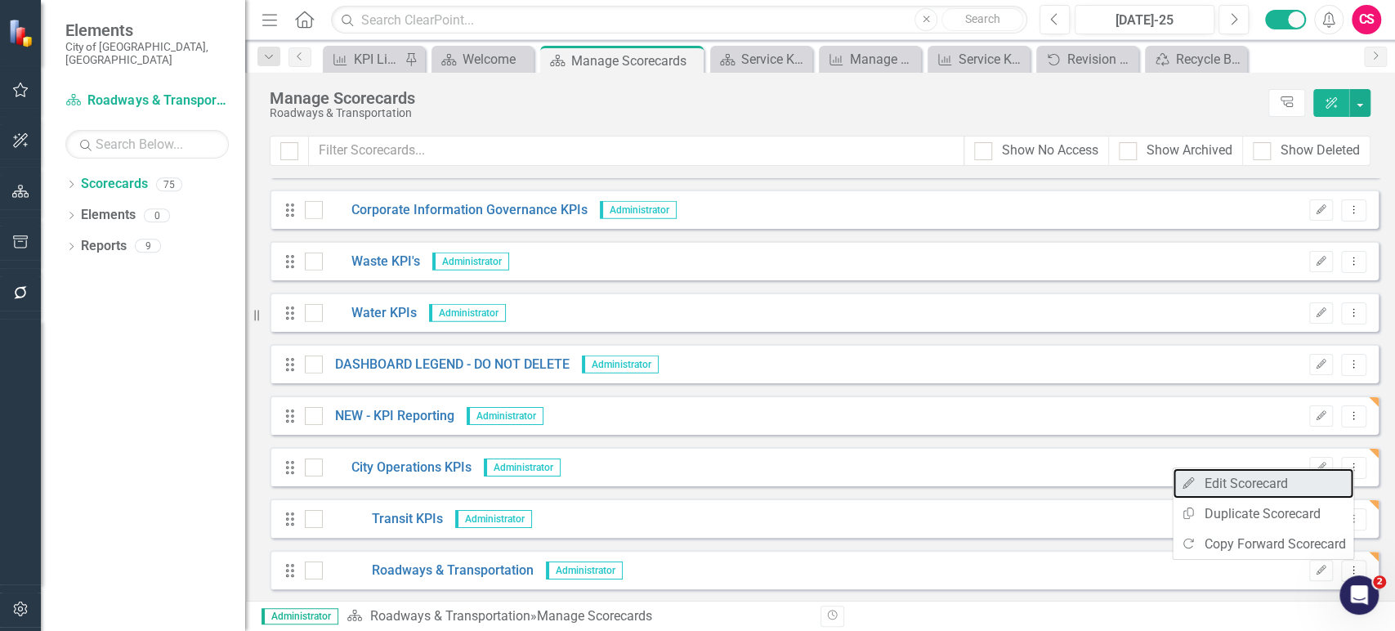
click at [1222, 476] on link "Edit Edit Scorecard" at bounding box center [1263, 483] width 181 height 30
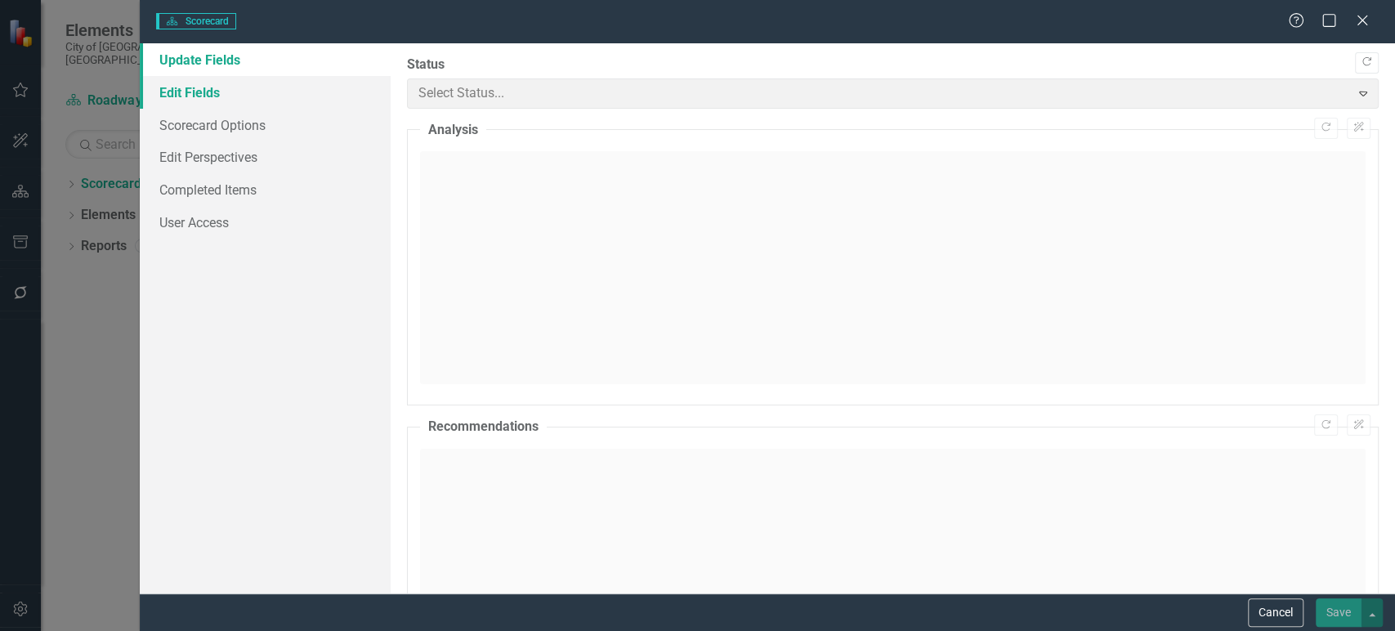
drag, startPoint x: 302, startPoint y: 83, endPoint x: 617, endPoint y: 90, distance: 314.7
click at [302, 83] on link "Edit Fields" at bounding box center [265, 92] width 251 height 33
click at [315, 90] on link "Edit Fields" at bounding box center [265, 92] width 251 height 33
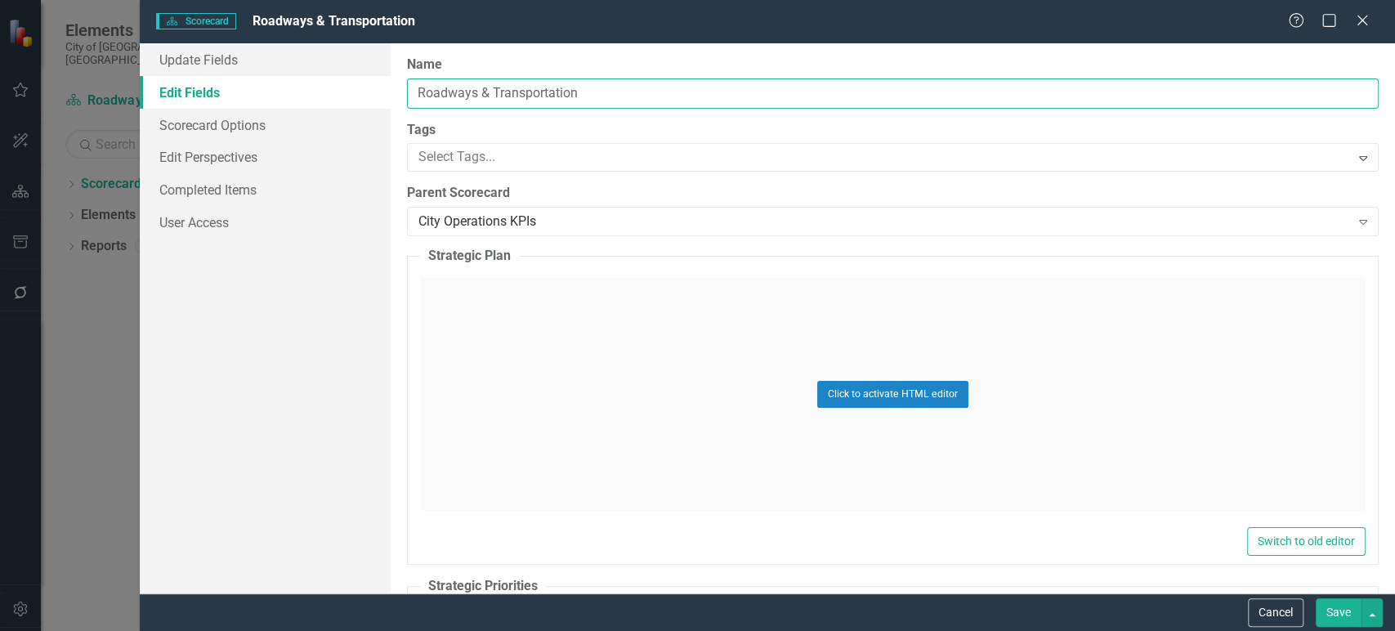
click at [660, 90] on input "Roadways & Transportation" at bounding box center [893, 93] width 972 height 30
type input "Roadways & Transportation KPIs"
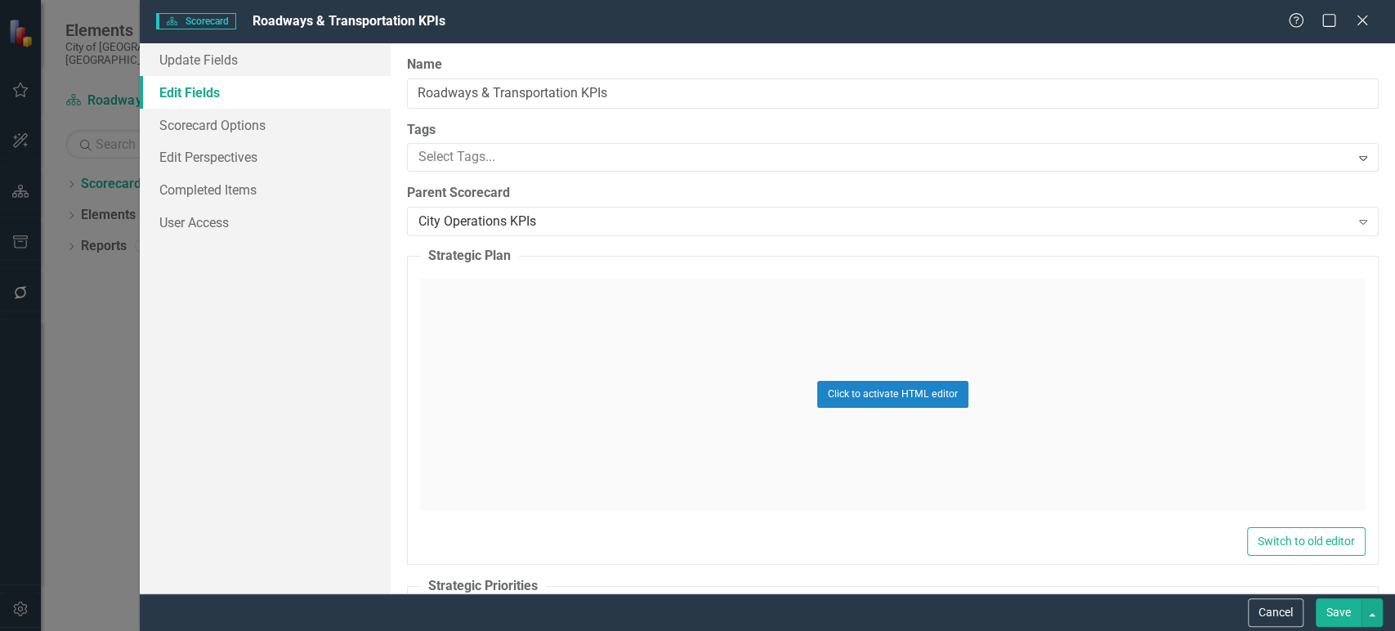
click at [1332, 603] on button "Save" at bounding box center [1339, 612] width 46 height 29
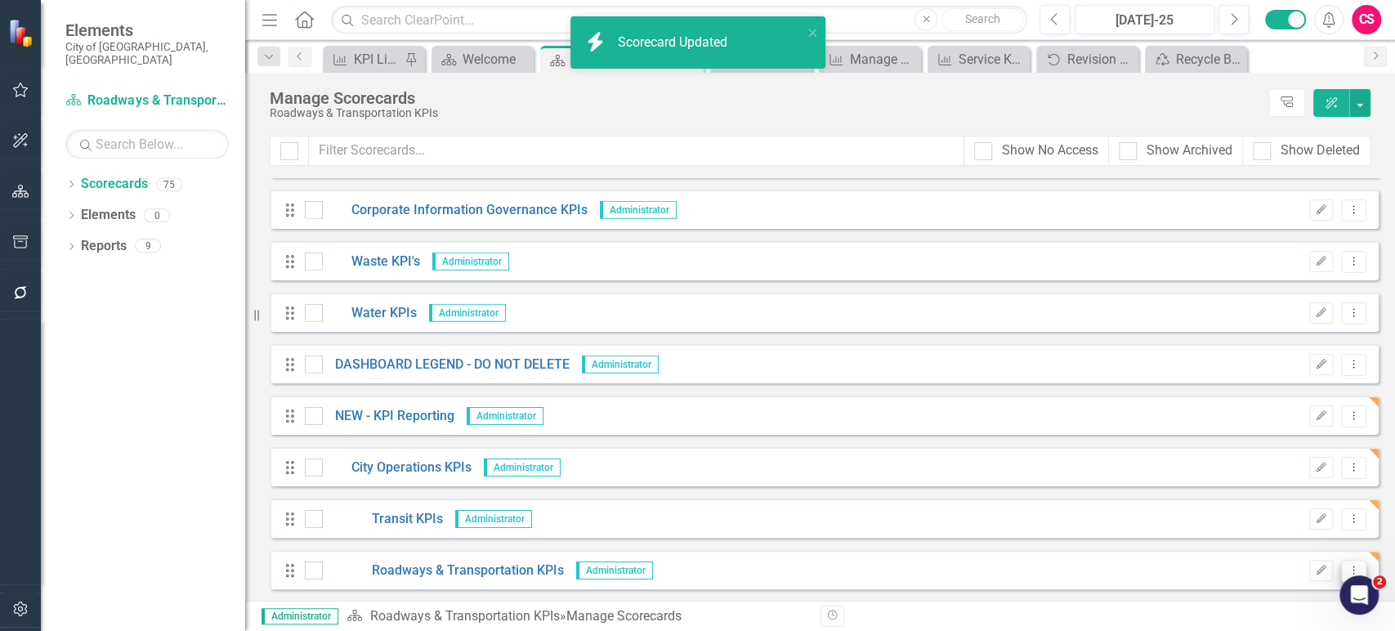
click at [1341, 563] on button "Dropdown Menu" at bounding box center [1353, 571] width 25 height 22
click at [1246, 515] on link "Copy Duplicate Scorecard" at bounding box center [1263, 514] width 181 height 30
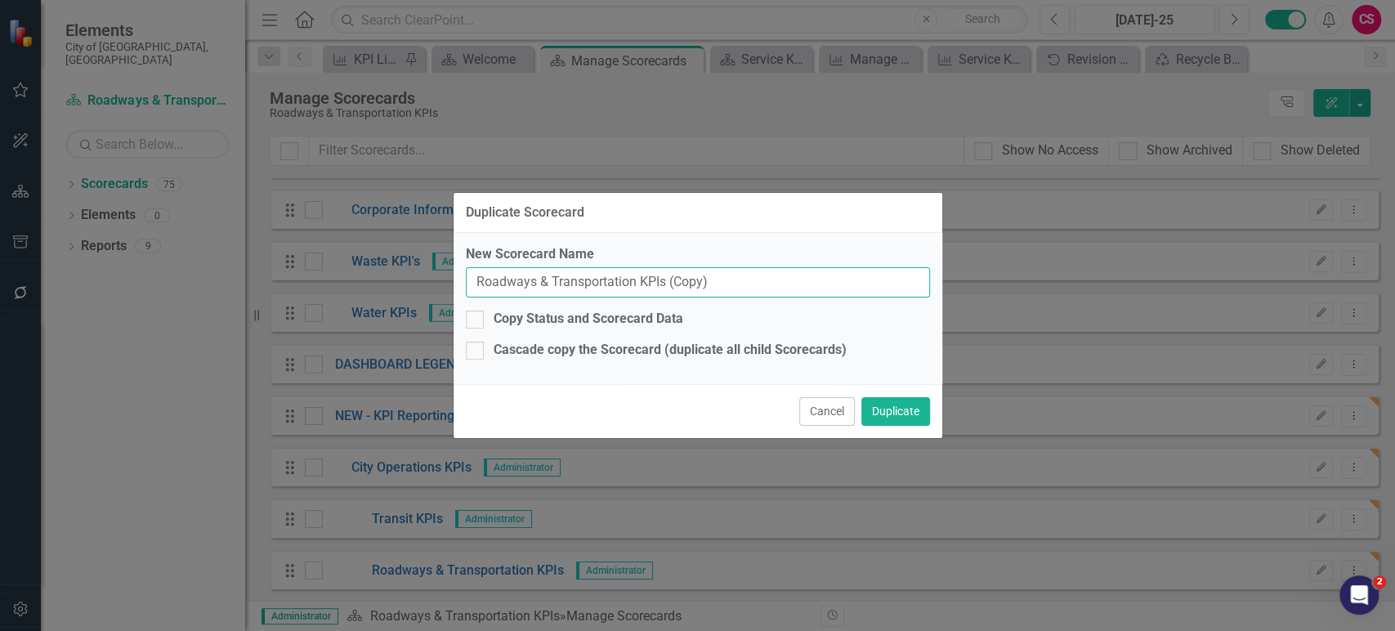
drag, startPoint x: 633, startPoint y: 284, endPoint x: 352, endPoint y: 284, distance: 281.2
click at [352, 286] on div "Duplicate Scorecard New Scorecard Name Roadways & Transportation KPIs (Copy) Co…" at bounding box center [697, 315] width 1395 height 631
paste input "Waste, Water & Environment"
drag, startPoint x: 763, startPoint y: 286, endPoint x: 960, endPoint y: 271, distance: 196.7
click at [960, 271] on div "Duplicate Scorecard New Scorecard Name Waste, Water & Environment KPIs (Copy) C…" at bounding box center [697, 315] width 1395 height 631
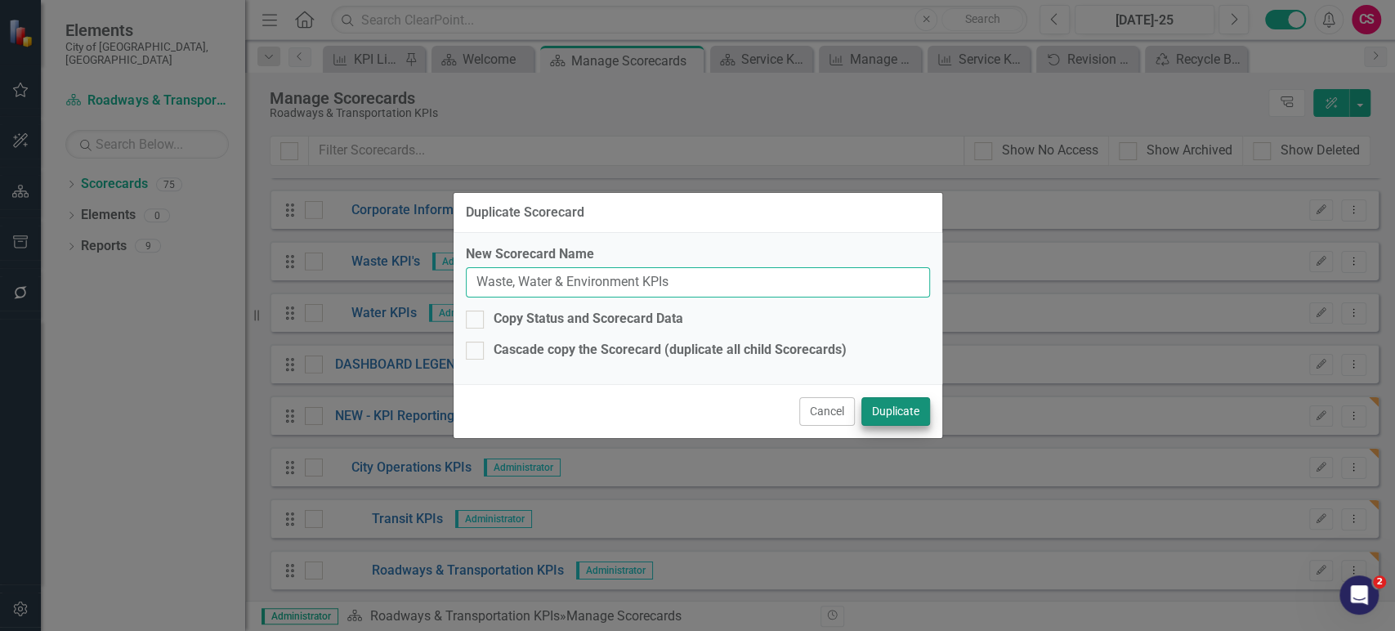
type input "Waste, Water & Environment KPIs"
click at [906, 414] on button "Duplicate" at bounding box center [895, 411] width 69 height 29
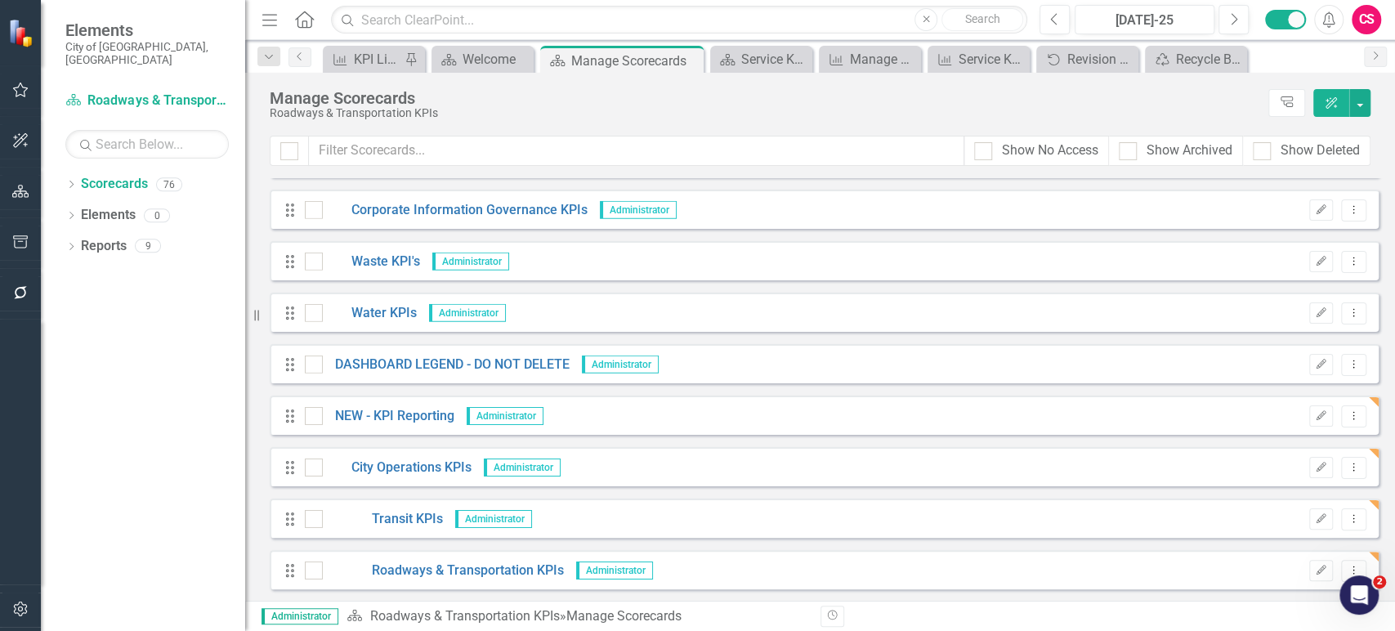
scroll to position [3490, 0]
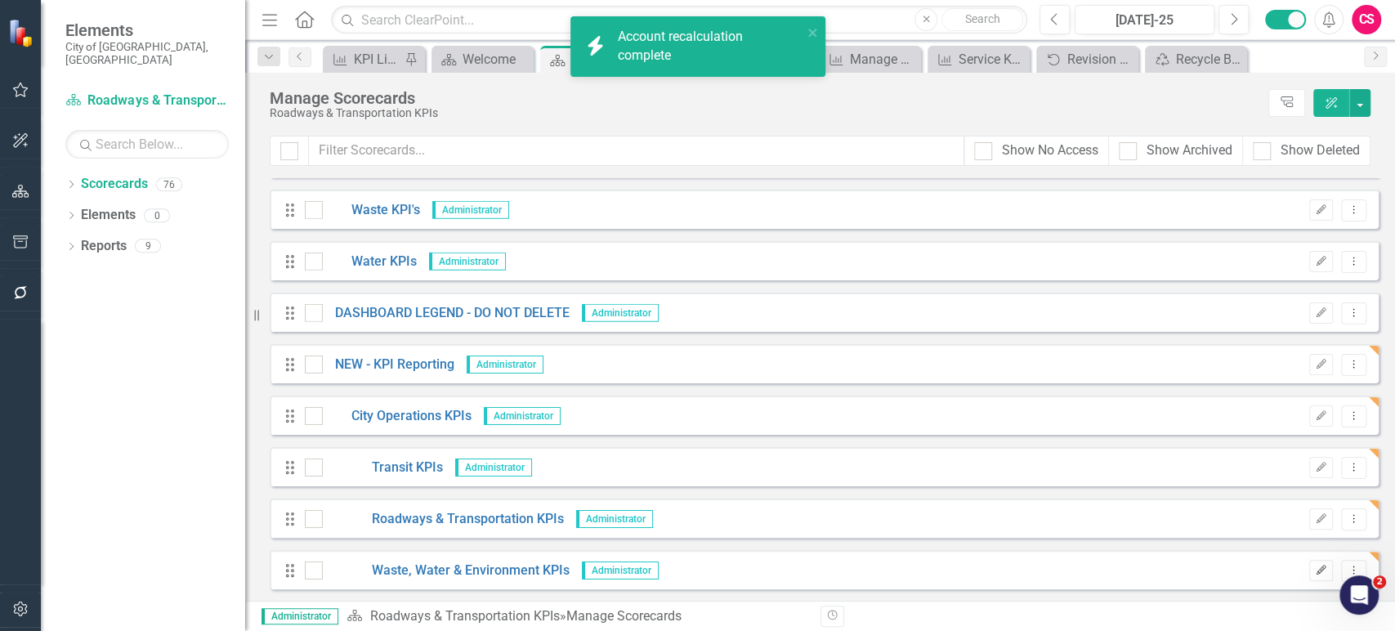
click at [1315, 568] on icon "Edit" at bounding box center [1321, 571] width 12 height 10
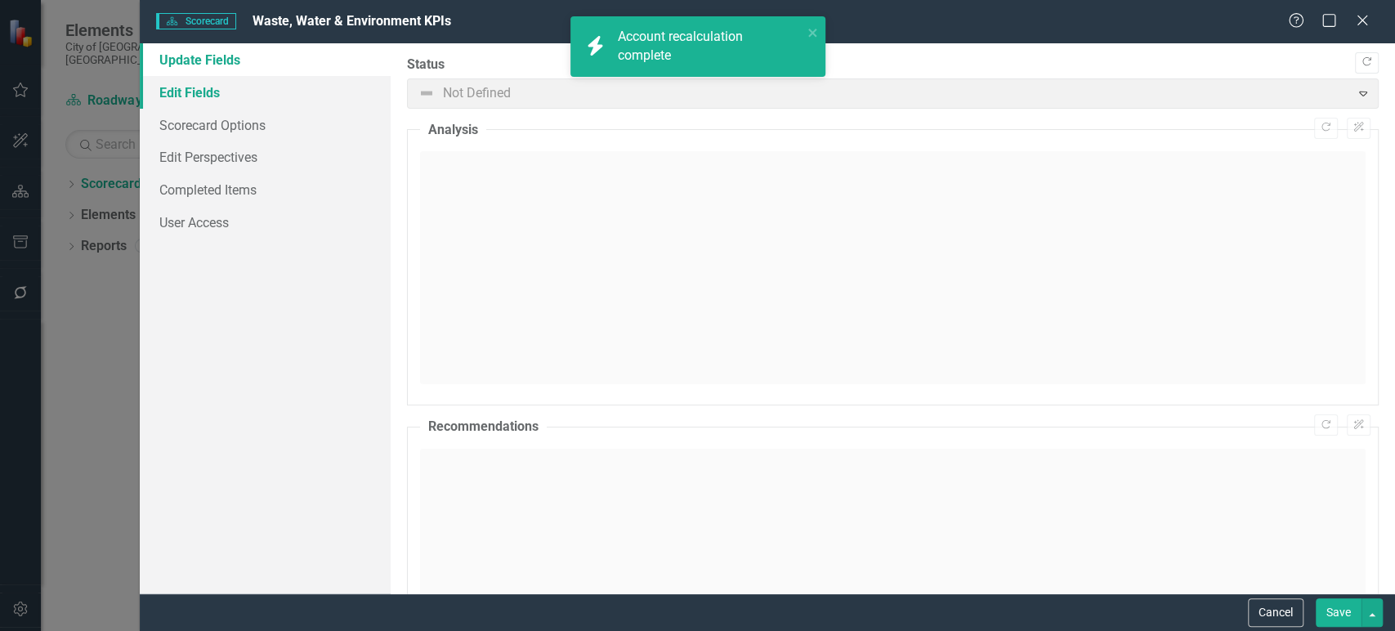
click at [292, 90] on link "Edit Fields" at bounding box center [265, 92] width 251 height 33
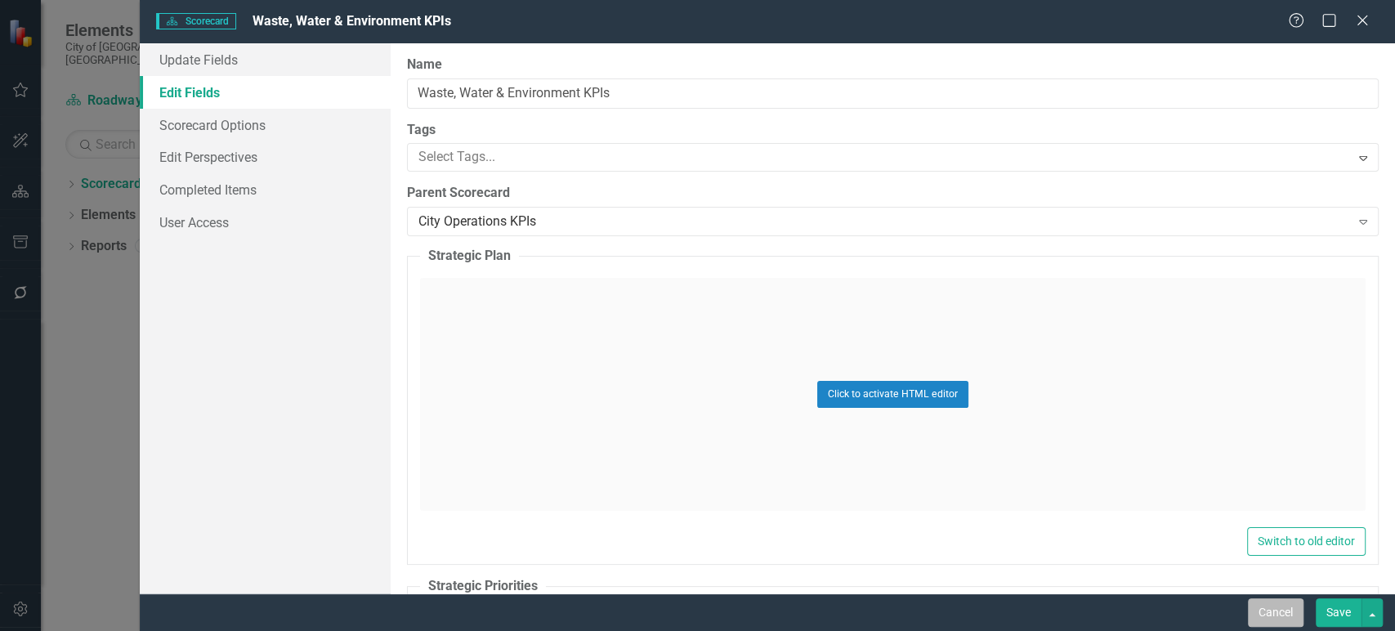
click at [1297, 621] on button "Cancel" at bounding box center [1276, 612] width 56 height 29
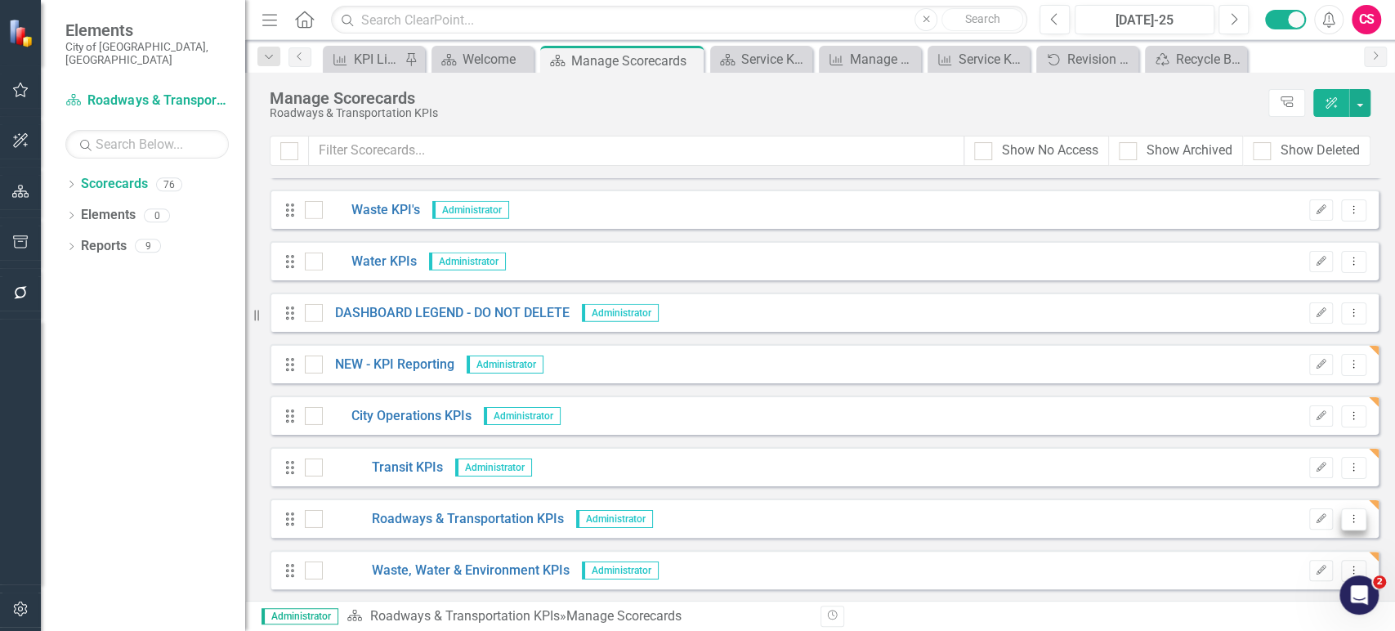
click at [1344, 522] on button "Dropdown Menu" at bounding box center [1353, 519] width 25 height 22
click at [1273, 570] on link "Copy Duplicate Scorecard" at bounding box center [1263, 576] width 181 height 30
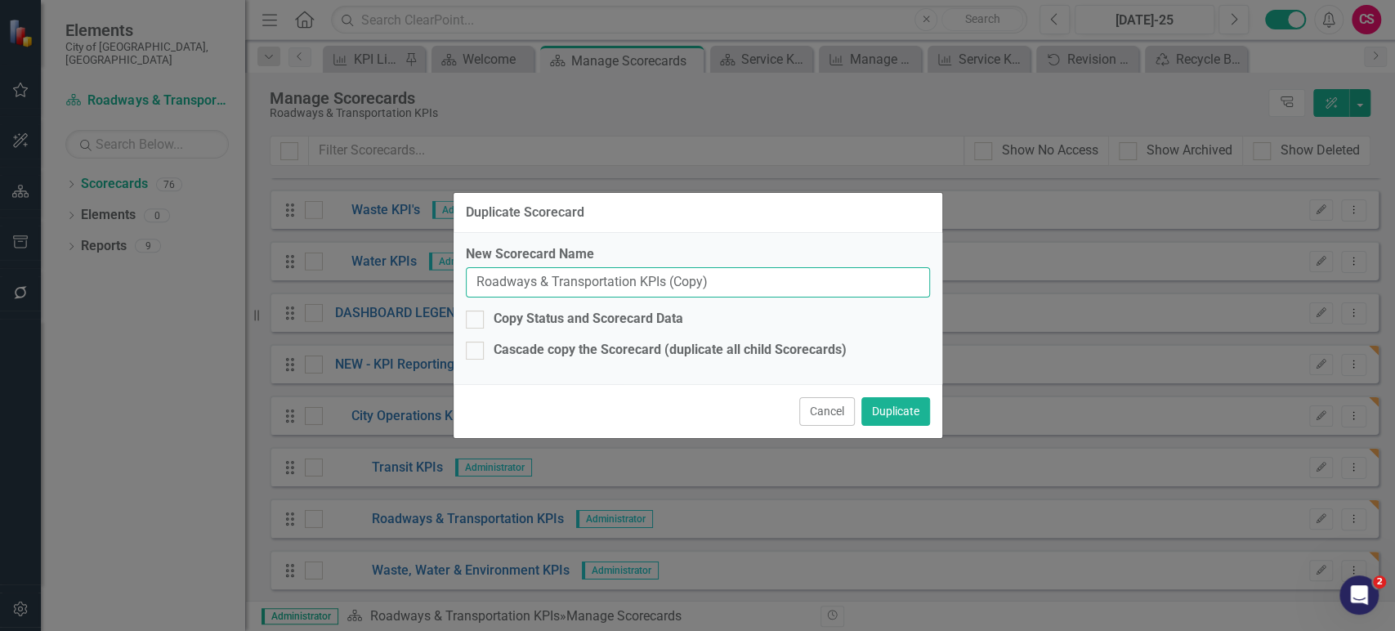
drag, startPoint x: 635, startPoint y: 284, endPoint x: 388, endPoint y: 280, distance: 246.9
click at [388, 280] on div "Duplicate Scorecard New Scorecard Name Roadways & Transportation KPIs (Copy) Co…" at bounding box center [697, 315] width 1395 height 631
paste input "Fire & Protective Services"
drag, startPoint x: 656, startPoint y: 286, endPoint x: 869, endPoint y: 293, distance: 212.6
click at [869, 293] on input "Fire & Protective Services KPIs (Copy)" at bounding box center [698, 282] width 464 height 30
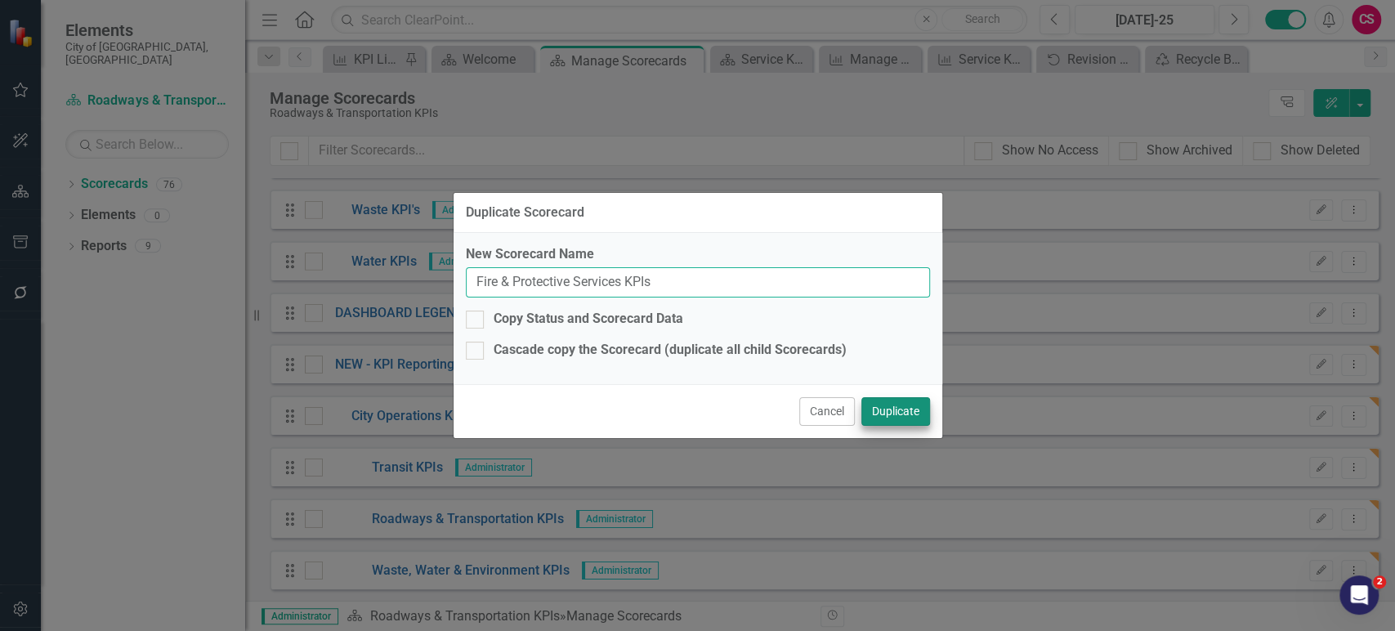
type input "Fire & Protective Services KPIs"
click at [890, 418] on button "Duplicate" at bounding box center [895, 411] width 69 height 29
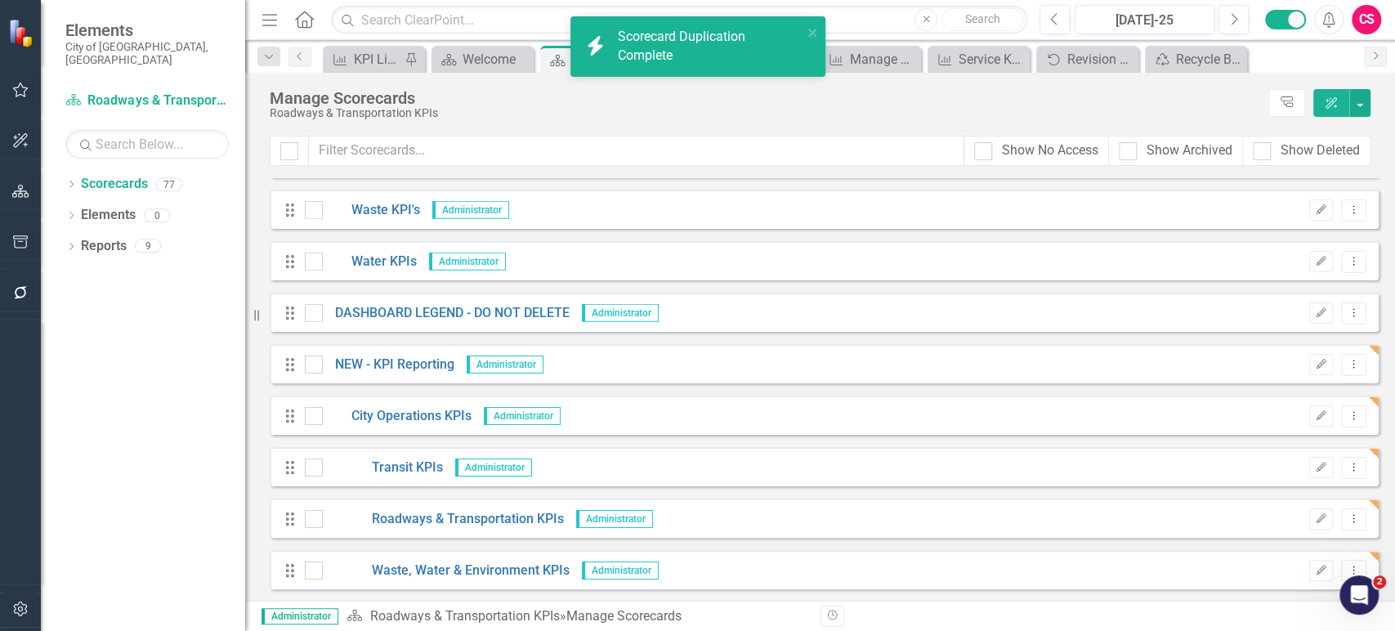
scroll to position [3541, 0]
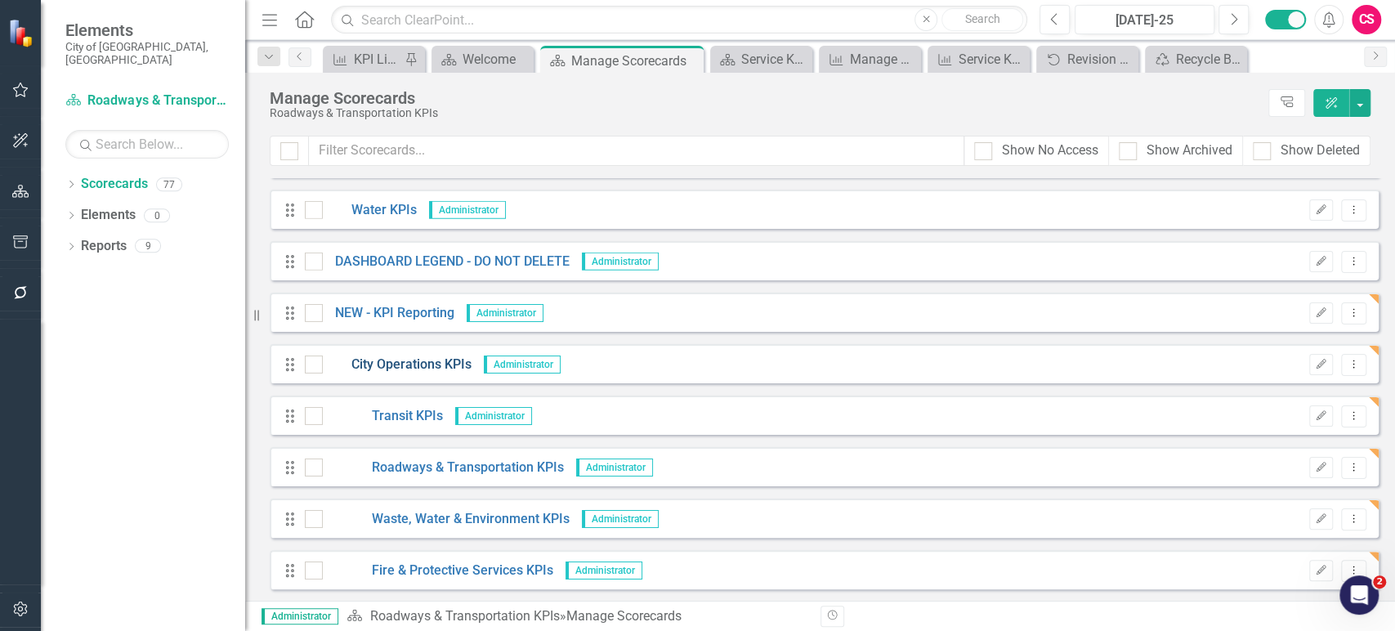
click at [458, 365] on link "City Operations KPIs" at bounding box center [397, 365] width 149 height 19
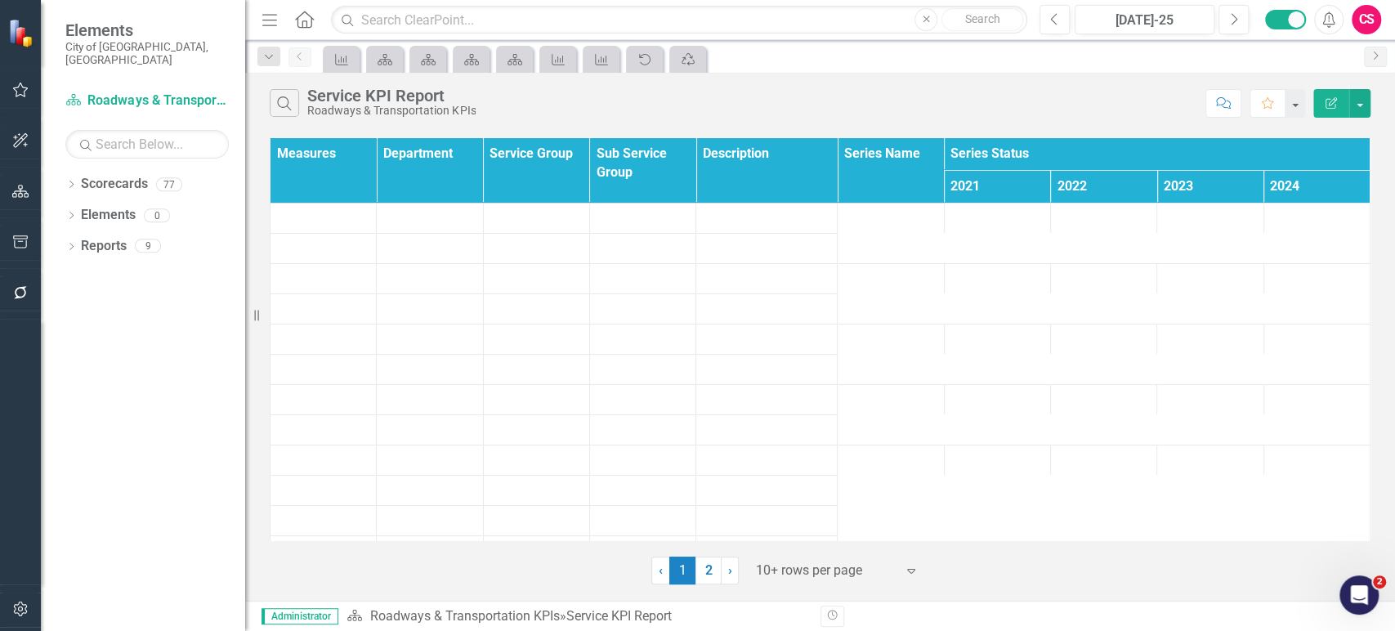
click at [1328, 114] on button "Edit Report" at bounding box center [1331, 103] width 36 height 29
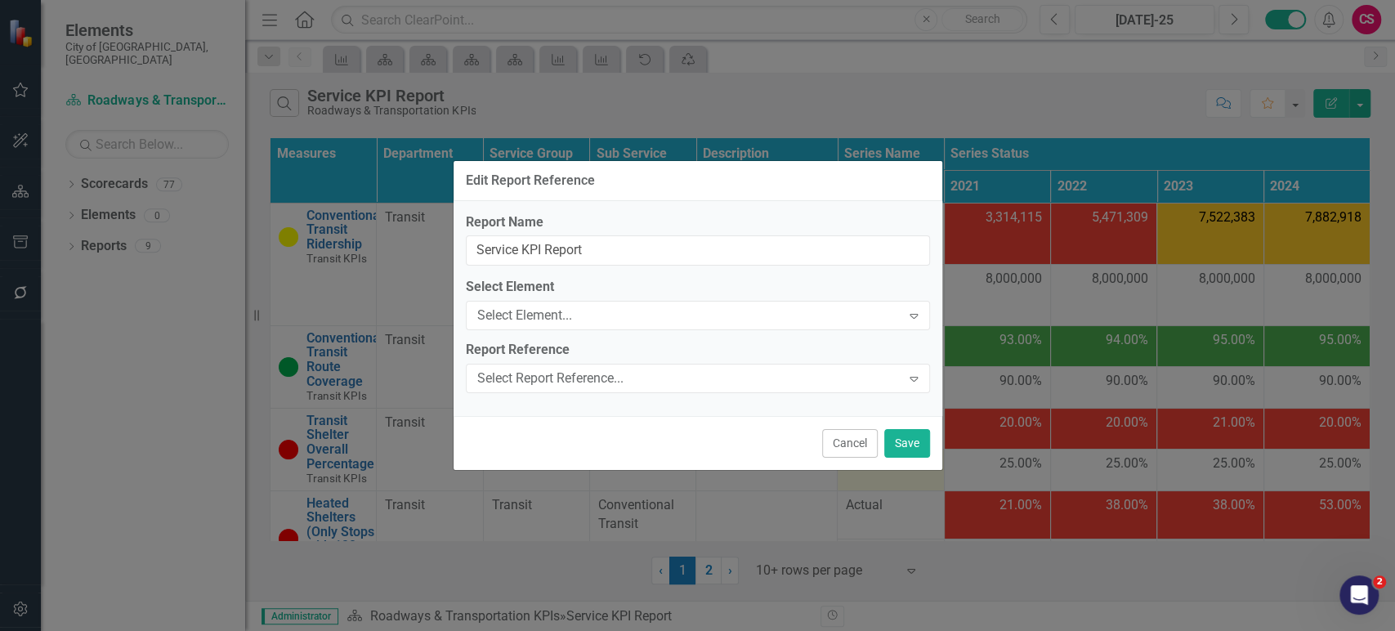
click at [850, 442] on button "Cancel" at bounding box center [850, 443] width 56 height 29
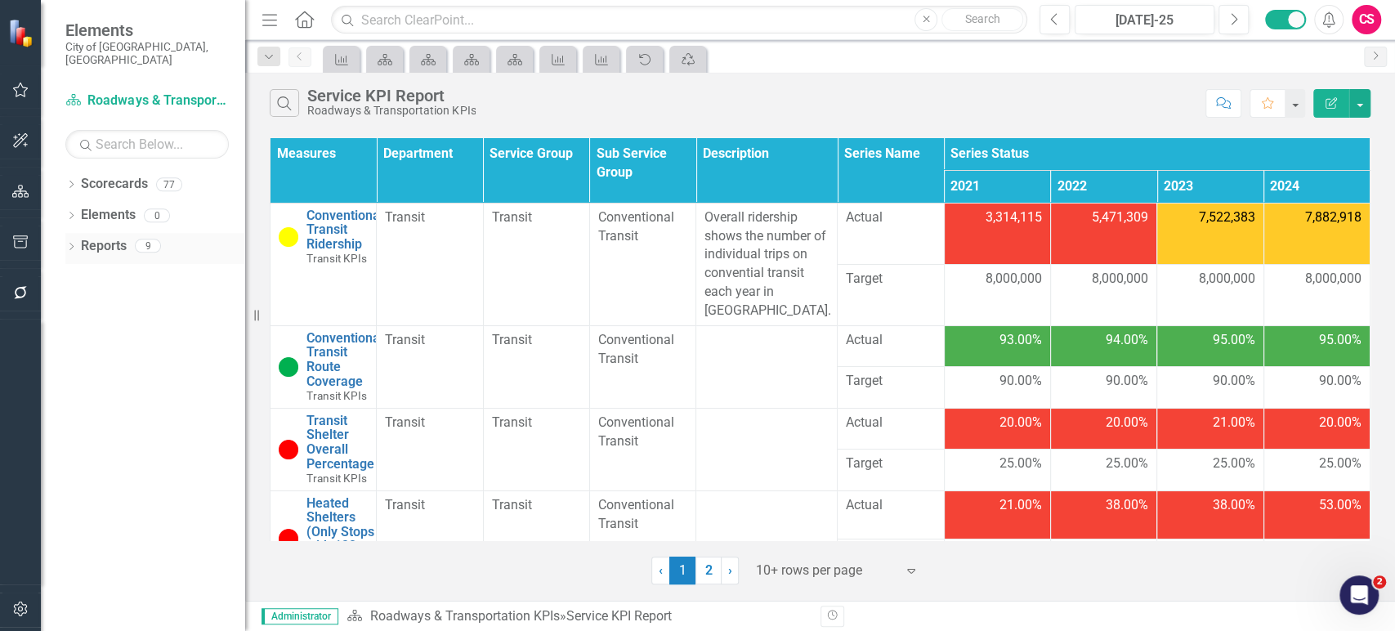
click at [72, 244] on icon "Dropdown" at bounding box center [70, 248] width 11 height 9
click at [78, 302] on icon "Dropdown" at bounding box center [78, 306] width 11 height 9
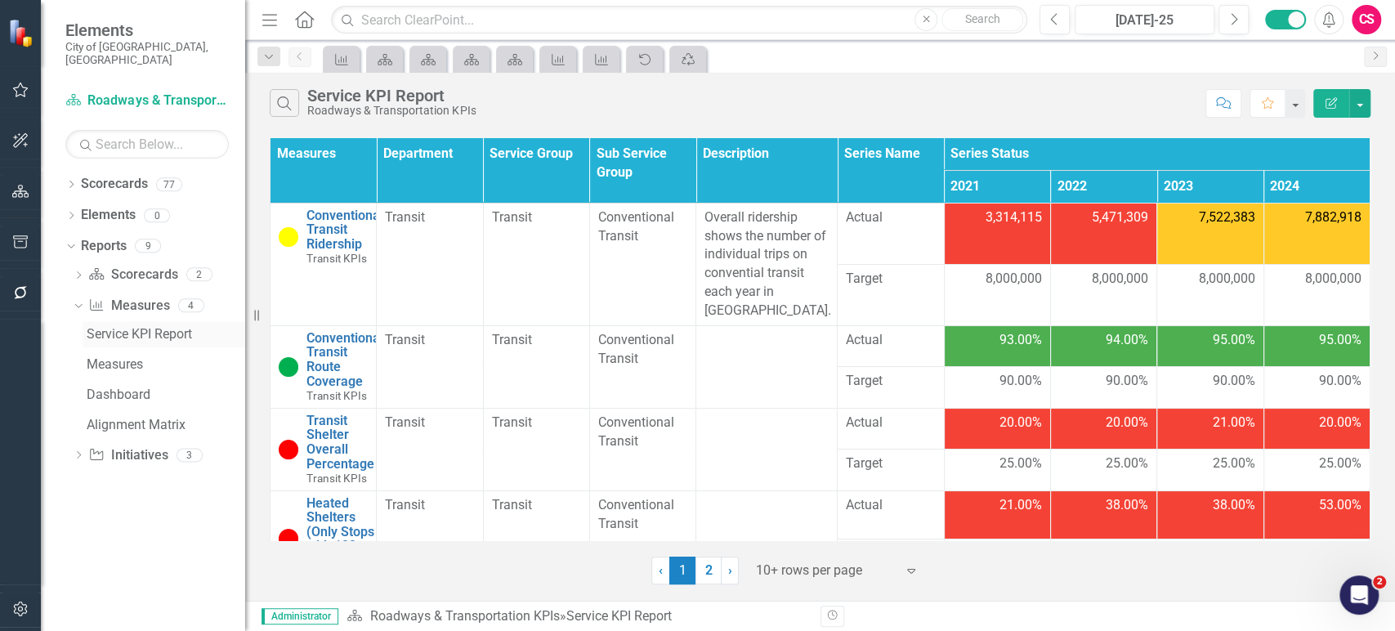
click at [150, 327] on div "Service KPI Report" at bounding box center [166, 334] width 159 height 15
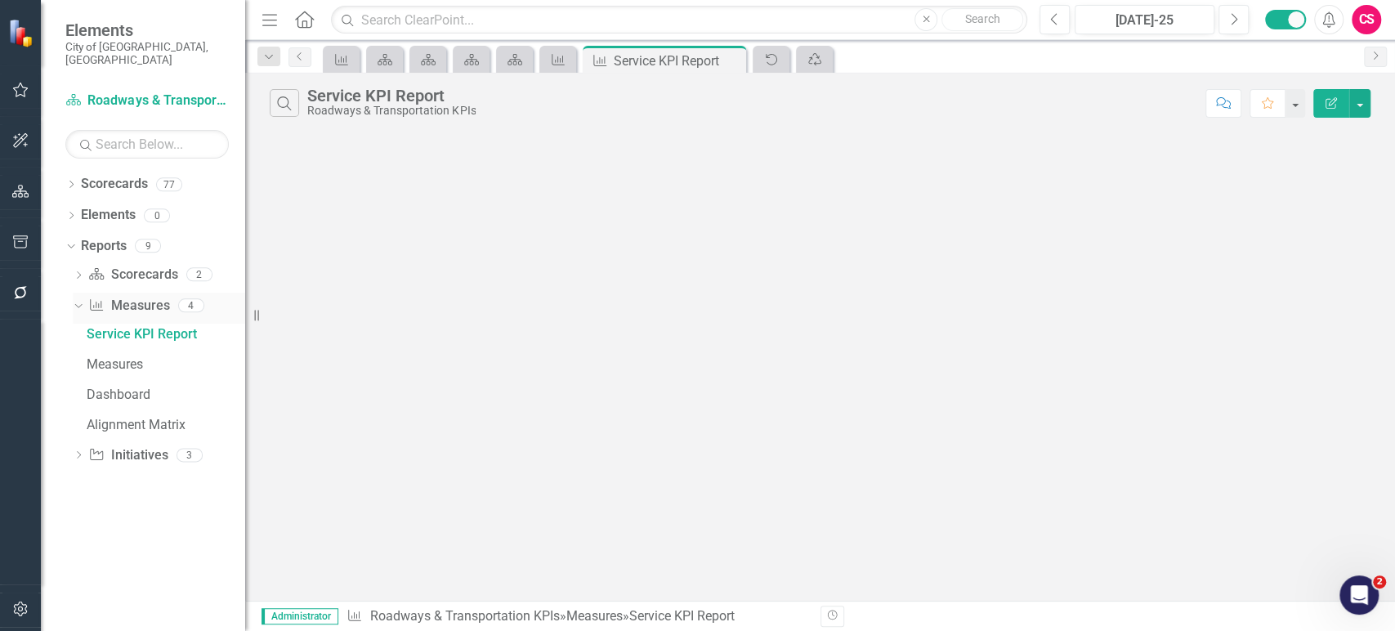
click at [176, 304] on div "Measure Measures 4" at bounding box center [166, 308] width 157 height 31
click at [65, 181] on icon "Dropdown" at bounding box center [70, 185] width 11 height 9
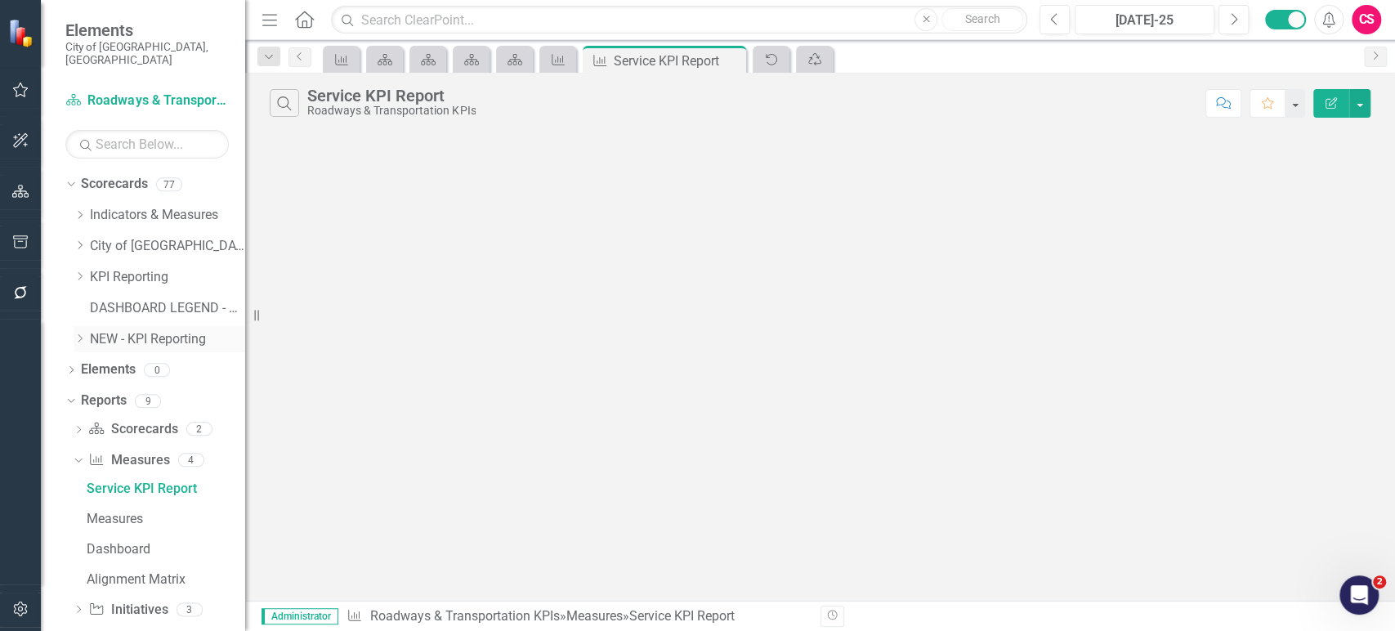
click at [82, 333] on icon "Dropdown" at bounding box center [80, 338] width 12 height 10
click at [132, 360] on link "City Operations KPIs" at bounding box center [175, 369] width 139 height 19
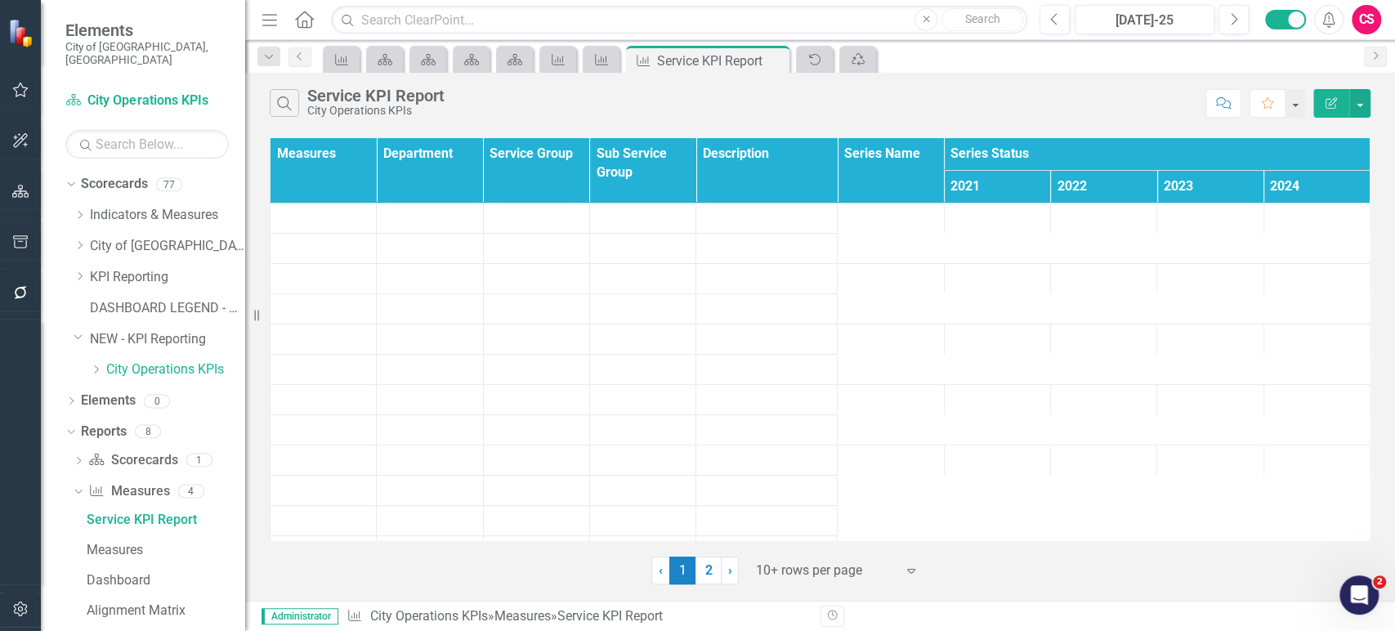
click at [1334, 101] on icon "button" at bounding box center [1331, 102] width 11 height 11
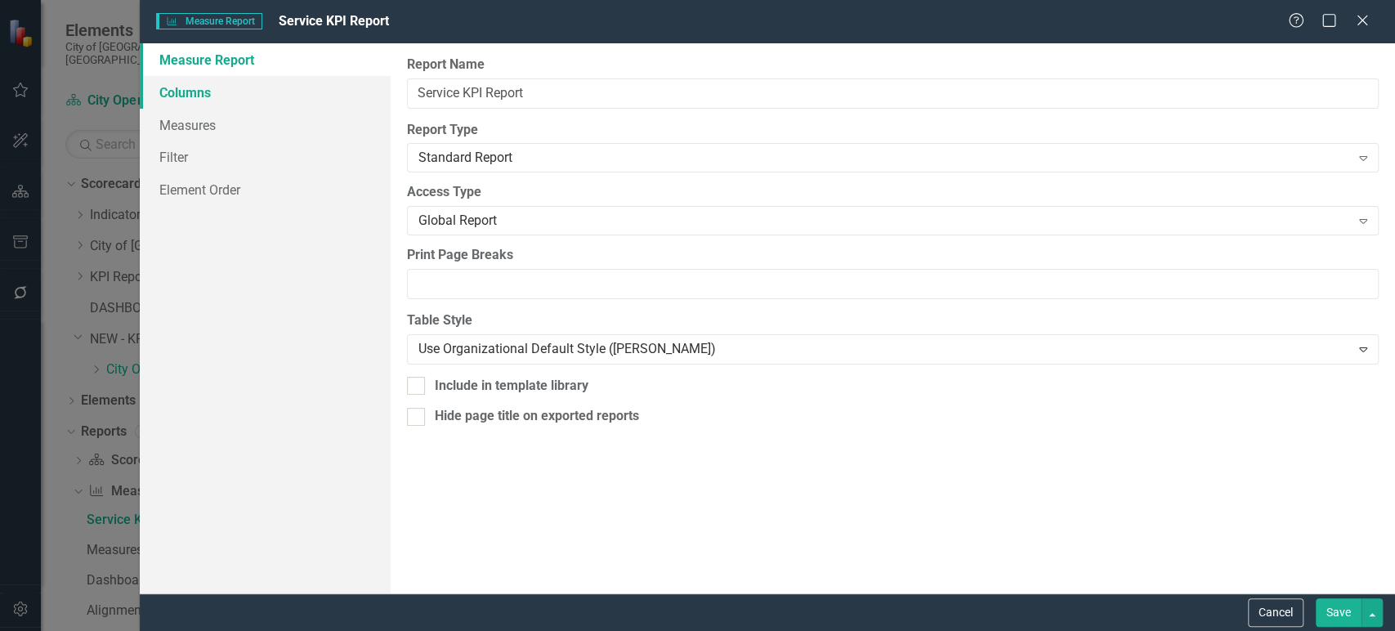
click at [315, 103] on link "Columns" at bounding box center [265, 92] width 251 height 33
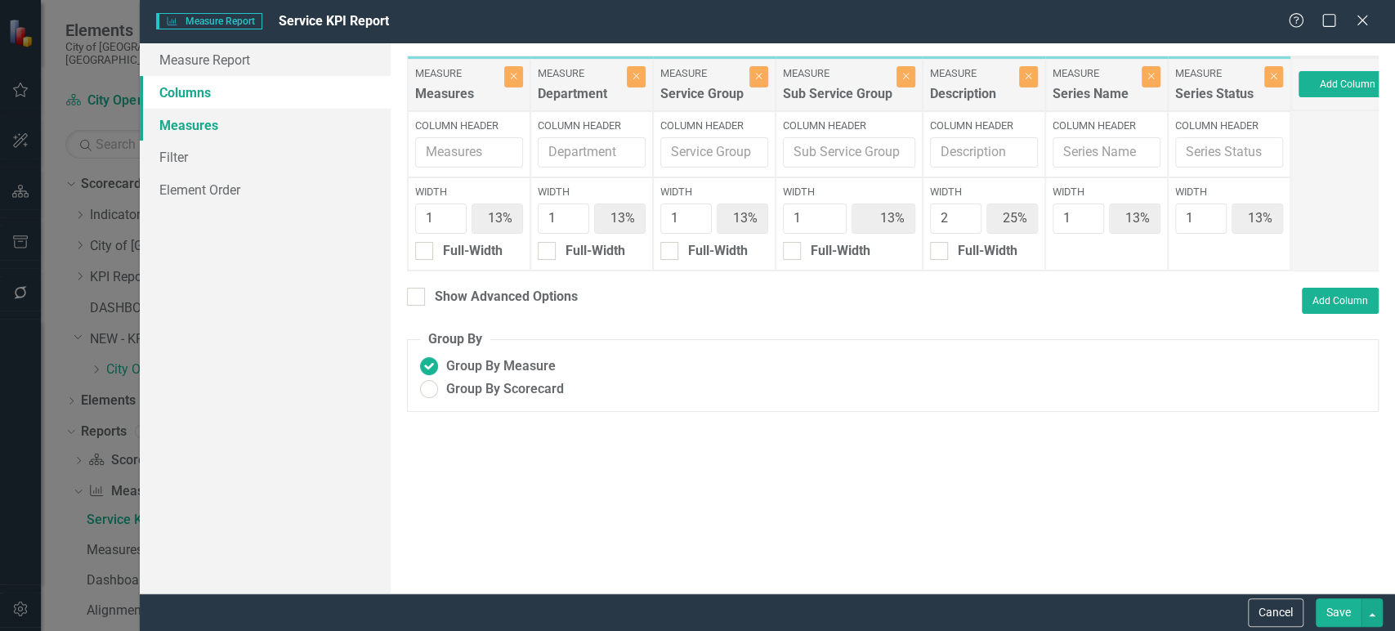
drag, startPoint x: 289, startPoint y: 138, endPoint x: 300, endPoint y: 136, distance: 10.7
click at [289, 137] on link "Measures" at bounding box center [265, 125] width 251 height 33
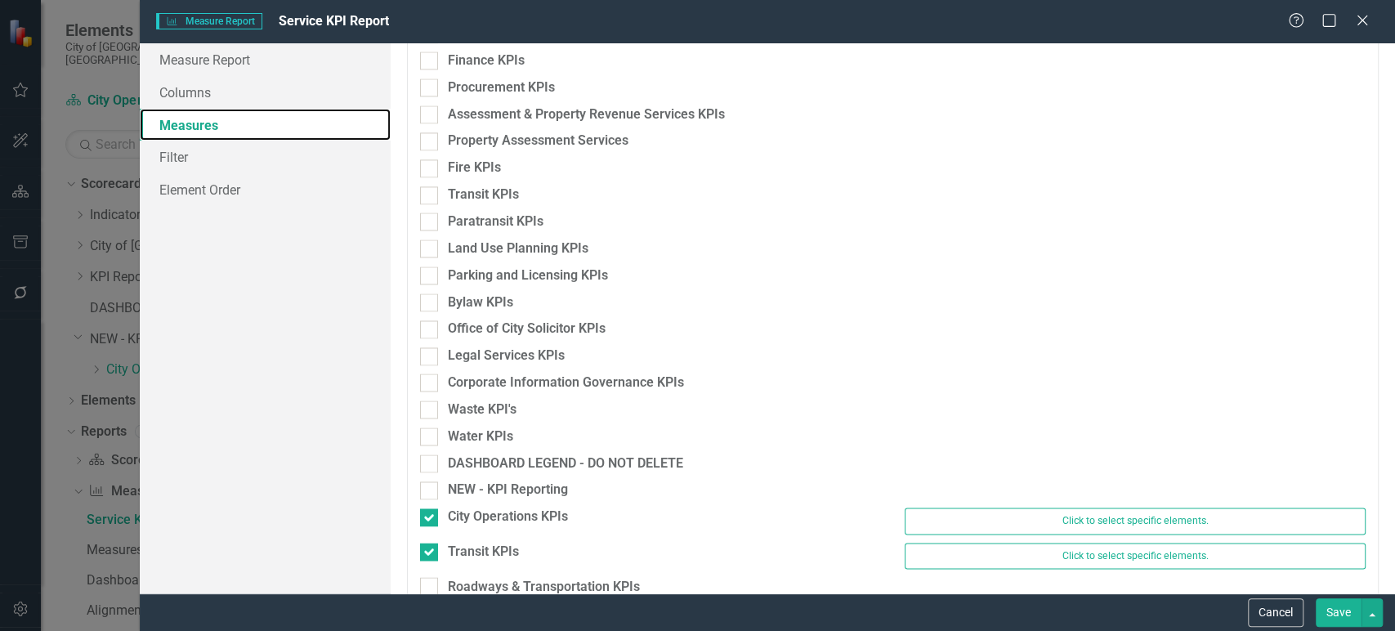
scroll to position [1638, 0]
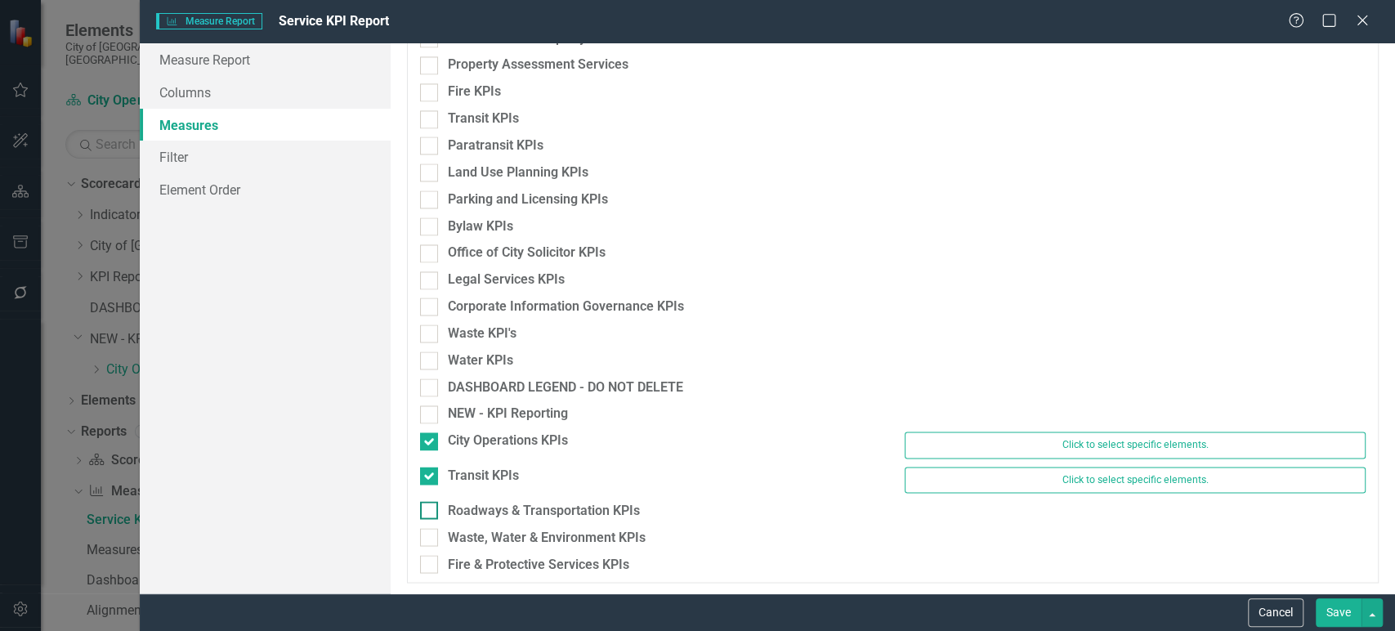
click at [438, 501] on div "Roadways & Transportation KPIs" at bounding box center [650, 510] width 461 height 19
click at [431, 501] on input "Roadways & Transportation KPIs" at bounding box center [425, 506] width 11 height 11
checkbox input "true"
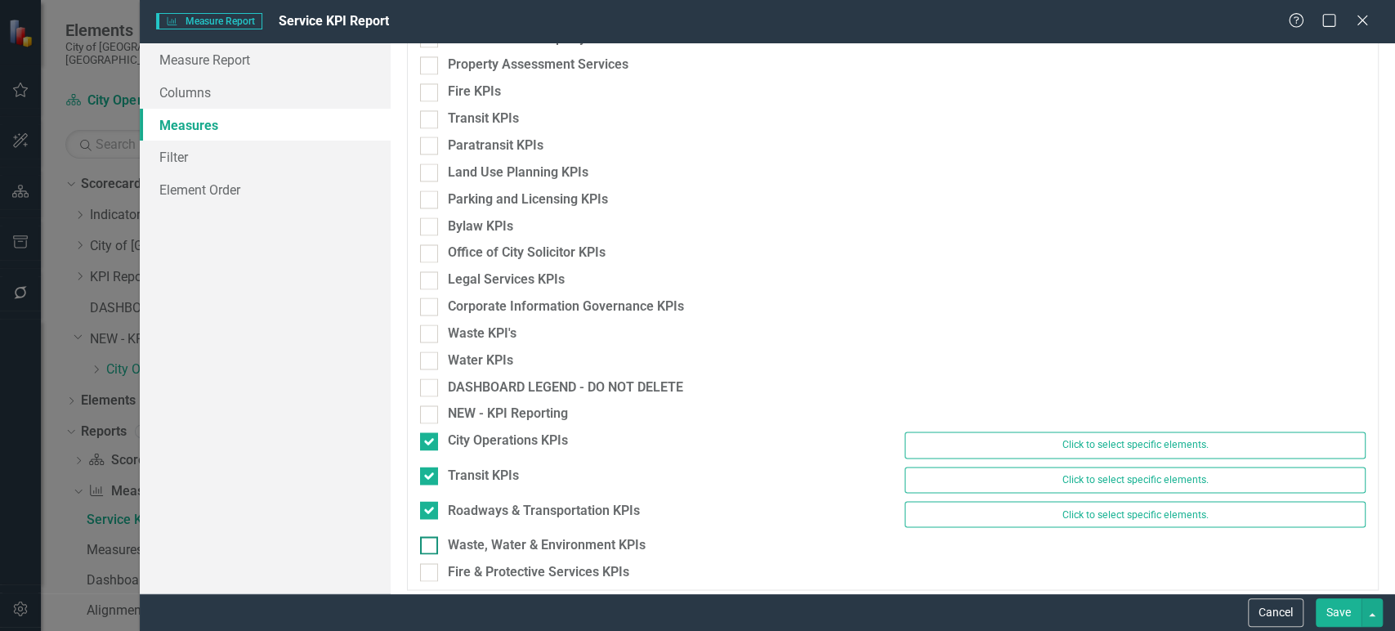
click at [436, 543] on div at bounding box center [429, 545] width 18 height 18
click at [431, 543] on input "Waste, Water & Environment KPIs" at bounding box center [425, 541] width 11 height 11
checkbox input "true"
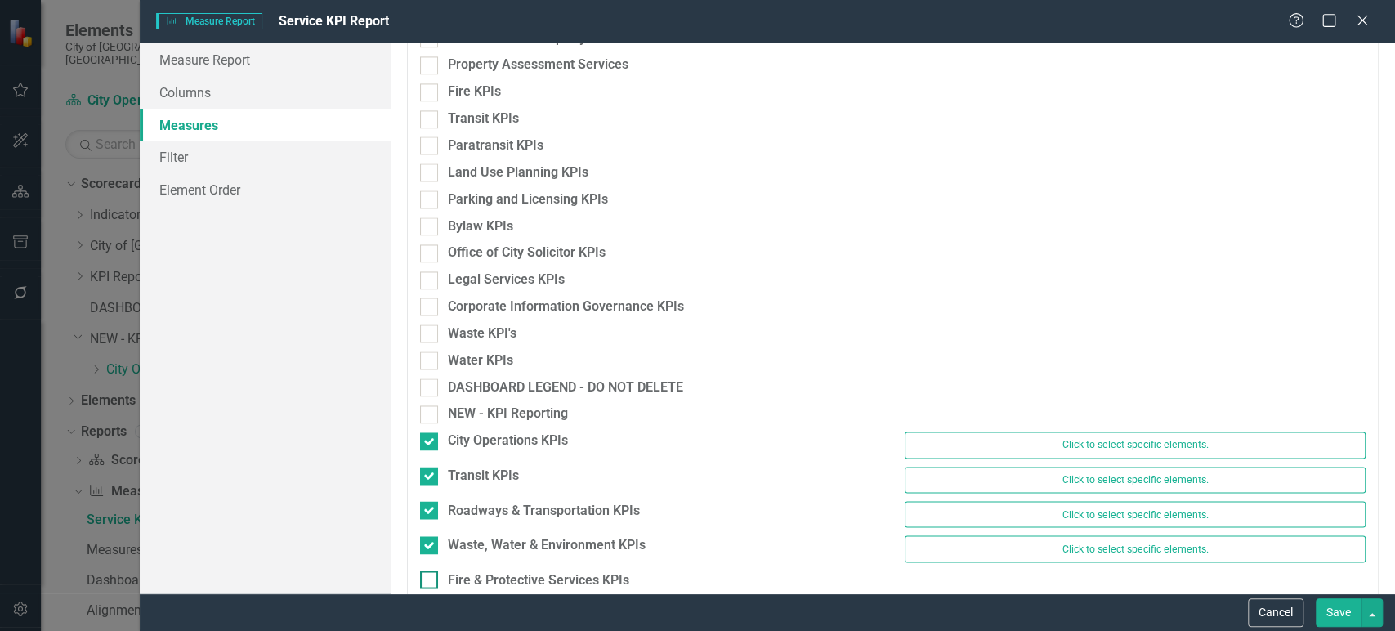
click at [430, 587] on div at bounding box center [429, 579] width 18 height 18
click at [430, 581] on input "Fire & Protective Services KPIs" at bounding box center [425, 575] width 11 height 11
checkbox input "true"
click at [1329, 617] on button "Save" at bounding box center [1339, 612] width 46 height 29
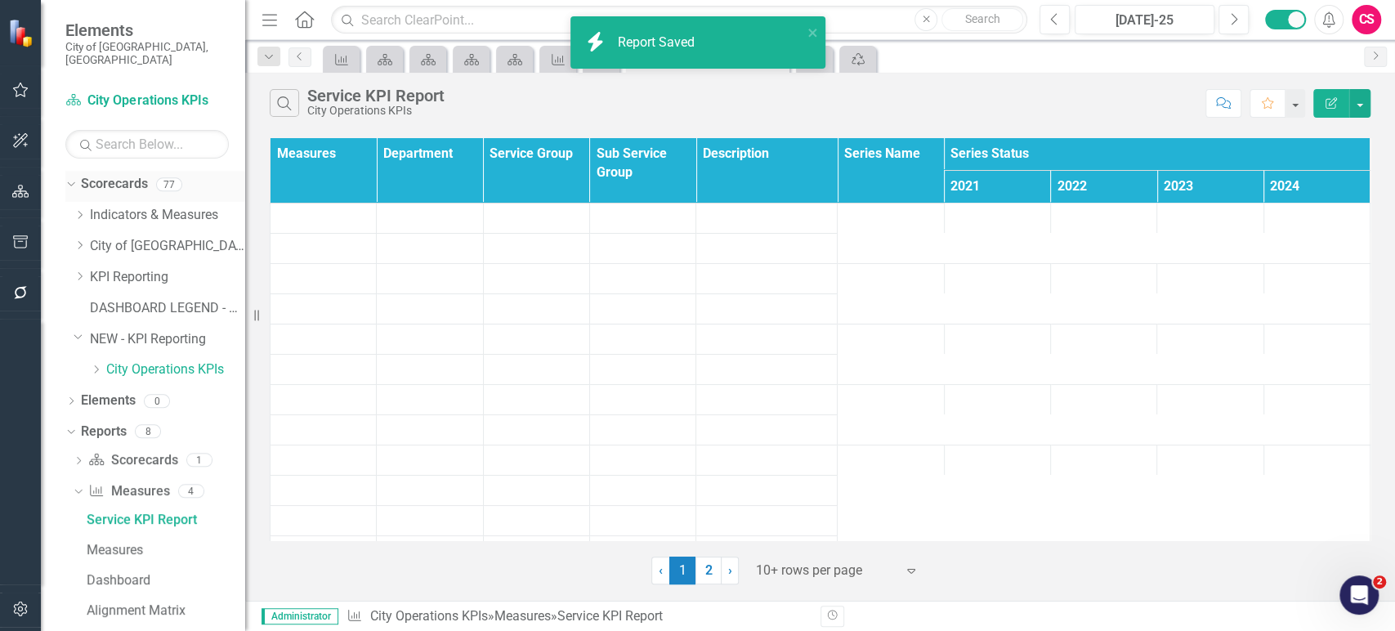
click at [105, 175] on link "Scorecards" at bounding box center [114, 184] width 67 height 19
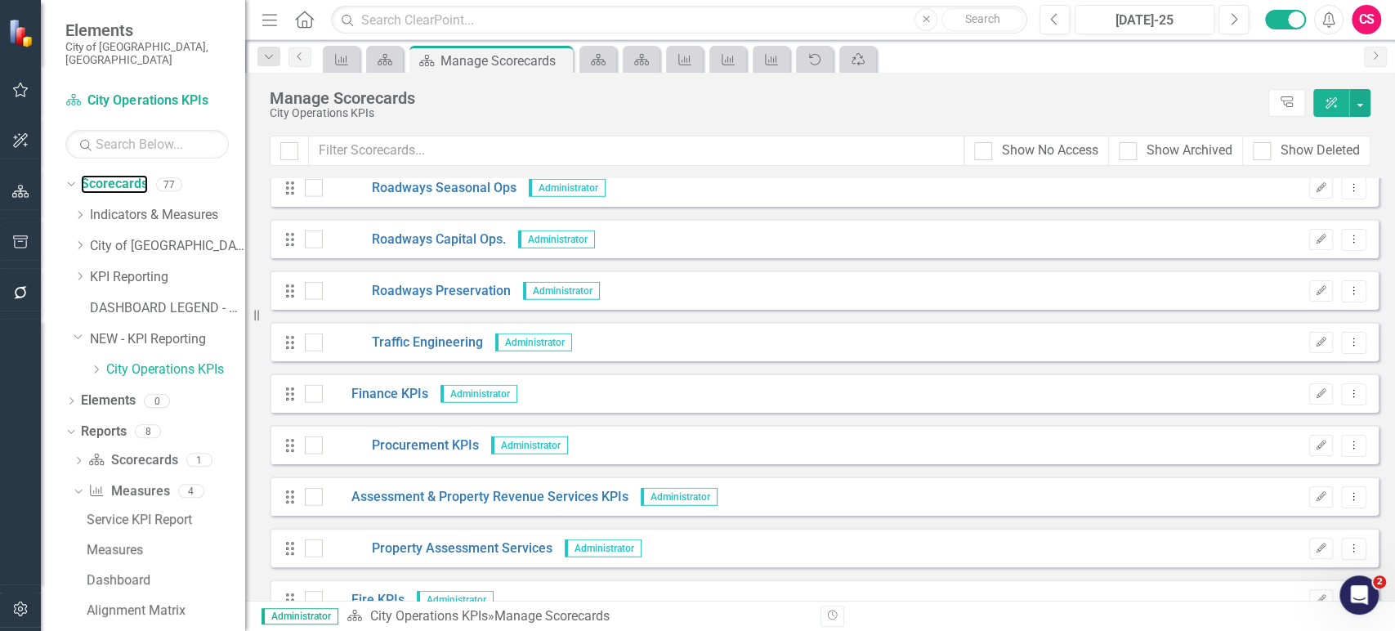
scroll to position [3541, 0]
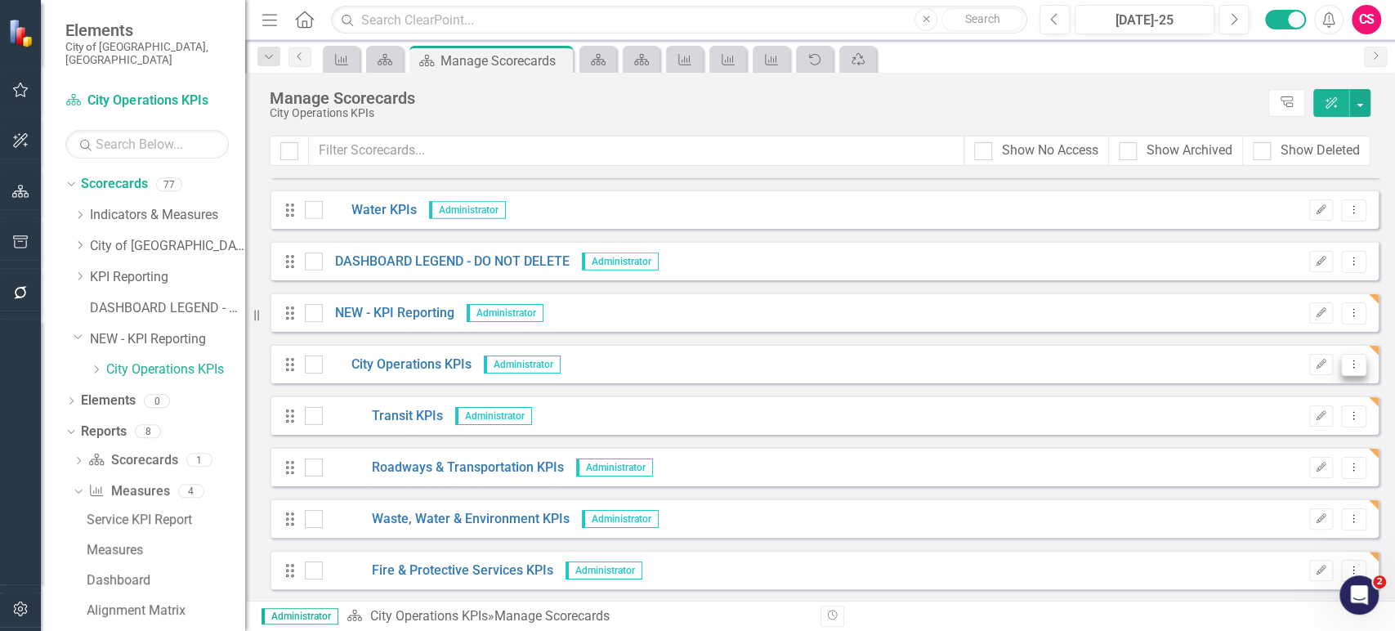
click at [1347, 363] on icon "Dropdown Menu" at bounding box center [1354, 364] width 14 height 11
click at [1278, 414] on link "Copy Duplicate Scorecard" at bounding box center [1263, 421] width 181 height 30
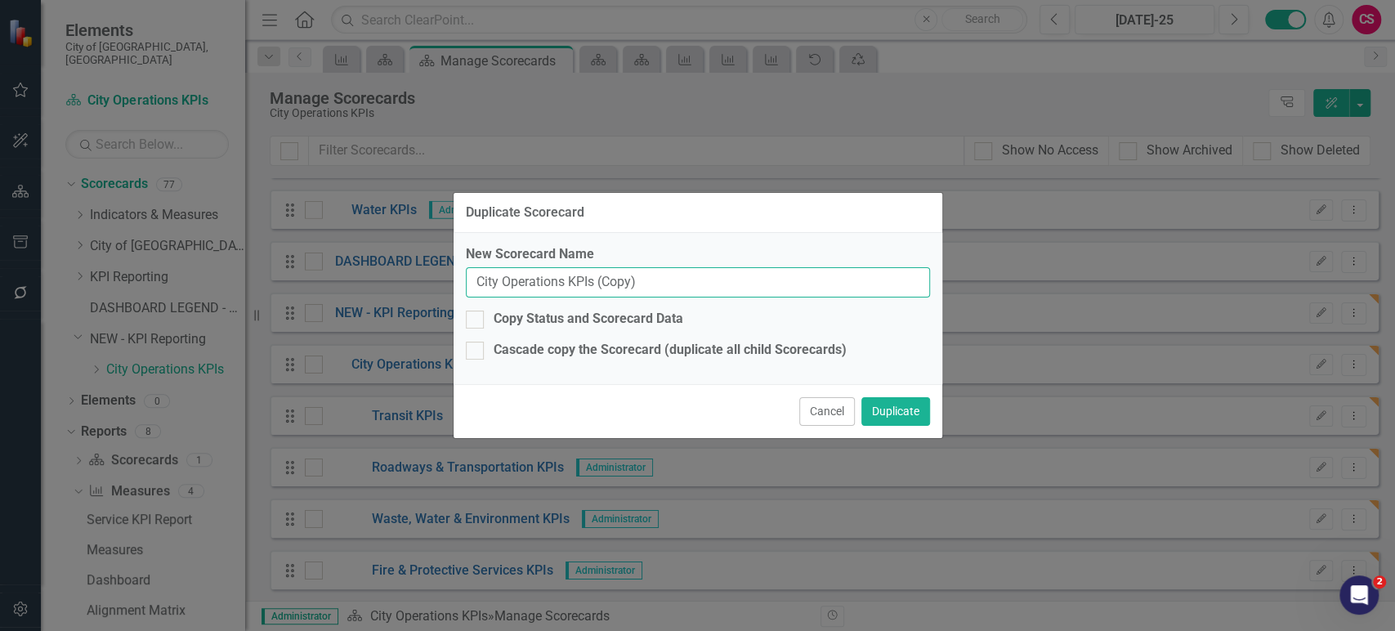
drag, startPoint x: 562, startPoint y: 282, endPoint x: 393, endPoint y: 270, distance: 169.6
click at [393, 270] on div "Duplicate Scorecard New Scorecard Name City Operations KPIs (Copy) Copy Status …" at bounding box center [697, 315] width 1395 height 631
drag, startPoint x: 570, startPoint y: 281, endPoint x: 761, endPoint y: 291, distance: 190.7
click at [761, 291] on input "TEMPLATE KPIs (Copy)" at bounding box center [698, 282] width 464 height 30
type input "TEMPLATE KPIs"
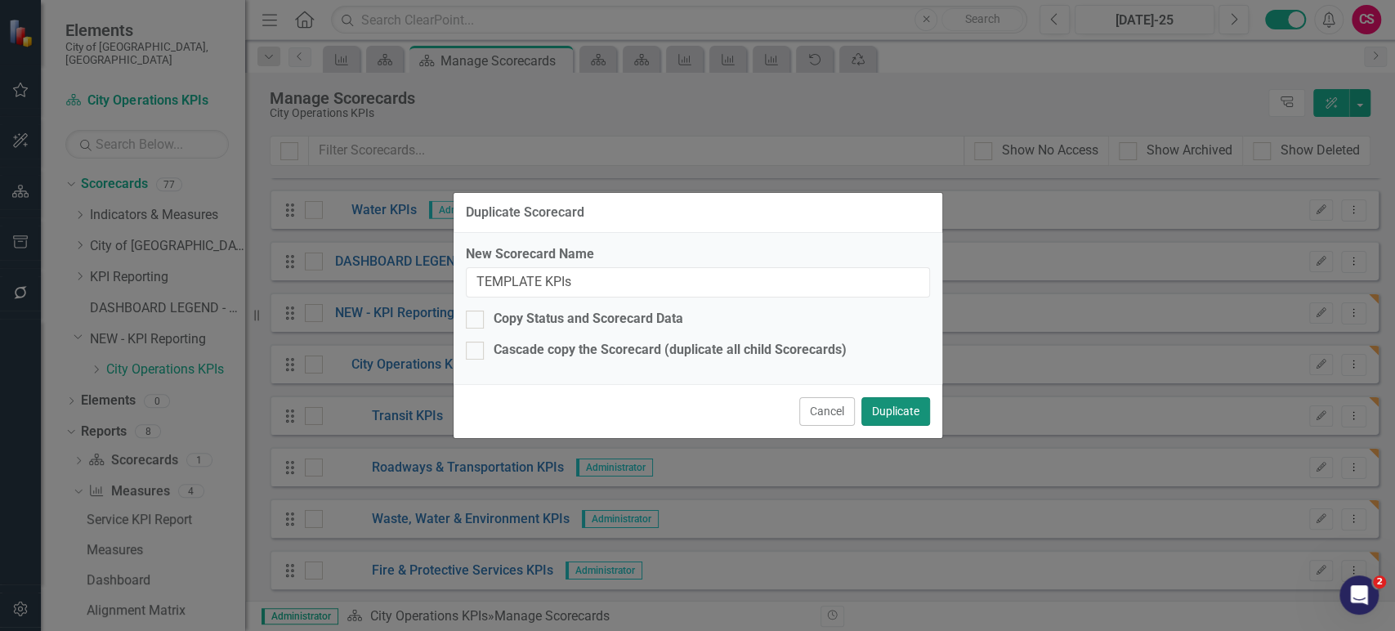
click at [889, 413] on button "Duplicate" at bounding box center [895, 411] width 69 height 29
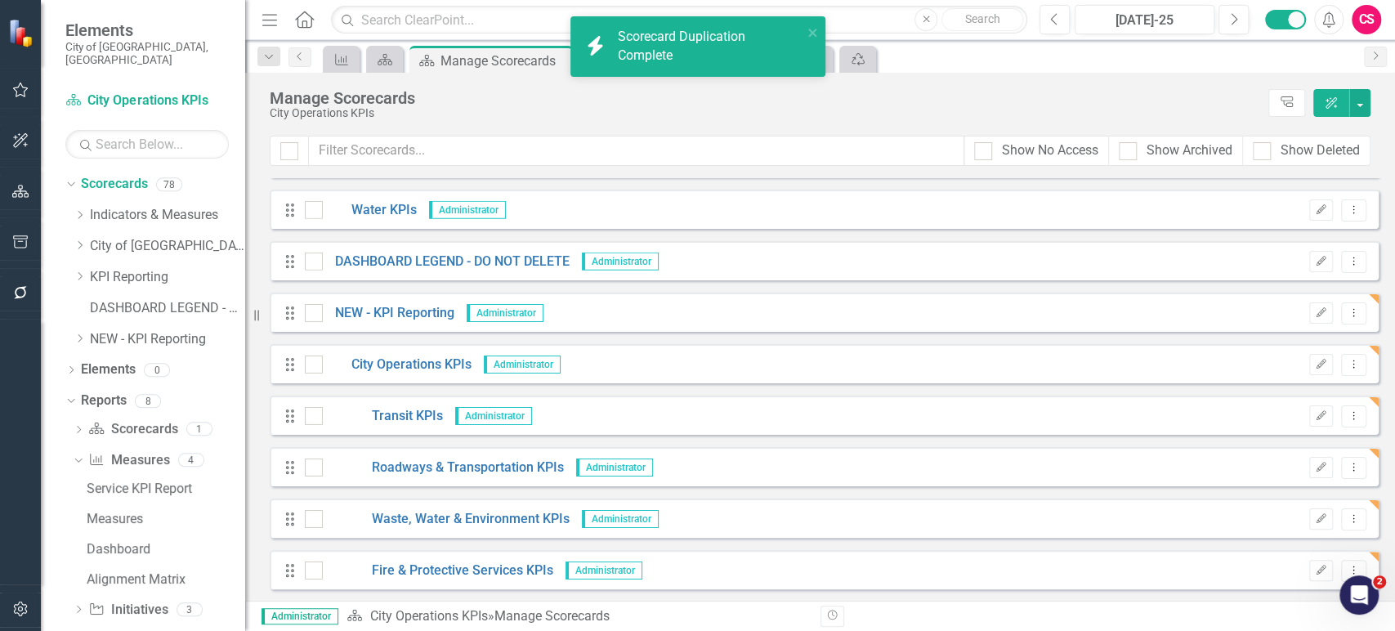
scroll to position [3593, 0]
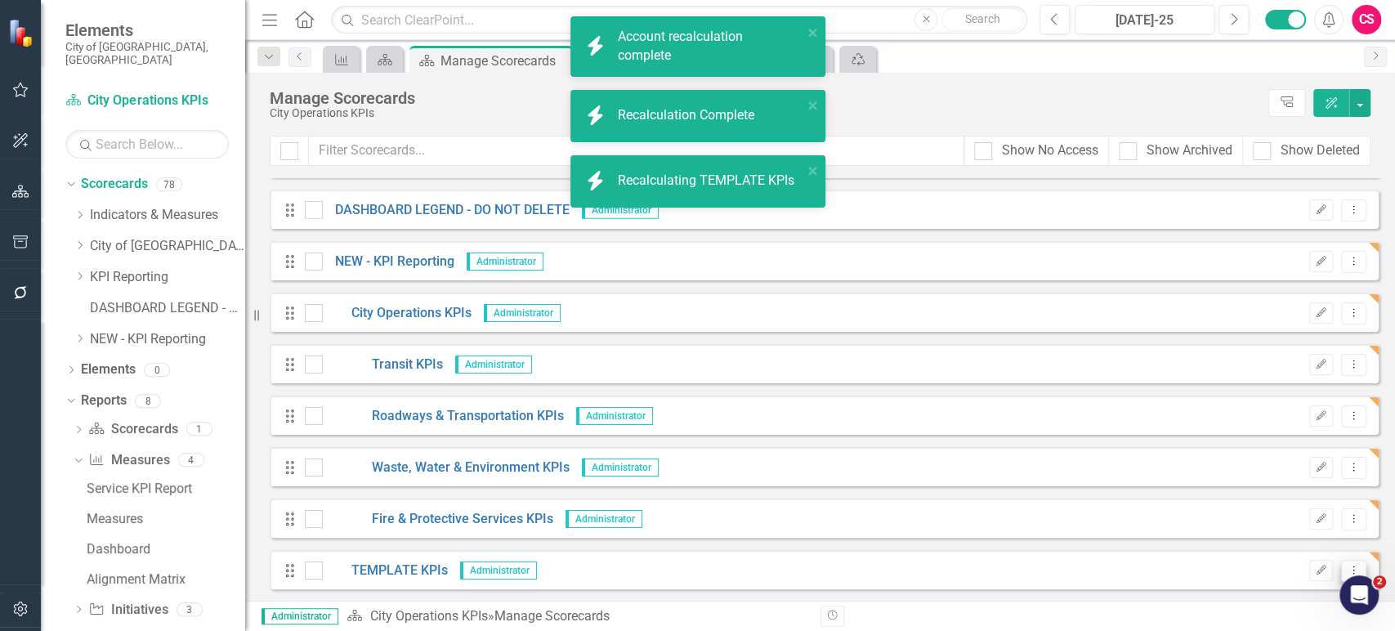
click at [1347, 569] on icon "Dropdown Menu" at bounding box center [1354, 570] width 14 height 11
click at [1207, 547] on link "Trash Delete Scorecard" at bounding box center [1263, 544] width 181 height 30
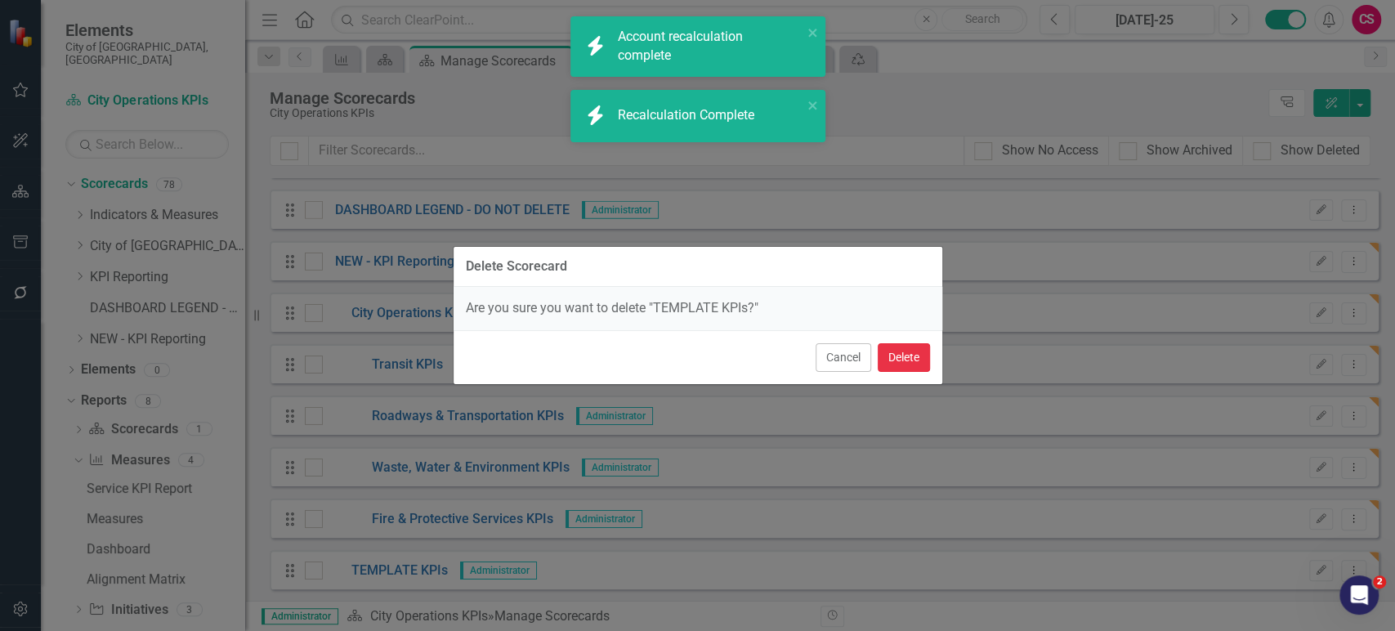
click at [892, 370] on button "Delete" at bounding box center [904, 357] width 52 height 29
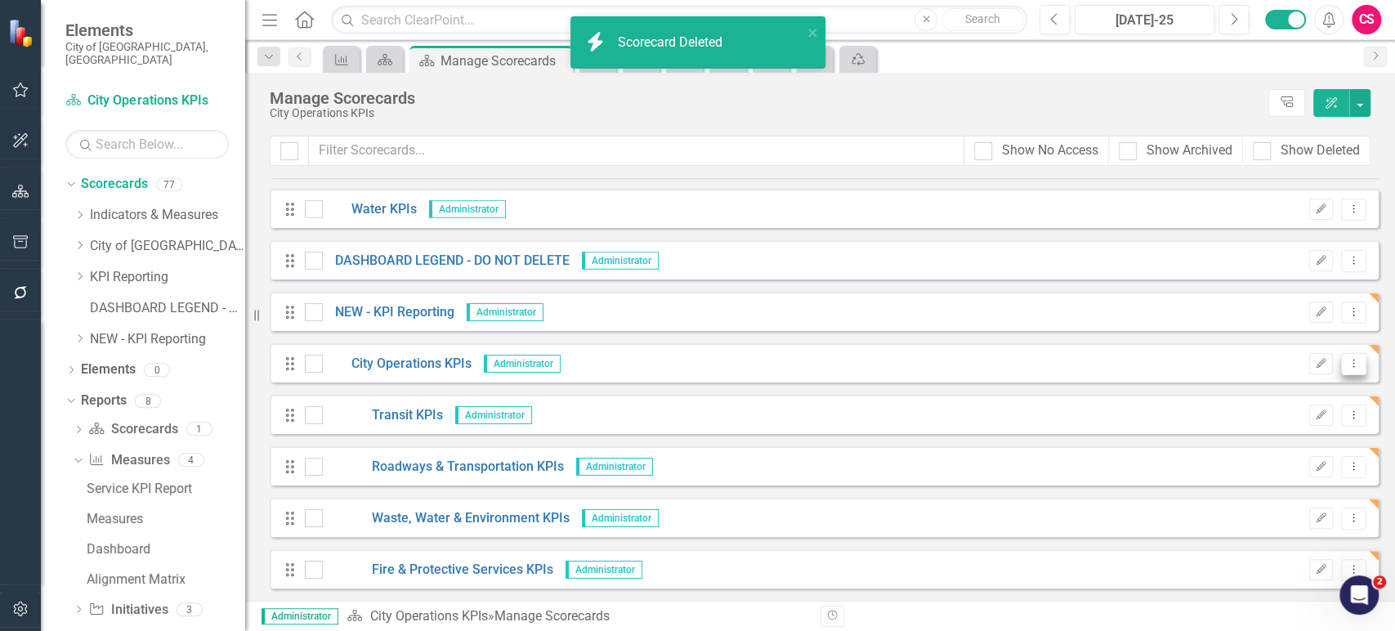
scroll to position [3541, 0]
click at [1347, 364] on icon "Dropdown Menu" at bounding box center [1354, 364] width 14 height 11
click at [1259, 424] on link "Copy Duplicate Scorecard" at bounding box center [1263, 421] width 181 height 30
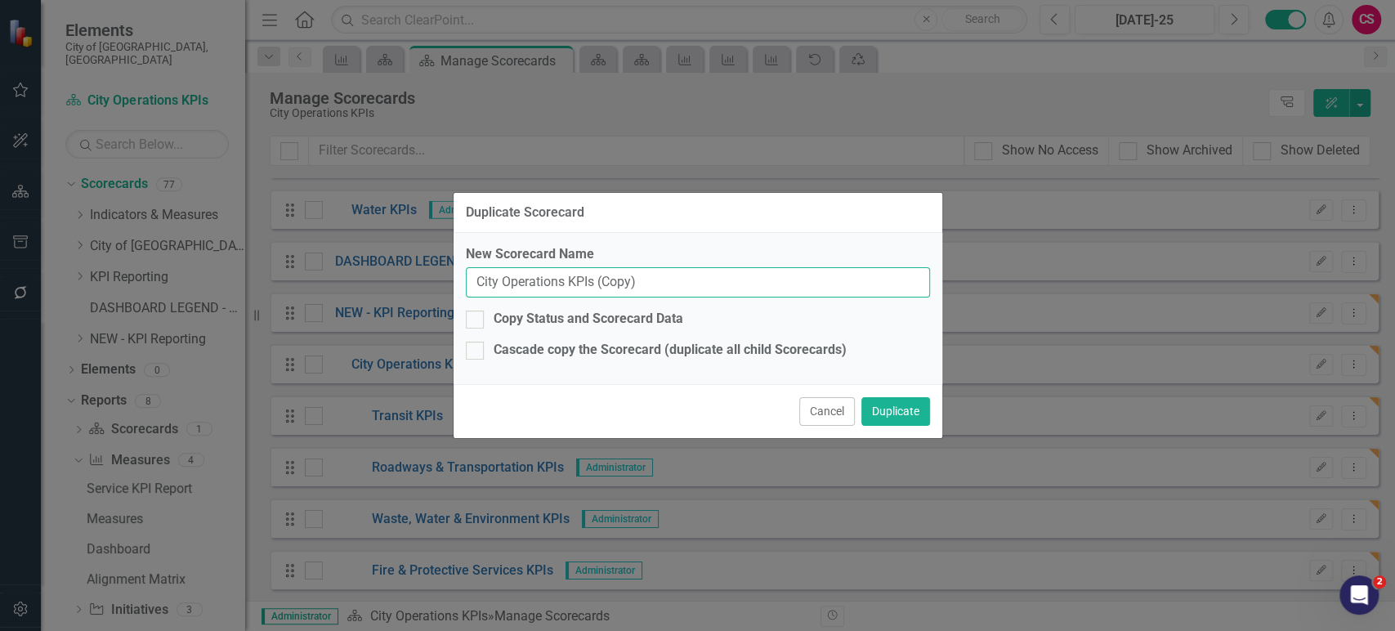
drag, startPoint x: 569, startPoint y: 284, endPoint x: 379, endPoint y: 267, distance: 190.3
click at [379, 267] on div "Duplicate Scorecard New Scorecard Name City Operations KPIs (Copy) Copy Status …" at bounding box center [697, 315] width 1395 height 631
type input "TEMPLATE DIVISION KPIs (Copy)"
click at [466, 349] on input "Cascade copy the Scorecard (duplicate all child Scorecards)" at bounding box center [471, 347] width 11 height 11
checkbox input "true"
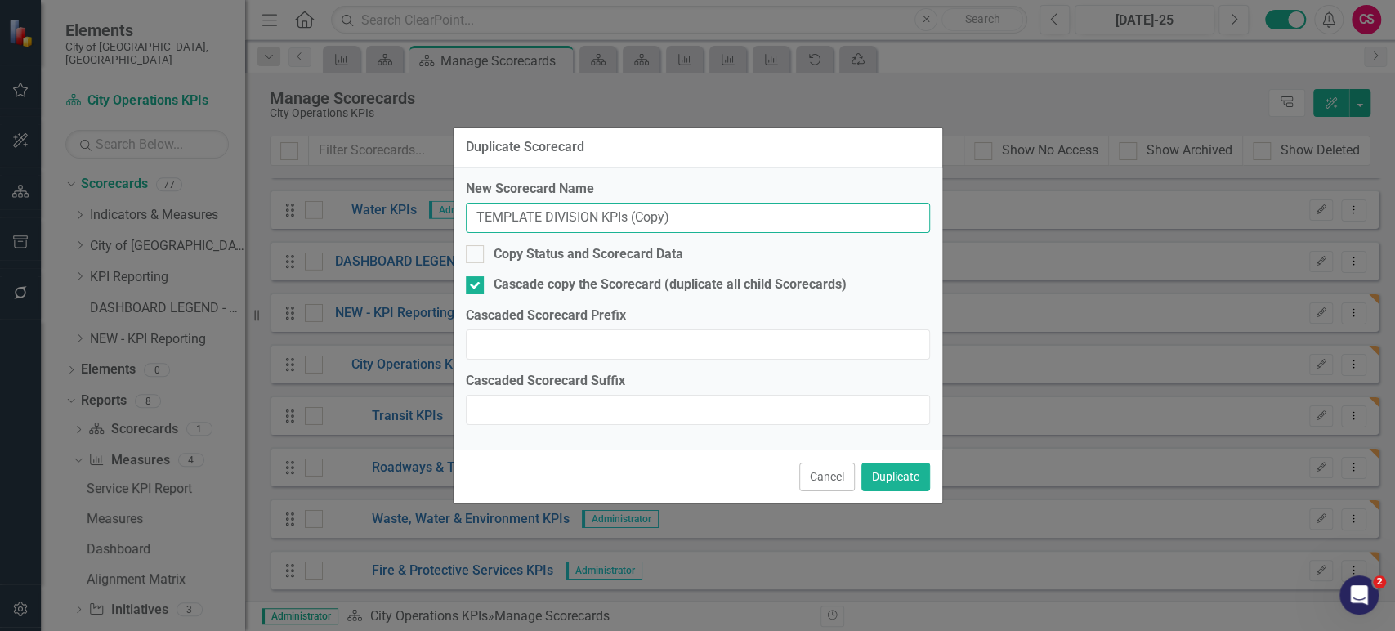
drag, startPoint x: 628, startPoint y: 214, endPoint x: 824, endPoint y: 214, distance: 195.3
click at [824, 214] on input "TEMPLATE DIVISION KPIs (Copy)" at bounding box center [698, 218] width 464 height 30
type input "TEMPLATE DIVISION KPIs"
click at [602, 417] on input "Cascaded Scorecard Suffix" at bounding box center [698, 410] width 464 height 30
click at [919, 478] on button "Duplicate" at bounding box center [895, 477] width 69 height 29
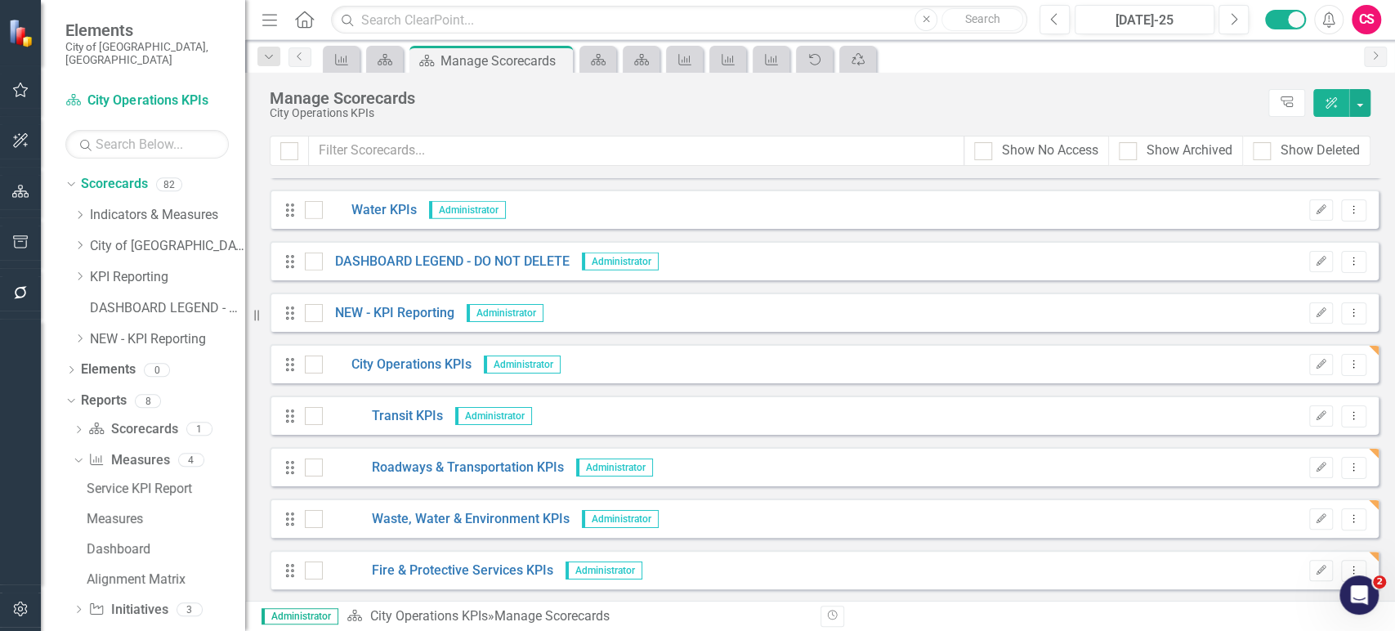
scroll to position [3799, 0]
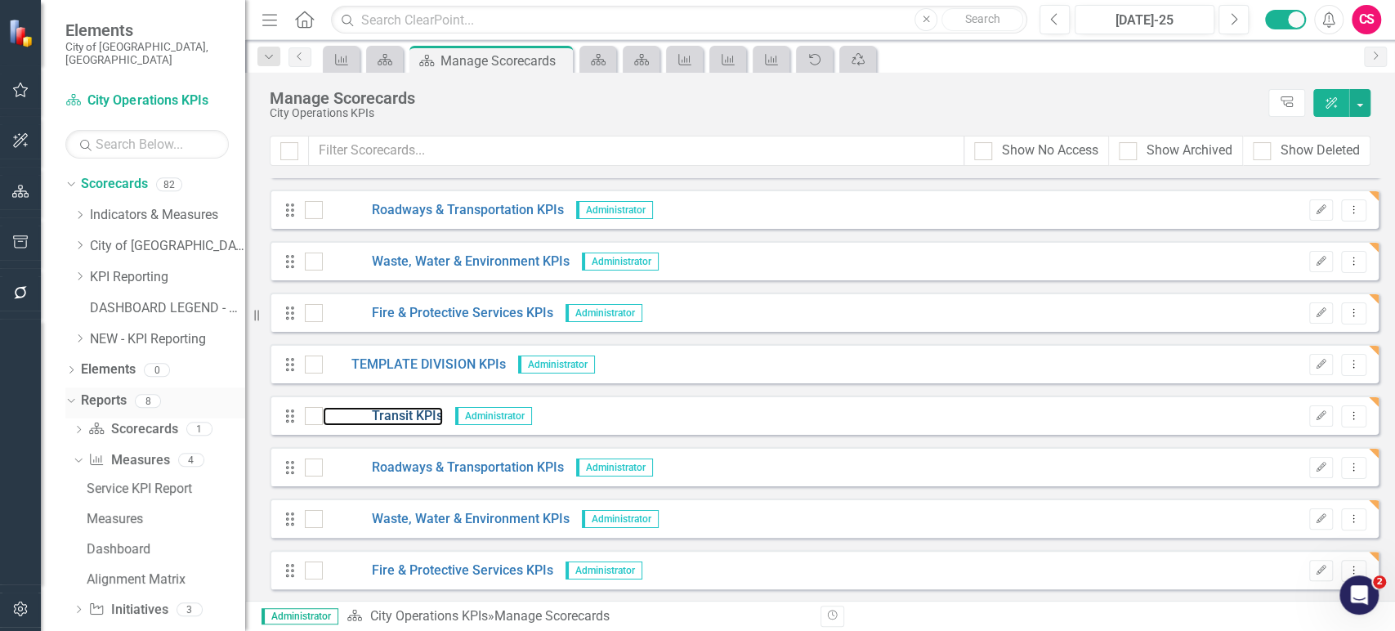
drag, startPoint x: 417, startPoint y: 415, endPoint x: 168, endPoint y: 375, distance: 252.5
click at [417, 415] on link "Transit KPIs" at bounding box center [383, 416] width 120 height 19
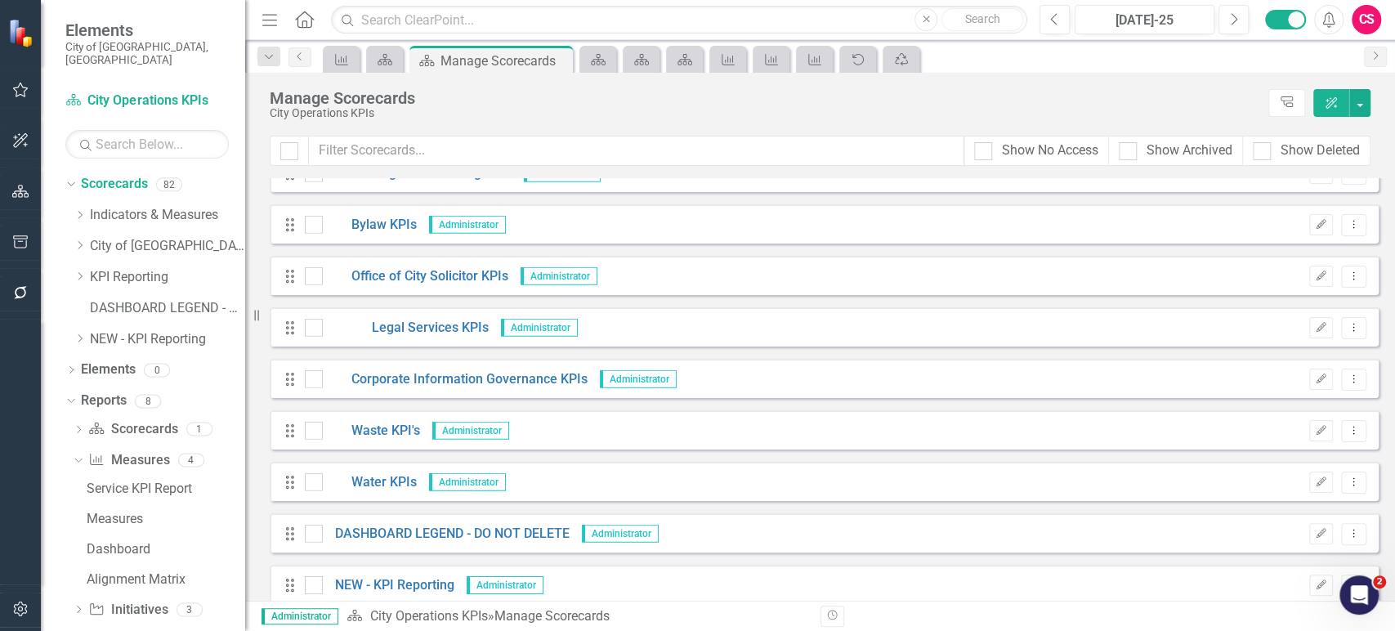
scroll to position [3799, 0]
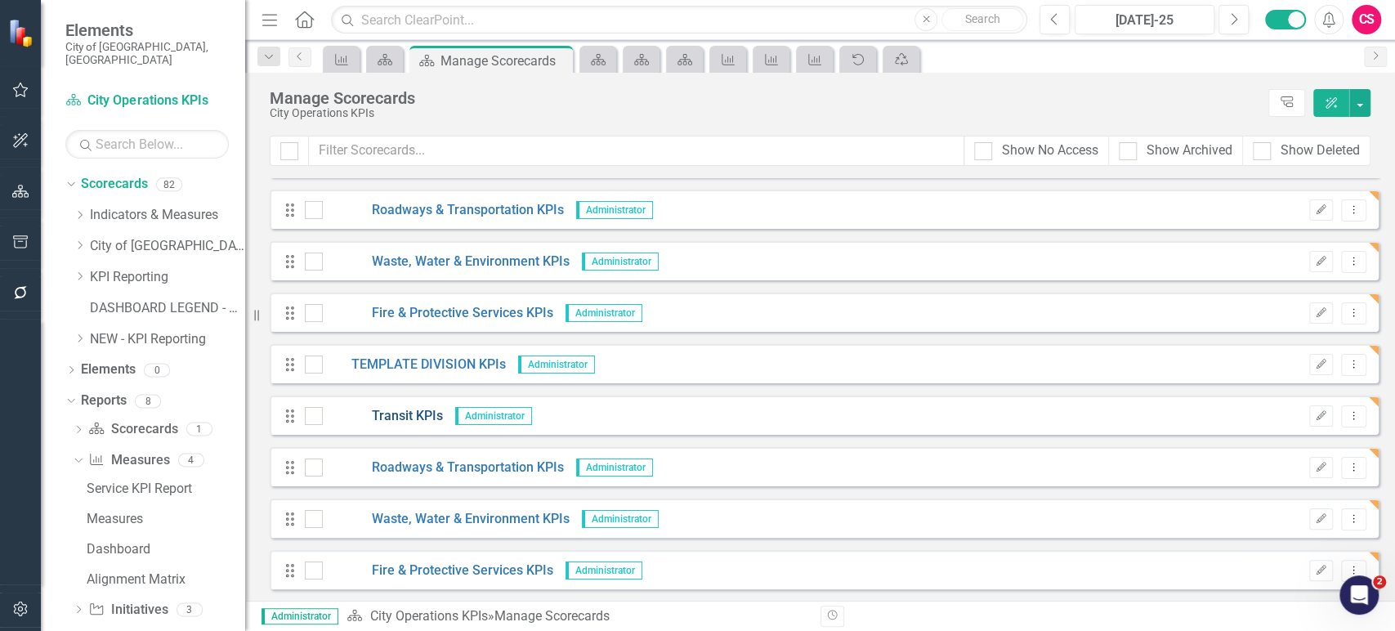
click at [417, 417] on link "Transit KPIs" at bounding box center [383, 416] width 120 height 19
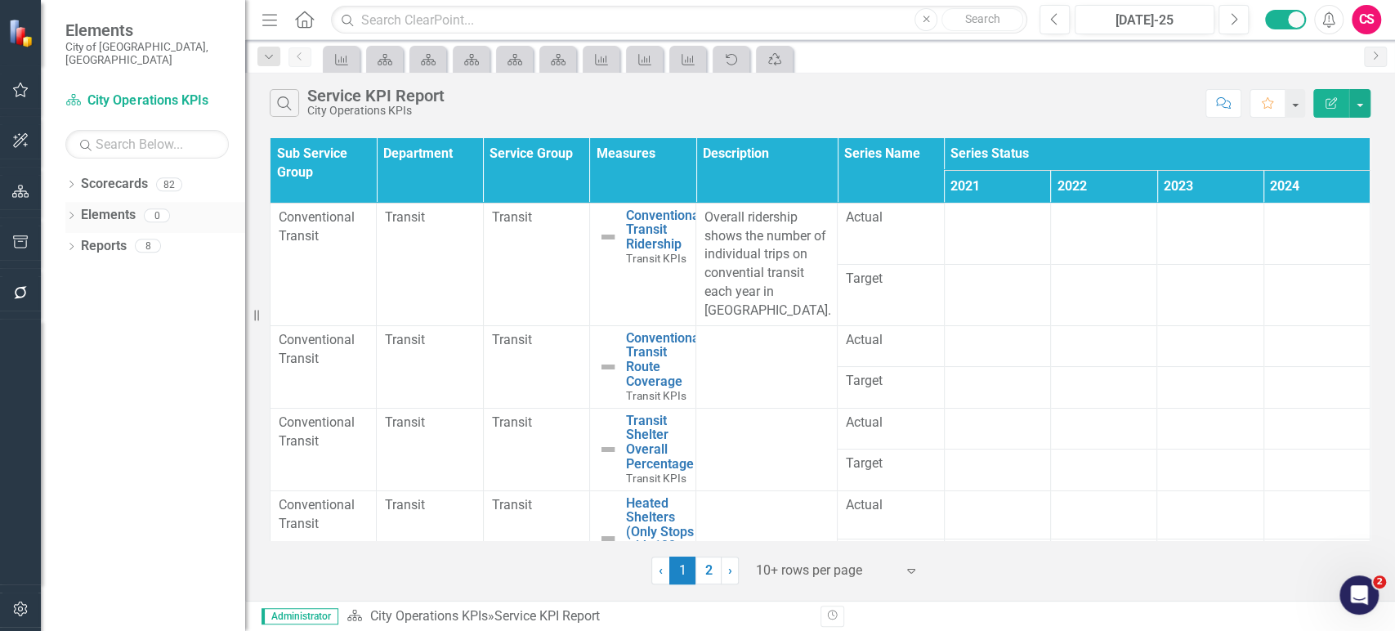
click at [69, 212] on icon "Dropdown" at bounding box center [70, 216] width 11 height 9
click at [69, 213] on div "Dropdown" at bounding box center [70, 217] width 11 height 8
click at [72, 181] on icon "Dropdown" at bounding box center [70, 185] width 11 height 9
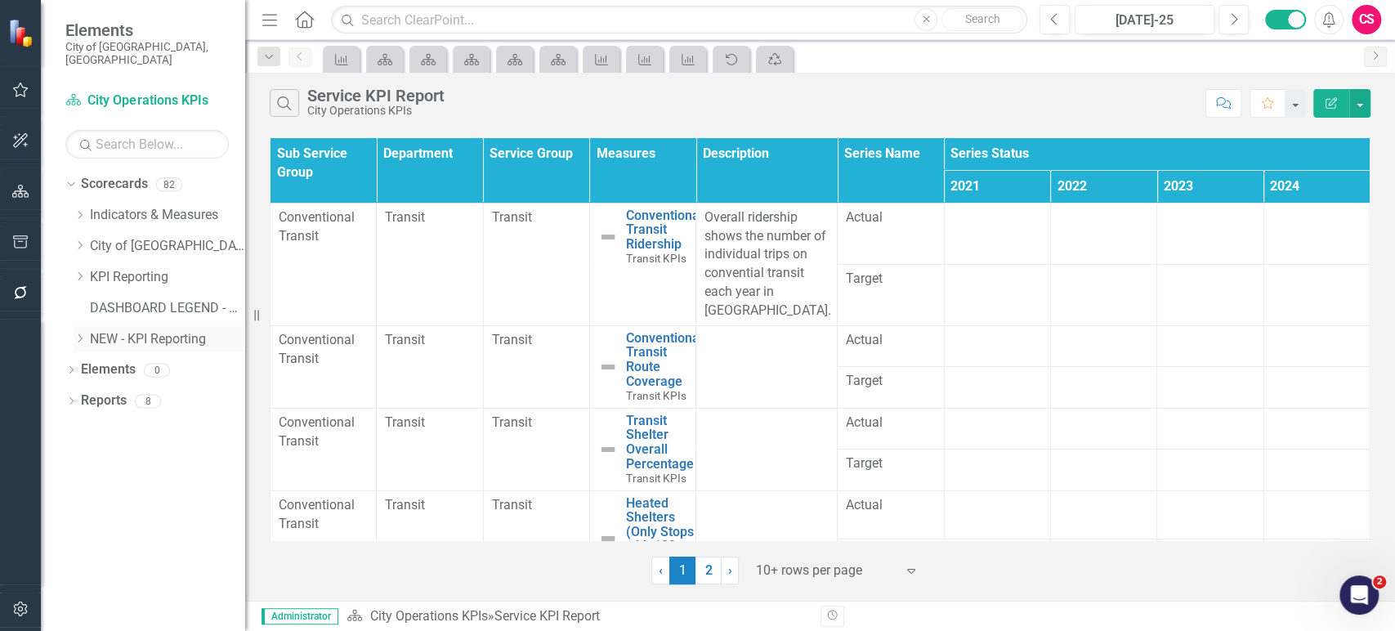
click at [77, 333] on icon "Dropdown" at bounding box center [80, 338] width 12 height 10
click at [92, 396] on icon "Dropdown" at bounding box center [96, 401] width 12 height 10
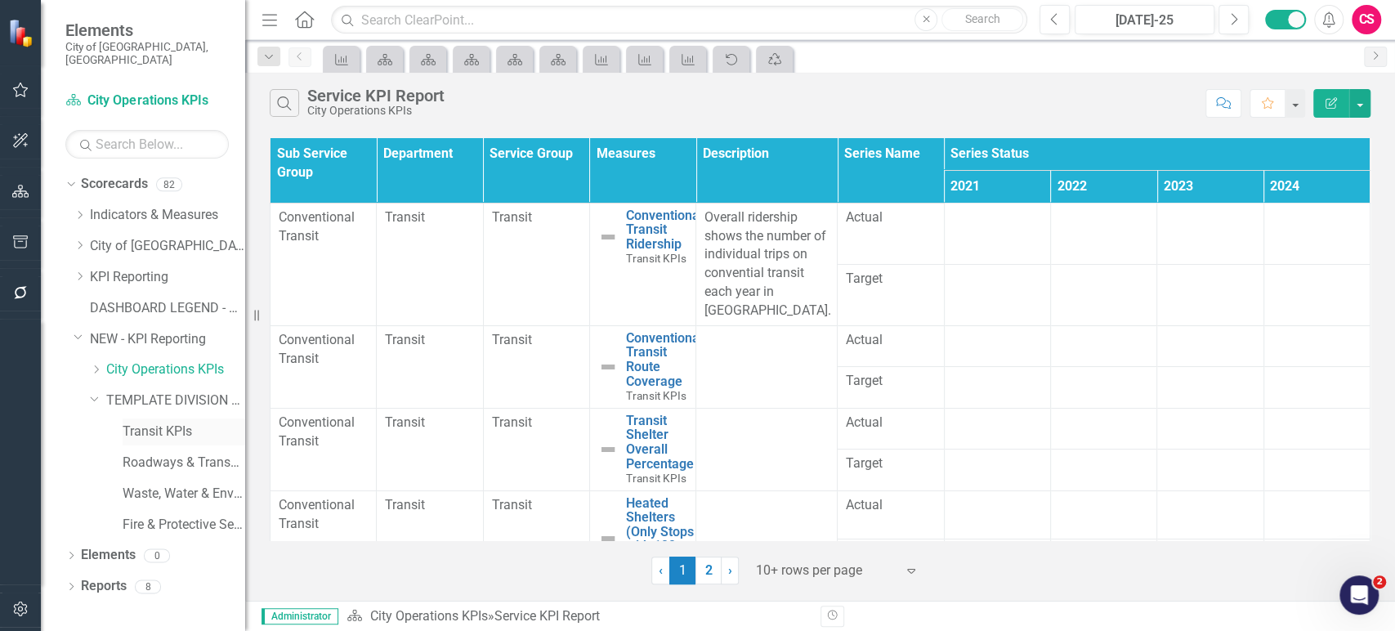
click at [138, 423] on link "Transit KPIs" at bounding box center [184, 432] width 123 height 19
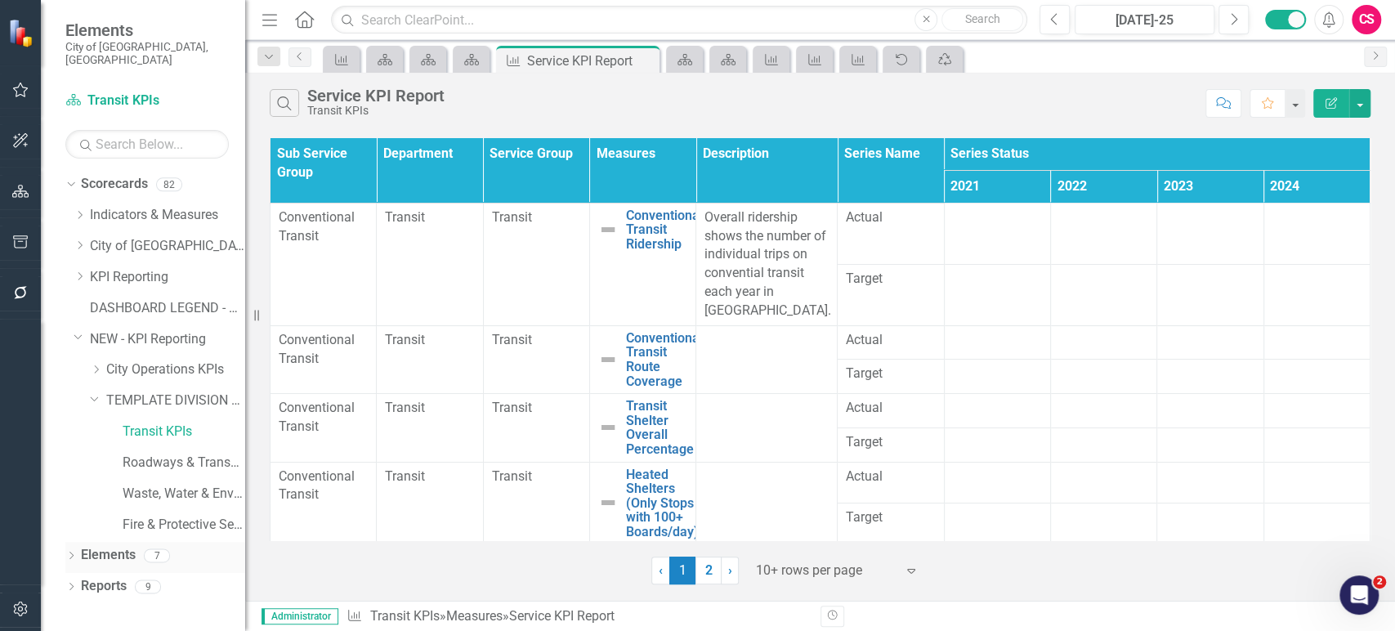
click at [93, 546] on link "Elements" at bounding box center [108, 555] width 55 height 19
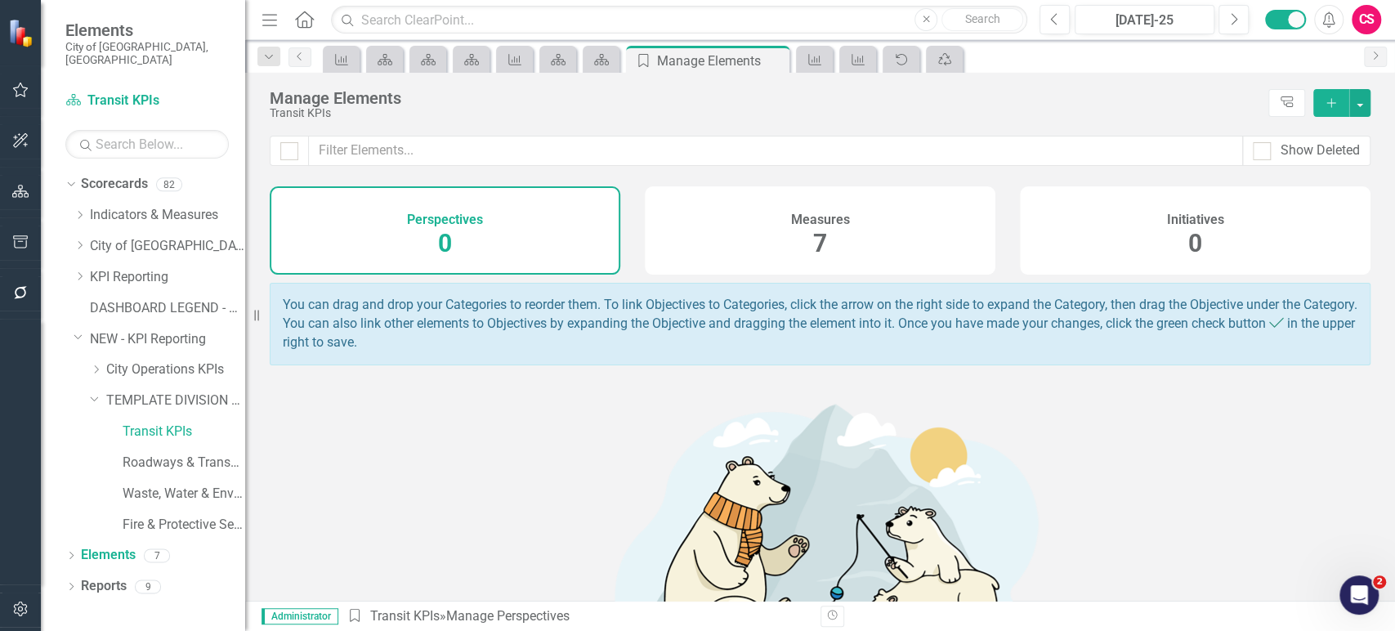
click at [724, 245] on div "Measures 7" at bounding box center [820, 230] width 351 height 88
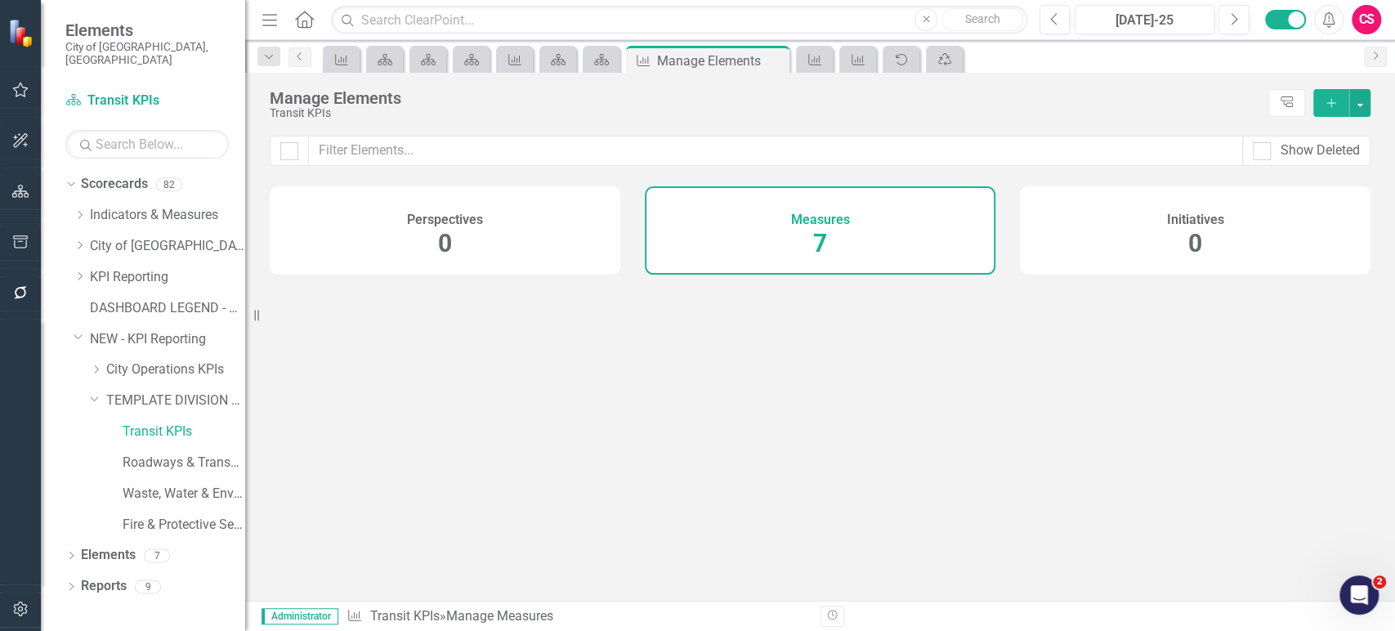
click at [294, 148] on div at bounding box center [289, 151] width 18 height 18
click at [291, 148] on input "checkbox" at bounding box center [285, 147] width 11 height 11
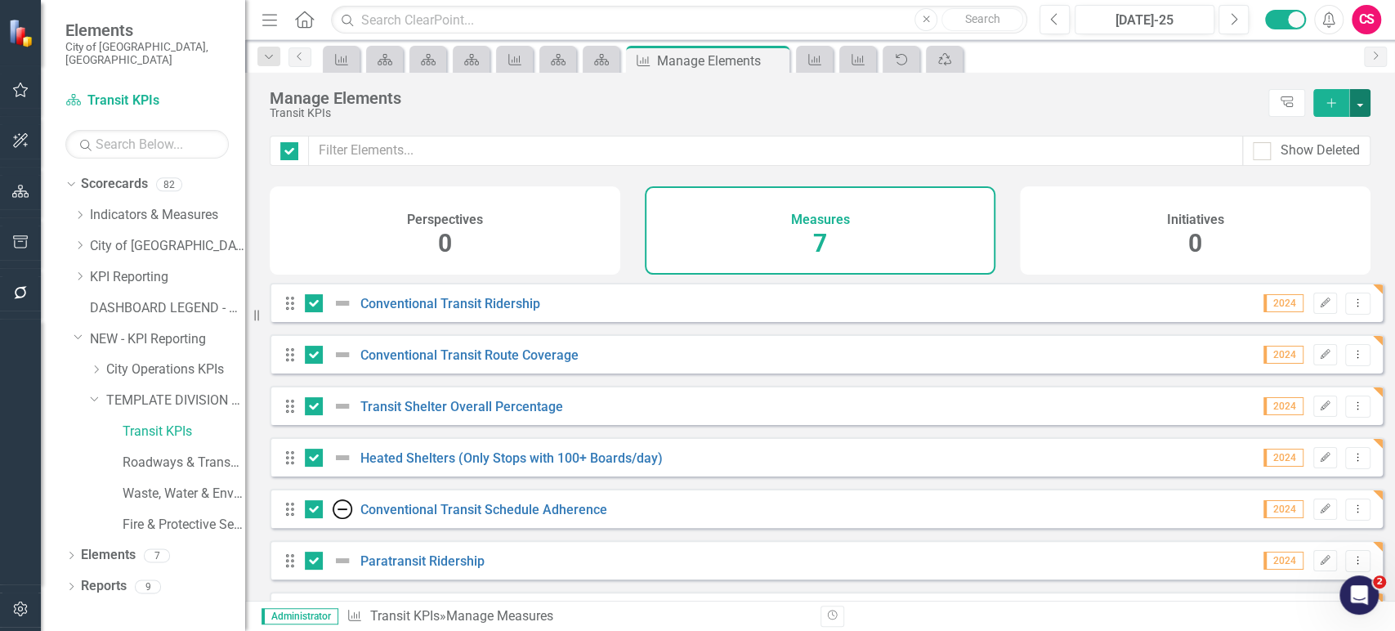
click at [1365, 101] on button "button" at bounding box center [1359, 103] width 21 height 28
click at [1267, 221] on link "Trash Delete Multiple" at bounding box center [1305, 223] width 129 height 30
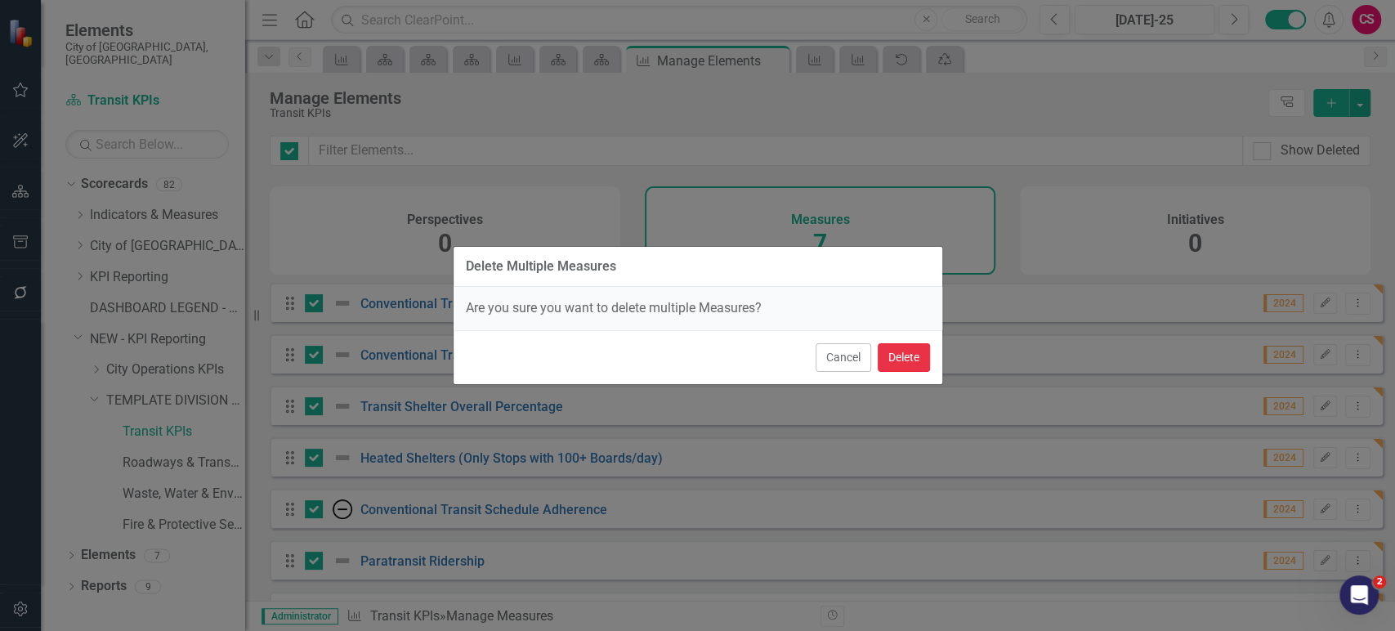
click at [918, 364] on button "Delete" at bounding box center [904, 357] width 52 height 29
checkbox input "false"
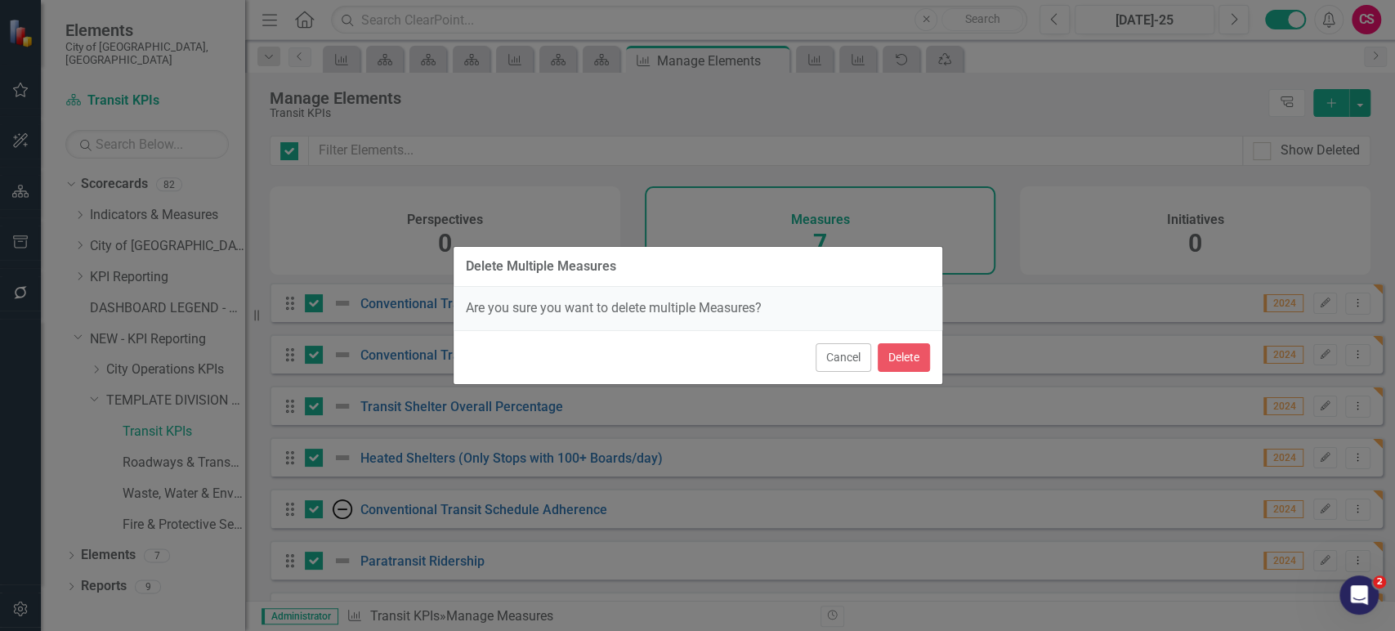
checkbox input "false"
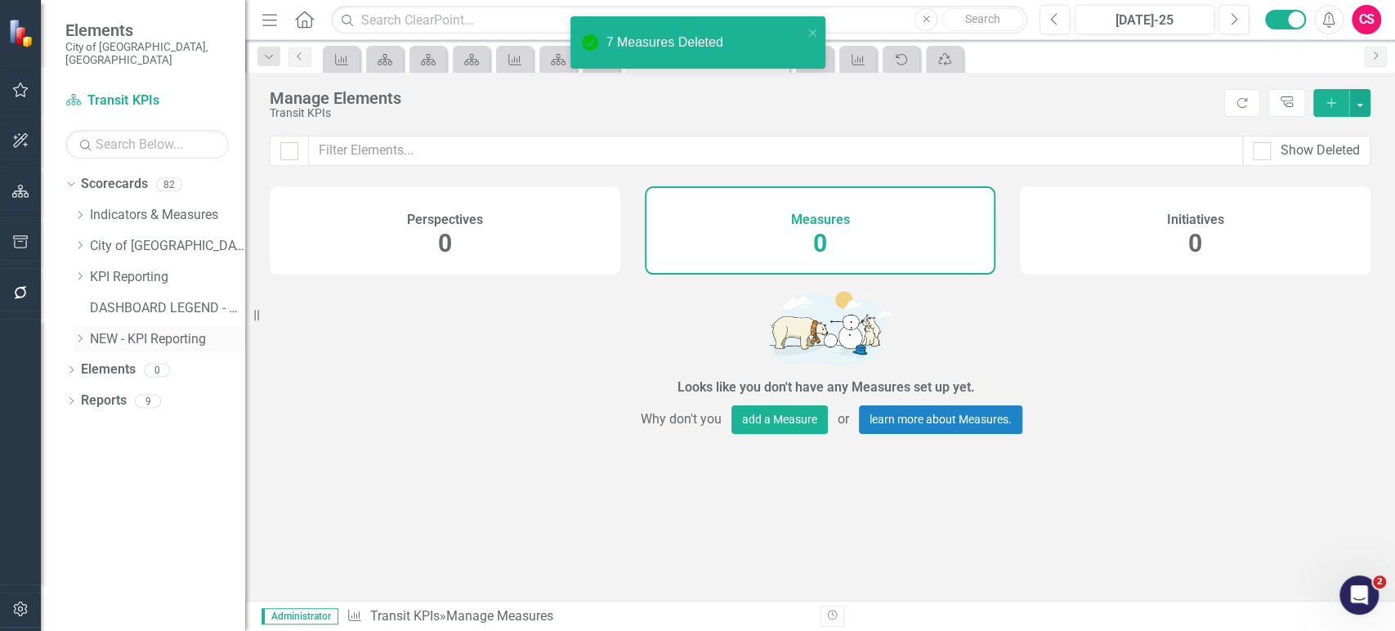
click at [77, 332] on div "Dropdown" at bounding box center [80, 339] width 12 height 14
click at [132, 391] on link "TEMPLATE DIVISION KPIs" at bounding box center [175, 400] width 139 height 19
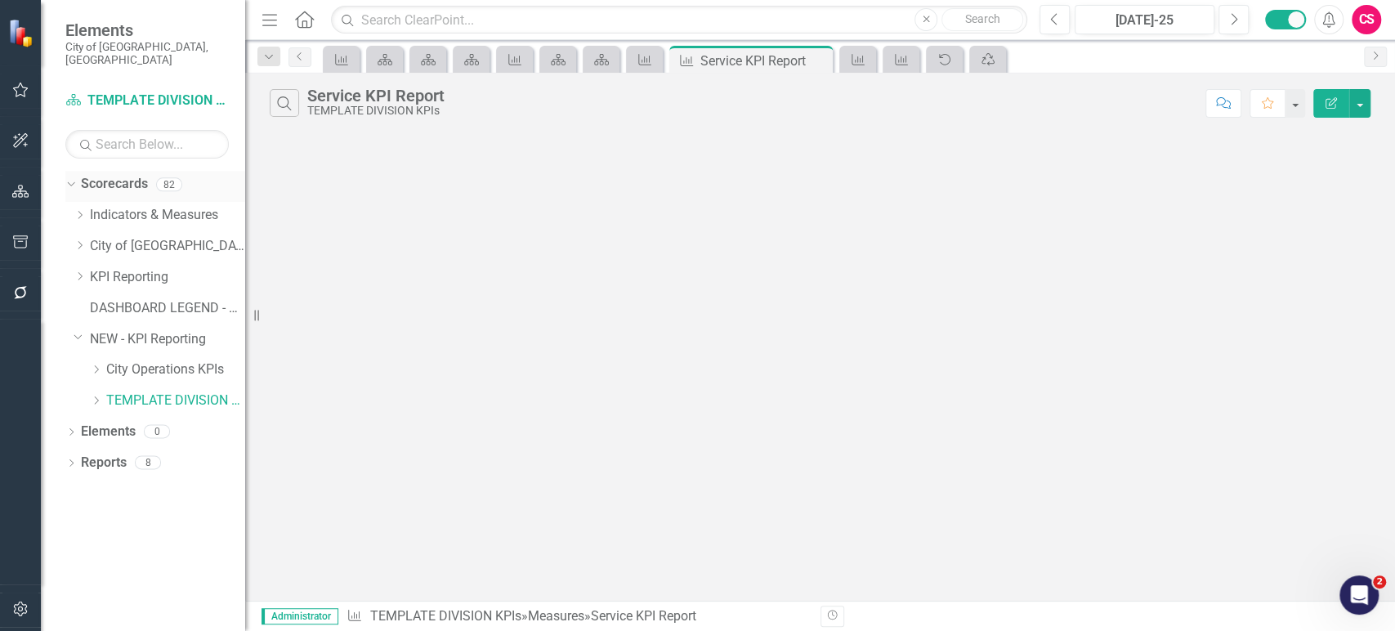
click at [119, 175] on link "Scorecards" at bounding box center [114, 184] width 67 height 19
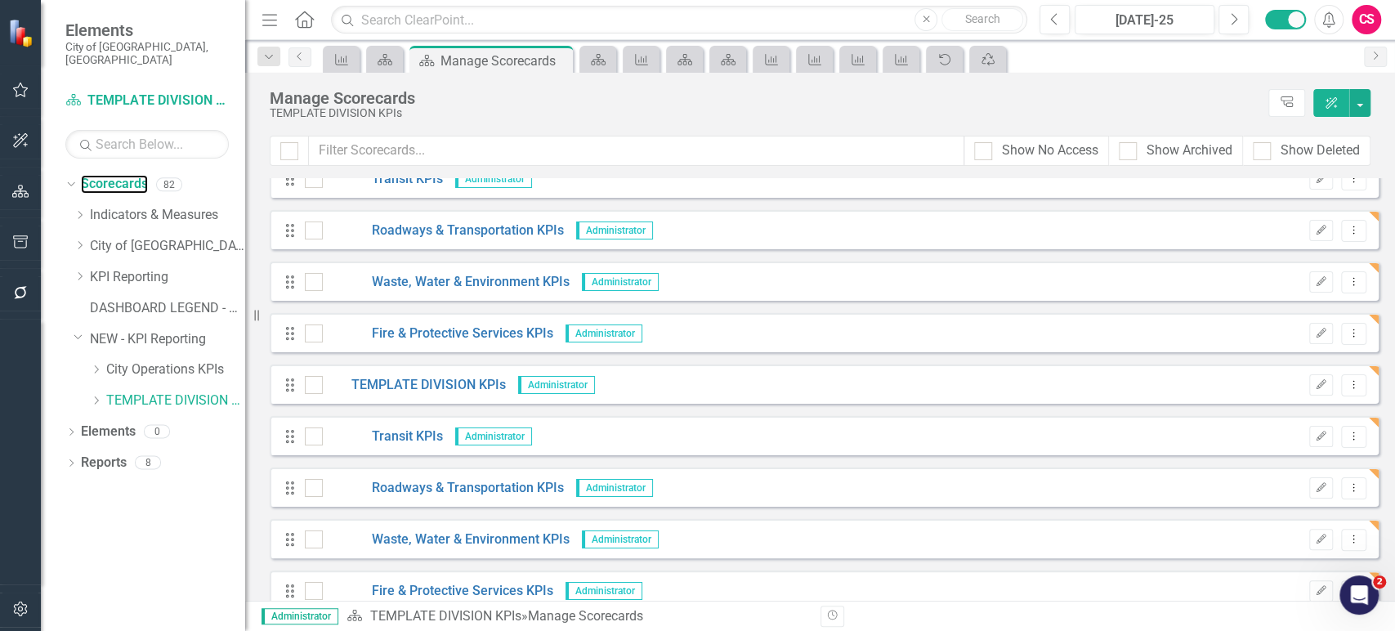
scroll to position [3799, 0]
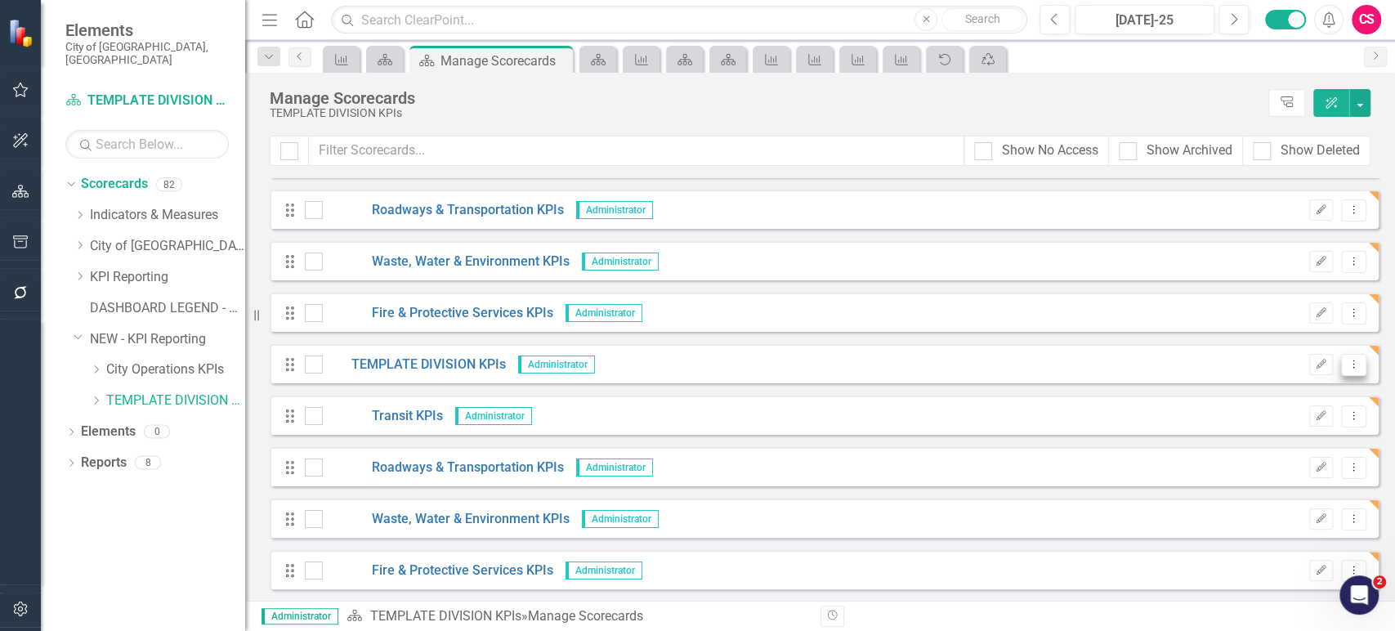
click at [1347, 365] on icon "Dropdown Menu" at bounding box center [1354, 364] width 14 height 11
click at [1246, 417] on link "Copy Duplicate Scorecard" at bounding box center [1263, 422] width 181 height 30
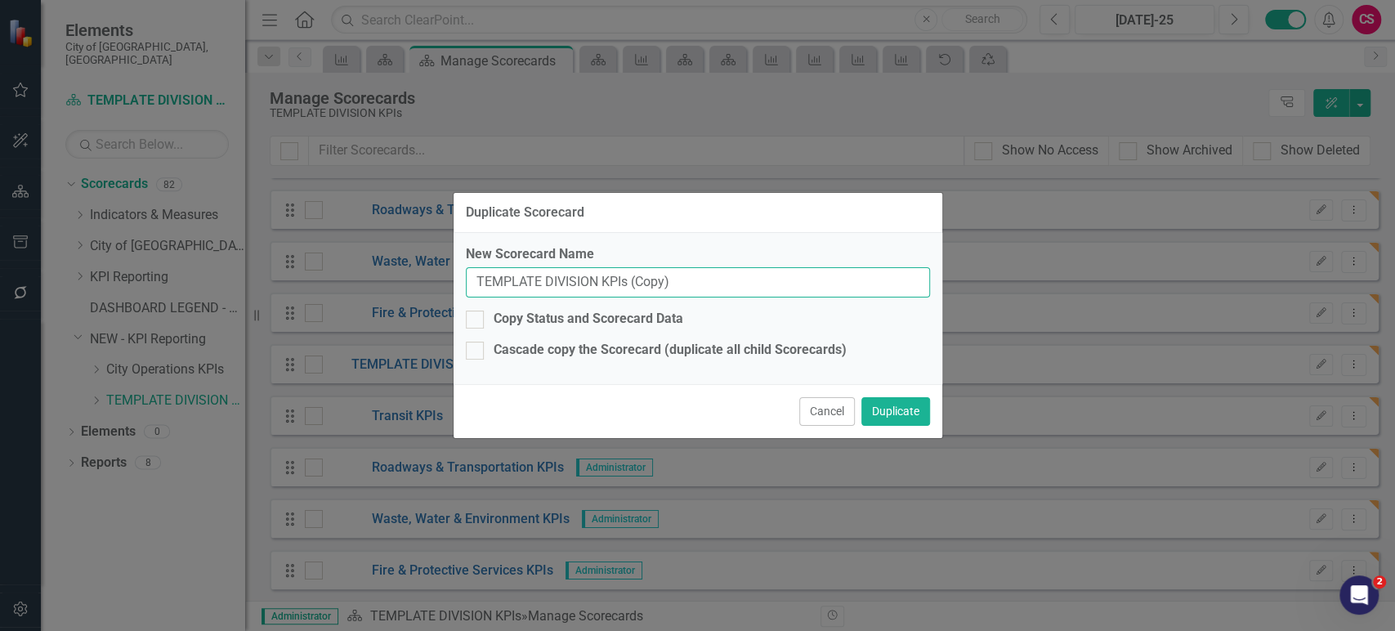
drag, startPoint x: 597, startPoint y: 280, endPoint x: 399, endPoint y: 266, distance: 199.1
click at [399, 266] on div "Duplicate Scorecard New Scorecard Name TEMPLATE DIVISION KPIs (Copy) Copy Statu…" at bounding box center [697, 315] width 1395 height 631
paste input "Corporate Services"
drag, startPoint x: 618, startPoint y: 280, endPoint x: 804, endPoint y: 274, distance: 186.5
click at [804, 274] on input "Corporate Services KPIs (Copy)" at bounding box center [698, 282] width 464 height 30
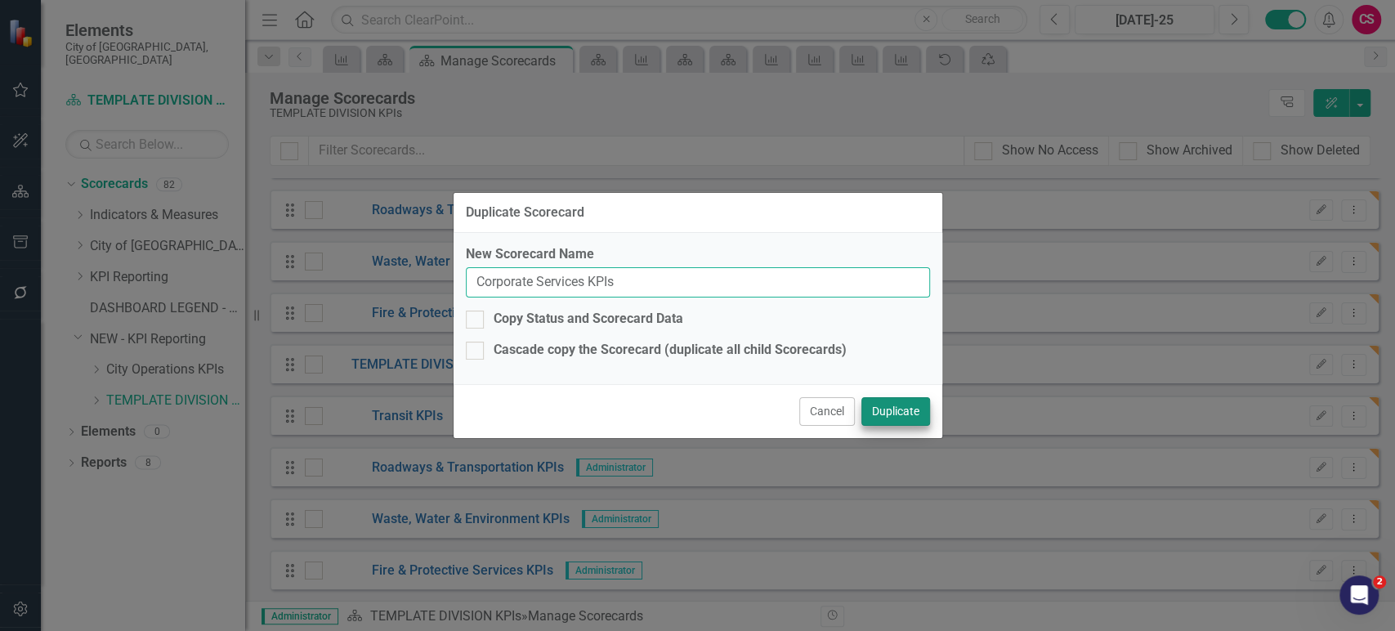
type input "Corporate Services KPIs"
drag, startPoint x: 906, startPoint y: 414, endPoint x: 573, endPoint y: 348, distance: 339.0
click at [593, 361] on form "Duplicate Scorecard New Scorecard Name Corporate Services KPIs Copy Status and …" at bounding box center [698, 315] width 489 height 245
click at [572, 347] on div "Cascade copy the Scorecard (duplicate all child Scorecards)" at bounding box center [670, 350] width 353 height 19
click at [476, 347] on input "Cascade copy the Scorecard (duplicate all child Scorecards)" at bounding box center [471, 347] width 11 height 11
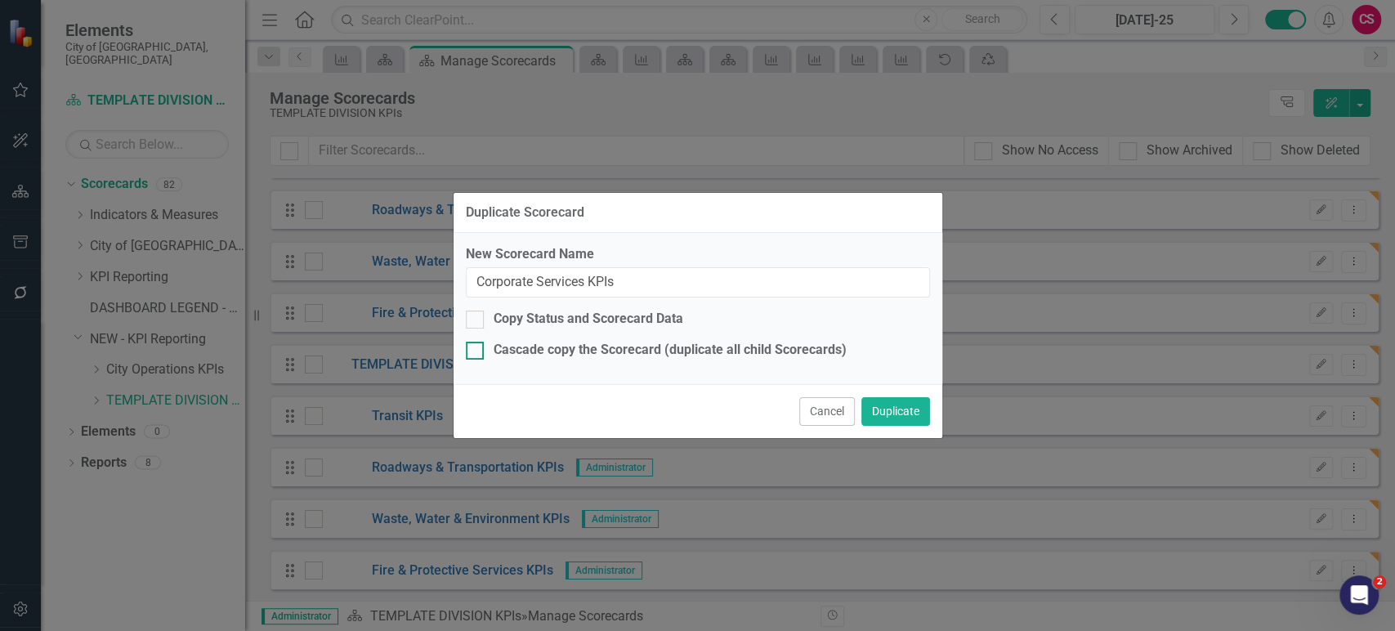
checkbox input "true"
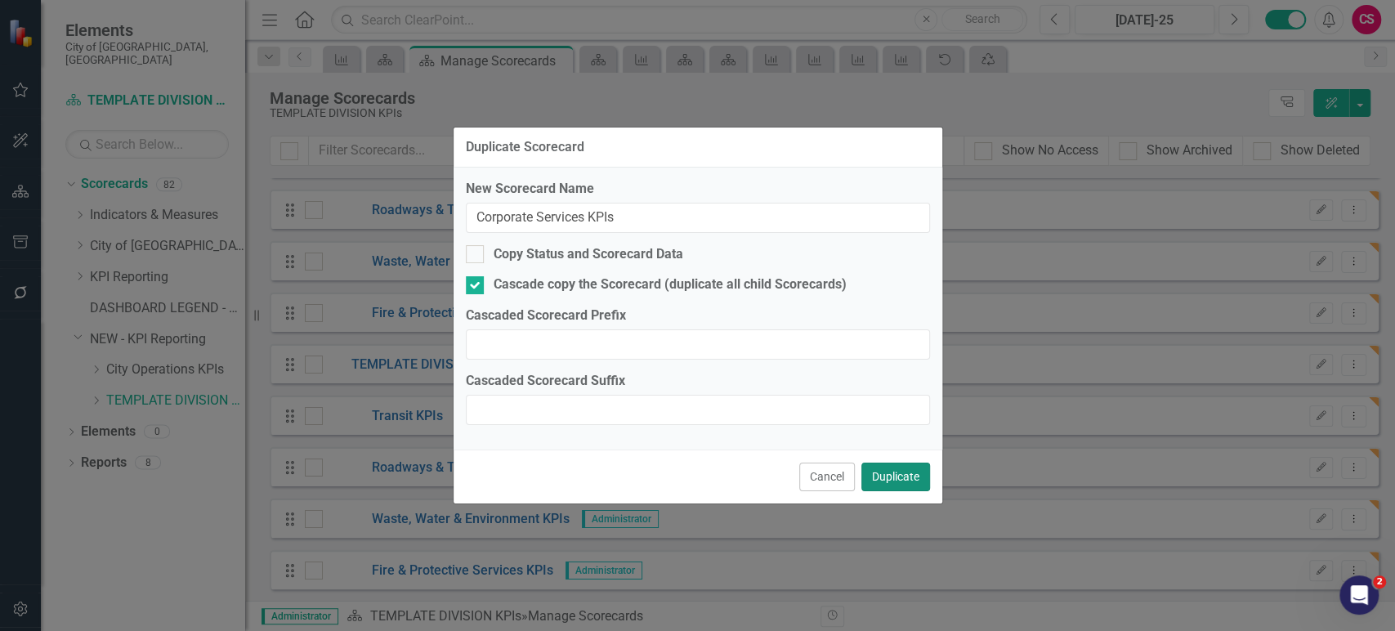
click at [913, 483] on button "Duplicate" at bounding box center [895, 477] width 69 height 29
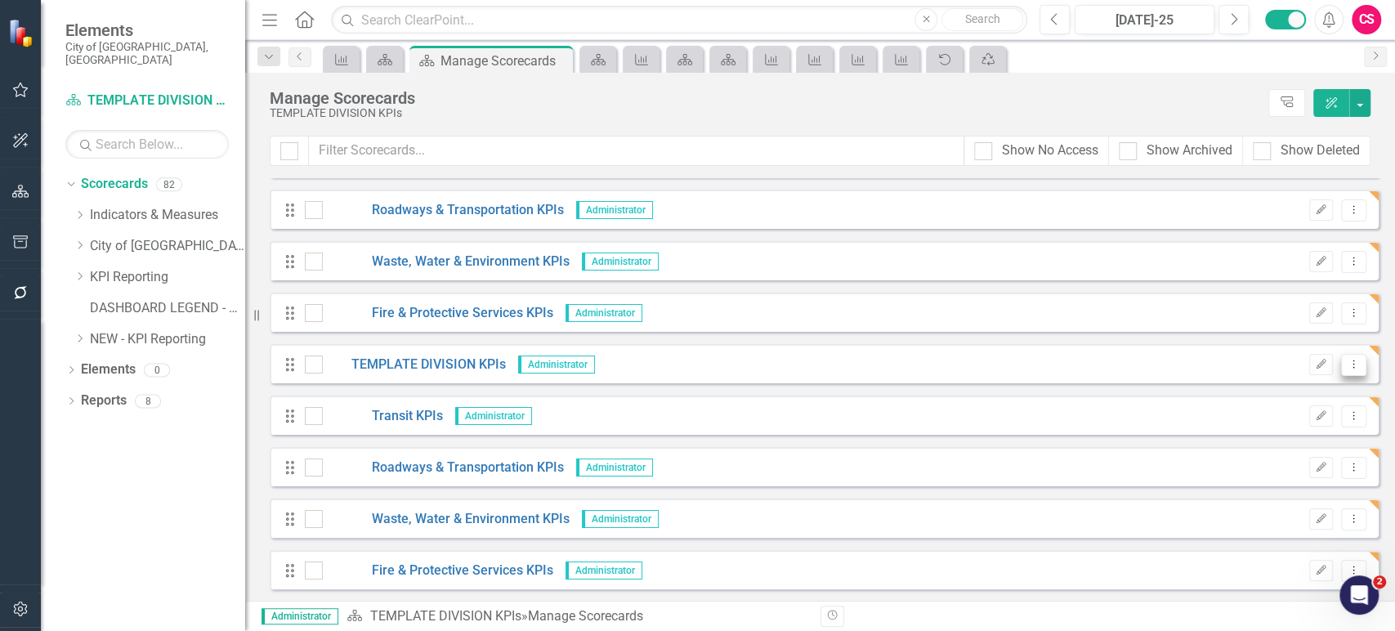
click at [1347, 366] on icon "Dropdown Menu" at bounding box center [1354, 364] width 14 height 11
click at [1239, 423] on link "Copy Duplicate Scorecard" at bounding box center [1263, 422] width 181 height 30
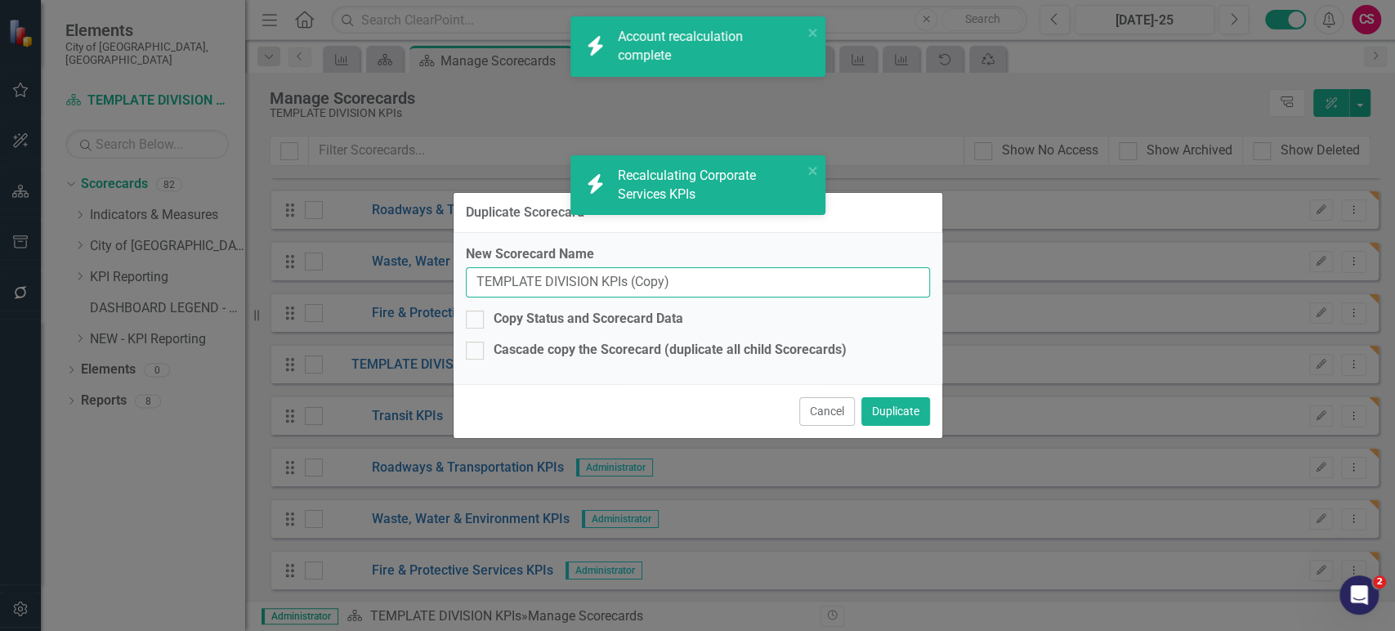
drag, startPoint x: 598, startPoint y: 280, endPoint x: 419, endPoint y: 266, distance: 179.5
click at [419, 266] on div "Duplicate Scorecard New Scorecard Name TEMPLATE DIVISION KPIs (Copy) Copy Statu…" at bounding box center [697, 315] width 1395 height 631
paste input "City Planning & Community Services"
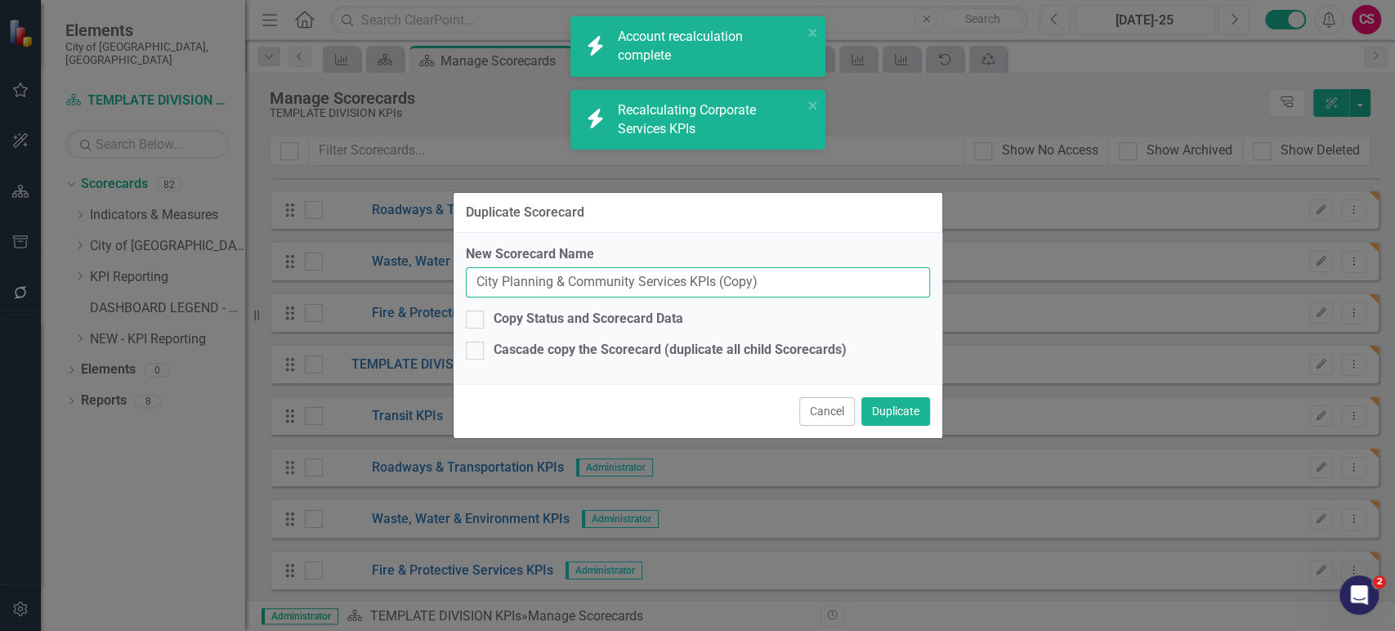
drag, startPoint x: 719, startPoint y: 280, endPoint x: 935, endPoint y: 270, distance: 216.0
click at [935, 270] on div "New Scorecard Name City Planning & Community Services KPIs (Copy) Copy Status a…" at bounding box center [698, 308] width 489 height 151
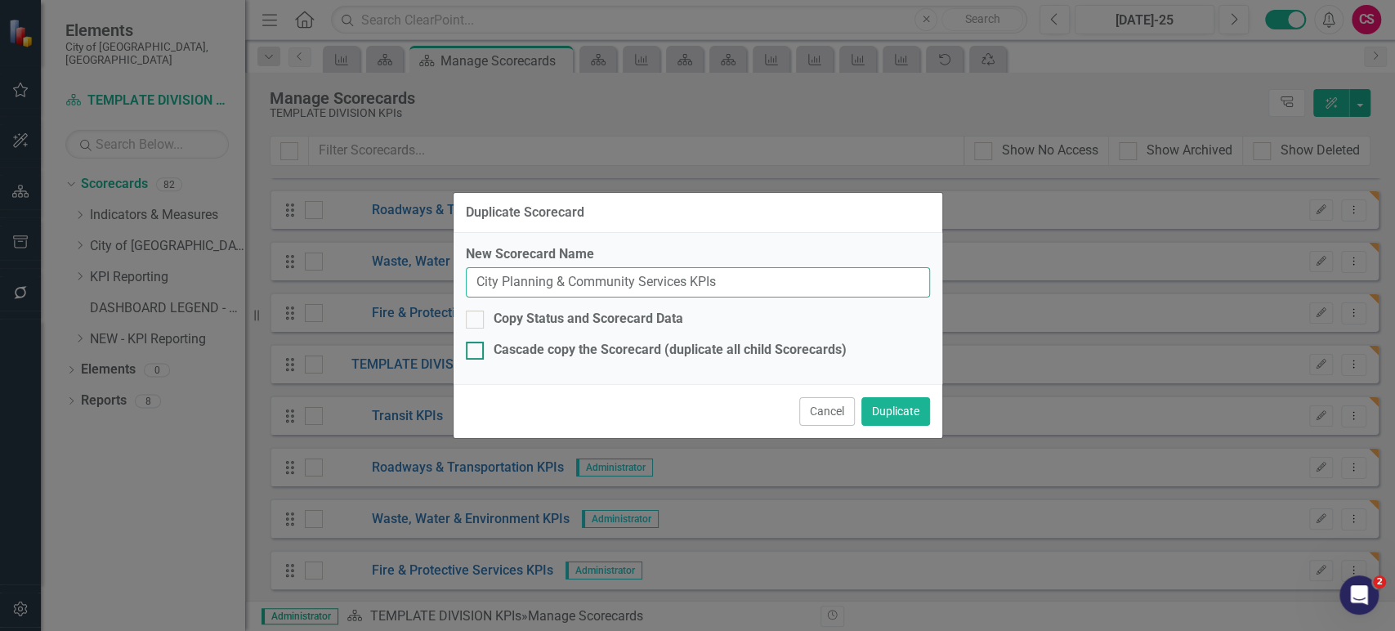
type input "City Planning & Community Services KPIs"
drag, startPoint x: 532, startPoint y: 347, endPoint x: 596, endPoint y: 378, distance: 70.6
click at [534, 347] on div "Cascade copy the Scorecard (duplicate all child Scorecards)" at bounding box center [670, 350] width 353 height 19
click at [696, 360] on div "New Scorecard Name City Planning & Community Services KPIs Copy Status and Scor…" at bounding box center [698, 308] width 489 height 151
click at [696, 354] on div "Cascade copy the Scorecard (duplicate all child Scorecards)" at bounding box center [670, 350] width 353 height 19
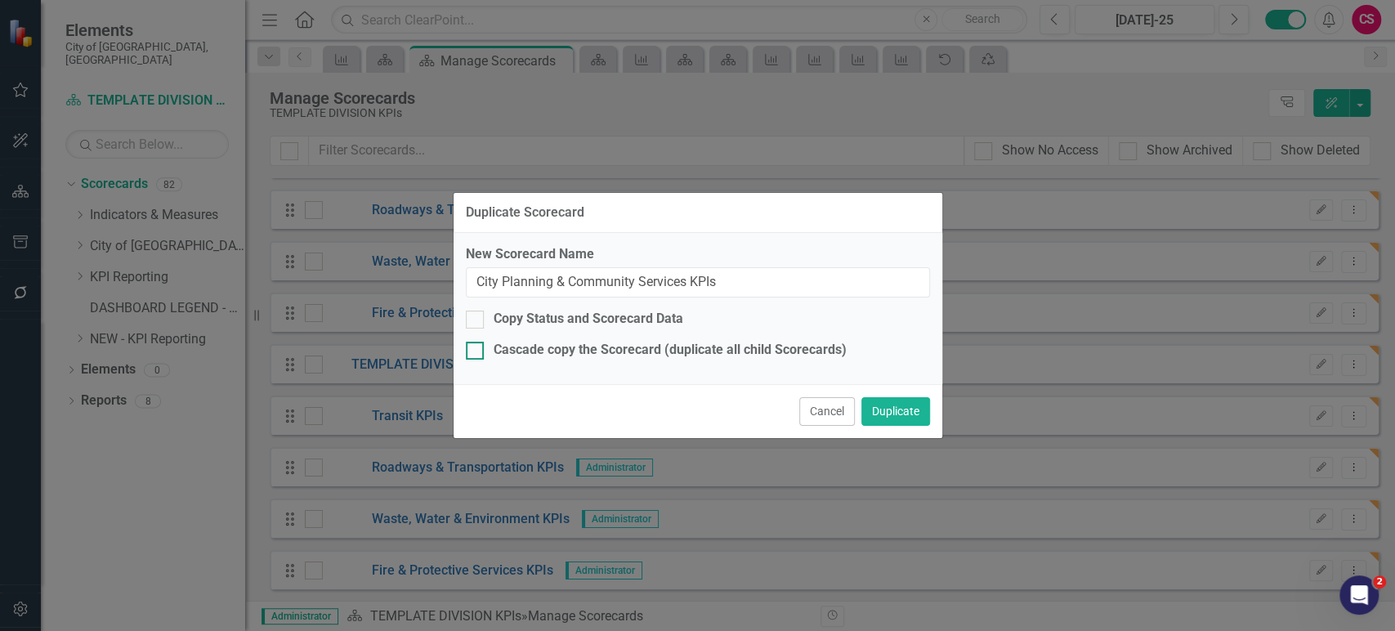
click at [476, 352] on input "Cascade copy the Scorecard (duplicate all child Scorecards)" at bounding box center [471, 347] width 11 height 11
checkbox input "true"
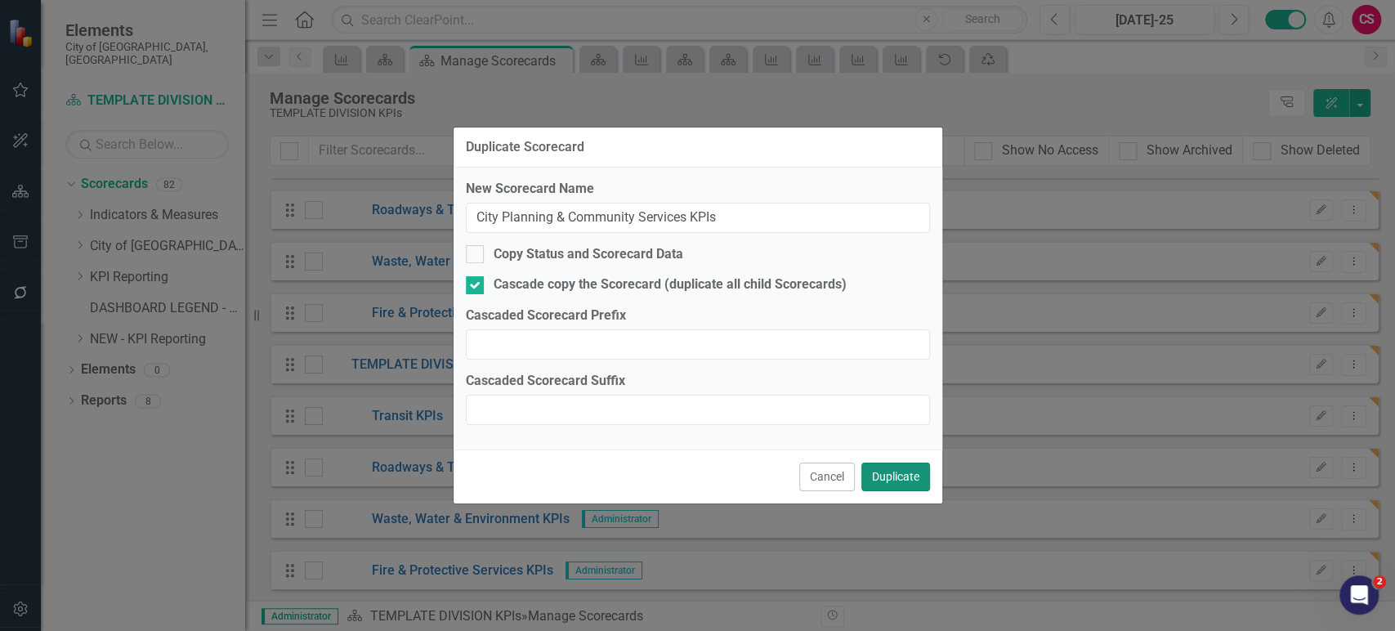
click at [906, 476] on button "Duplicate" at bounding box center [895, 477] width 69 height 29
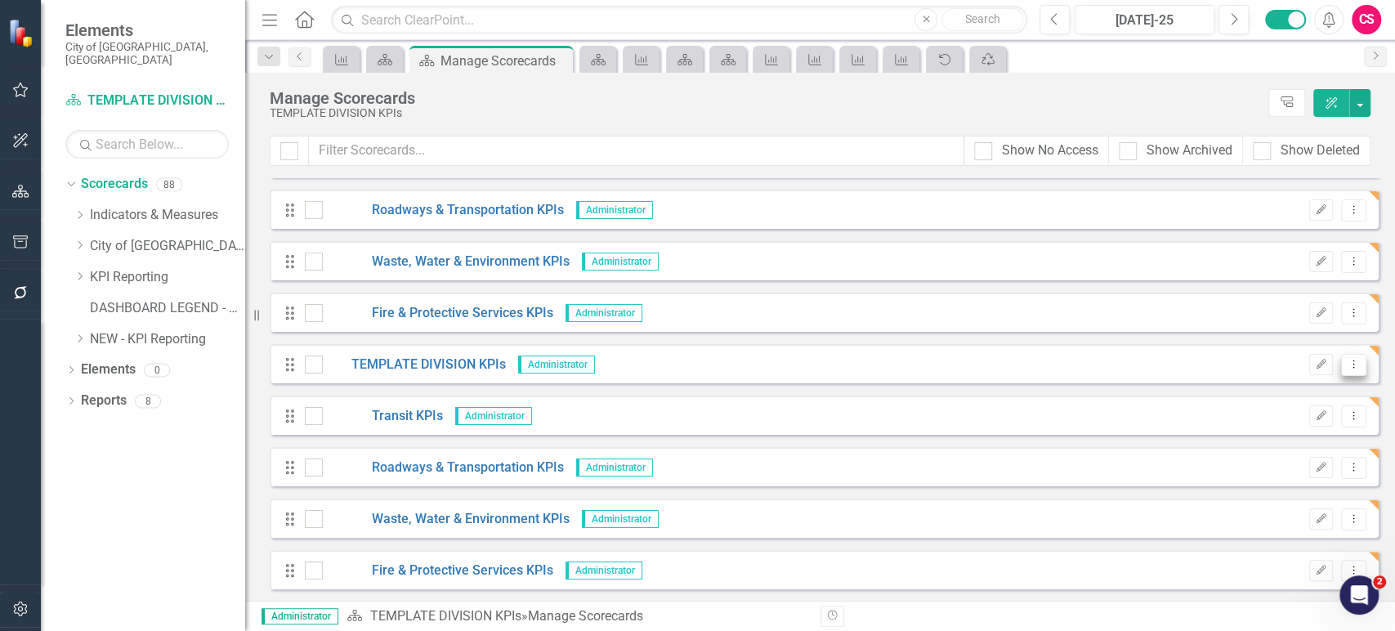
click at [1347, 367] on icon "Dropdown Menu" at bounding box center [1354, 364] width 14 height 11
click at [1250, 423] on link "Copy Duplicate Scorecard" at bounding box center [1263, 422] width 181 height 30
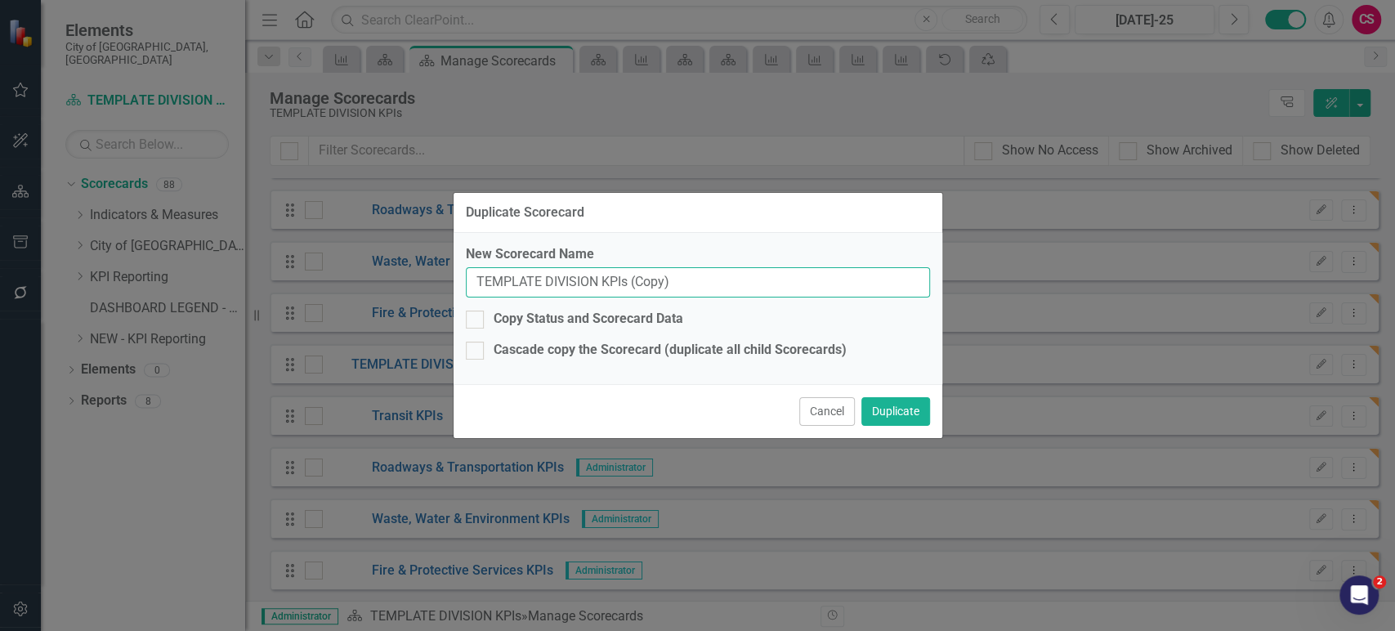
drag, startPoint x: 597, startPoint y: 279, endPoint x: 384, endPoint y: 280, distance: 213.3
click at [384, 280] on div "Duplicate Scorecard New Scorecard Name TEMPLATE DIVISION KPIs (Copy) Copy Statu…" at bounding box center [697, 315] width 1395 height 631
paste input "Financial Strategy & Sustainability"
drag, startPoint x: 704, startPoint y: 281, endPoint x: 833, endPoint y: 281, distance: 129.1
click at [833, 281] on input "Financial Strategy & Sustainability KPIs (Copy)" at bounding box center [698, 282] width 464 height 30
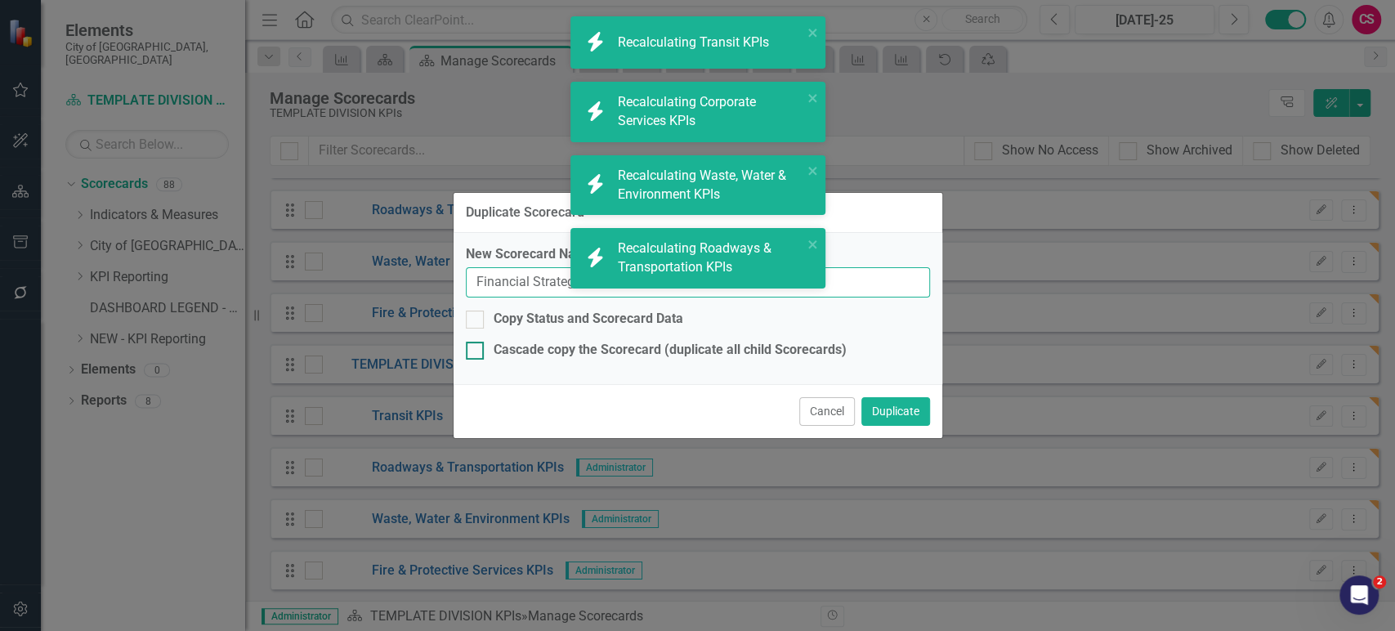
type input "Financial Strategy & Sustainability KPIs"
click at [740, 358] on div "Cascade copy the Scorecard (duplicate all child Scorecards)" at bounding box center [670, 350] width 353 height 19
click at [593, 358] on div "Cascade copy the Scorecard (duplicate all child Scorecards)" at bounding box center [670, 350] width 353 height 19
click at [476, 352] on input "Cascade copy the Scorecard (duplicate all child Scorecards)" at bounding box center [471, 347] width 11 height 11
checkbox input "true"
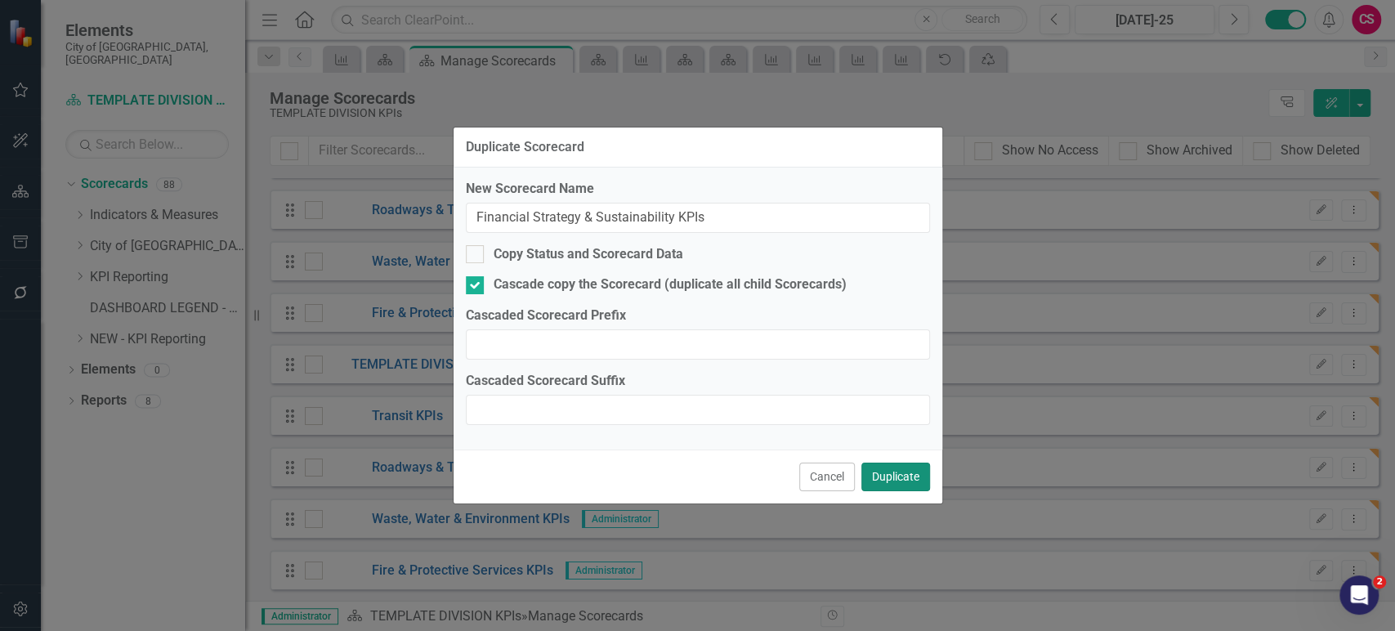
click at [890, 485] on button "Duplicate" at bounding box center [895, 477] width 69 height 29
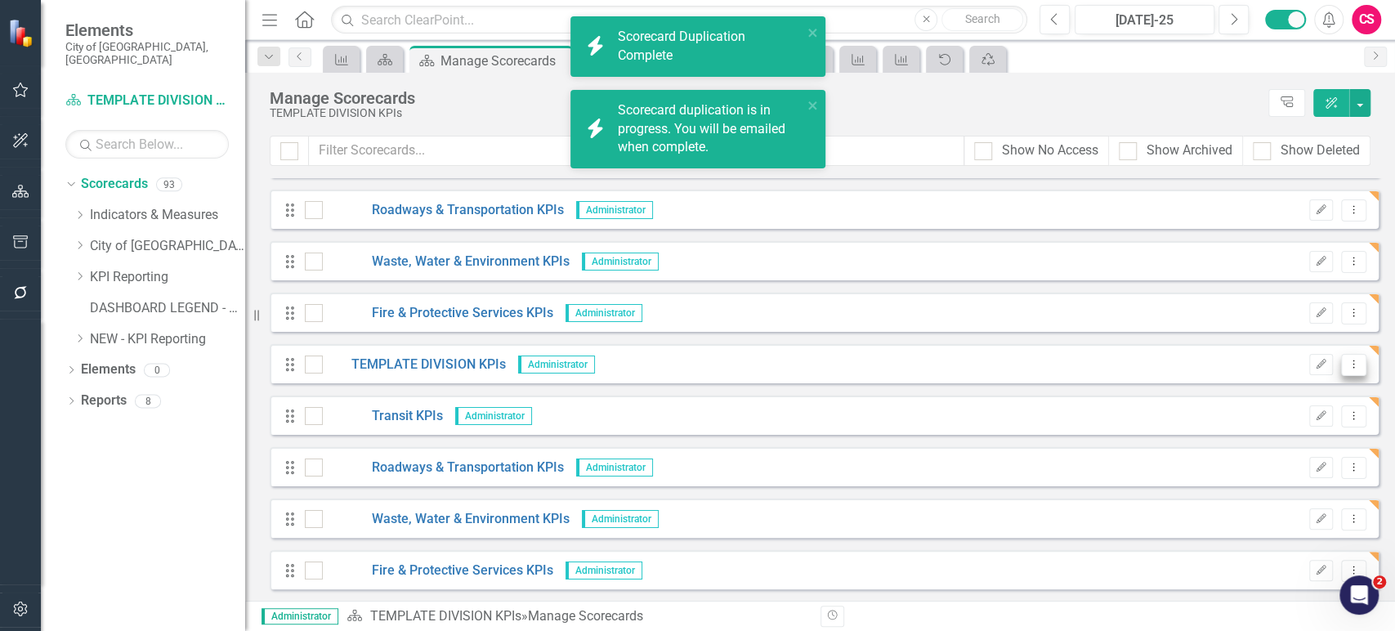
click at [1341, 366] on button "Dropdown Menu" at bounding box center [1353, 365] width 25 height 22
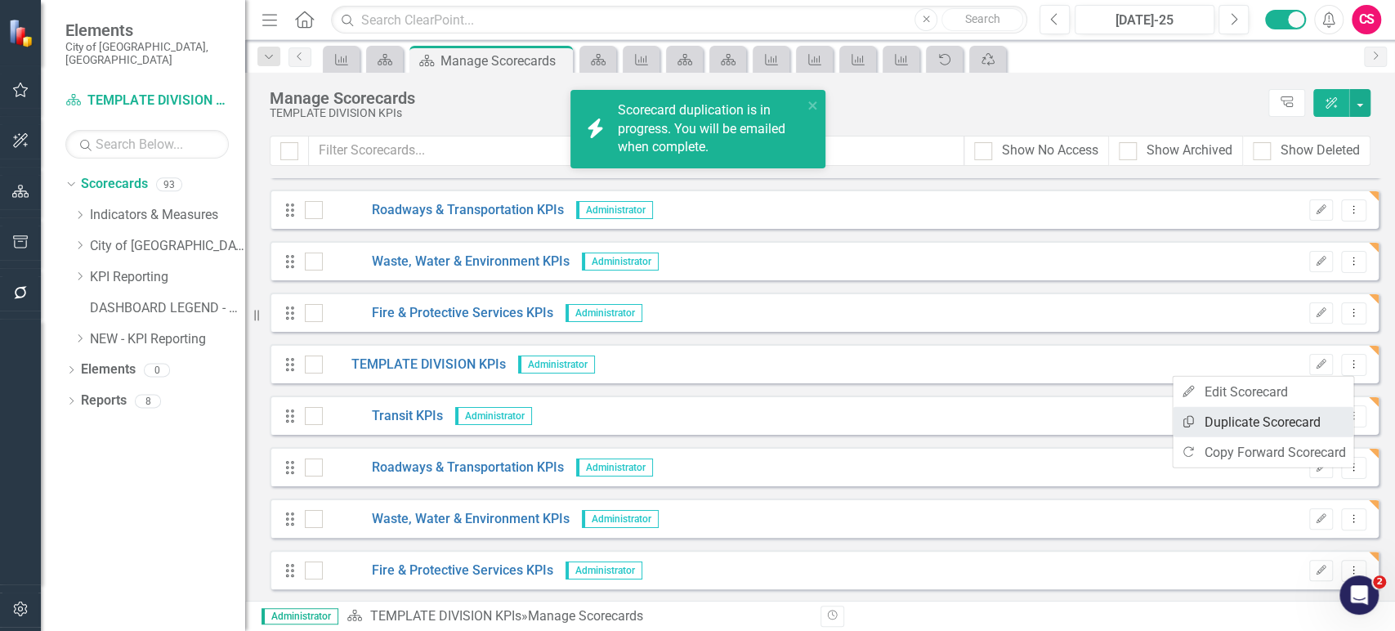
click at [1249, 424] on link "Copy Duplicate Scorecard" at bounding box center [1263, 422] width 181 height 30
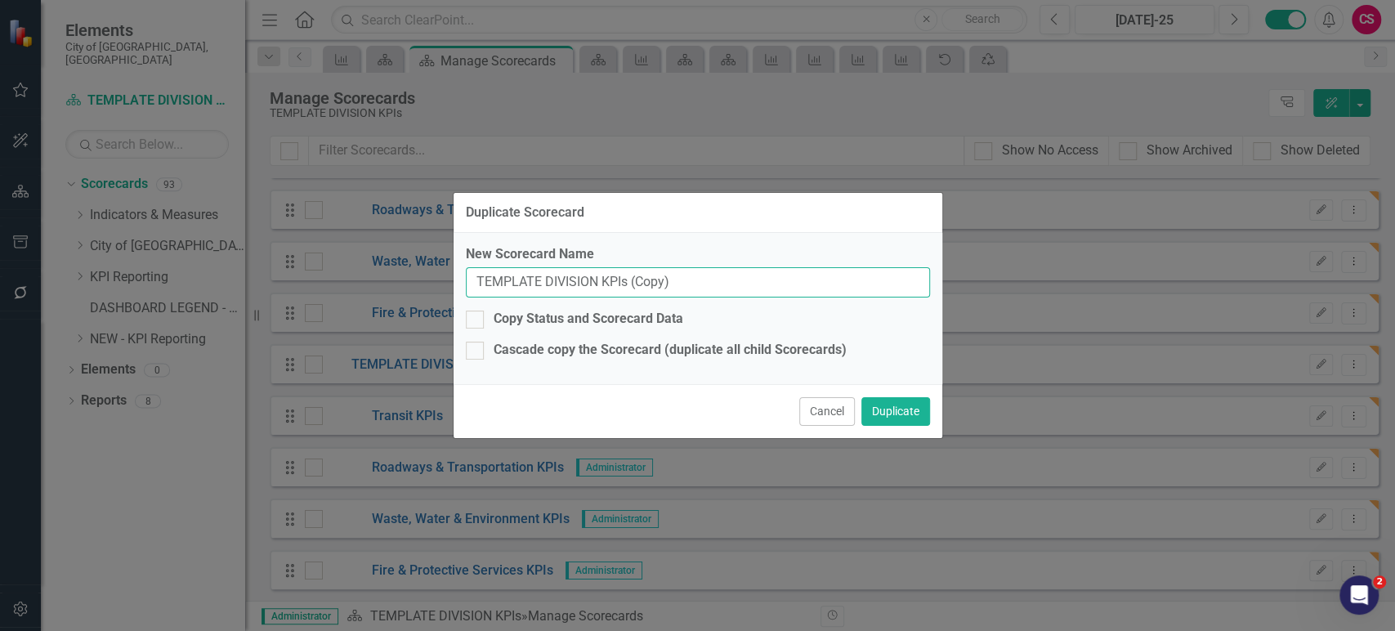
drag, startPoint x: 598, startPoint y: 285, endPoint x: 438, endPoint y: 275, distance: 160.5
click at [438, 275] on div "Duplicate Scorecard New Scorecard Name TEMPLATE DIVISION KPIs (Copy) Copy Statu…" at bounding box center [697, 315] width 1395 height 631
paste input "Communications, Service [PERSON_NAME] & Tourism"
drag, startPoint x: 767, startPoint y: 284, endPoint x: 888, endPoint y: 284, distance: 121.0
click at [888, 284] on input "Communications, Service Regina & Tourism KPIs (Copy)" at bounding box center [698, 282] width 464 height 30
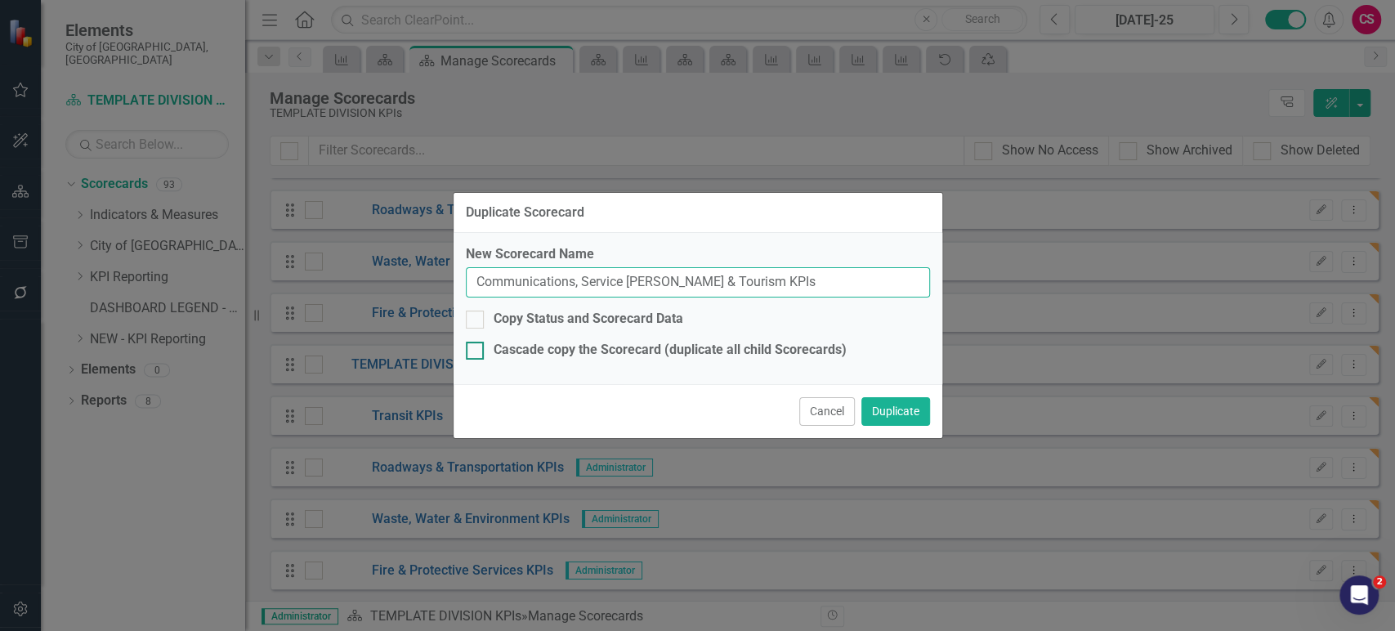
type input "Communications, Service [PERSON_NAME] & Tourism KPIs"
click at [558, 356] on div "Cascade copy the Scorecard (duplicate all child Scorecards)" at bounding box center [670, 350] width 353 height 19
click at [476, 352] on input "Cascade copy the Scorecard (duplicate all child Scorecards)" at bounding box center [471, 347] width 11 height 11
checkbox input "true"
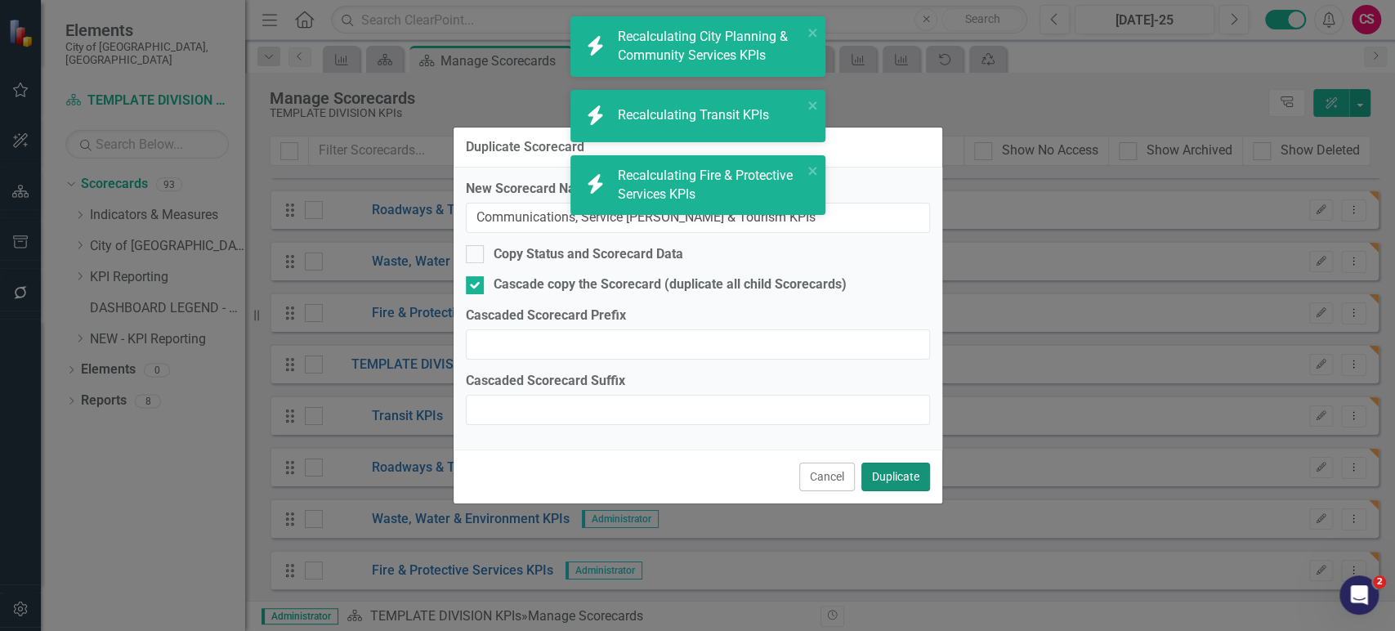
click at [909, 480] on button "Duplicate" at bounding box center [895, 477] width 69 height 29
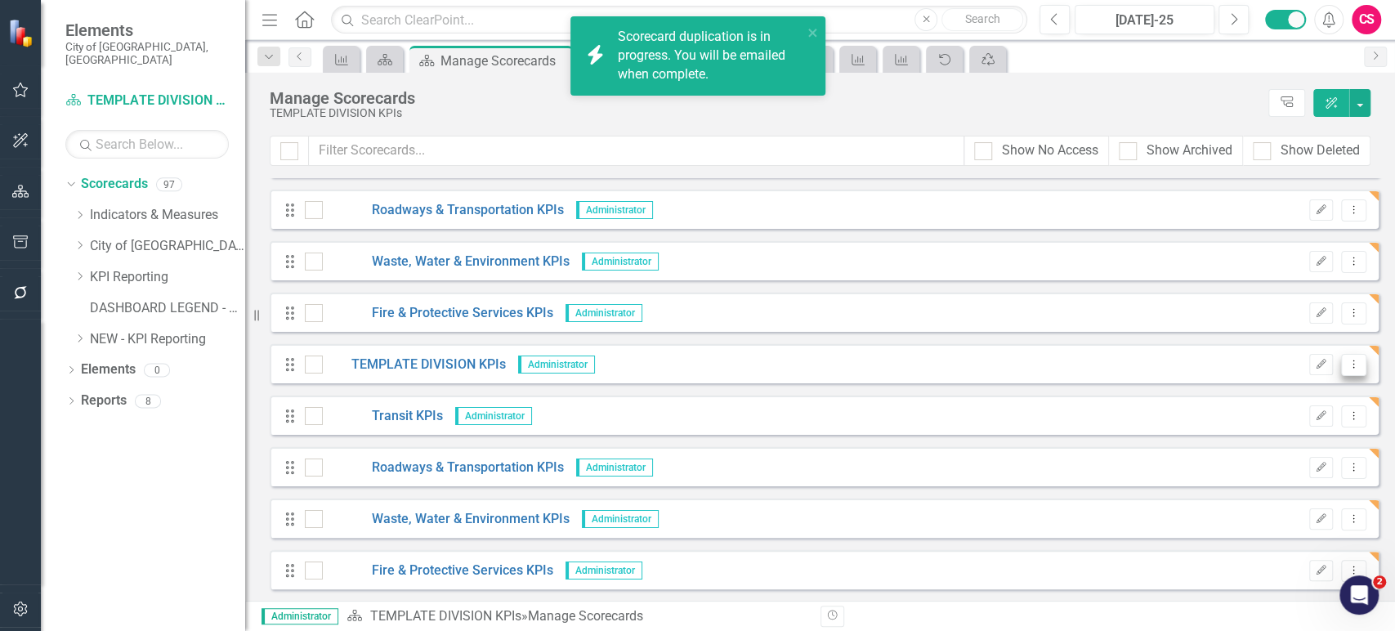
click at [1347, 366] on icon "Dropdown Menu" at bounding box center [1354, 364] width 14 height 11
click at [1252, 410] on link "Copy Duplicate Scorecard" at bounding box center [1263, 422] width 181 height 30
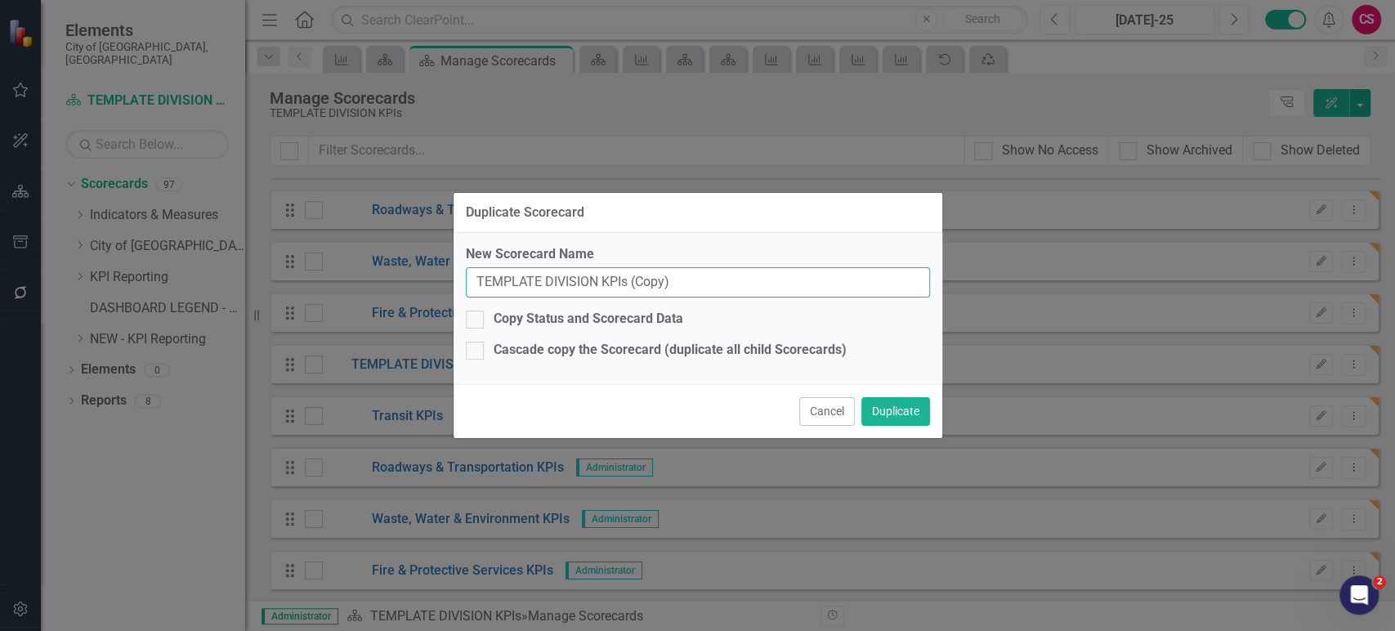
drag, startPoint x: 597, startPoint y: 280, endPoint x: 415, endPoint y: 269, distance: 181.8
click at [415, 269] on div "Duplicate Scorecard New Scorecard Name TEMPLATE DIVISION KPIs (Copy) Copy Statu…" at bounding box center [697, 315] width 1395 height 631
paste input "Officers of Council"
drag, startPoint x: 773, startPoint y: 277, endPoint x: 826, endPoint y: 274, distance: 53.2
click at [826, 274] on input "Officers of Council KPIs (Copy)" at bounding box center [698, 282] width 464 height 30
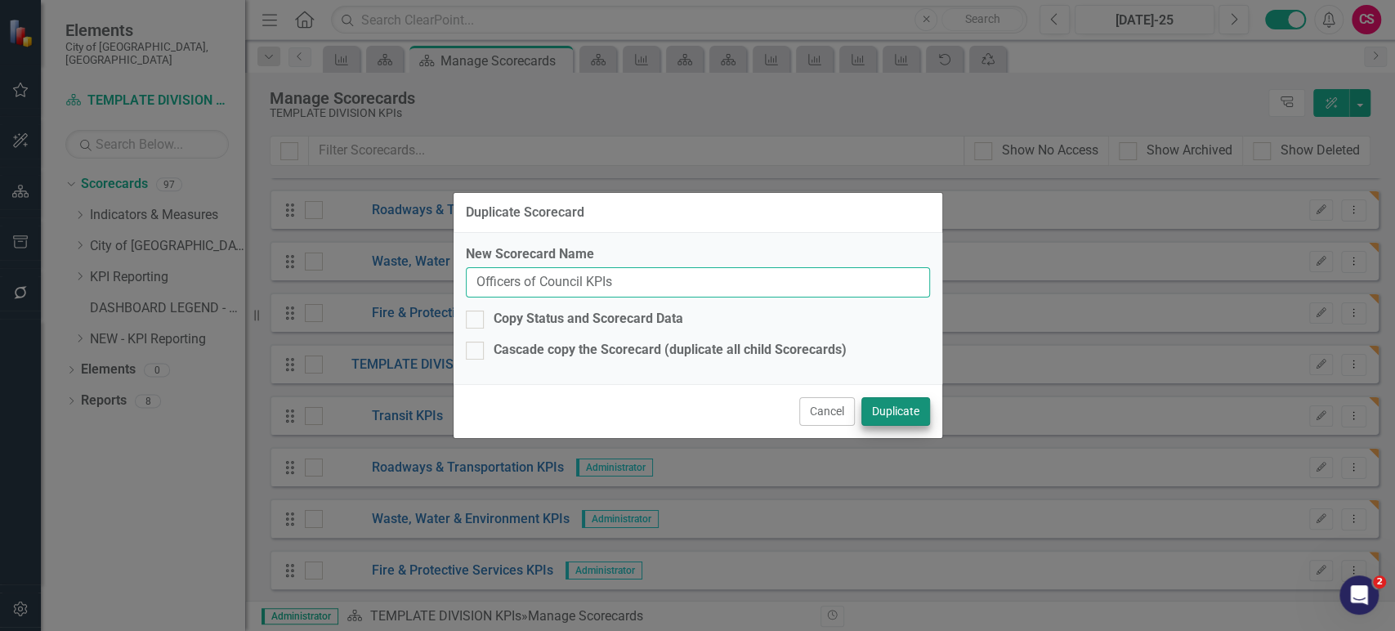
type input "Officers of Council KPIs"
drag, startPoint x: 908, startPoint y: 415, endPoint x: 627, endPoint y: 353, distance: 287.9
click at [627, 353] on form "Duplicate Scorecard New Scorecard Name Officers of Council KPIs Copy Status and…" at bounding box center [698, 315] width 489 height 245
click at [626, 353] on div "Cascade copy the Scorecard (duplicate all child Scorecards)" at bounding box center [670, 350] width 353 height 19
click at [476, 352] on input "Cascade copy the Scorecard (duplicate all child Scorecards)" at bounding box center [471, 347] width 11 height 11
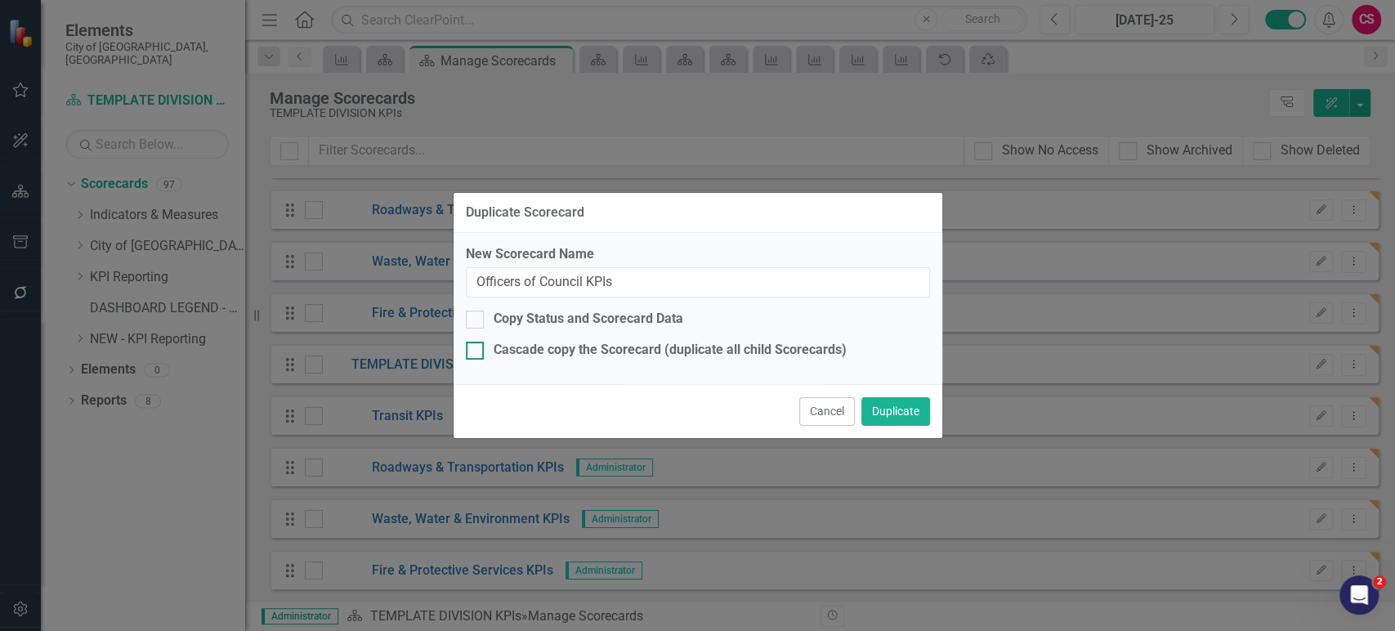
checkbox input "true"
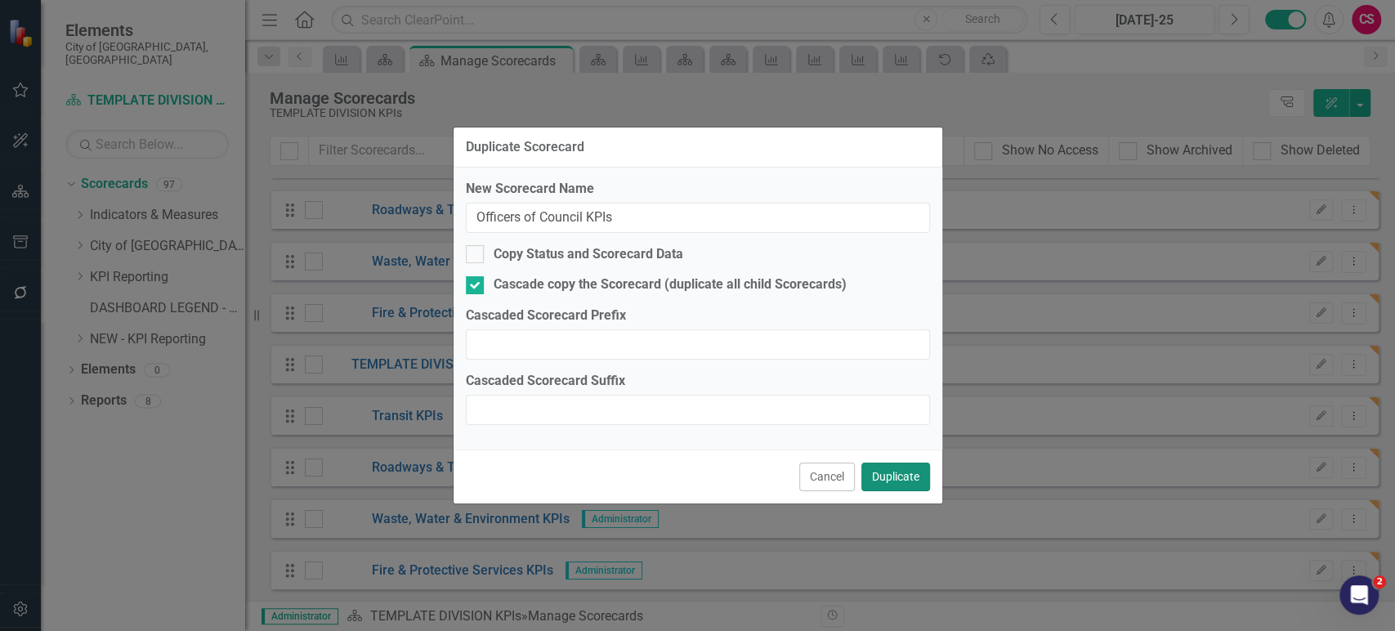
click at [884, 472] on button "Duplicate" at bounding box center [895, 477] width 69 height 29
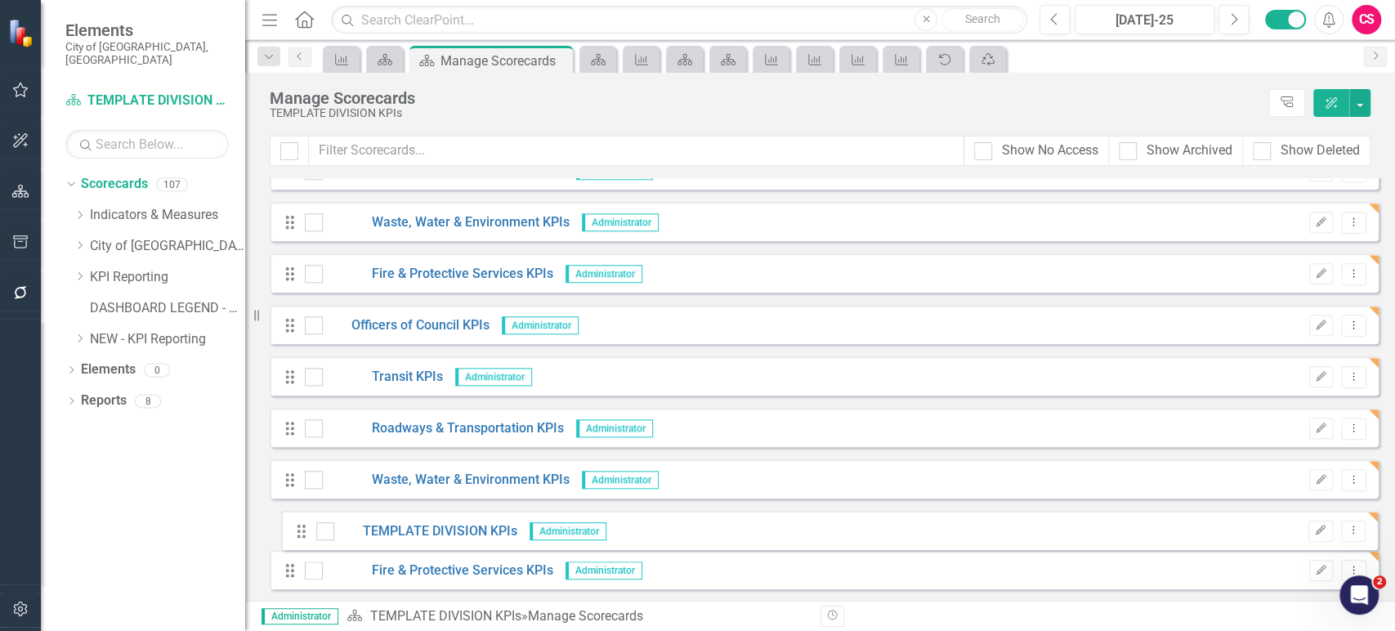
scroll to position [5087, 0]
drag, startPoint x: 289, startPoint y: 259, endPoint x: 307, endPoint y: 569, distance: 310.3
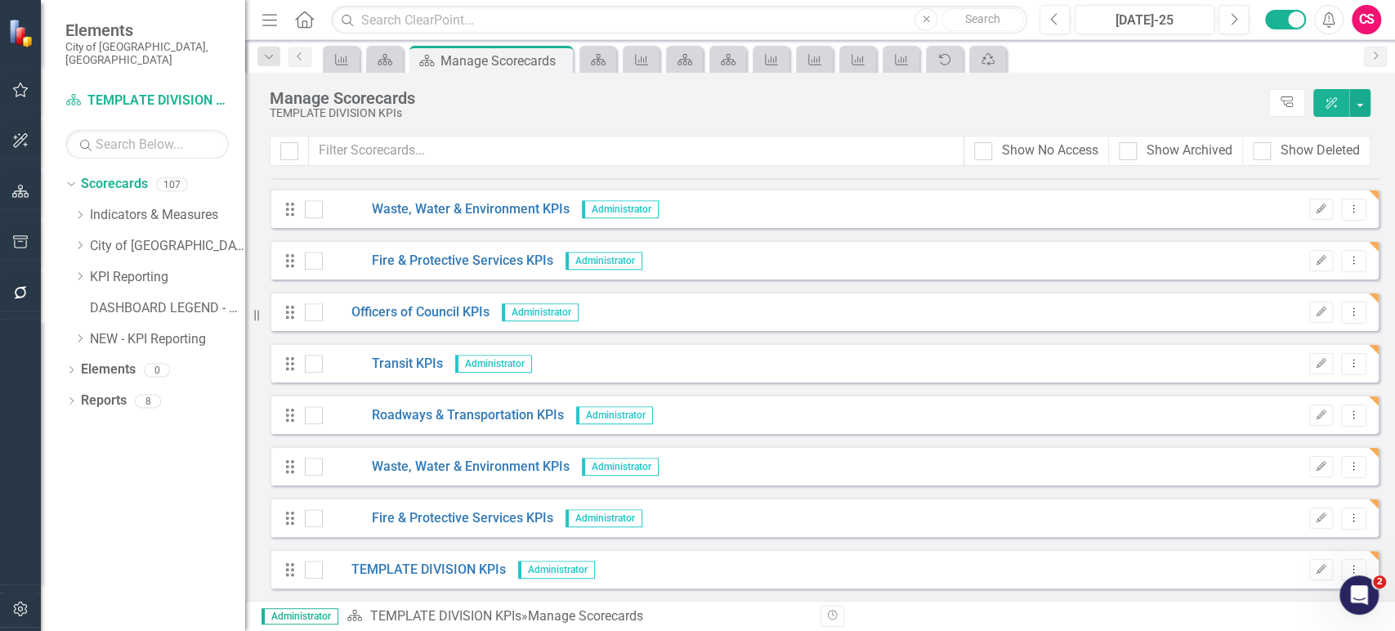
scroll to position [5035, 0]
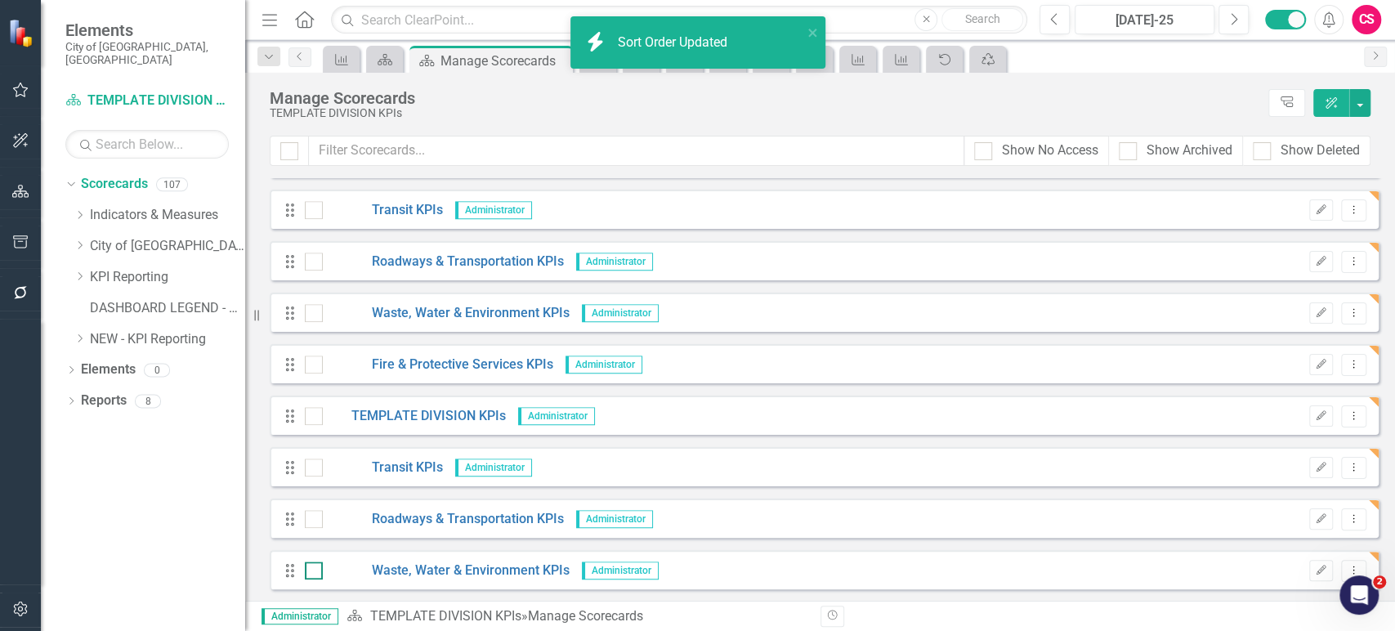
click at [318, 510] on div at bounding box center [314, 519] width 18 height 18
click at [315, 510] on input "checkbox" at bounding box center [310, 515] width 11 height 11
checkbox input "true"
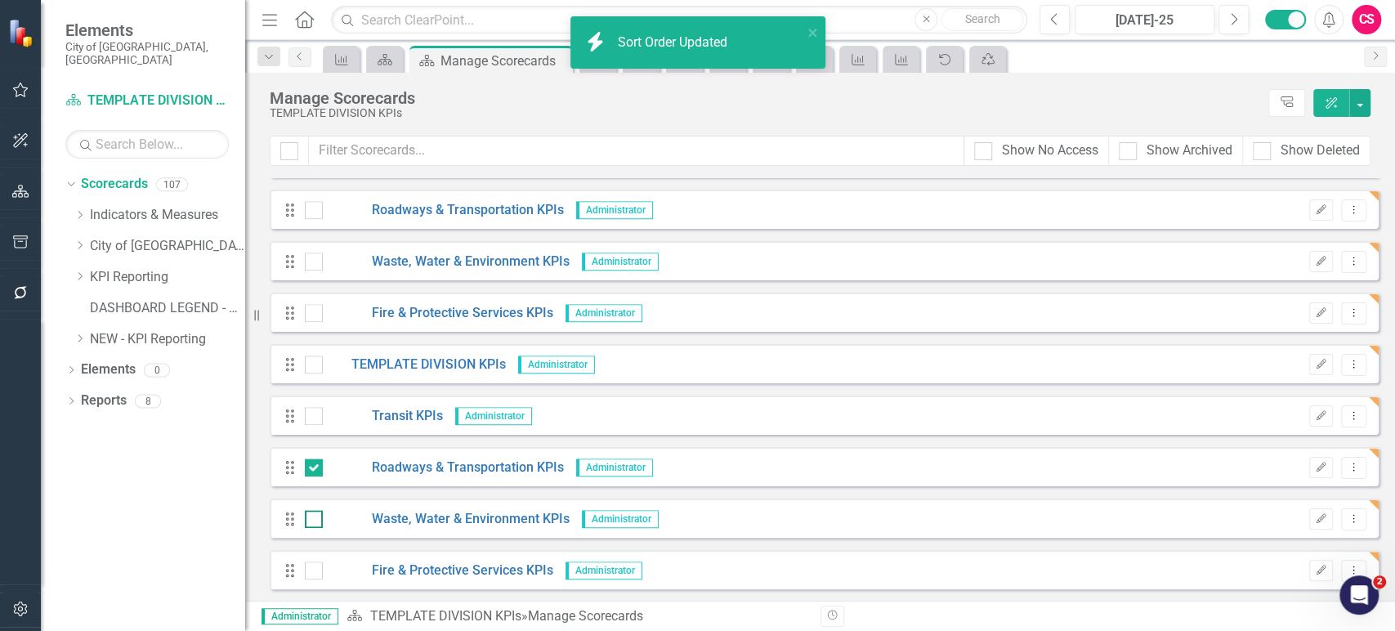
click at [313, 523] on div at bounding box center [314, 519] width 18 height 18
click at [313, 521] on input "checkbox" at bounding box center [310, 515] width 11 height 11
checkbox input "true"
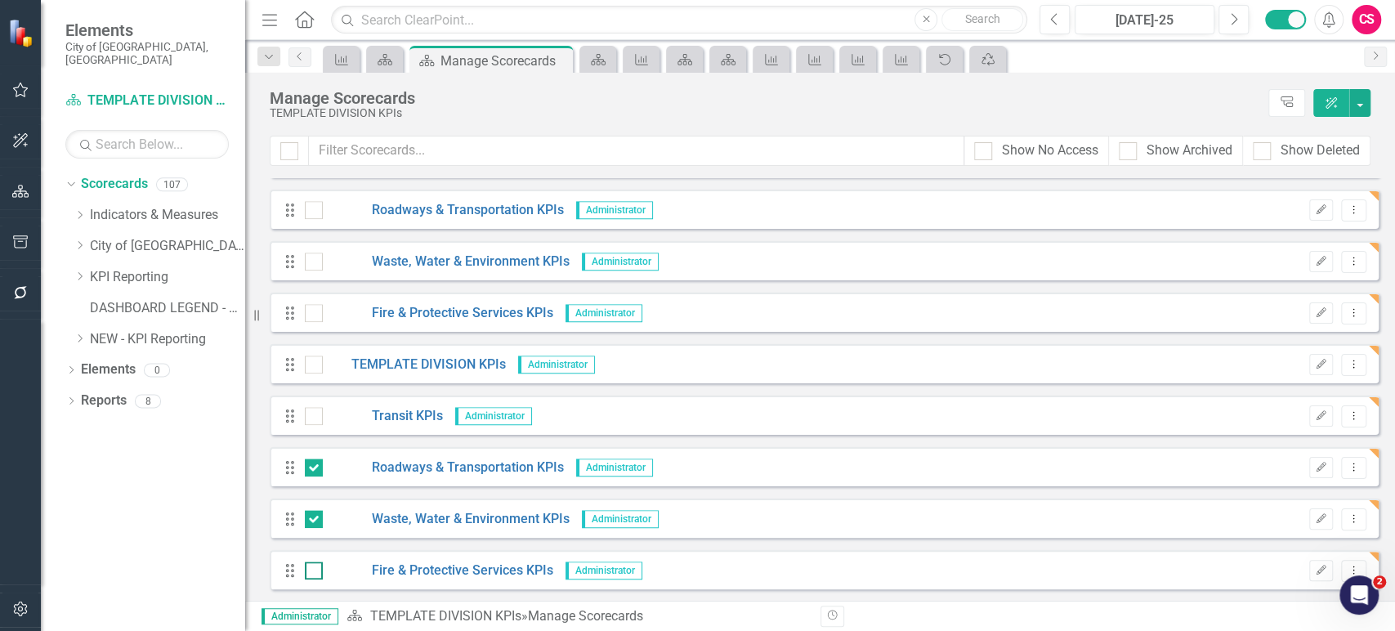
click at [312, 561] on input "checkbox" at bounding box center [310, 566] width 11 height 11
checkbox input "true"
click at [1371, 110] on div "Manage Scorecards TEMPLATE DIVISION KPIs Tree Explorer ClearPoint AI" at bounding box center [820, 104] width 1150 height 63
click at [1362, 109] on button "button" at bounding box center [1359, 103] width 21 height 28
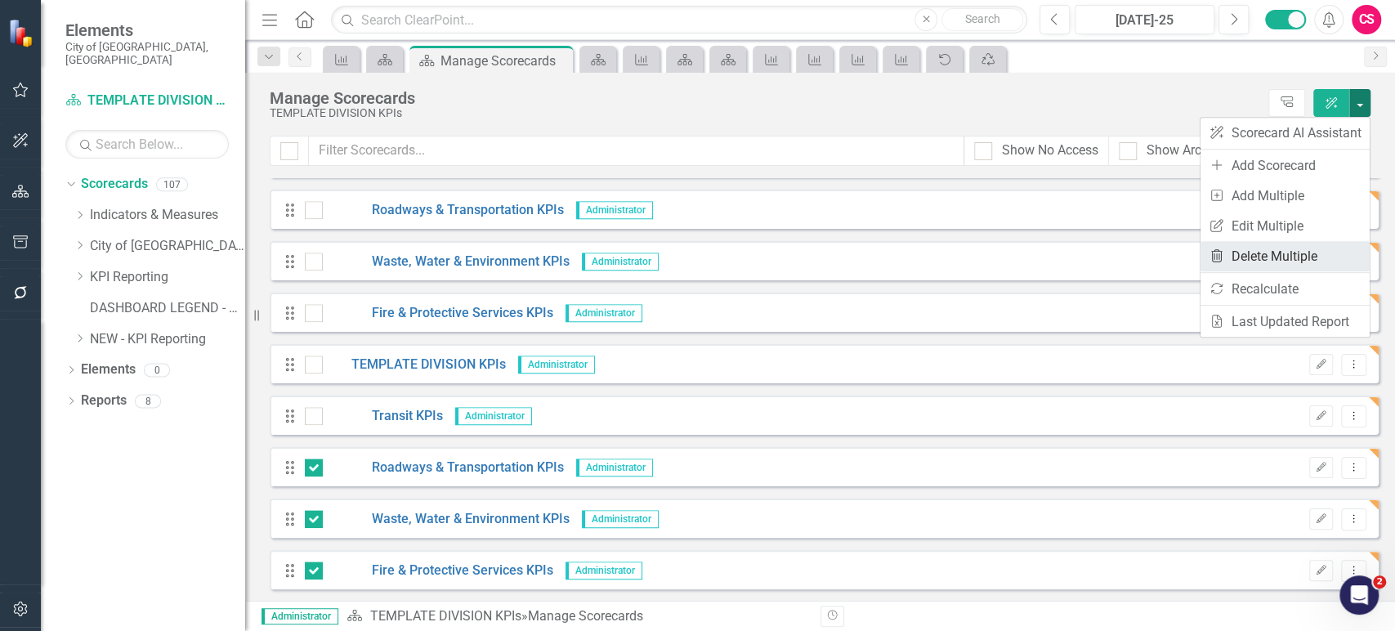
click at [1250, 252] on link "Trash Delete Multiple" at bounding box center [1285, 256] width 169 height 30
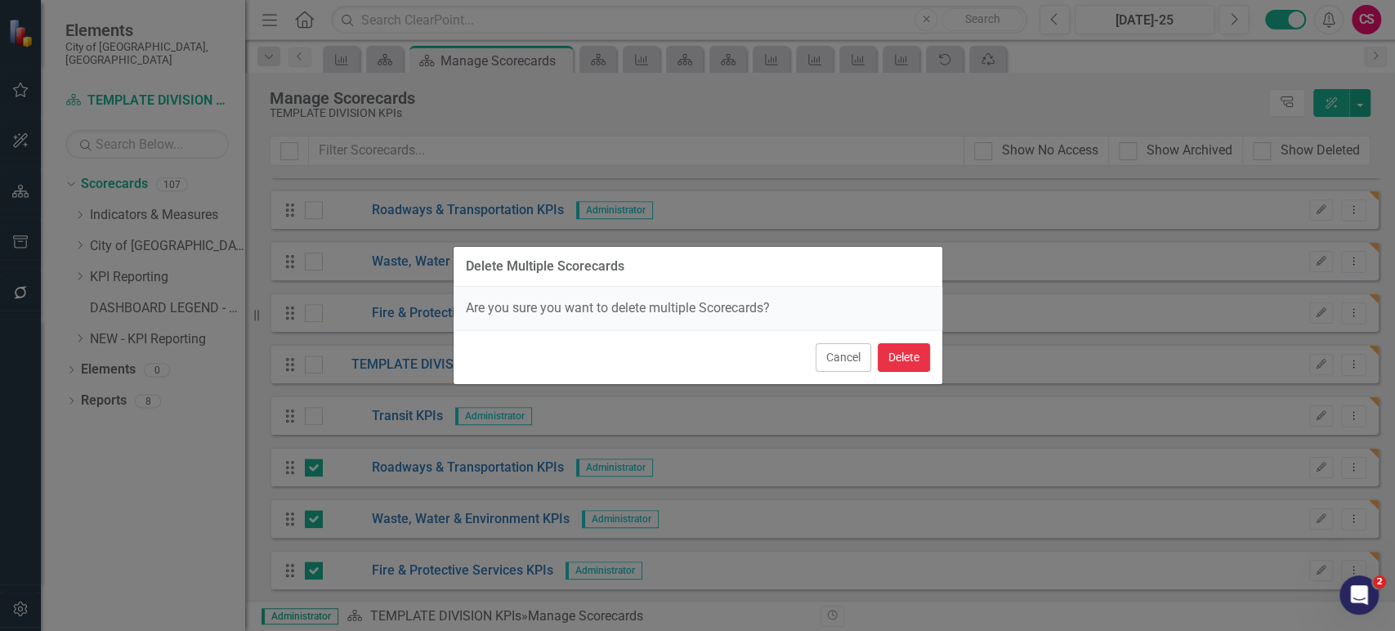
click at [904, 358] on button "Delete" at bounding box center [904, 357] width 52 height 29
checkbox input "false"
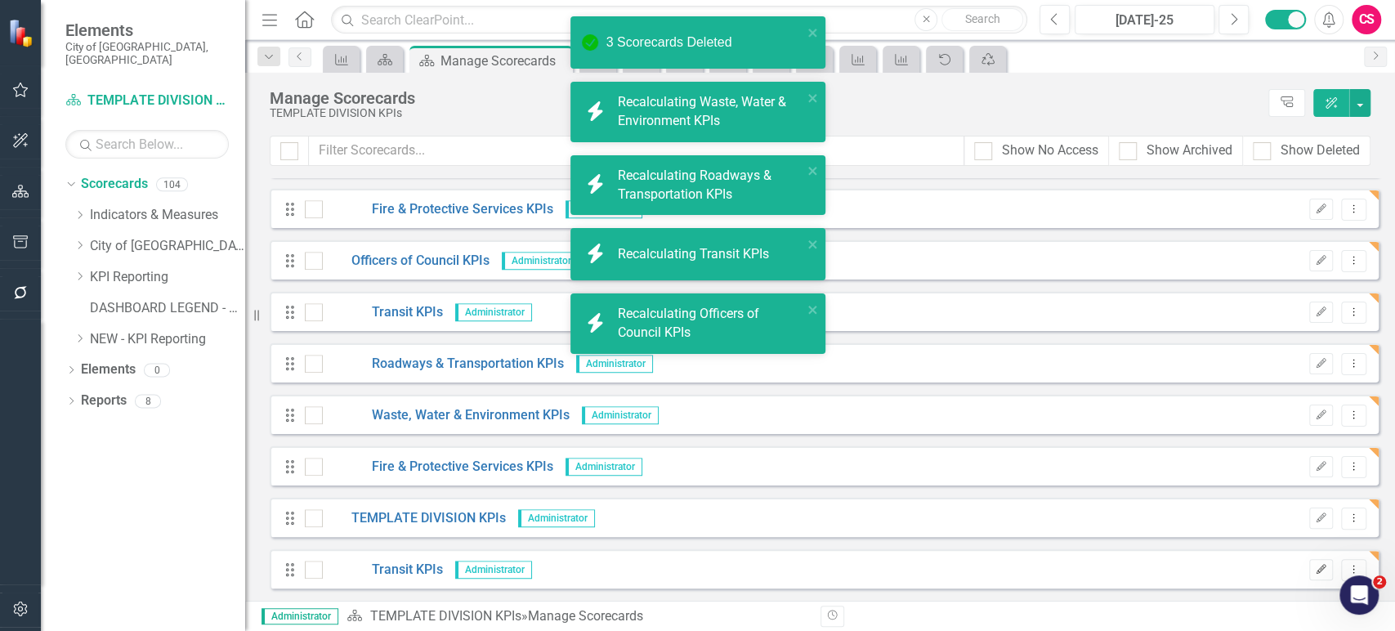
scroll to position [4932, 0]
click at [1315, 574] on icon "Edit" at bounding box center [1321, 571] width 12 height 10
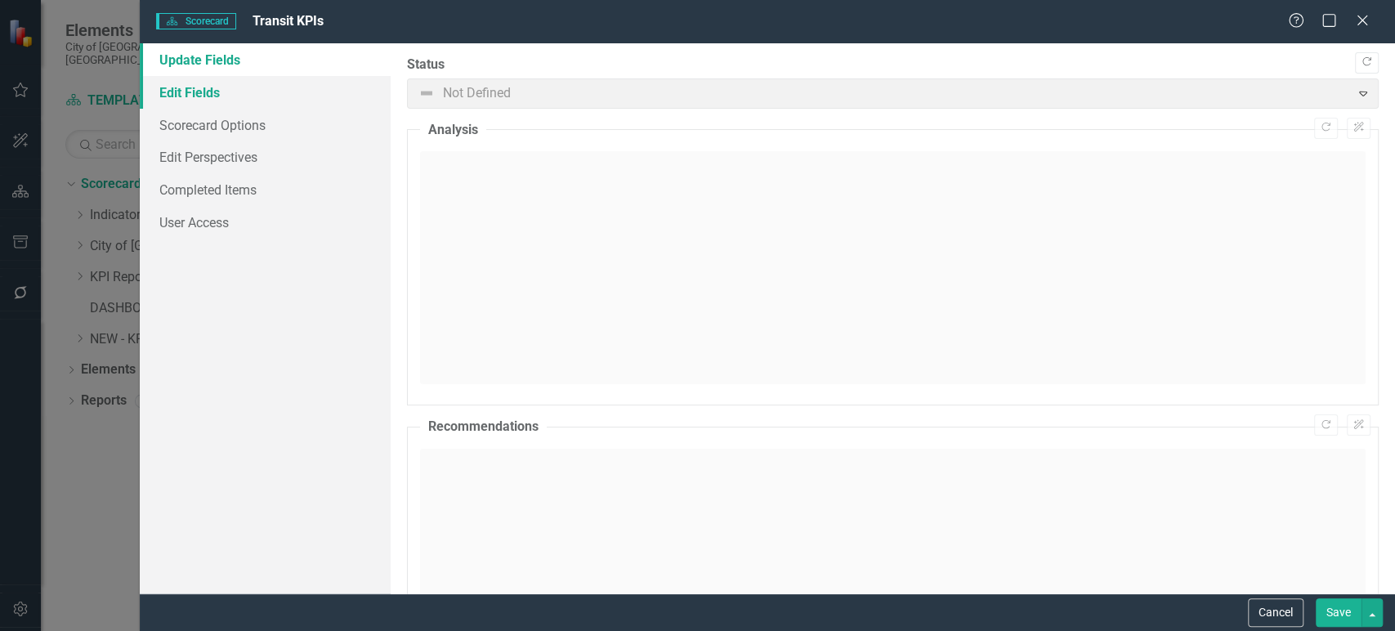
click at [280, 91] on link "Edit Fields" at bounding box center [265, 92] width 251 height 33
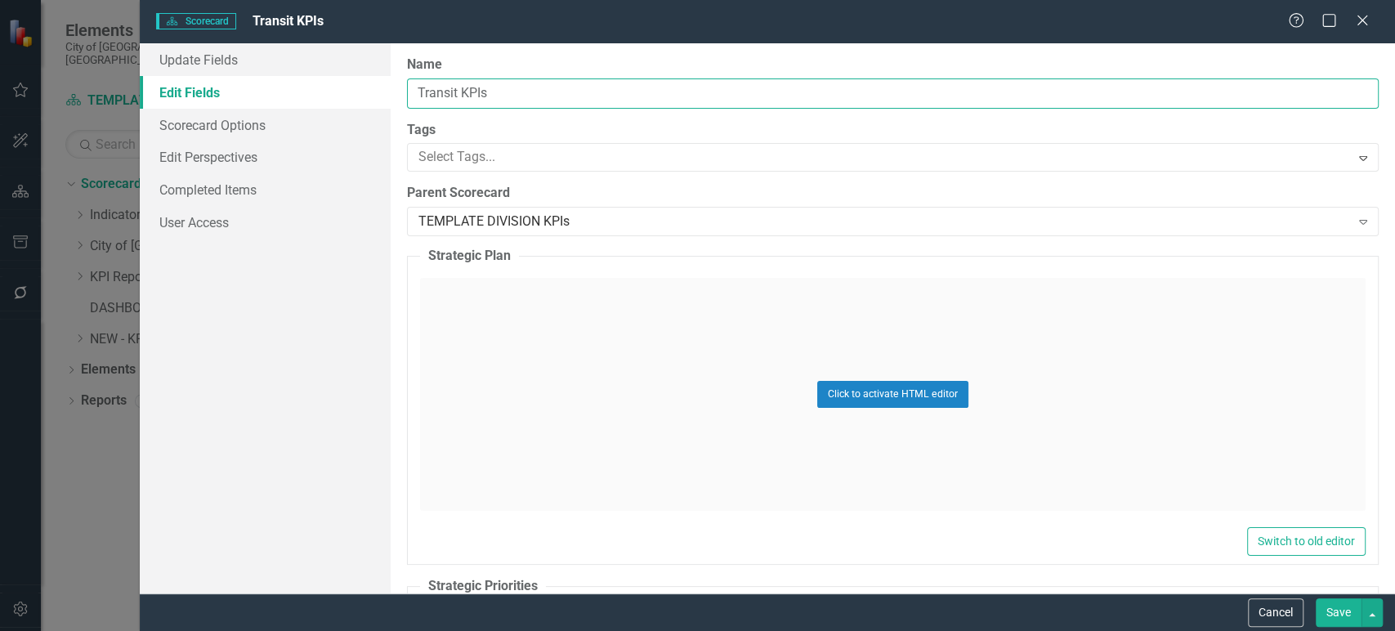
click at [439, 102] on input "Transit KPIs" at bounding box center [893, 93] width 972 height 30
type input "TEMPLATE DEPARTMENT KPIs"
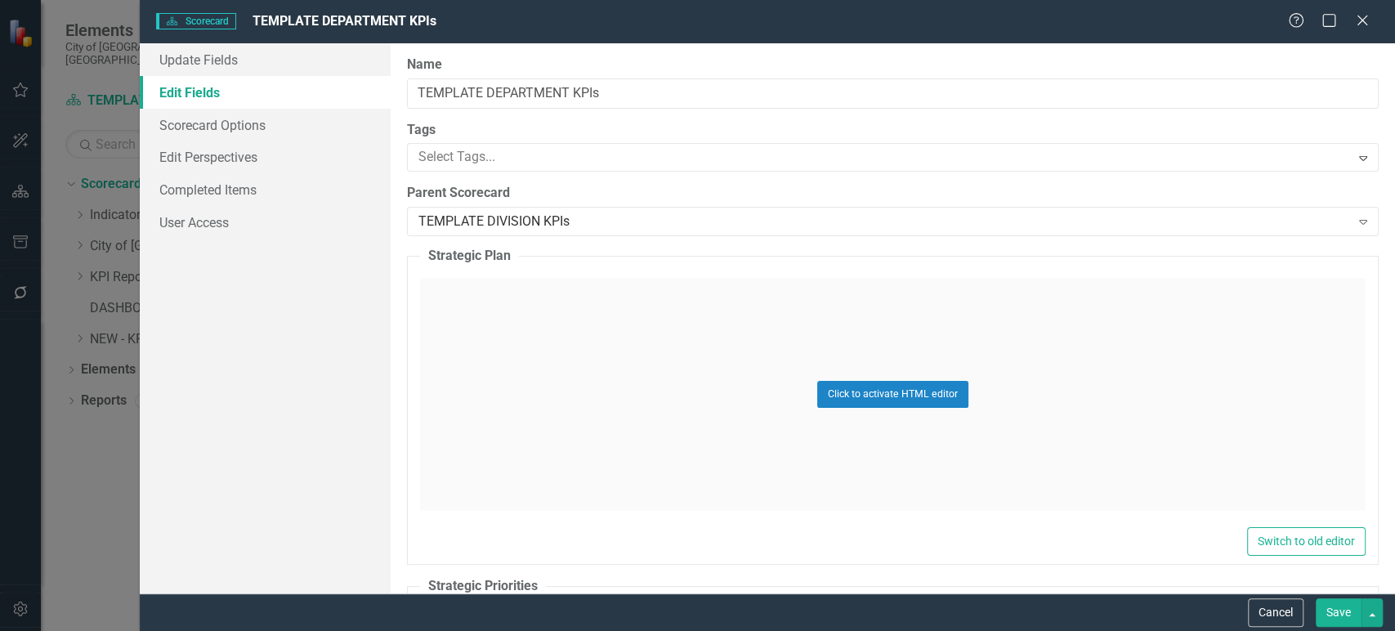
click at [1341, 620] on button "Save" at bounding box center [1339, 612] width 46 height 29
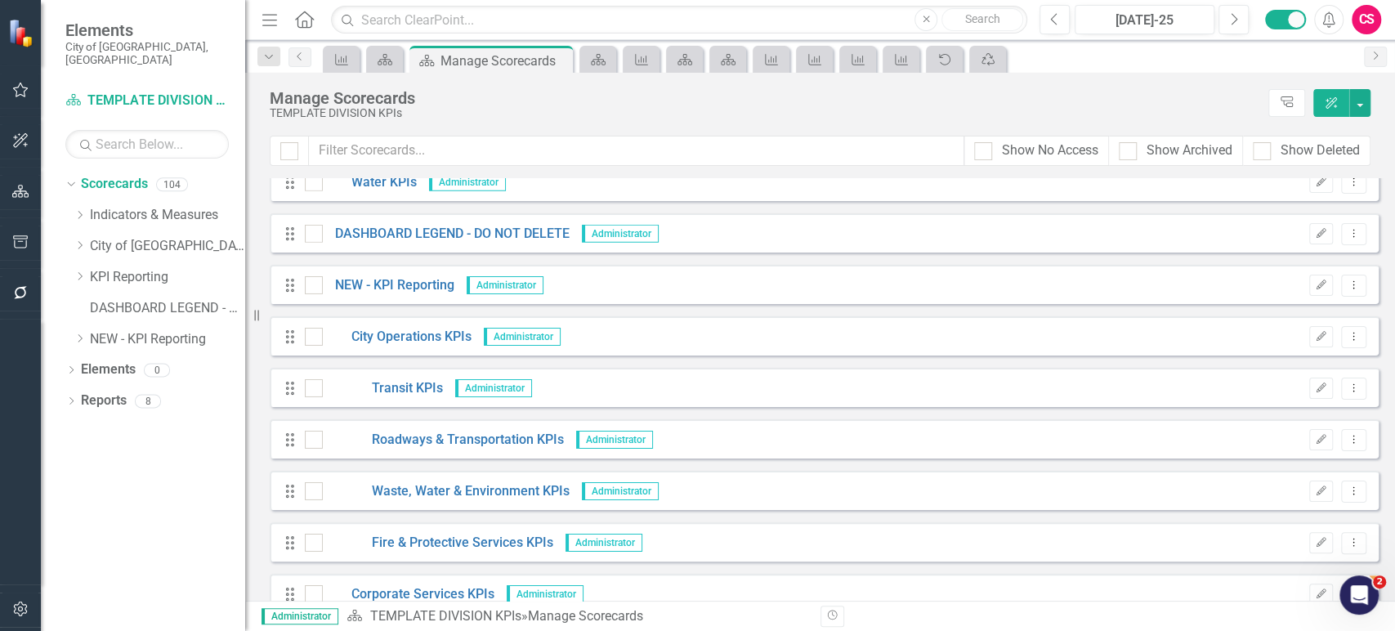
scroll to position [3659, 0]
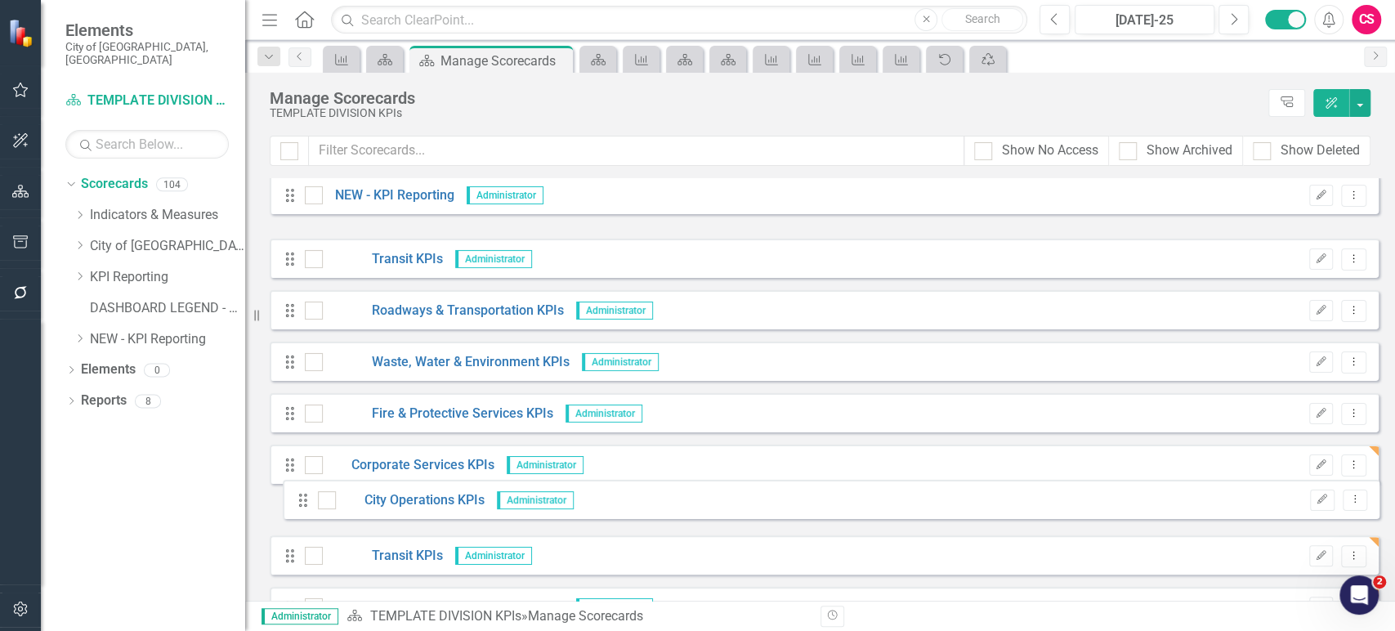
drag, startPoint x: 288, startPoint y: 247, endPoint x: 301, endPoint y: 500, distance: 253.7
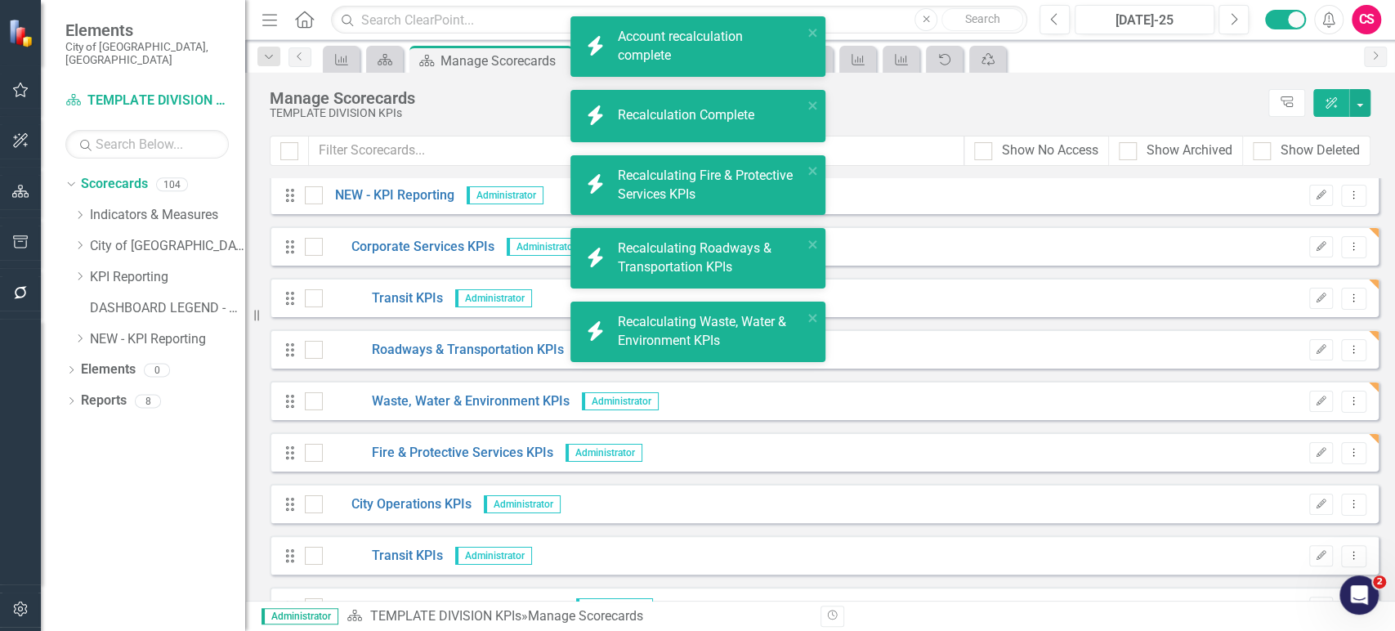
drag, startPoint x: 1310, startPoint y: 302, endPoint x: 772, endPoint y: 259, distance: 539.5
click at [1315, 301] on icon "Edit" at bounding box center [1321, 298] width 12 height 10
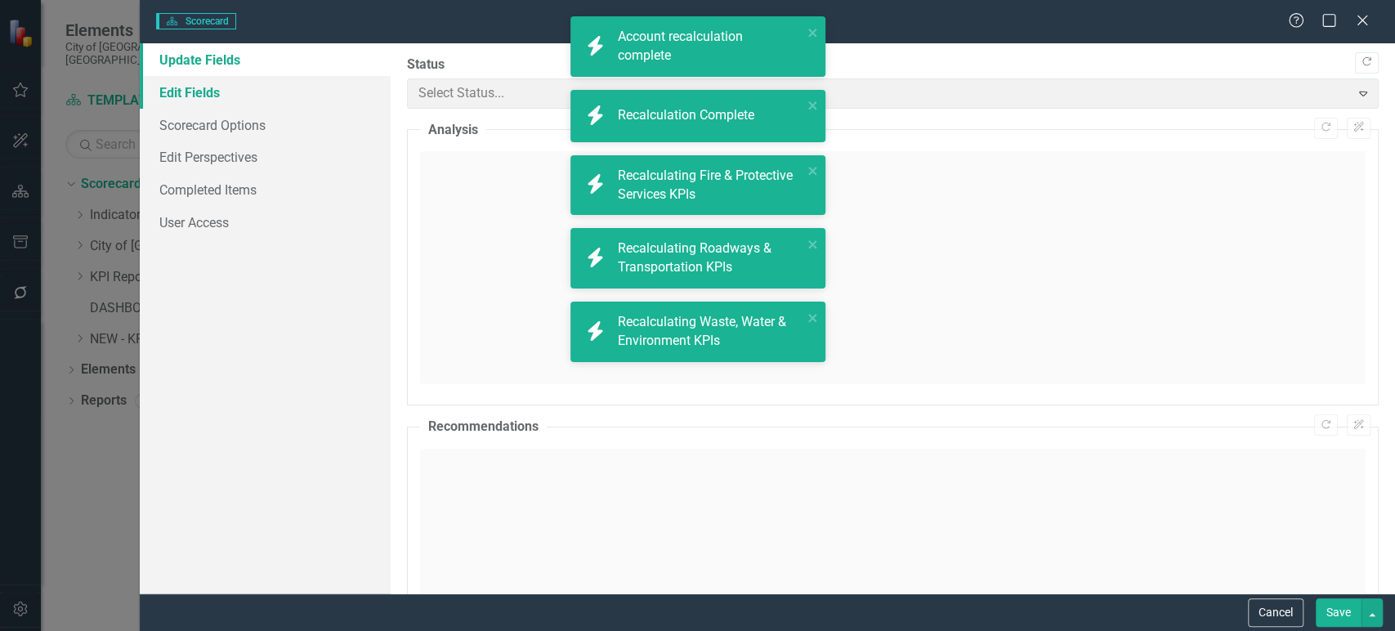
click at [302, 83] on link "Edit Fields" at bounding box center [265, 92] width 251 height 33
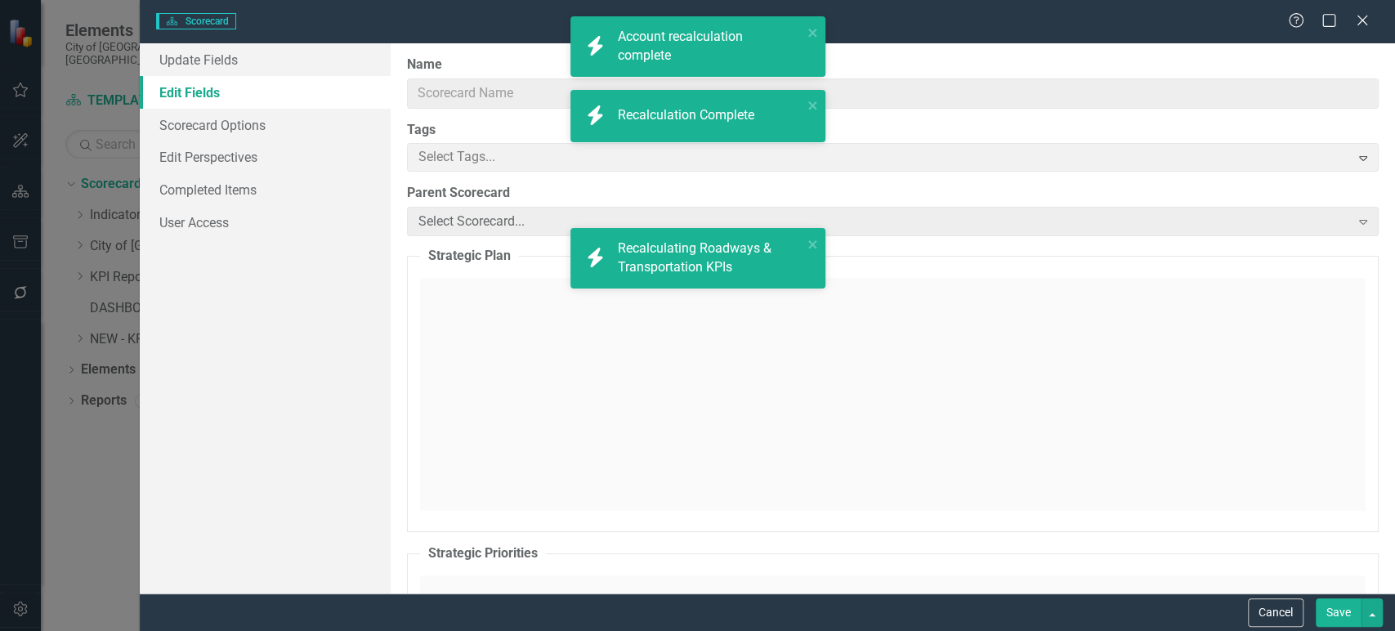
click at [309, 96] on link "Edit Fields" at bounding box center [265, 92] width 251 height 33
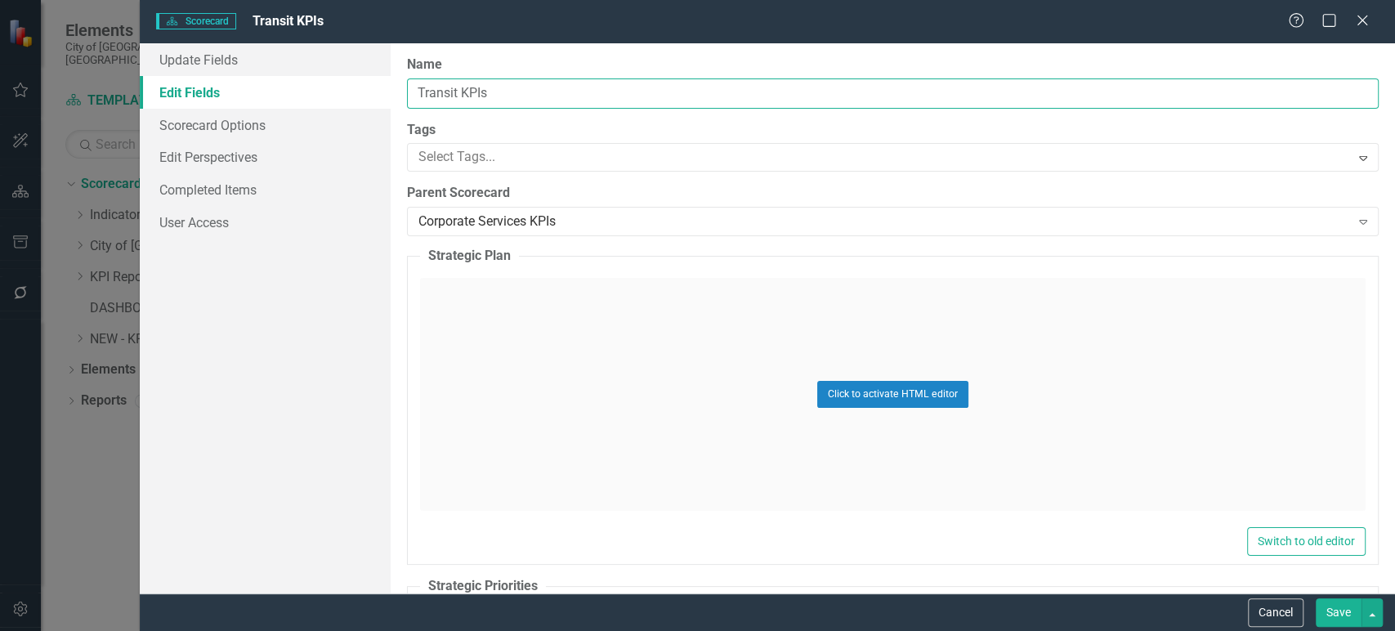
click at [429, 90] on input "Transit KPIs" at bounding box center [893, 93] width 972 height 30
paste input "People & Organizational Culture"
type input "People & Organizational Culture KPIs"
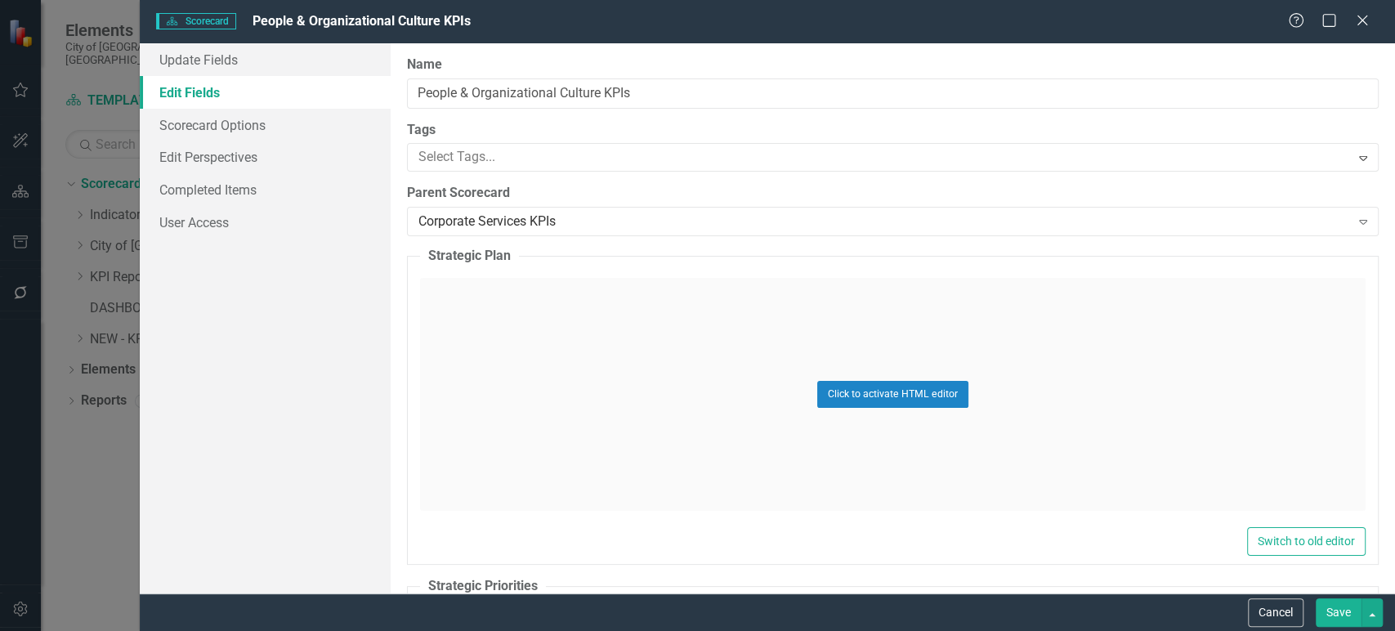
click at [1335, 606] on button "Save" at bounding box center [1339, 612] width 46 height 29
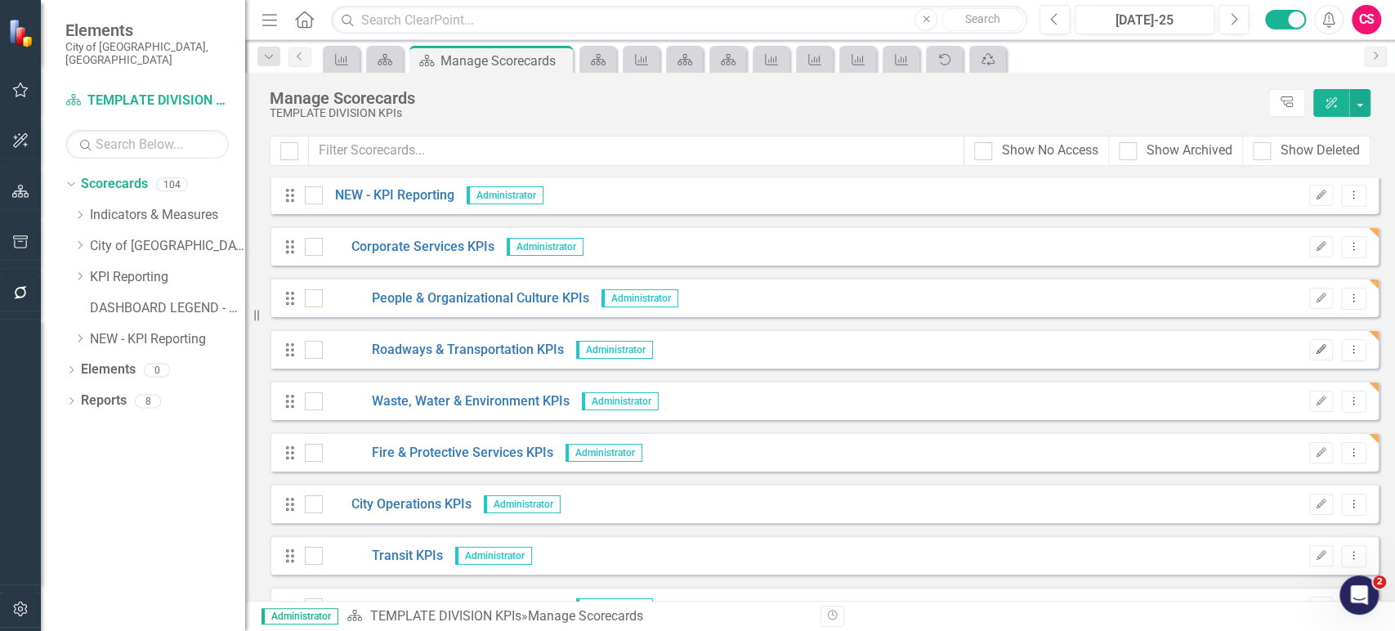
click at [1313, 343] on button "Edit" at bounding box center [1321, 349] width 24 height 21
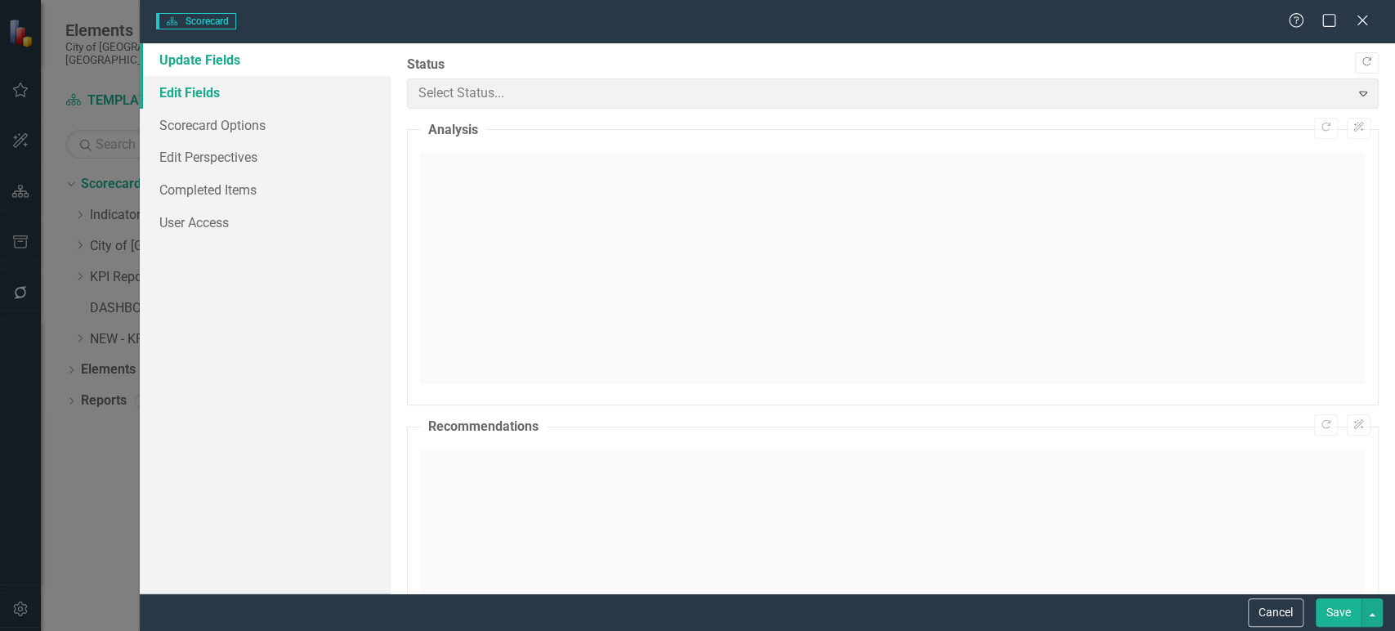
click at [265, 105] on link "Edit Fields" at bounding box center [265, 92] width 251 height 33
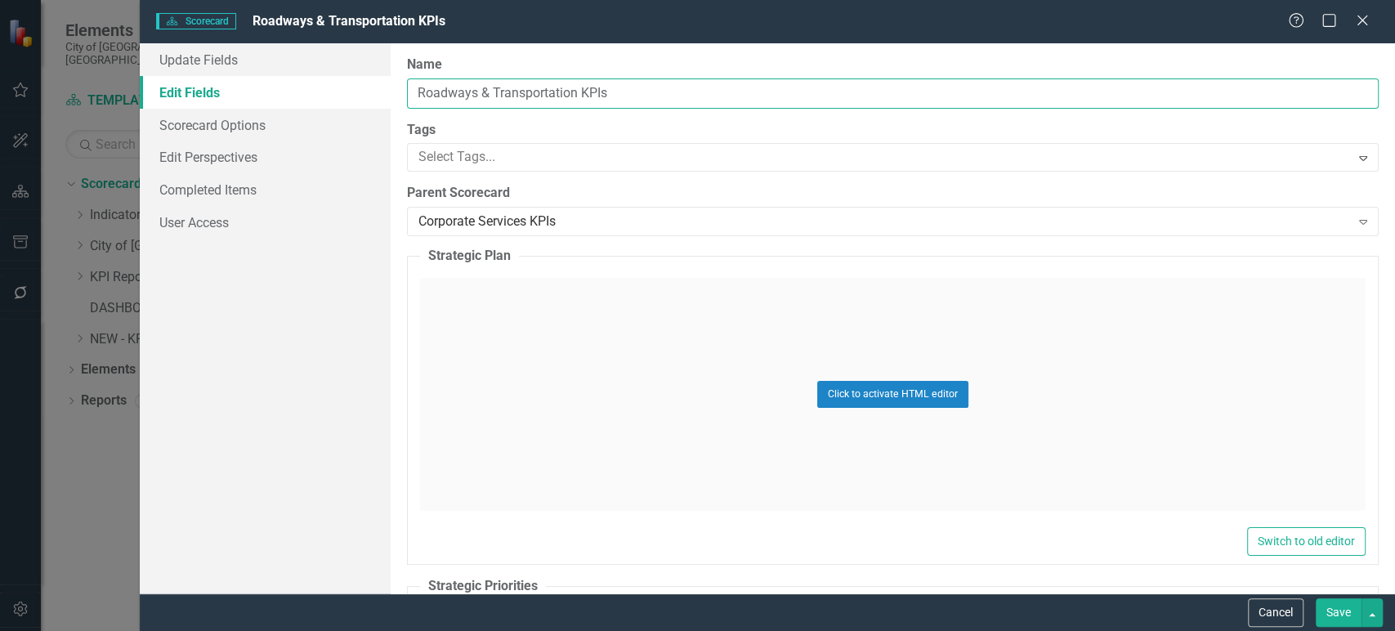
drag, startPoint x: 575, startPoint y: 91, endPoint x: 274, endPoint y: 78, distance: 301.9
click at [273, 78] on div "Update Fields Edit Fields Scorecard Options Edit Perspectives Completed Items U…" at bounding box center [767, 318] width 1255 height 550
paste input "Facilities & Fleet"
type input "Facilities & Fleet KPIs"
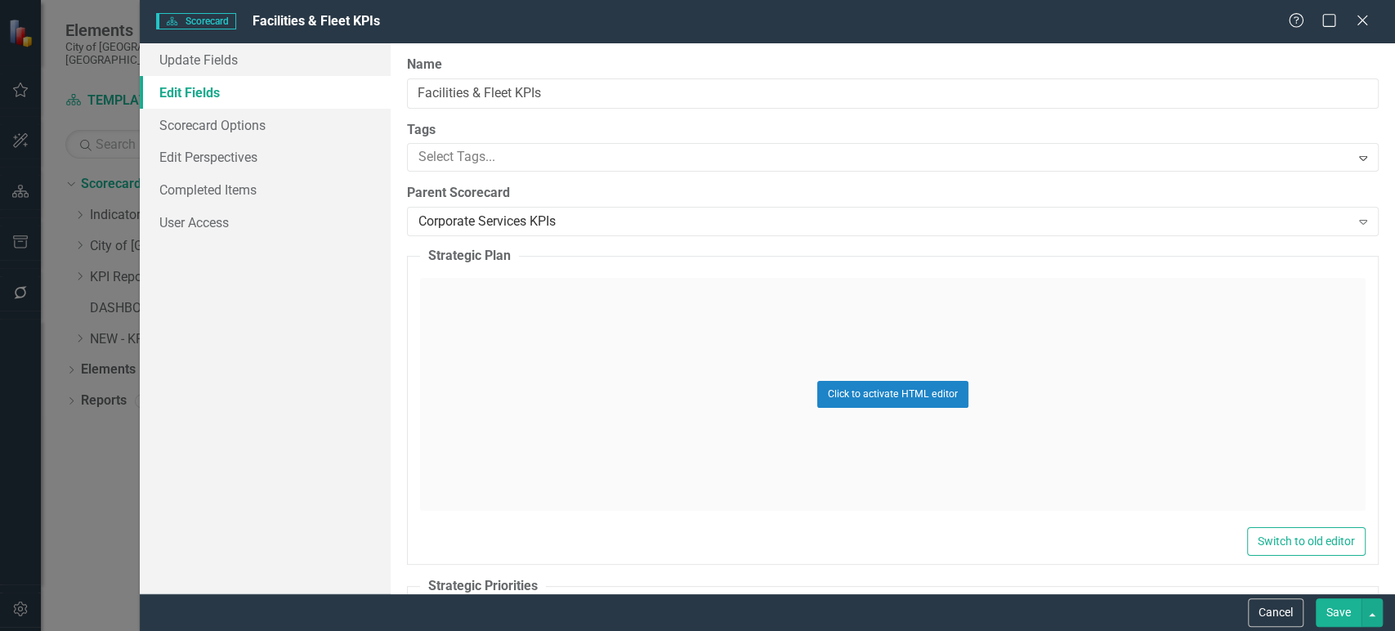
click at [1333, 623] on button "Save" at bounding box center [1339, 612] width 46 height 29
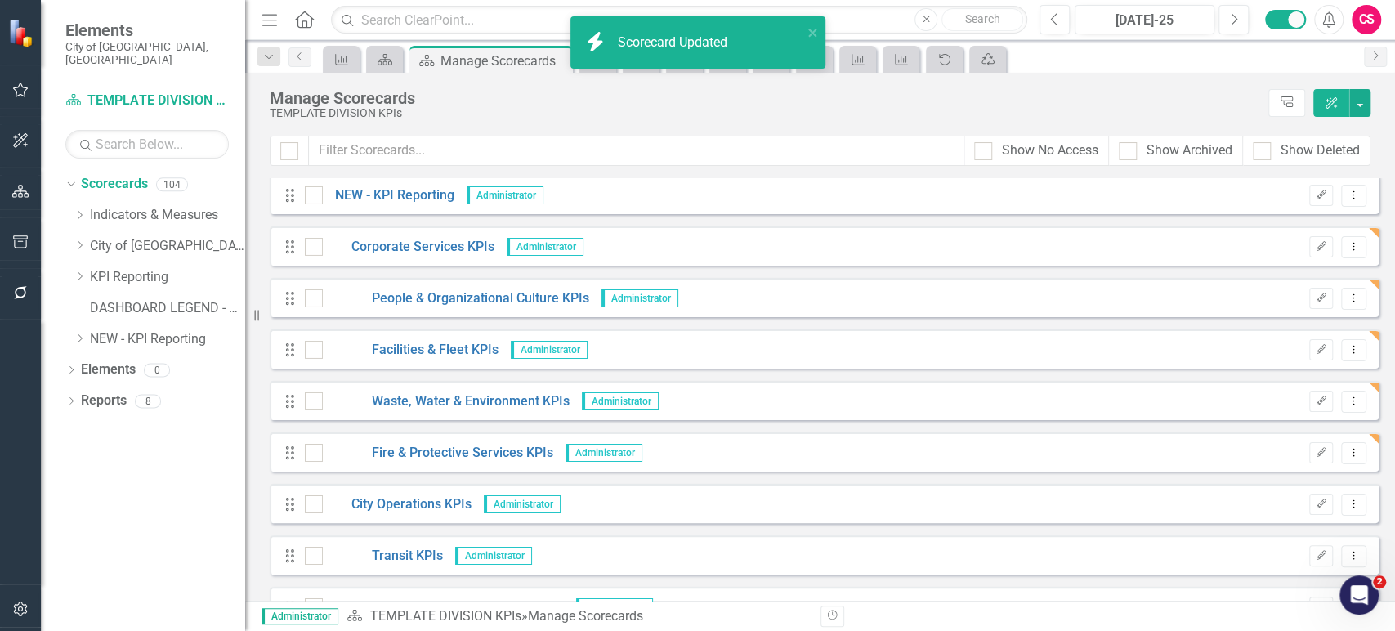
click at [1315, 404] on icon "Edit" at bounding box center [1321, 401] width 12 height 10
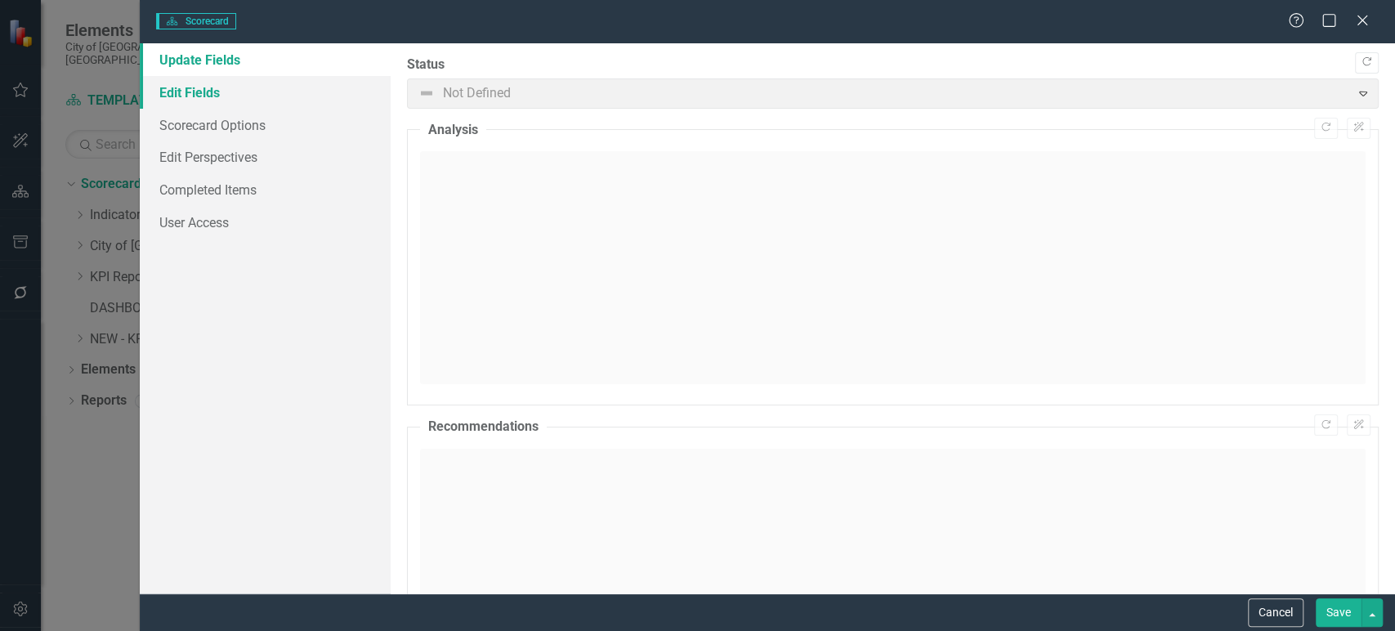
click at [236, 103] on link "Edit Fields" at bounding box center [265, 92] width 251 height 33
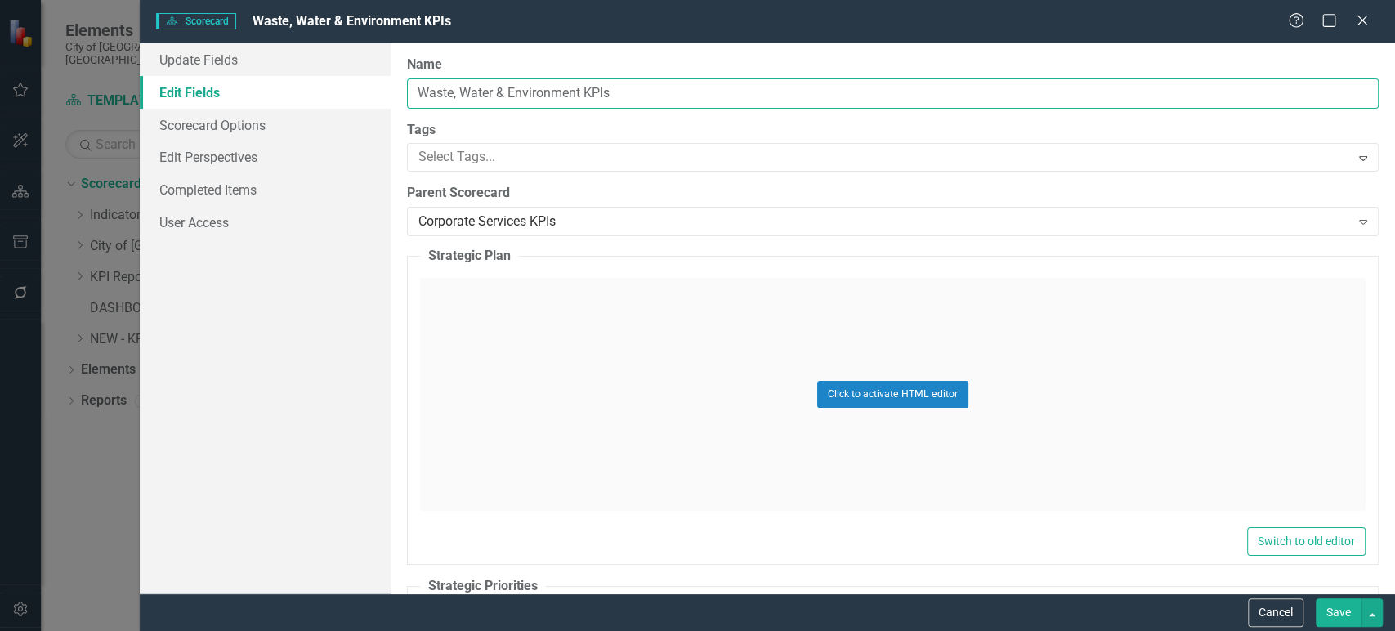
drag, startPoint x: 581, startPoint y: 93, endPoint x: 391, endPoint y: 88, distance: 189.7
click at [391, 89] on div "Name Waste, Water & Environment KPIs Tags Select Tags... Expand Parent Scorecar…" at bounding box center [893, 318] width 1004 height 550
paste input "Technology"
type input "Technology KPIs"
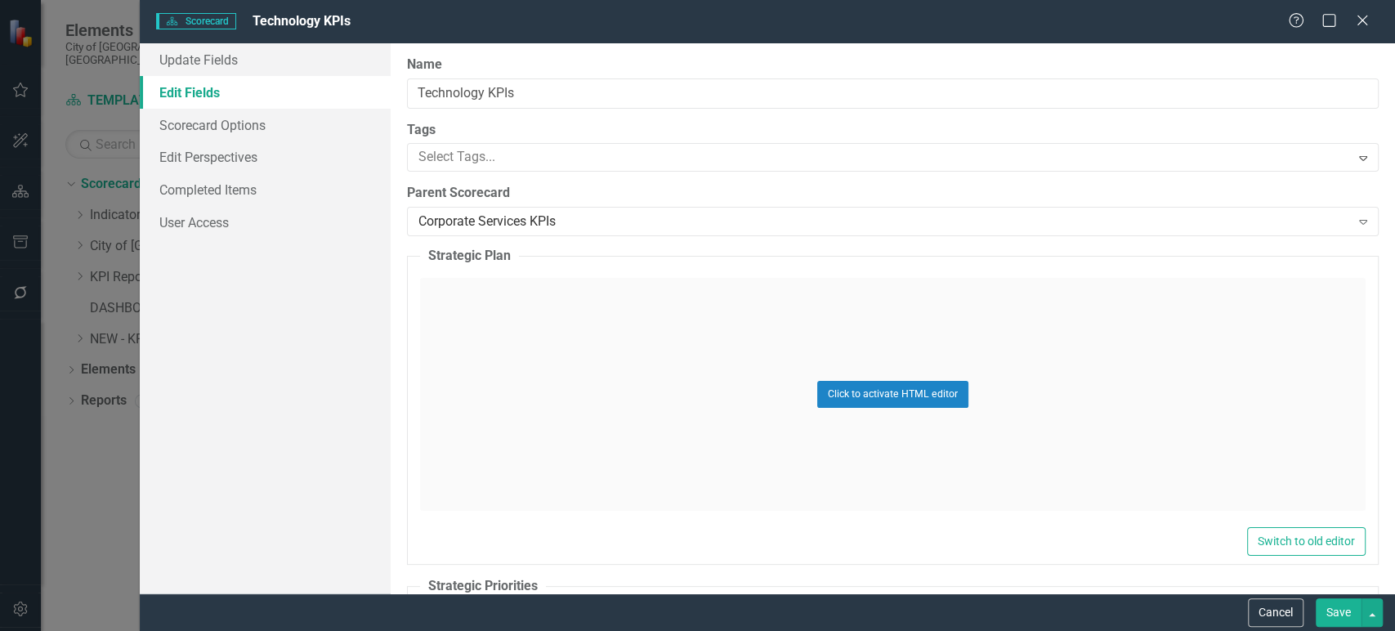
click at [1354, 606] on button "Save" at bounding box center [1339, 612] width 46 height 29
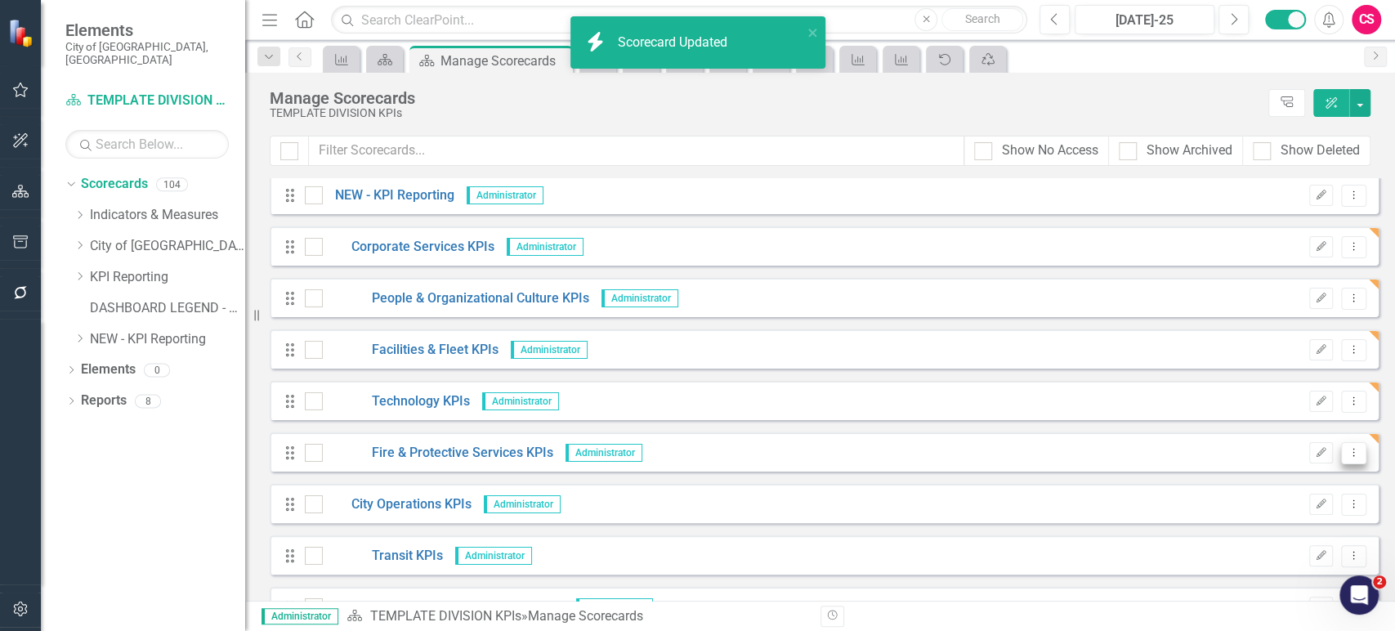
click at [1347, 451] on icon "Dropdown Menu" at bounding box center [1354, 452] width 14 height 11
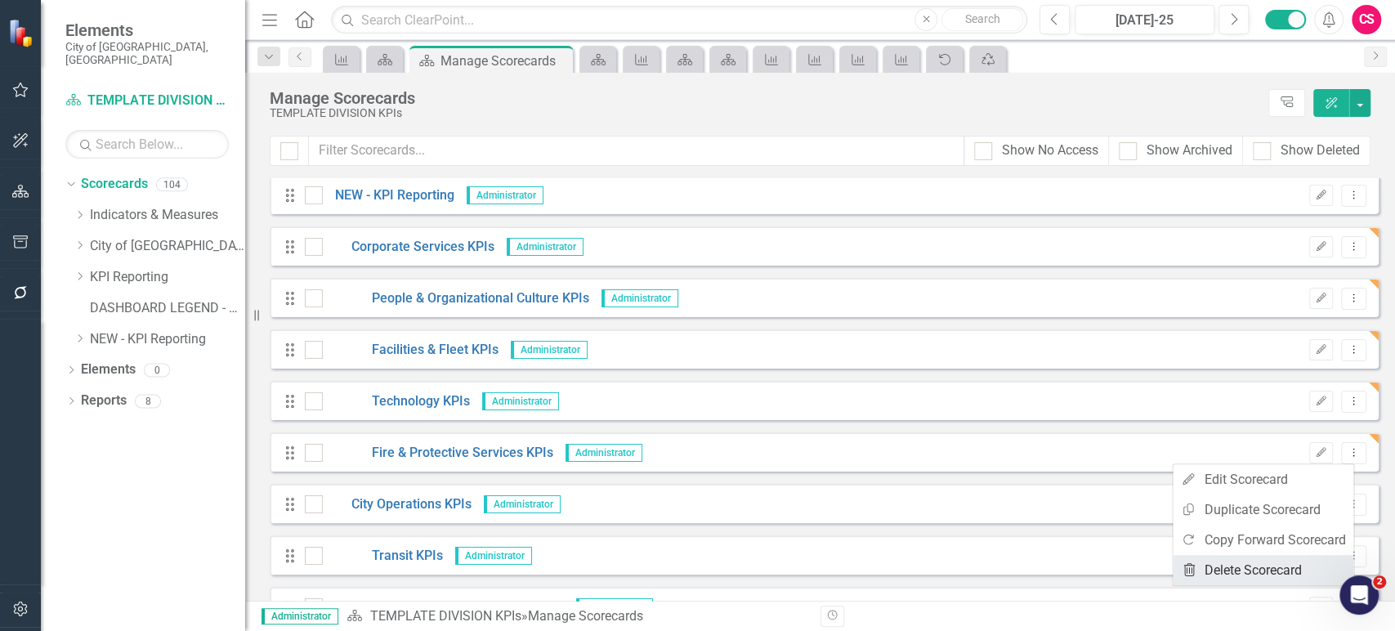
click at [1206, 562] on link "Trash Delete Scorecard" at bounding box center [1263, 570] width 181 height 30
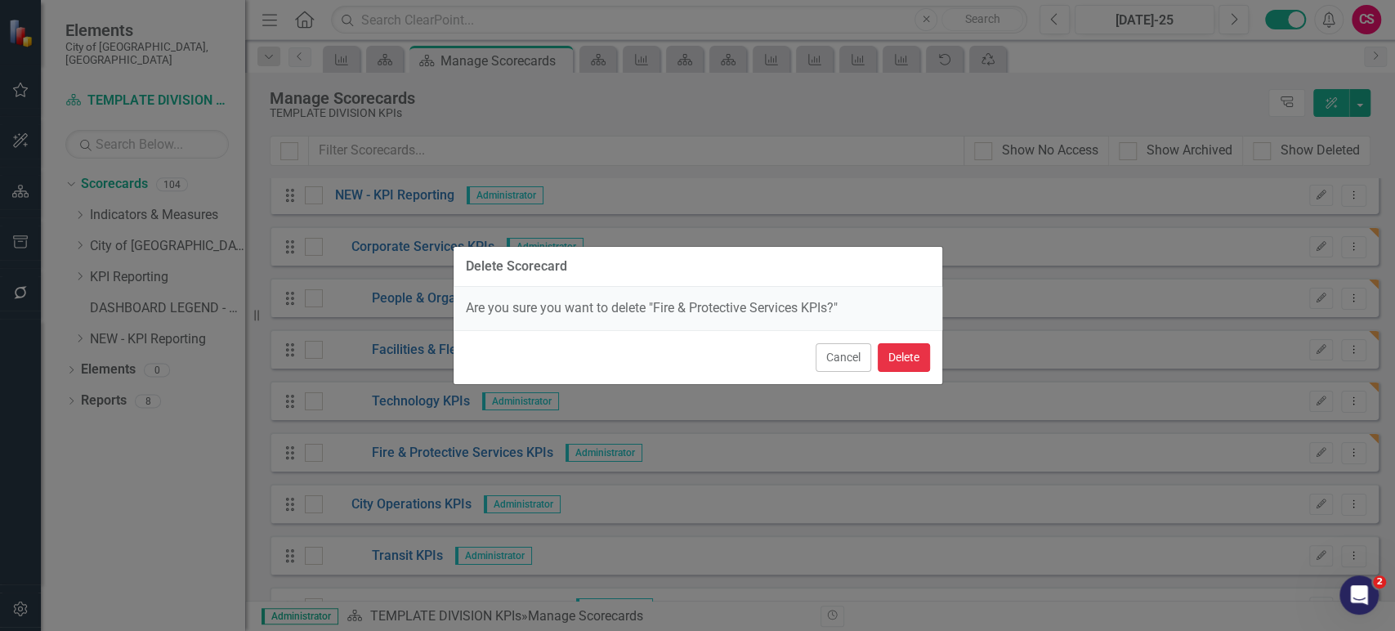
click at [915, 356] on button "Delete" at bounding box center [904, 357] width 52 height 29
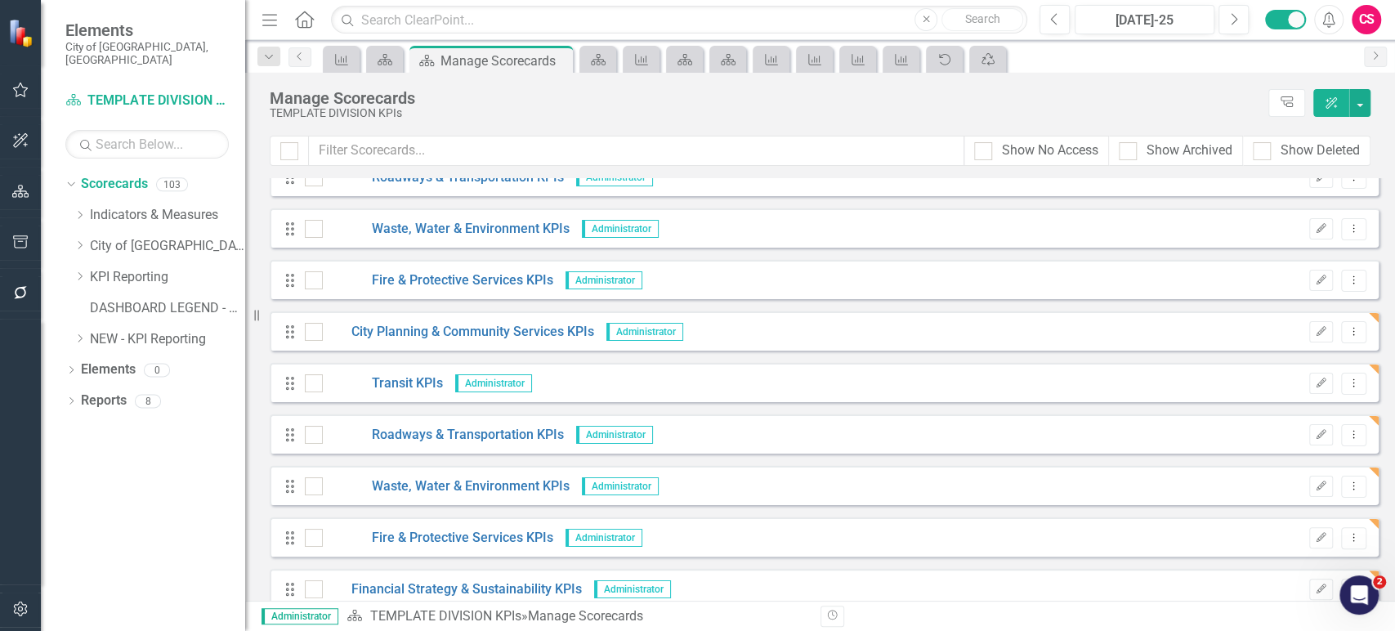
scroll to position [4139, 0]
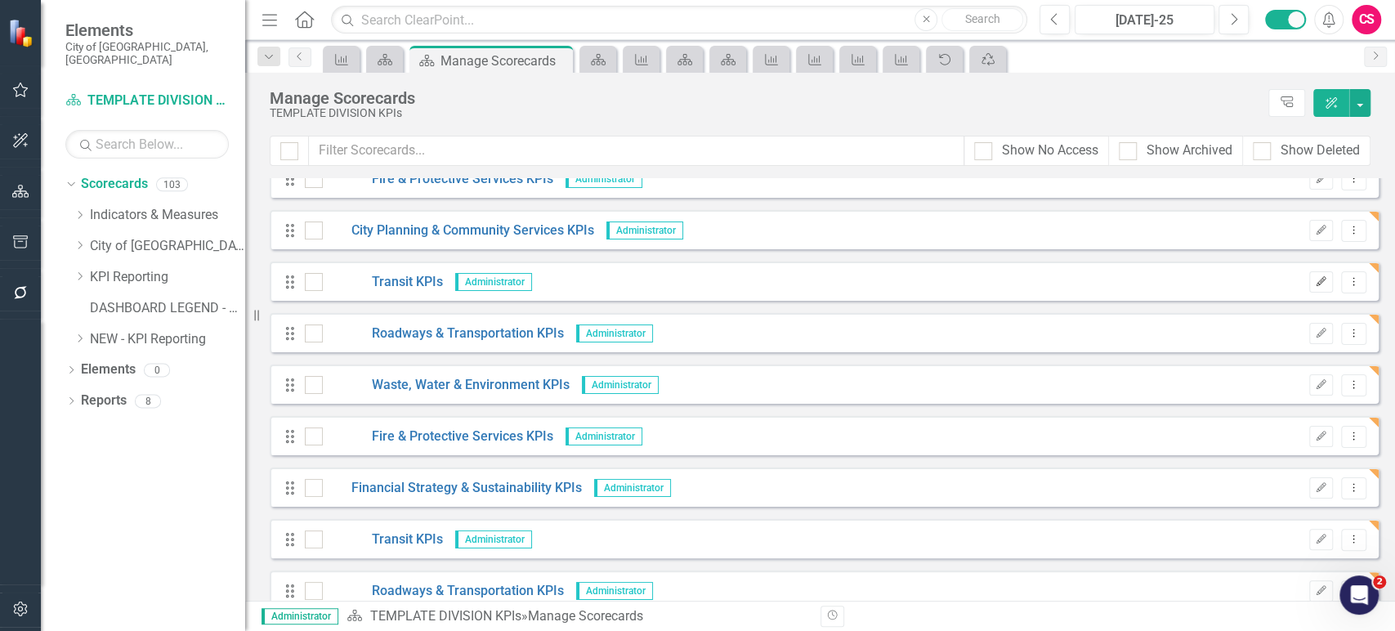
click at [1309, 285] on button "Edit" at bounding box center [1321, 281] width 24 height 21
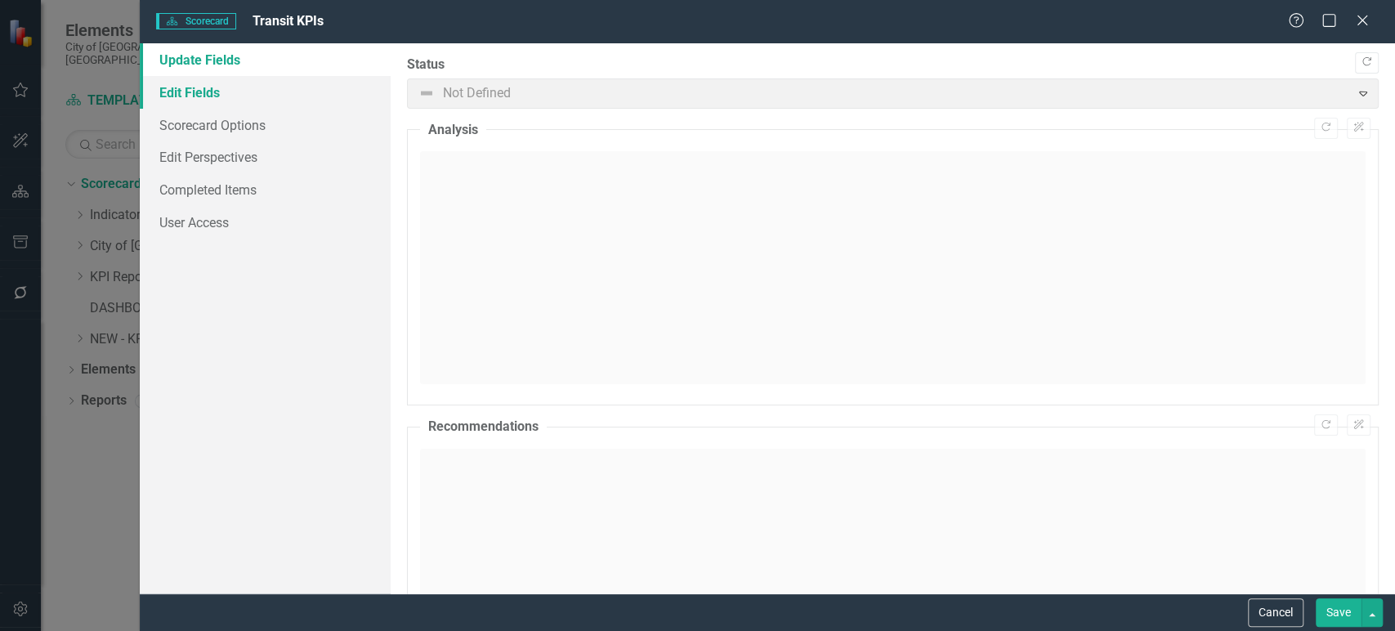
drag, startPoint x: 288, startPoint y: 95, endPoint x: 344, endPoint y: 101, distance: 56.8
click at [287, 95] on link "Edit Fields" at bounding box center [265, 92] width 251 height 33
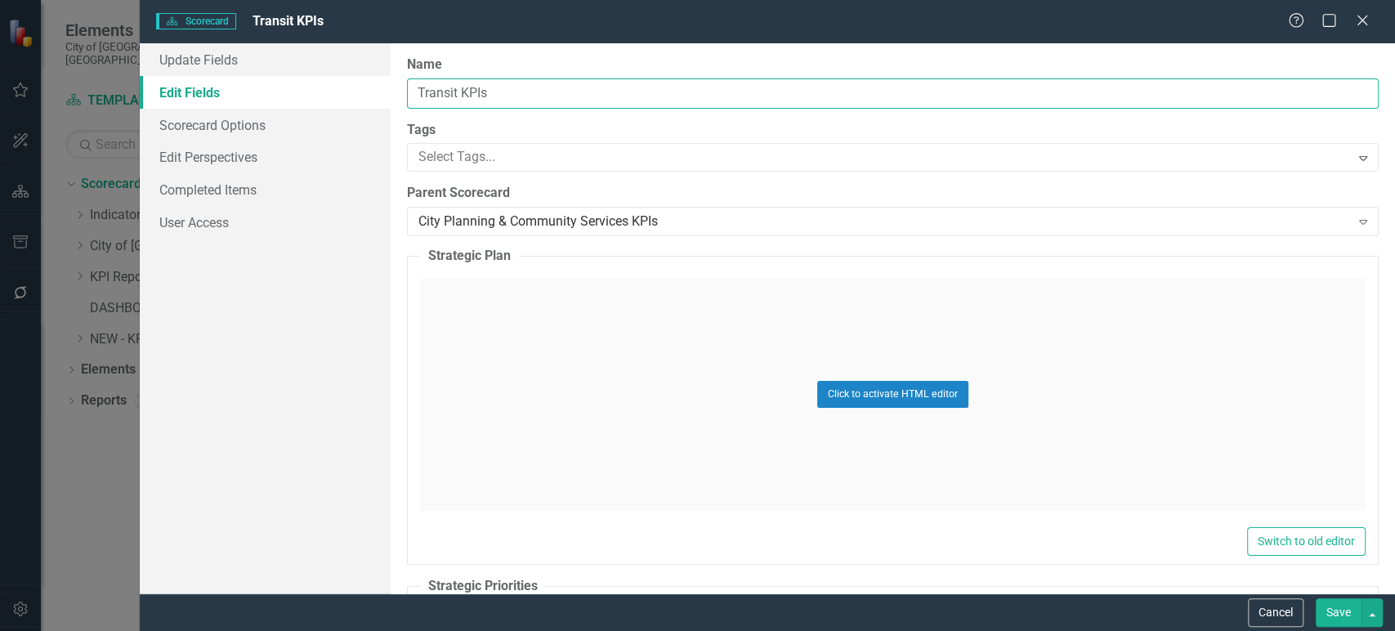
click at [446, 87] on input "Transit KPIs" at bounding box center [893, 93] width 972 height 30
paste input "Sustainable Infrastructure"
type input "Sustainable Infrastructure KPIs"
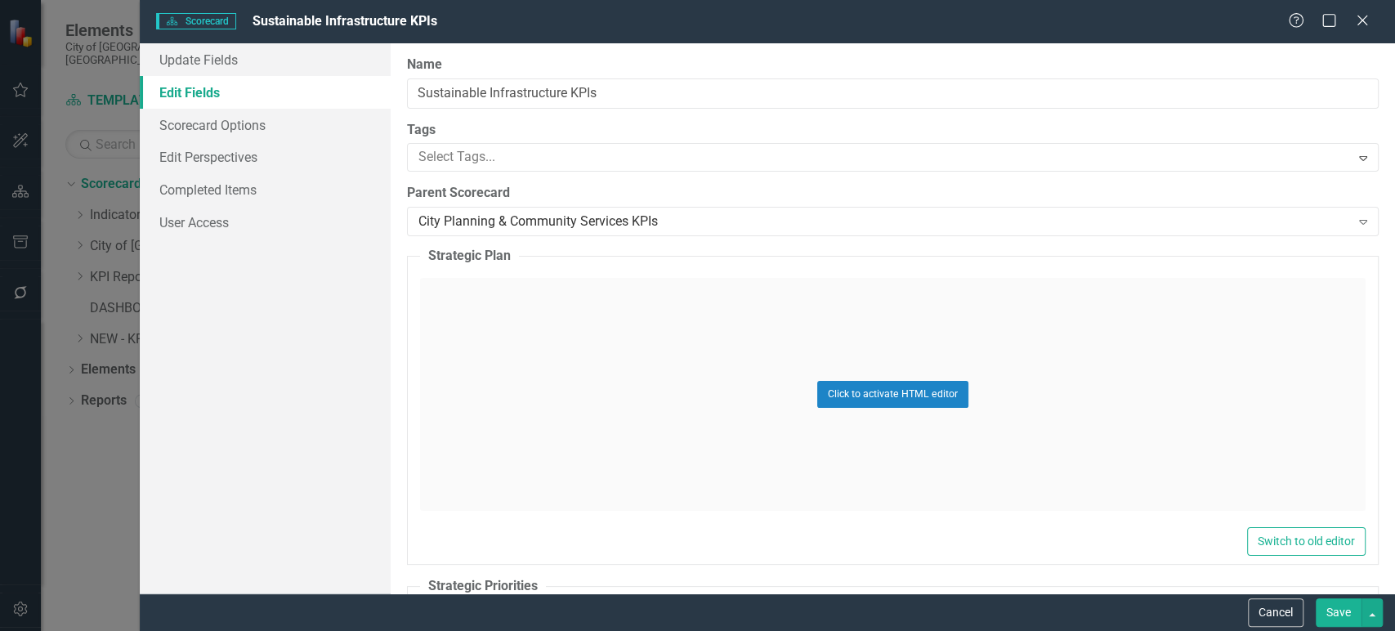
click at [1327, 610] on button "Save" at bounding box center [1339, 612] width 46 height 29
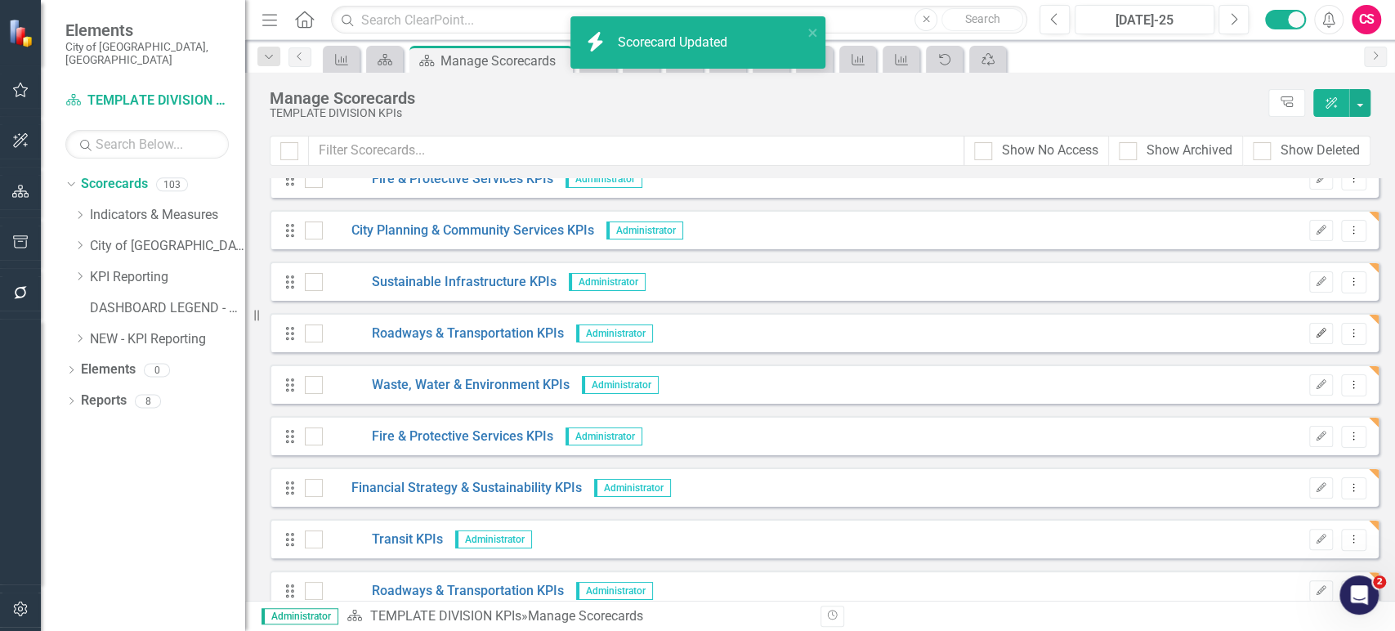
click at [1309, 329] on button "Edit" at bounding box center [1321, 333] width 24 height 21
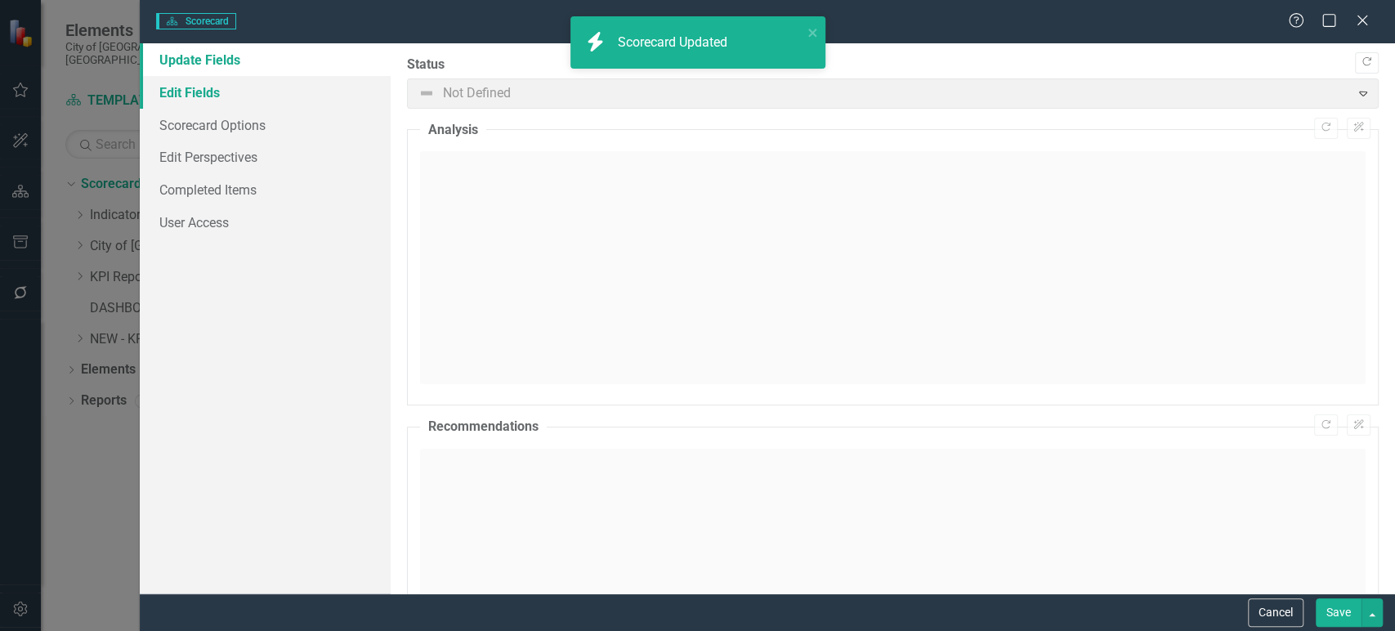
click at [278, 89] on link "Edit Fields" at bounding box center [265, 92] width 251 height 33
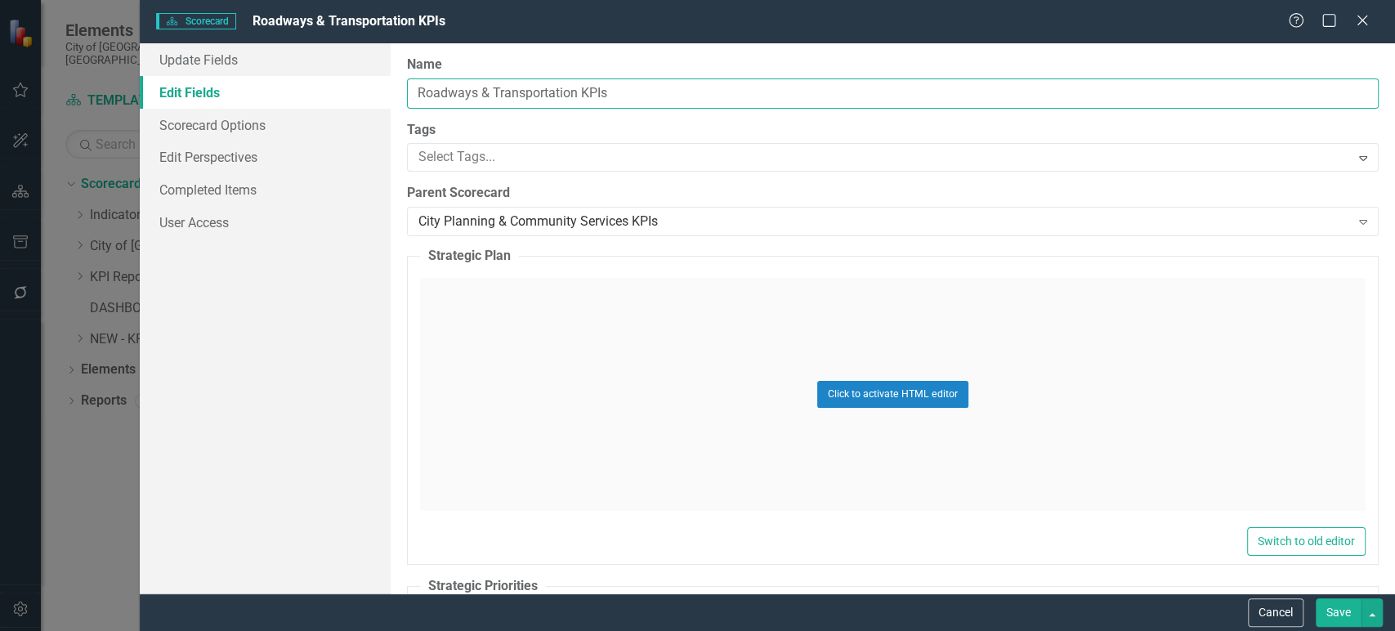
drag, startPoint x: 575, startPoint y: 90, endPoint x: 368, endPoint y: 76, distance: 208.1
click at [369, 76] on div "Update Fields Edit Fields Scorecard Options Edit Perspectives Completed Items U…" at bounding box center [767, 318] width 1255 height 550
paste input "ecreation & Cultural Services"
type input "Recreation & Cultural Services KPIs"
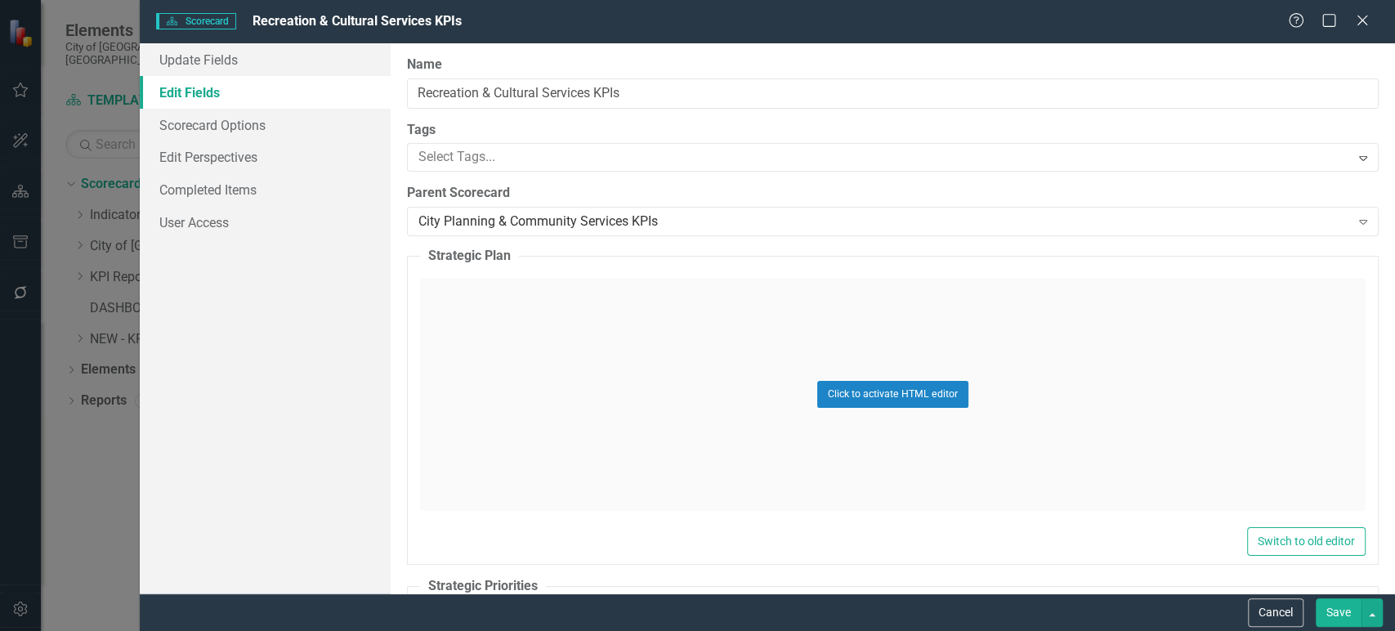
click at [1339, 612] on button "Save" at bounding box center [1339, 612] width 46 height 29
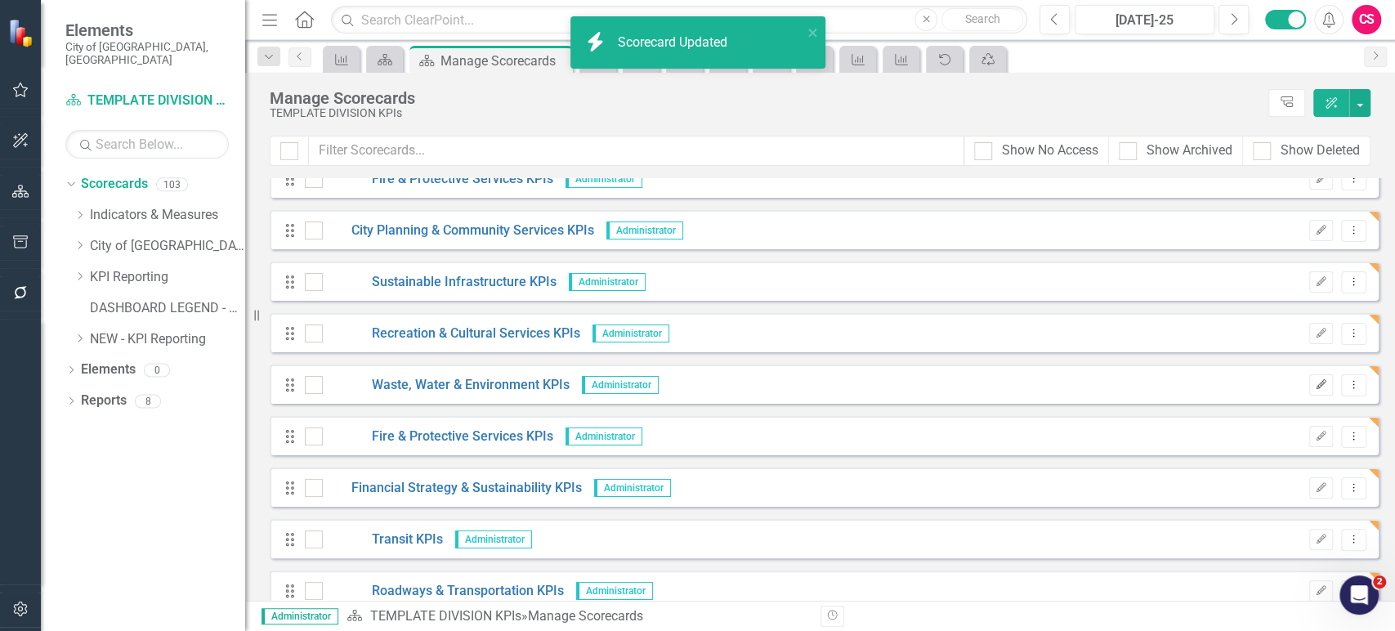
click at [1314, 390] on button "Edit" at bounding box center [1321, 384] width 24 height 21
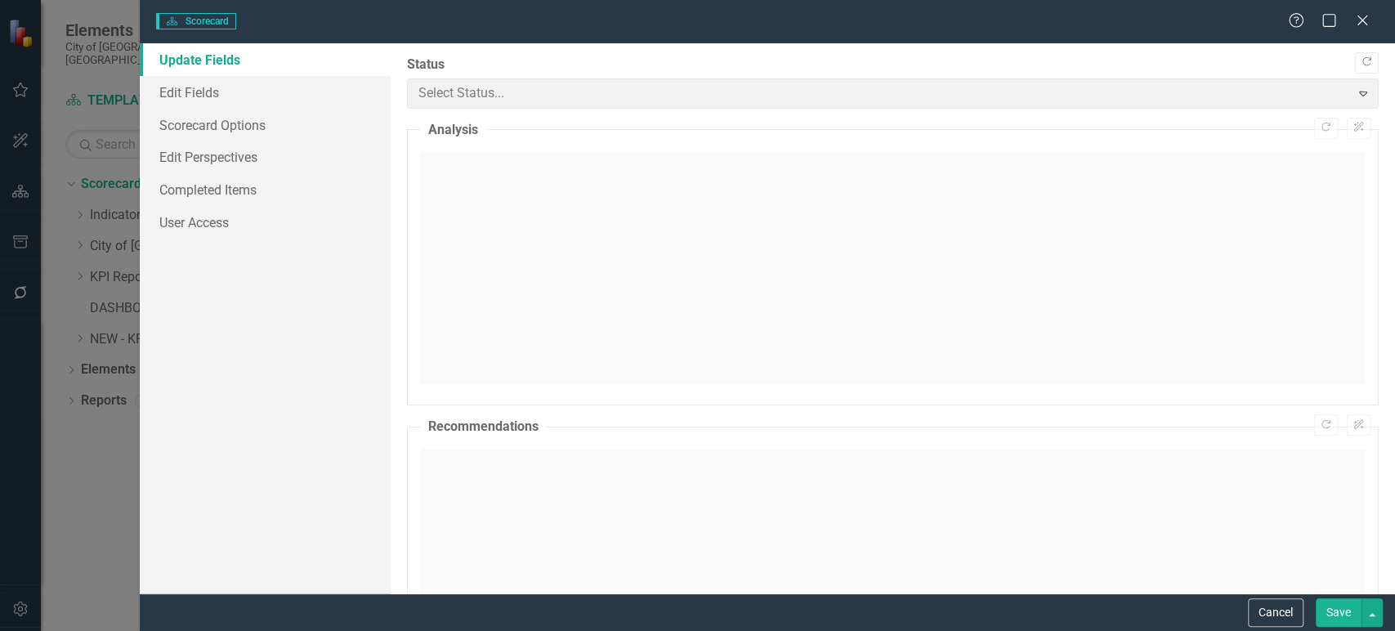
click at [257, 102] on div "Scorecard Scorecard Help Maximize Close Update Fields Edit Fields Scorecard Opt…" at bounding box center [697, 315] width 1395 height 631
click at [282, 101] on link "Edit Fields" at bounding box center [265, 92] width 251 height 33
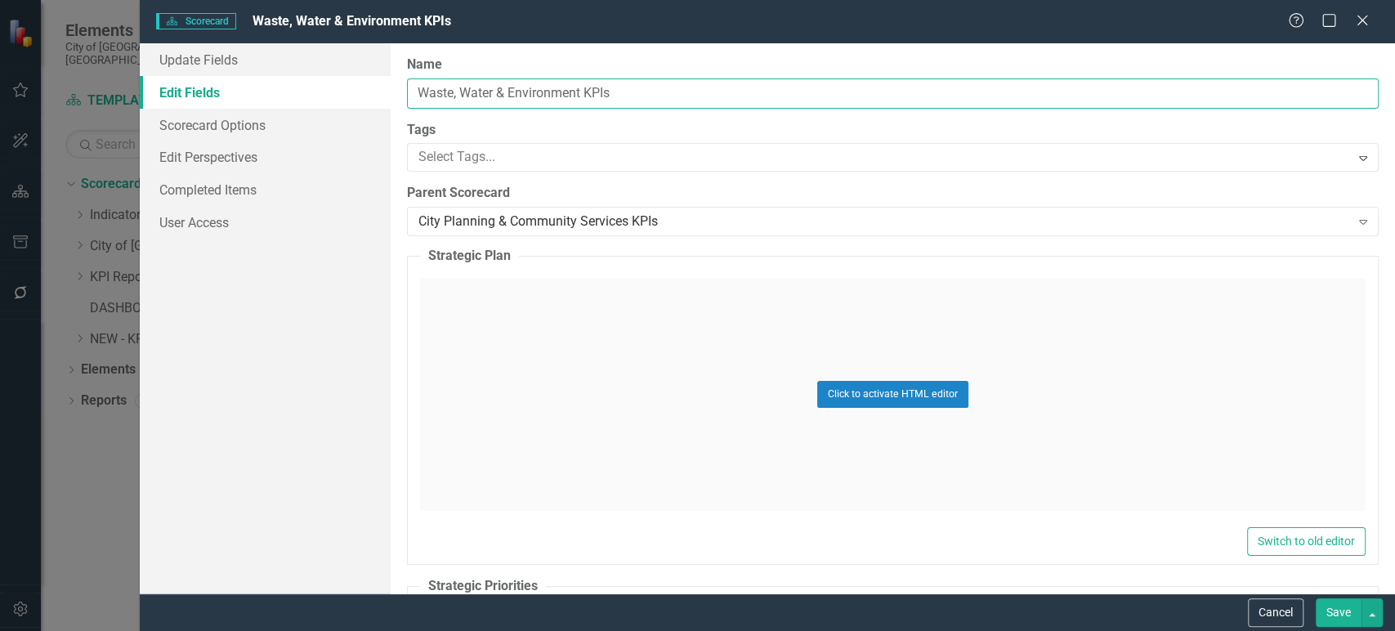
drag, startPoint x: 583, startPoint y: 93, endPoint x: 350, endPoint y: 86, distance: 233.0
click at [333, 77] on div "Update Fields Edit Fields Scorecard Options Edit Perspectives Completed Items U…" at bounding box center [767, 318] width 1255 height 550
paste input "Planning & Development Services"
type input "Planning & Development Services KPIs"
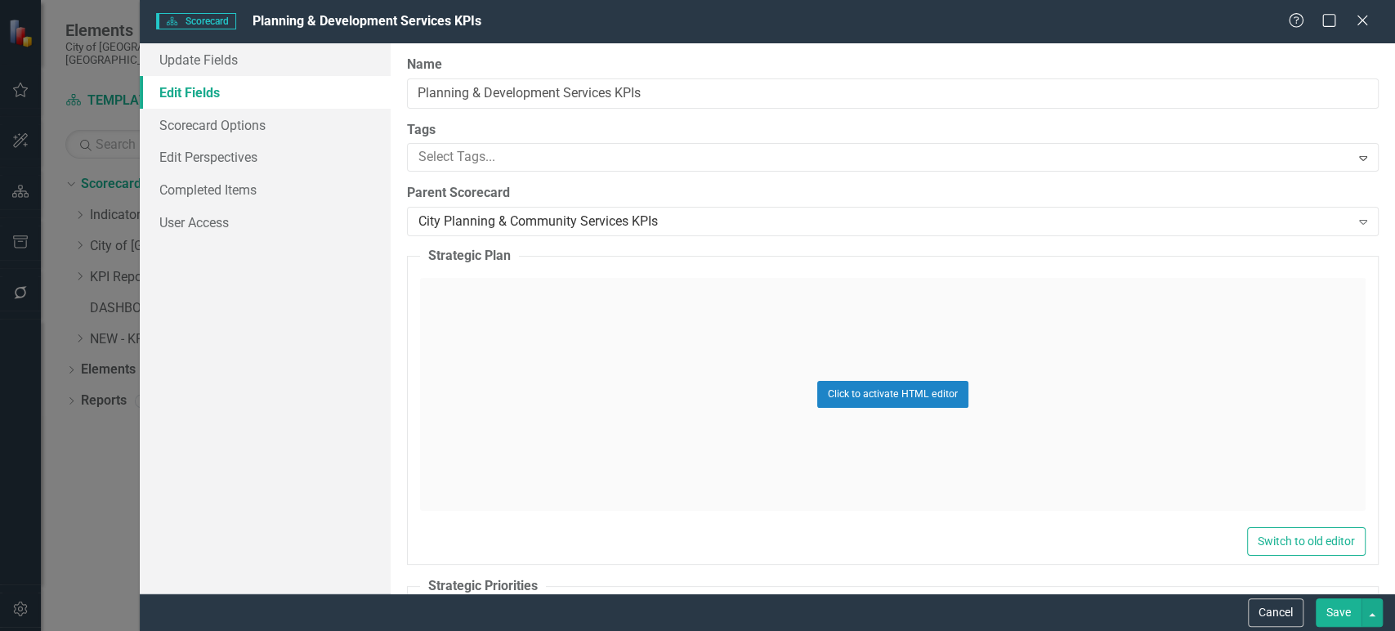
click at [1335, 602] on button "Save" at bounding box center [1339, 612] width 46 height 29
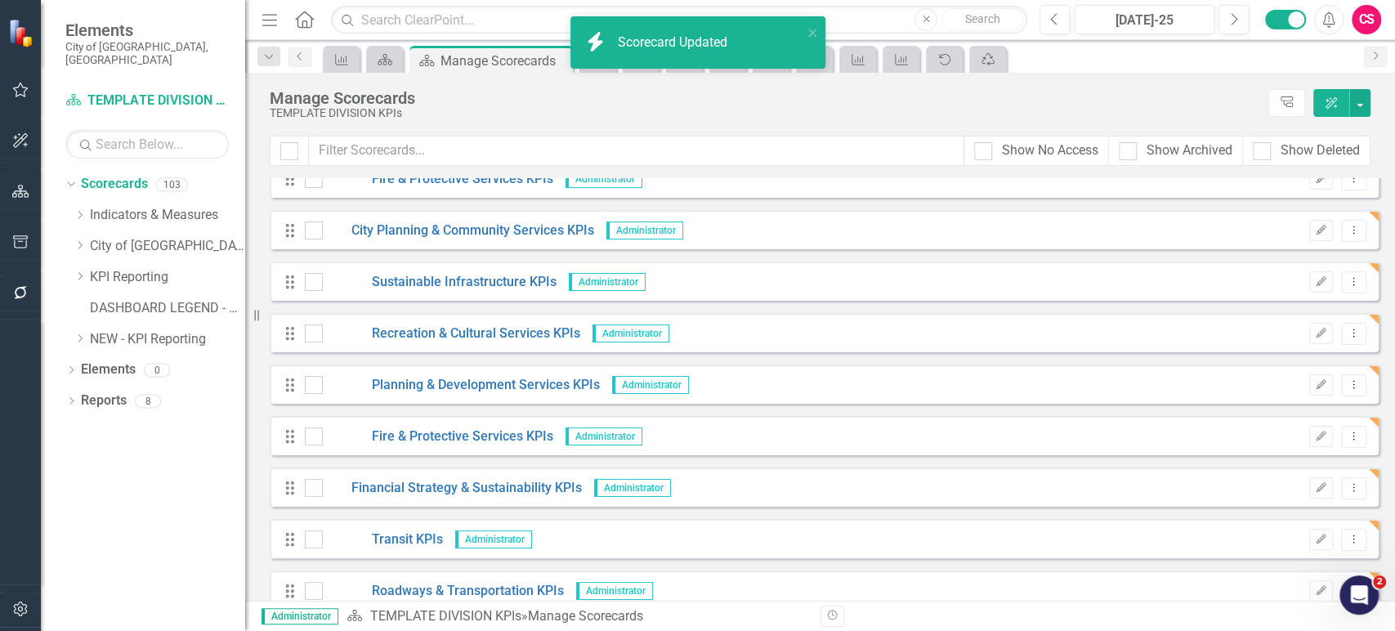
click at [1315, 436] on icon "Edit" at bounding box center [1321, 437] width 12 height 10
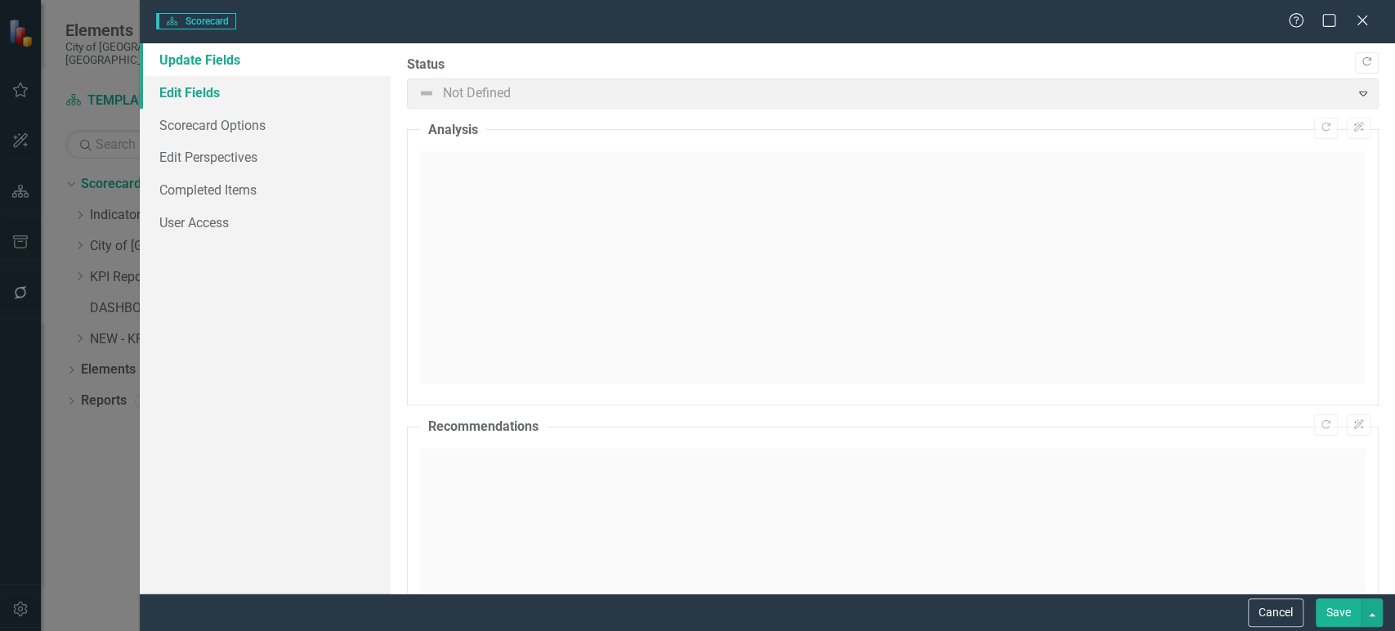
click at [229, 91] on link "Edit Fields" at bounding box center [265, 92] width 251 height 33
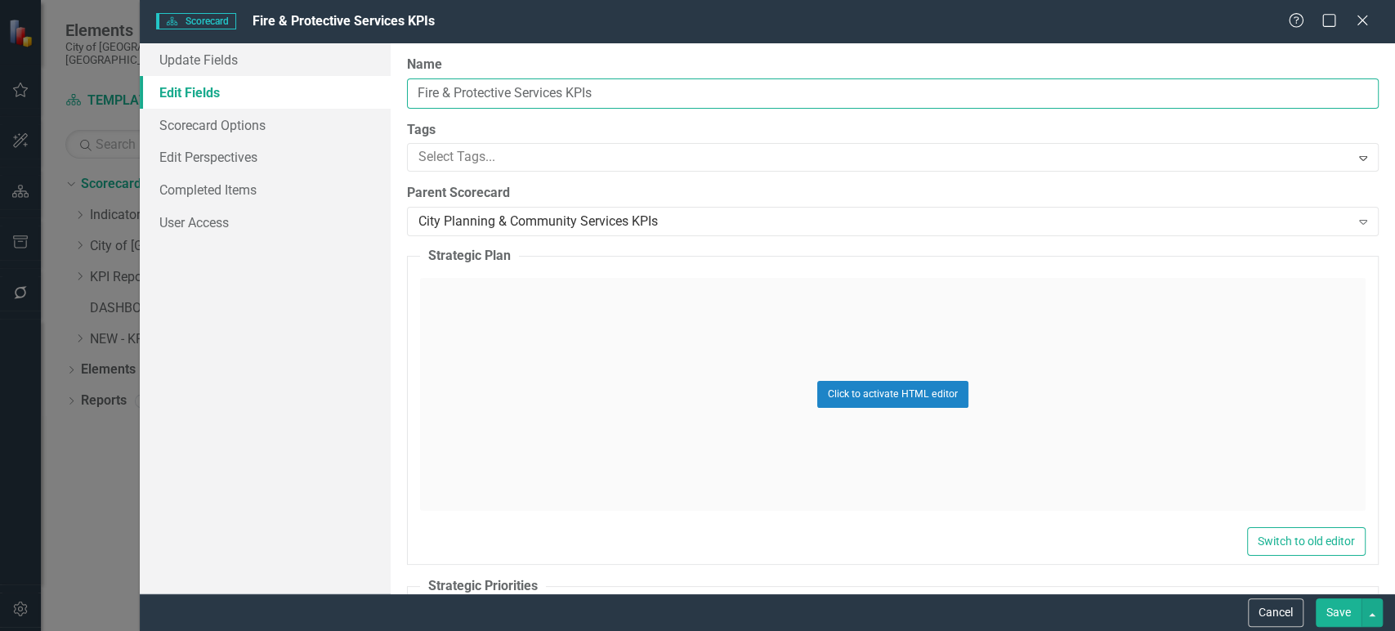
drag, startPoint x: 562, startPoint y: 92, endPoint x: 310, endPoint y: 84, distance: 252.7
click at [311, 84] on div "Update Fields Edit Fields Scorecard Options Edit Perspectives Completed Items U…" at bounding box center [767, 318] width 1255 height 550
paste input "Parks & Open Spac"
type input "Parks & Open Space Services KPIs"
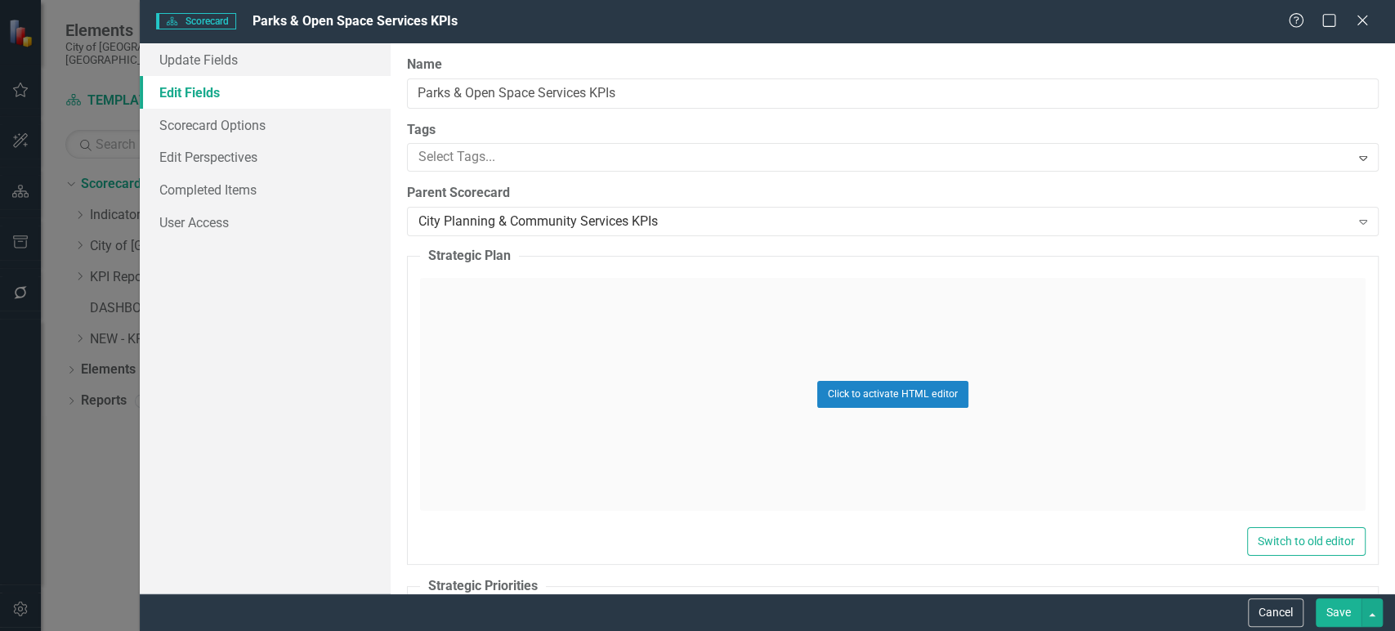
click at [1346, 609] on button "Save" at bounding box center [1339, 612] width 46 height 29
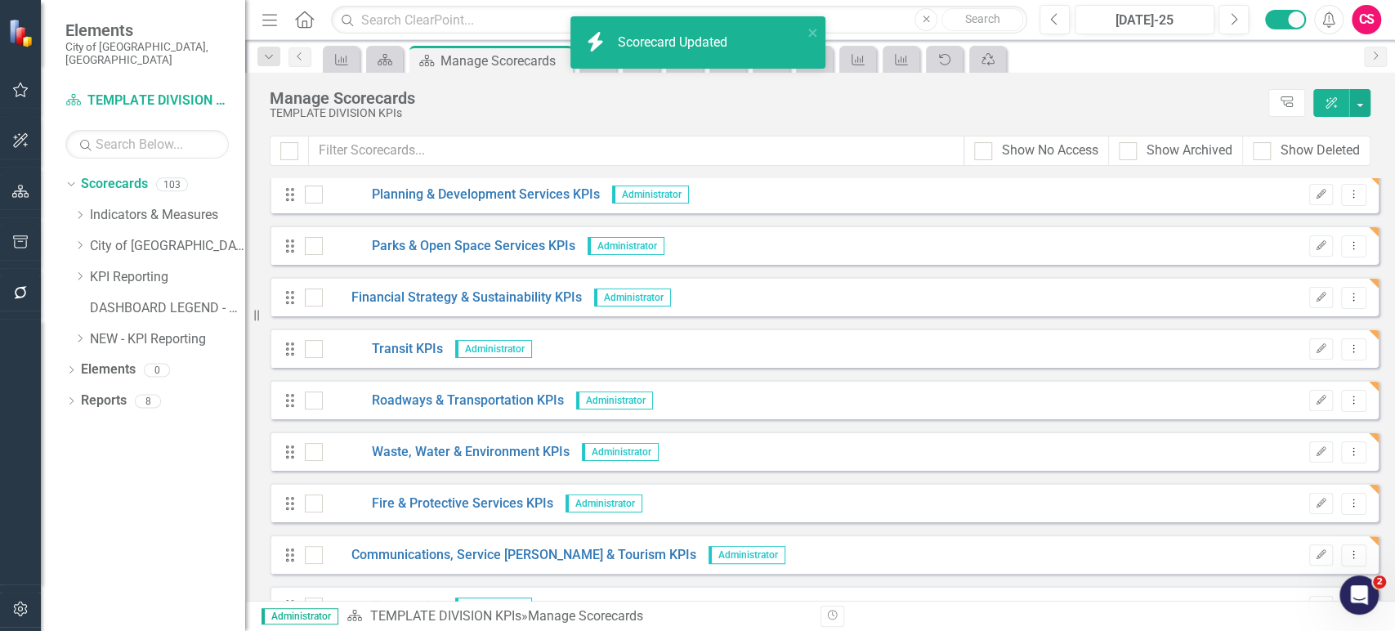
scroll to position [4366, 0]
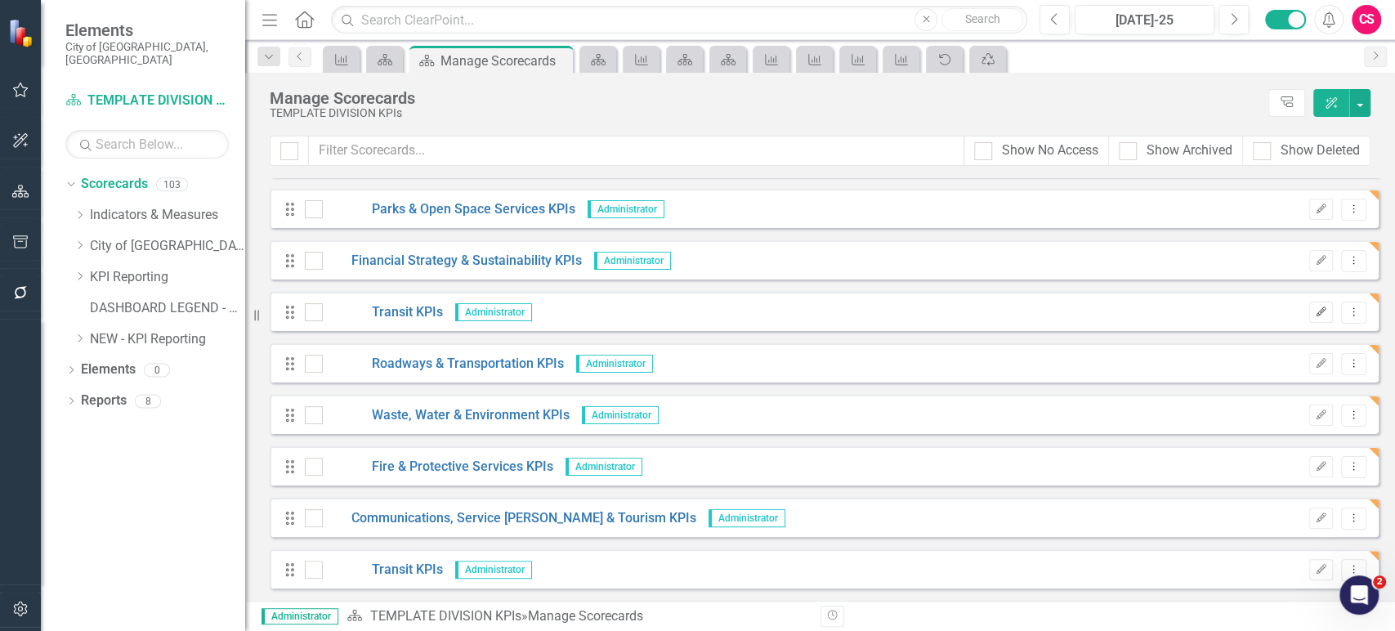
click at [1317, 311] on icon "button" at bounding box center [1322, 311] width 10 height 10
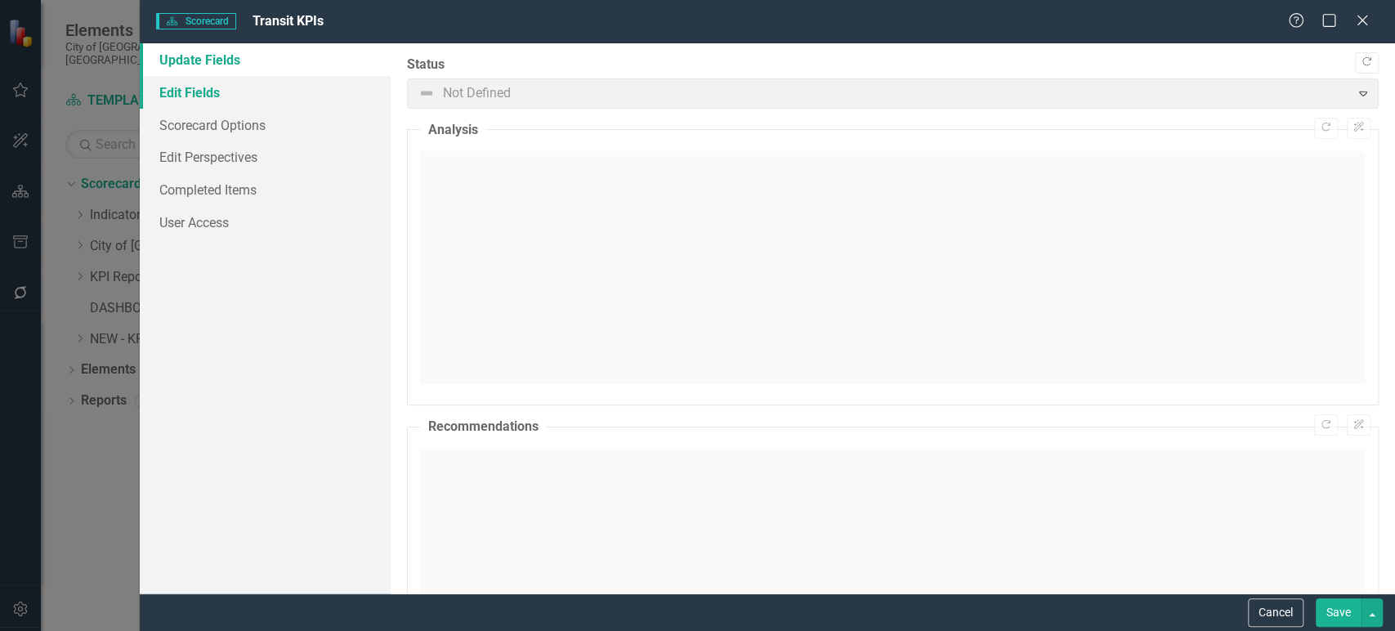
click at [271, 106] on link "Edit Fields" at bounding box center [265, 92] width 251 height 33
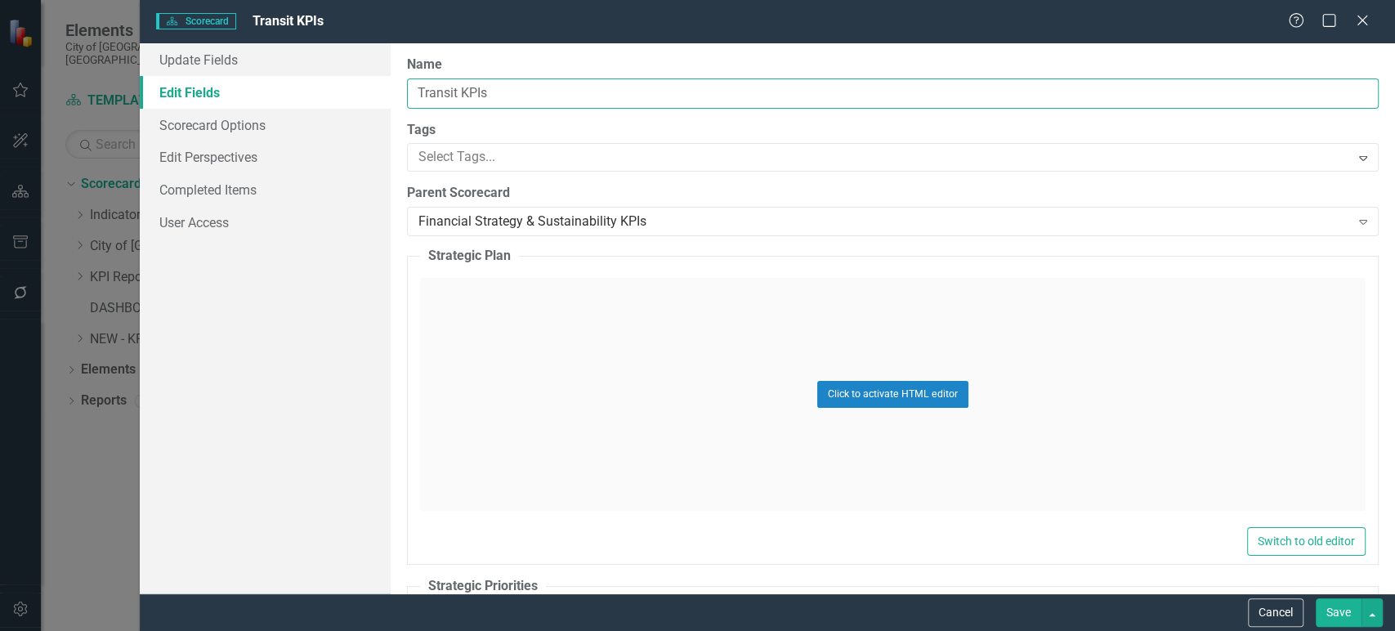
click at [445, 86] on input "Transit KPIs" at bounding box center [893, 93] width 972 height 30
paste input "Land, Real Estate & Economic Development"
type input "Land, Real Estate & Economic Development KPIs"
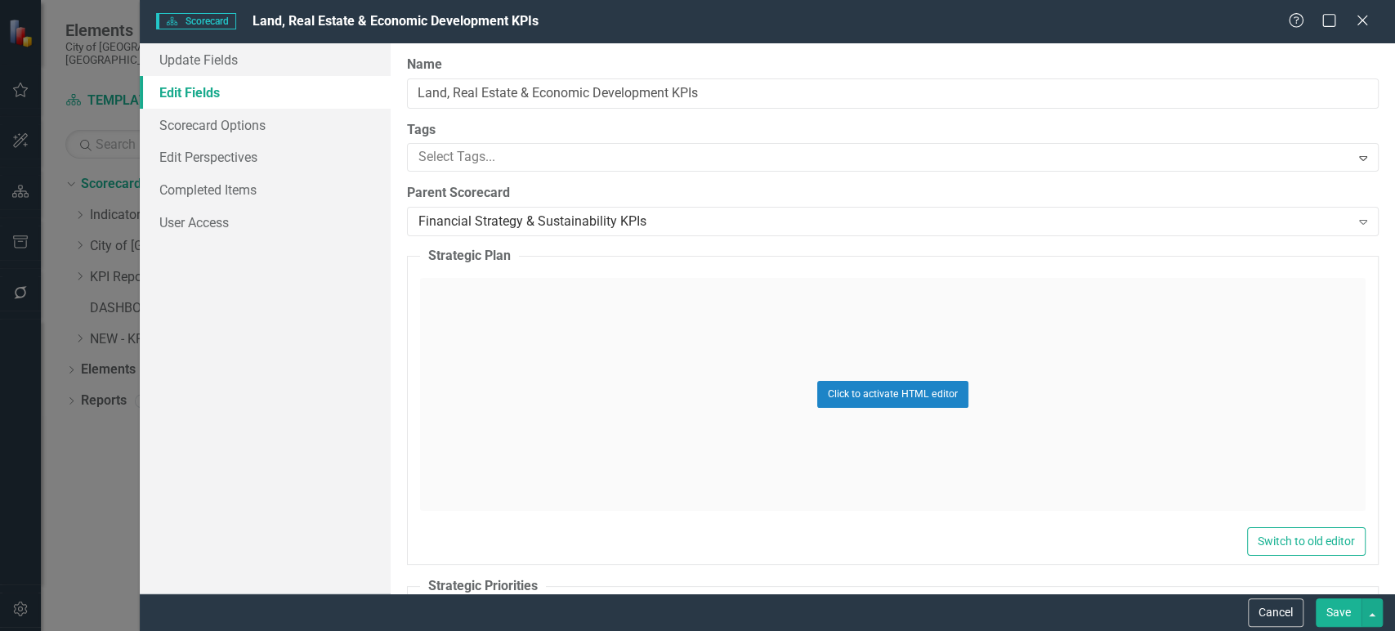
drag, startPoint x: 1329, startPoint y: 620, endPoint x: 1282, endPoint y: 608, distance: 48.0
click at [1331, 620] on button "Save" at bounding box center [1339, 612] width 46 height 29
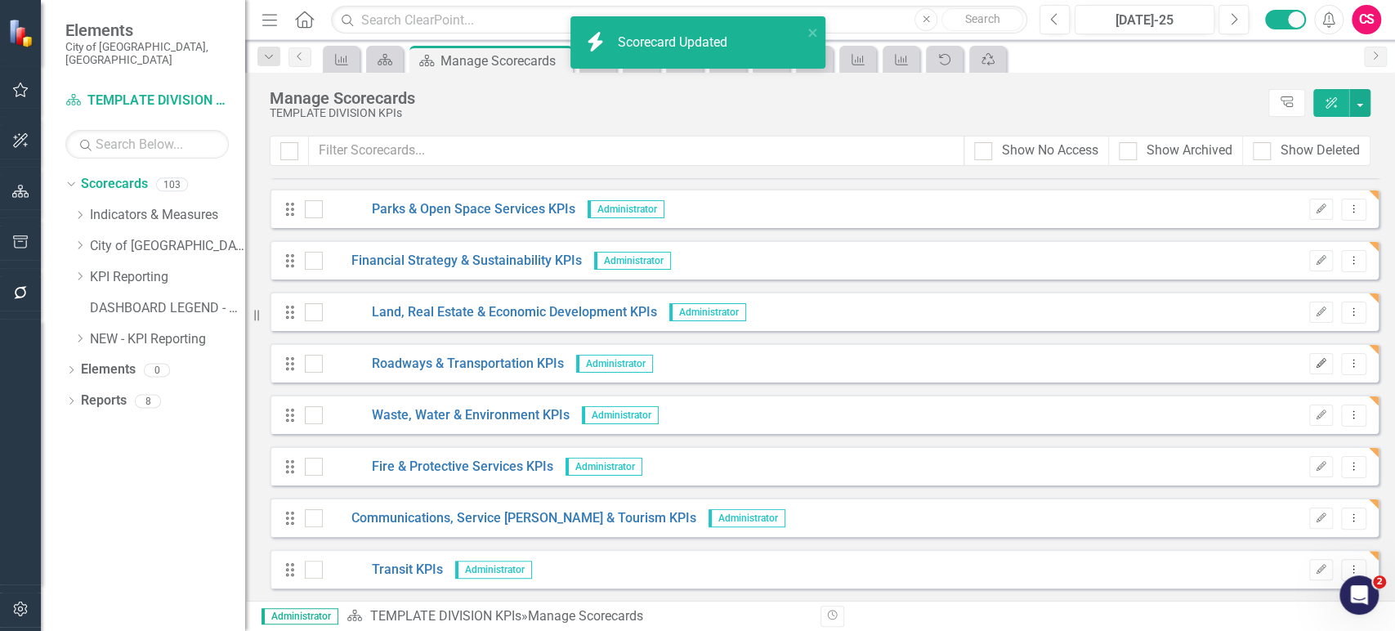
click at [1315, 362] on icon "Edit" at bounding box center [1321, 364] width 12 height 10
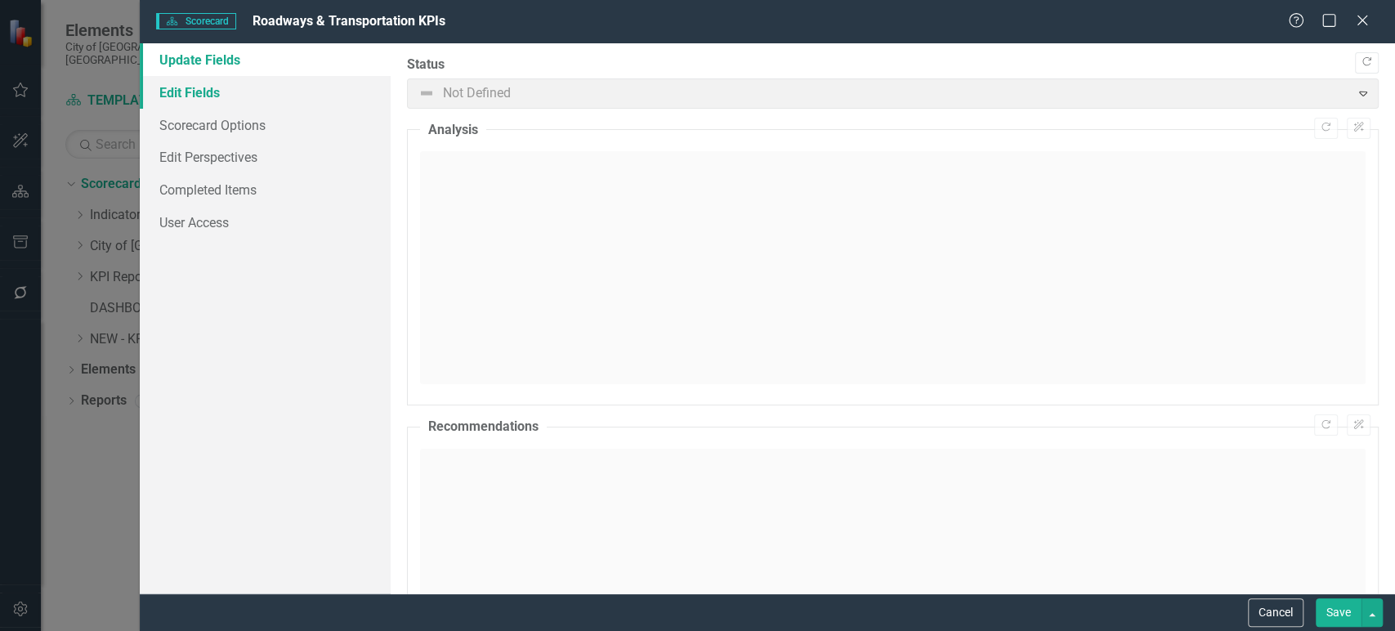
click at [216, 103] on link "Edit Fields" at bounding box center [265, 92] width 251 height 33
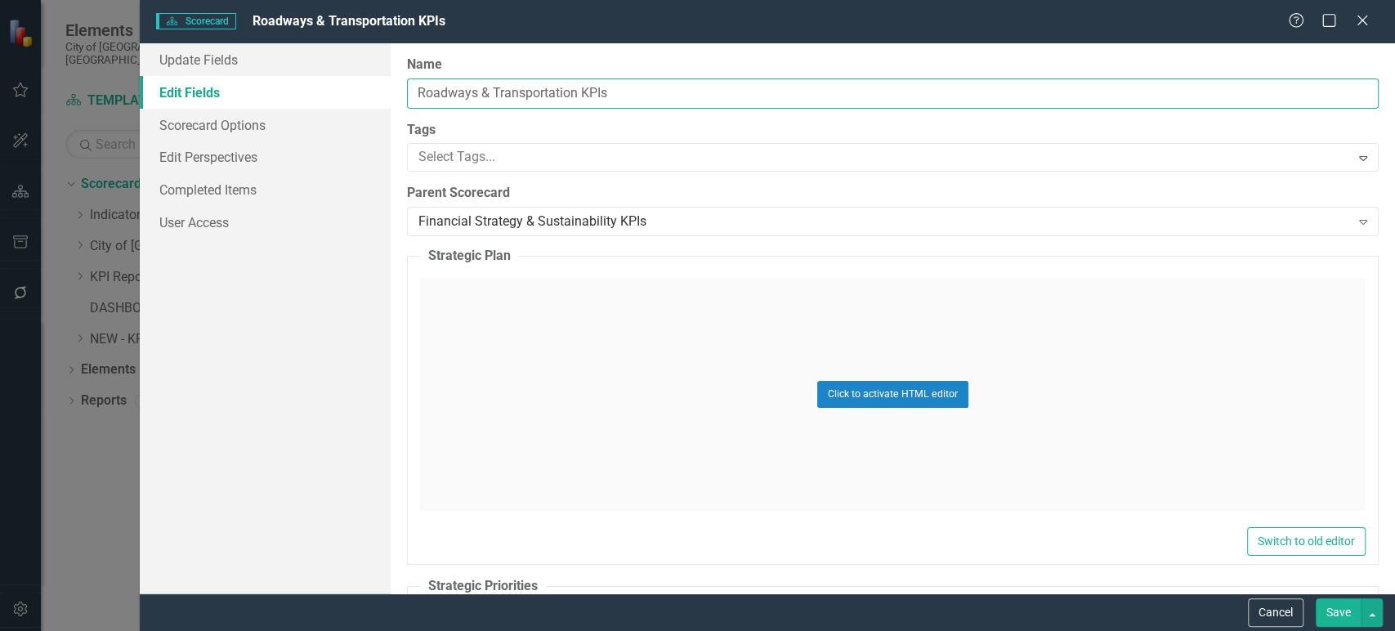
drag, startPoint x: 579, startPoint y: 96, endPoint x: 351, endPoint y: 91, distance: 228.1
click at [351, 91] on div "Update Fields Edit Fields Scorecard Options Edit Perspectives Completed Items U…" at bounding box center [767, 318] width 1255 height 550
paste input "Assessment & Property Revenue Services"
type input "Assessment & Property Revenue Services KPIs"
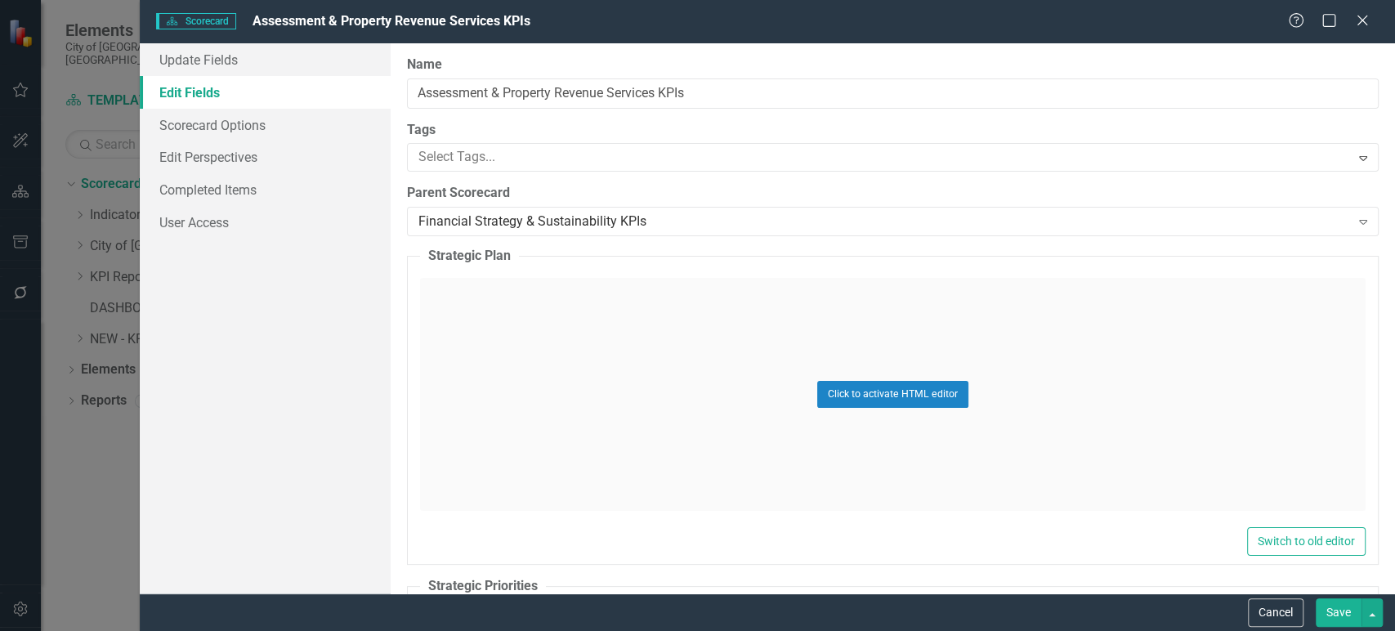
click at [1332, 615] on button "Save" at bounding box center [1339, 612] width 46 height 29
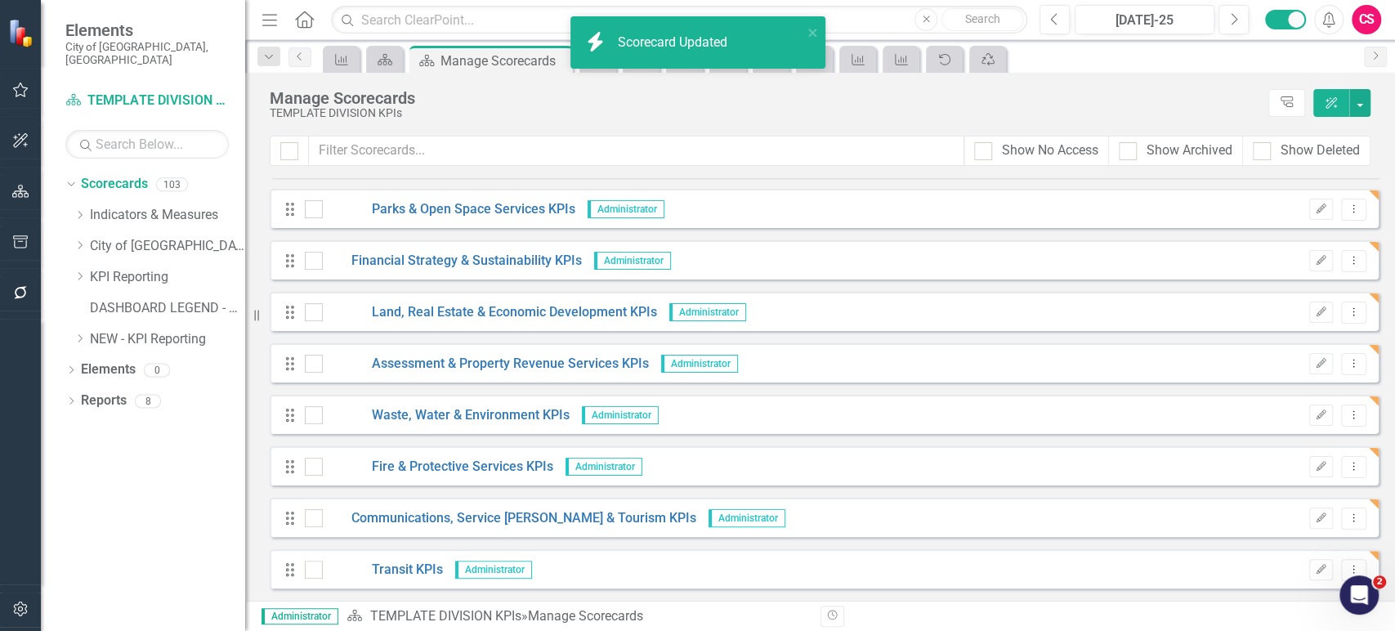
click at [1315, 417] on icon "Edit" at bounding box center [1321, 415] width 12 height 10
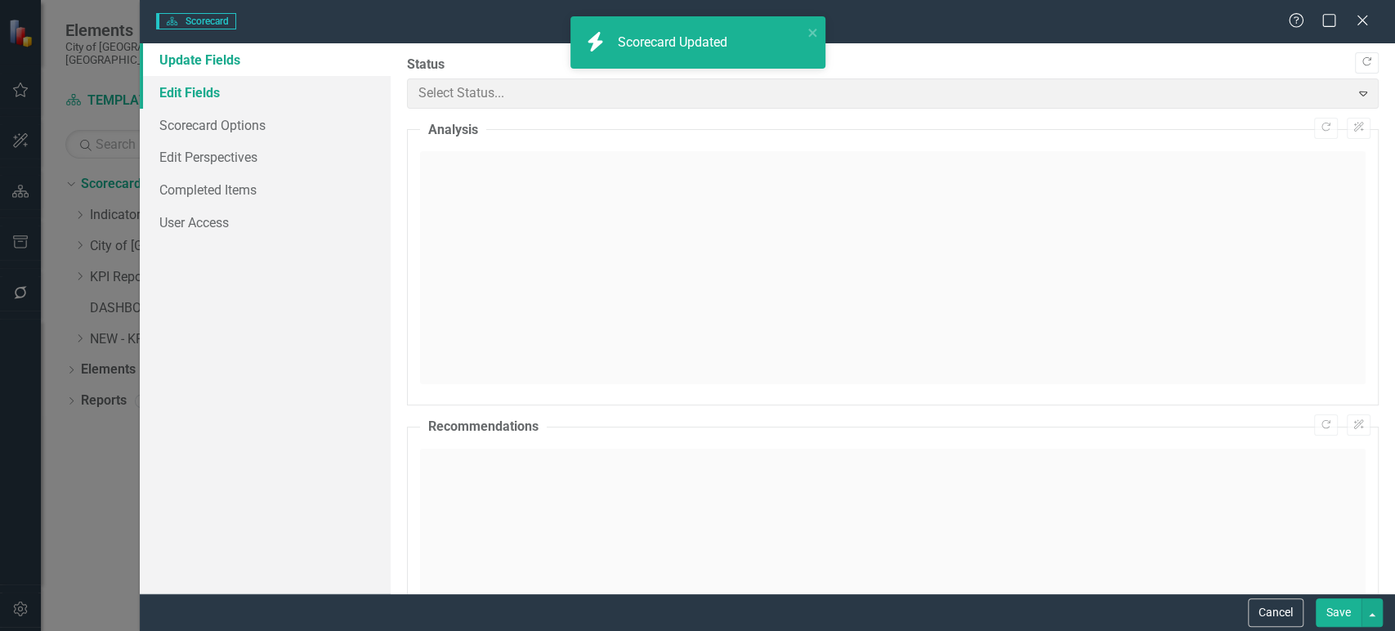
click at [253, 85] on link "Edit Fields" at bounding box center [265, 92] width 251 height 33
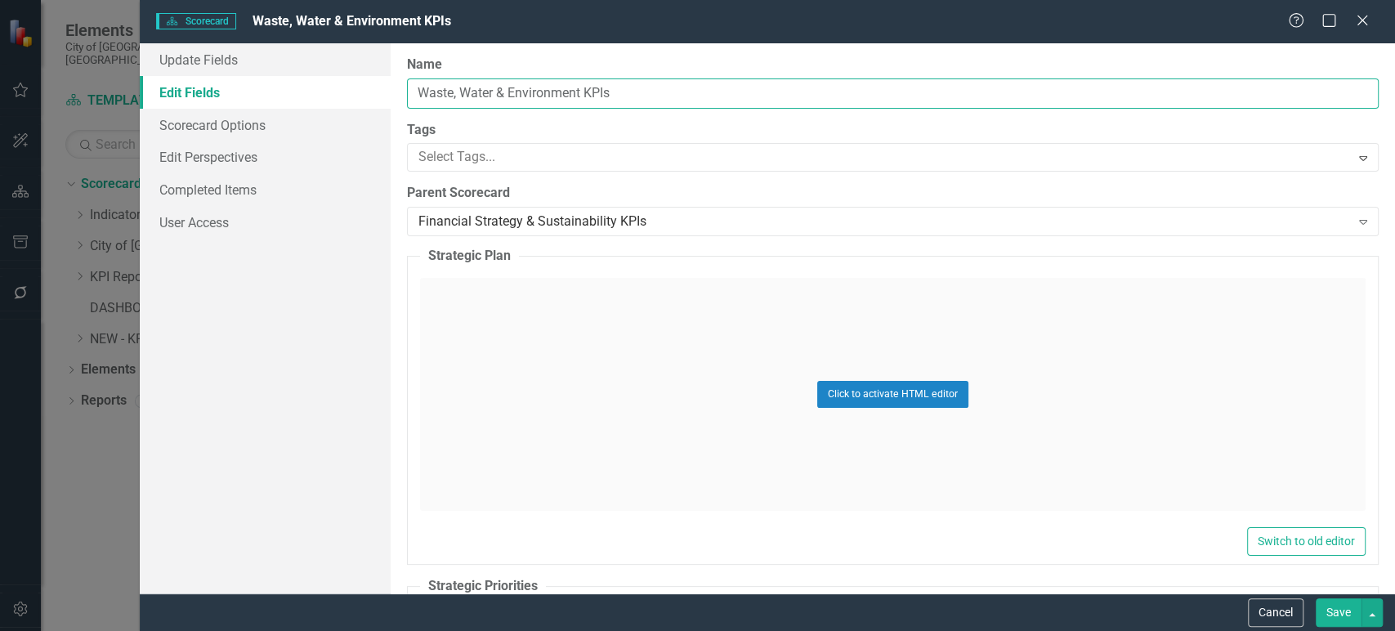
drag, startPoint x: 583, startPoint y: 88, endPoint x: 340, endPoint y: 84, distance: 242.8
click at [340, 84] on div "Update Fields Edit Fields Scorecard Options Edit Perspectives Completed Items U…" at bounding box center [767, 318] width 1255 height 550
paste input "Corporate Controller"
type input "Corporate Controller KPIs"
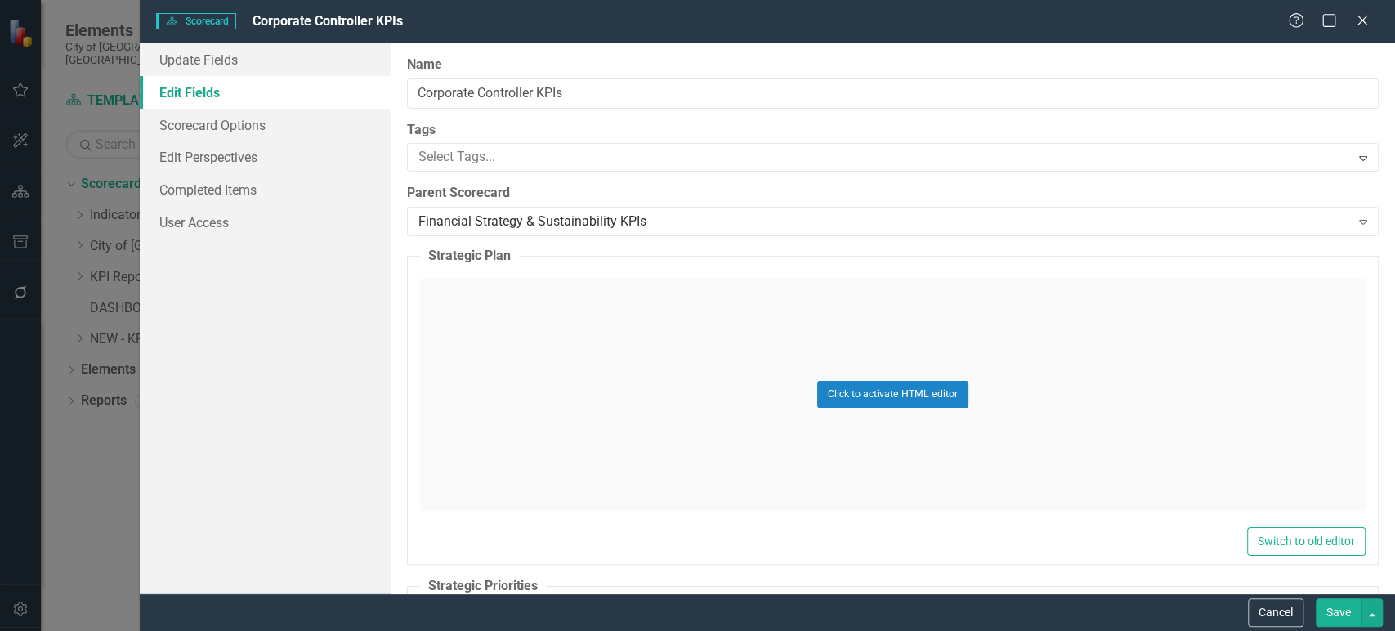
click at [1352, 617] on button "Save" at bounding box center [1339, 612] width 46 height 29
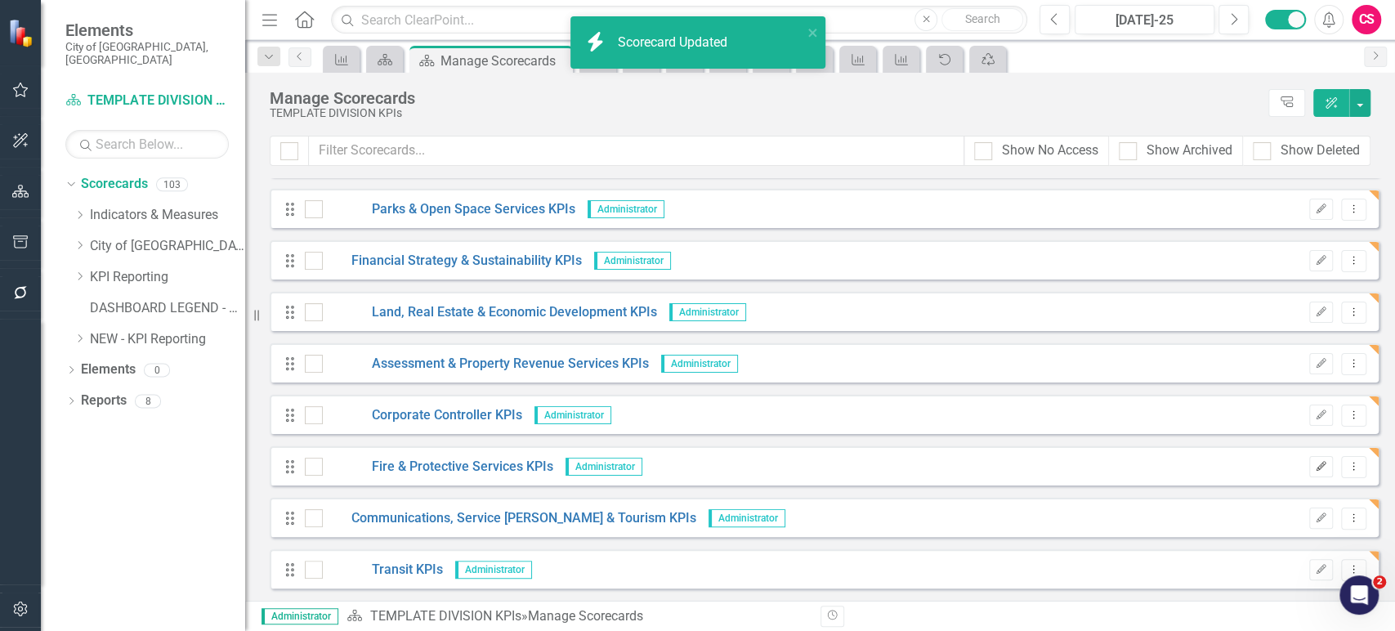
click at [1313, 456] on button "Edit" at bounding box center [1321, 466] width 24 height 21
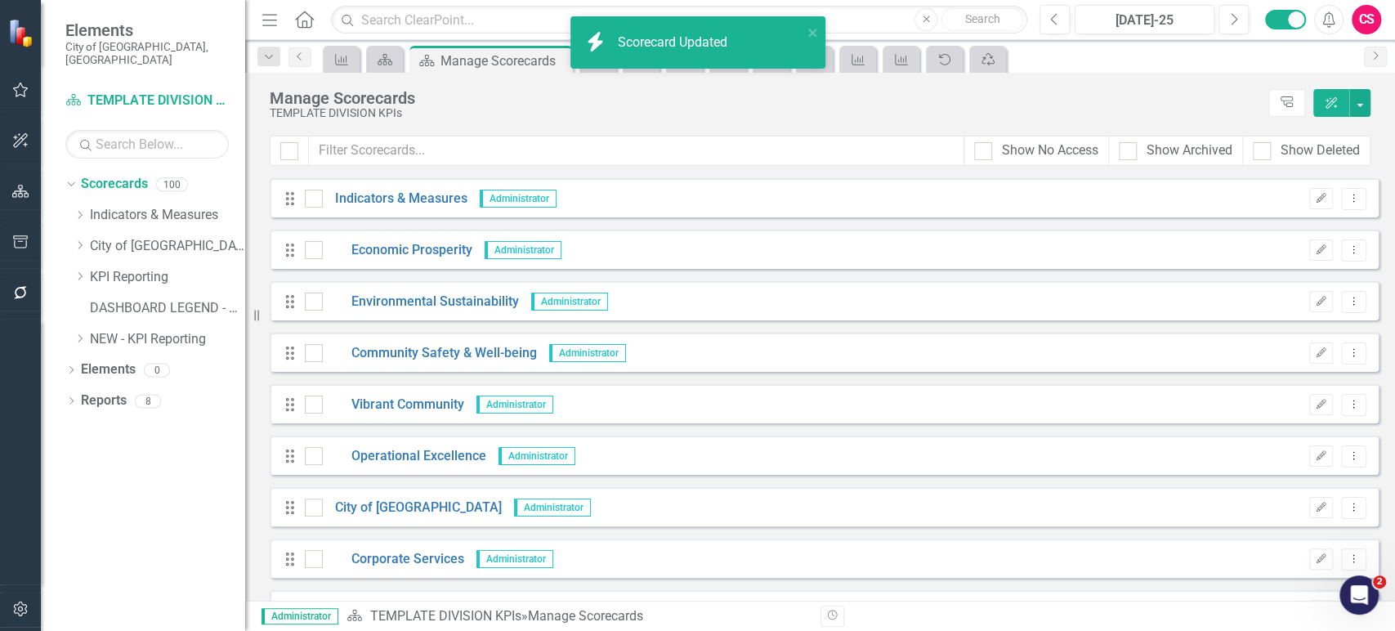
scroll to position [4726, 0]
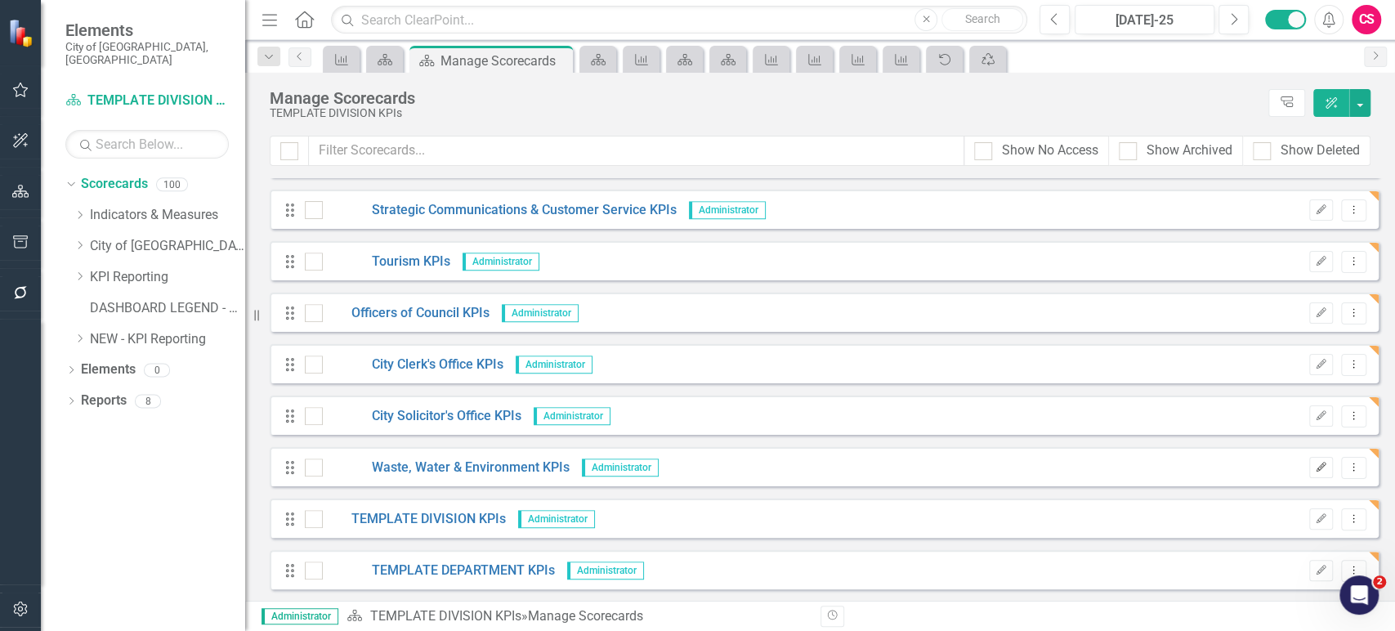
click at [1315, 465] on icon "Edit" at bounding box center [1321, 468] width 12 height 10
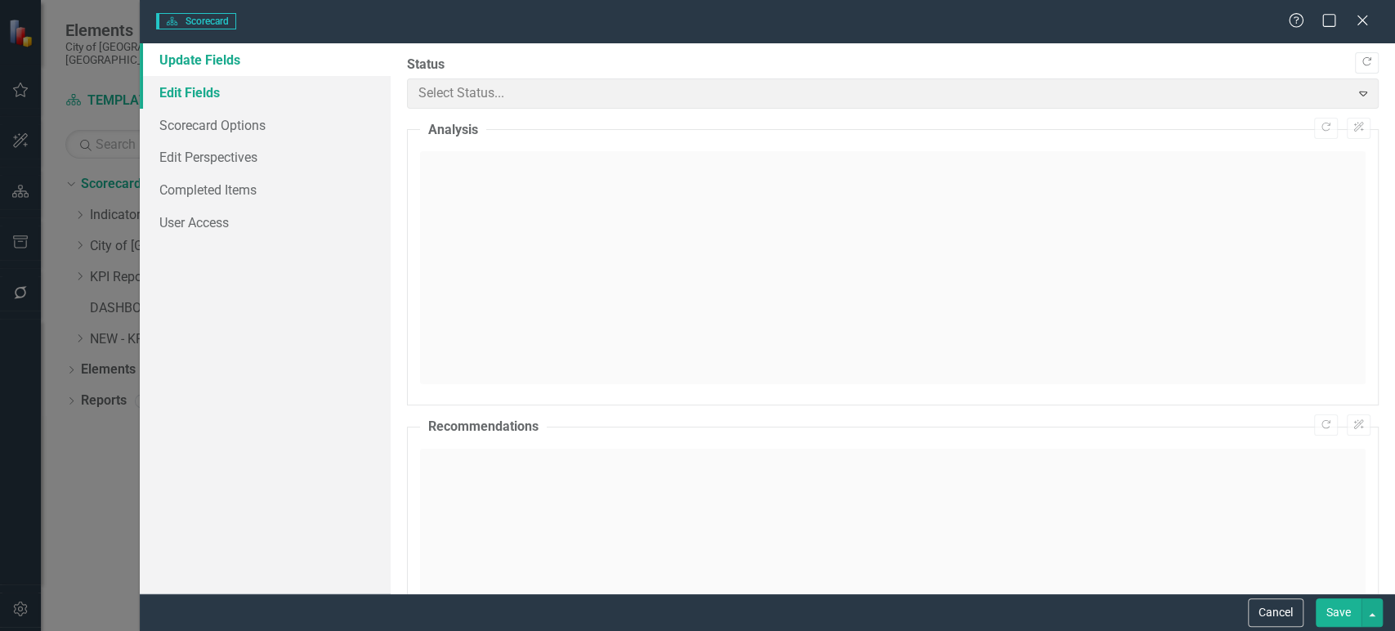
click at [253, 86] on link "Edit Fields" at bounding box center [265, 92] width 251 height 33
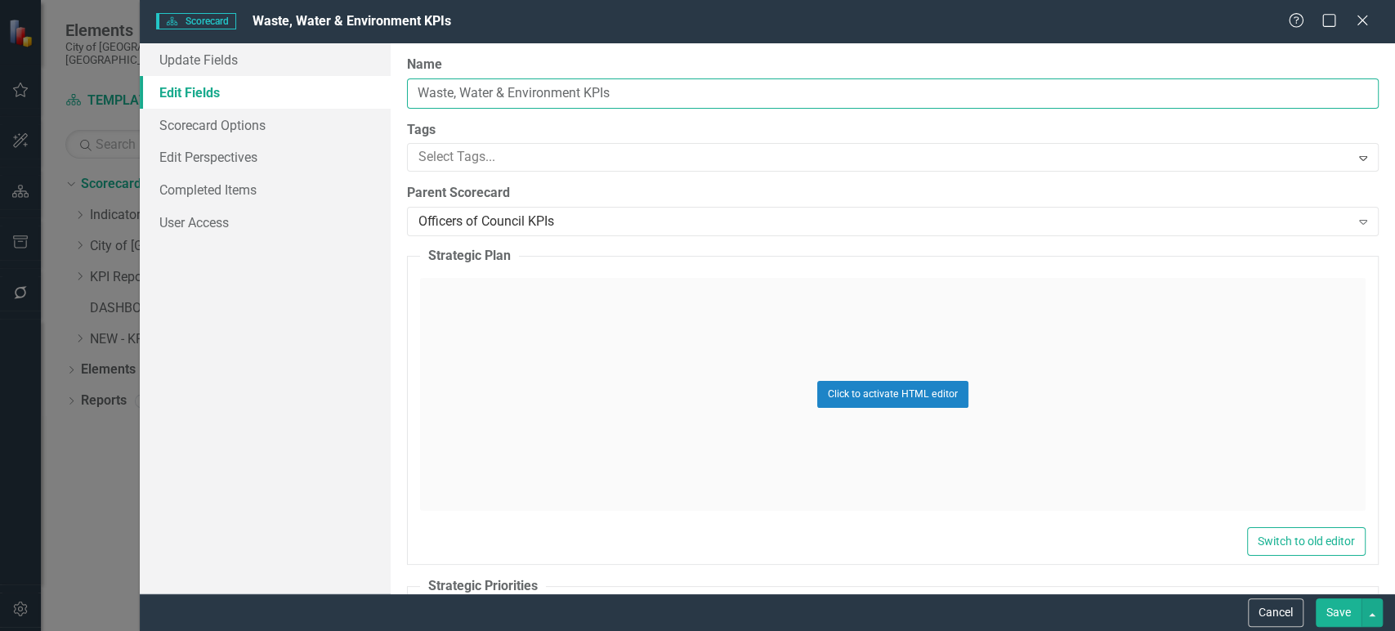
drag, startPoint x: 582, startPoint y: 92, endPoint x: 360, endPoint y: 85, distance: 222.4
click at [360, 85] on div "Update Fields Edit Fields Scorecard Options Edit Perspectives Completed Items U…" at bounding box center [767, 318] width 1255 height 550
paste input "City Manager's Office"
type input "City Manager's Office KPIs"
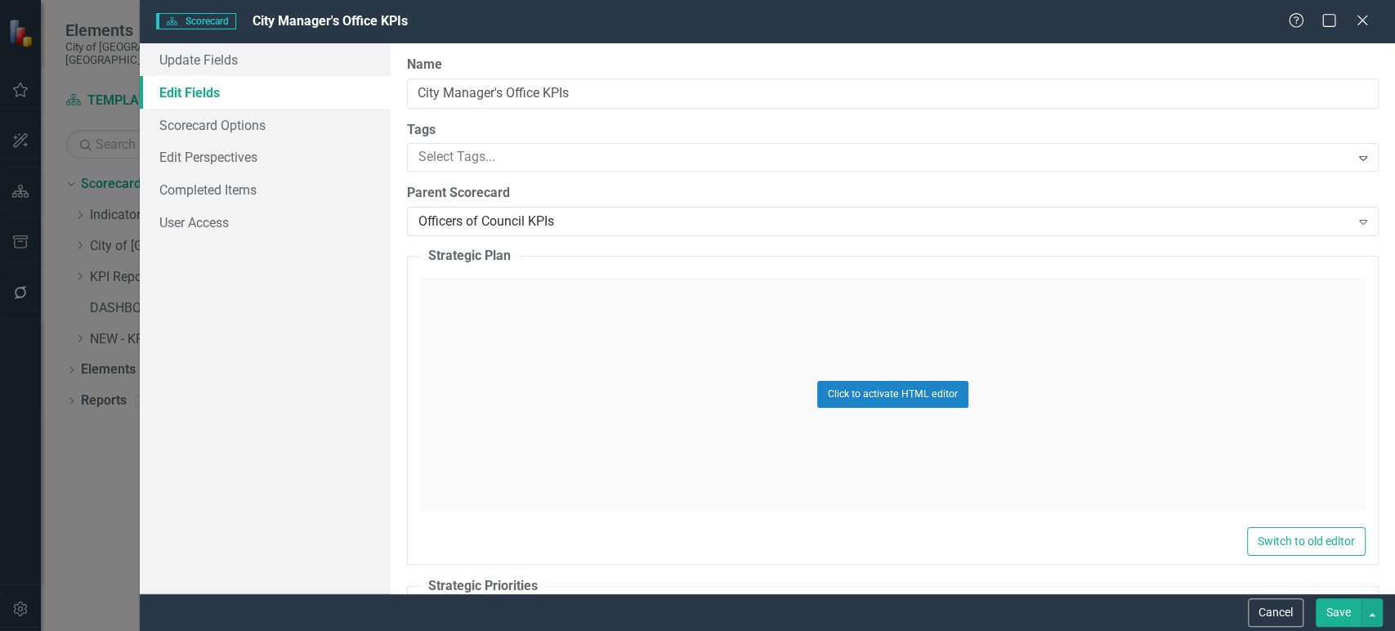
click at [1338, 613] on button "Save" at bounding box center [1339, 612] width 46 height 29
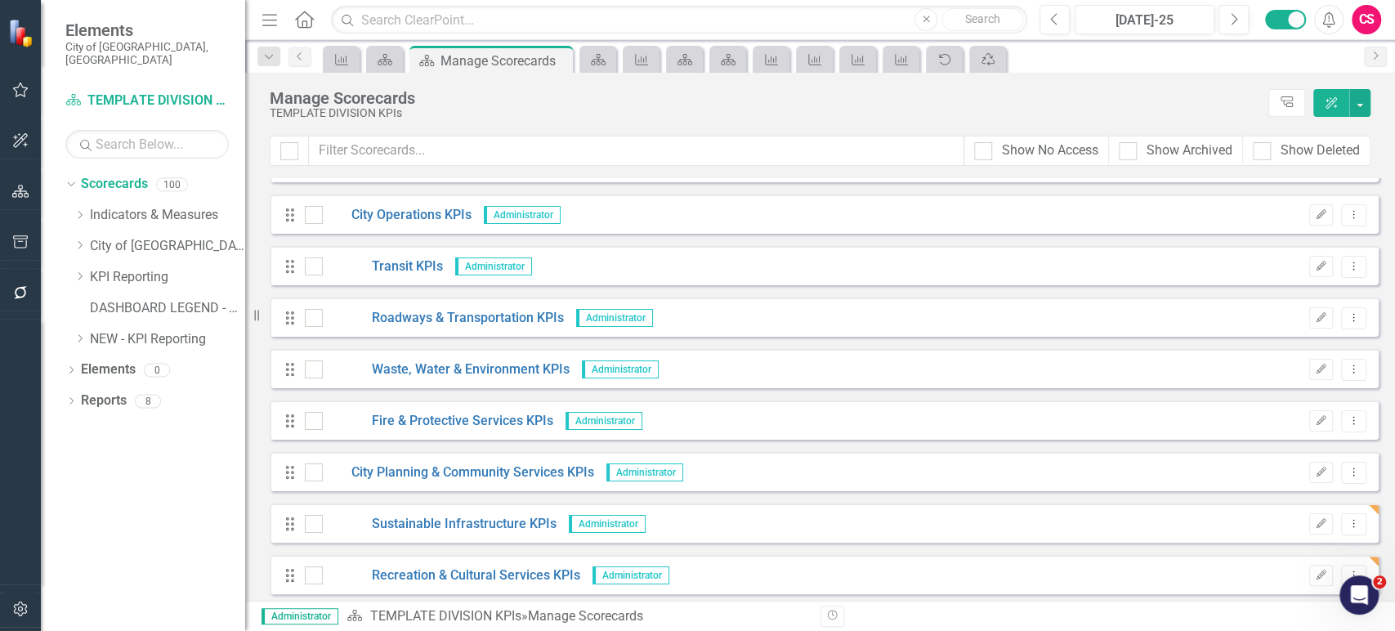
scroll to position [3720, 0]
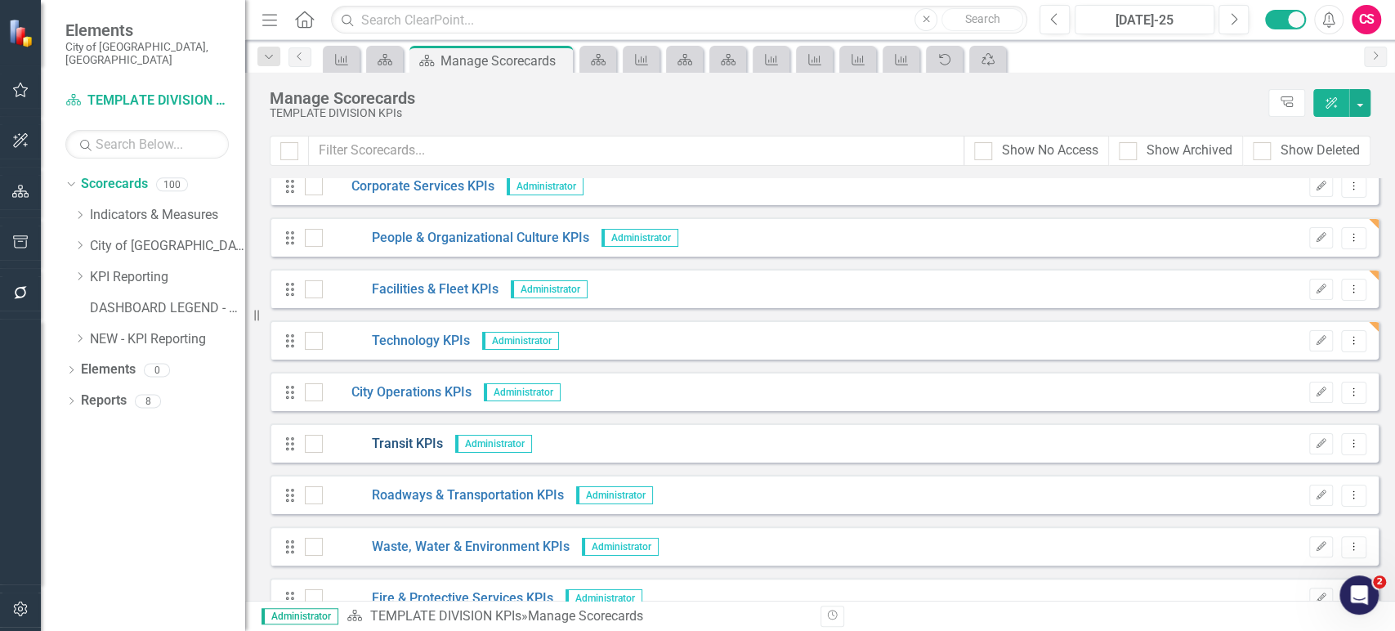
click at [404, 449] on link "Transit KPIs" at bounding box center [383, 444] width 120 height 19
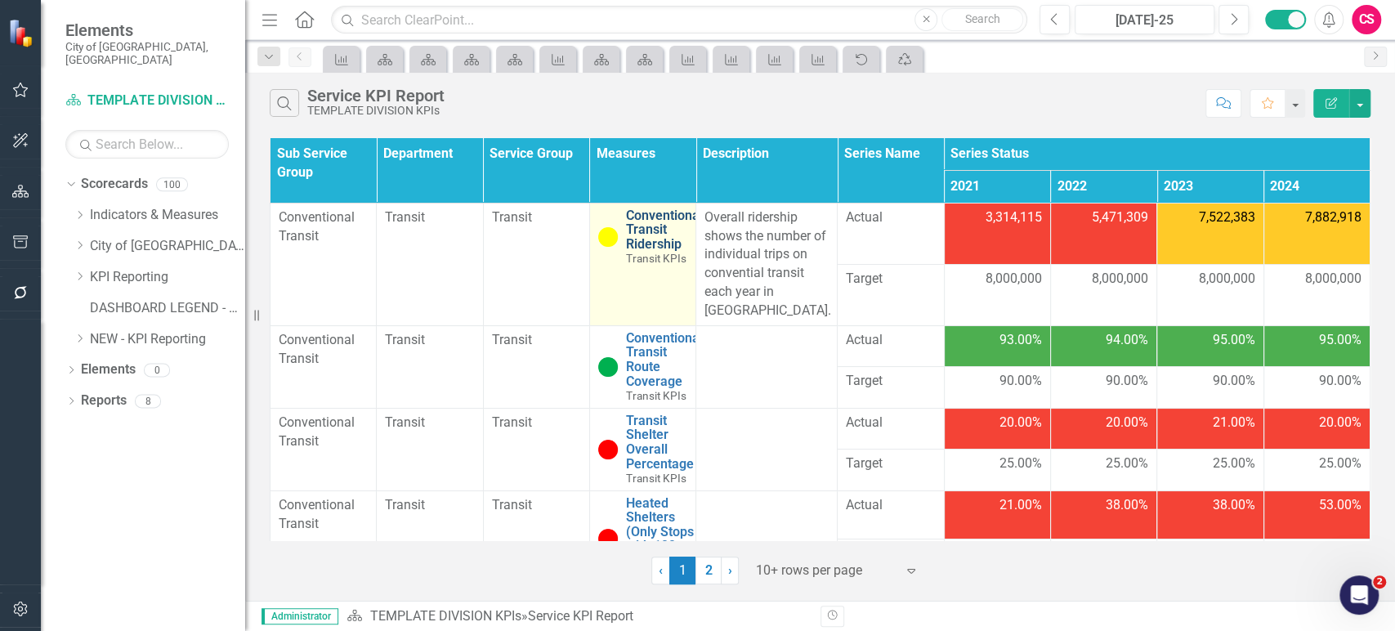
click at [643, 240] on link "Conventional Transit Ridership" at bounding box center [664, 229] width 77 height 43
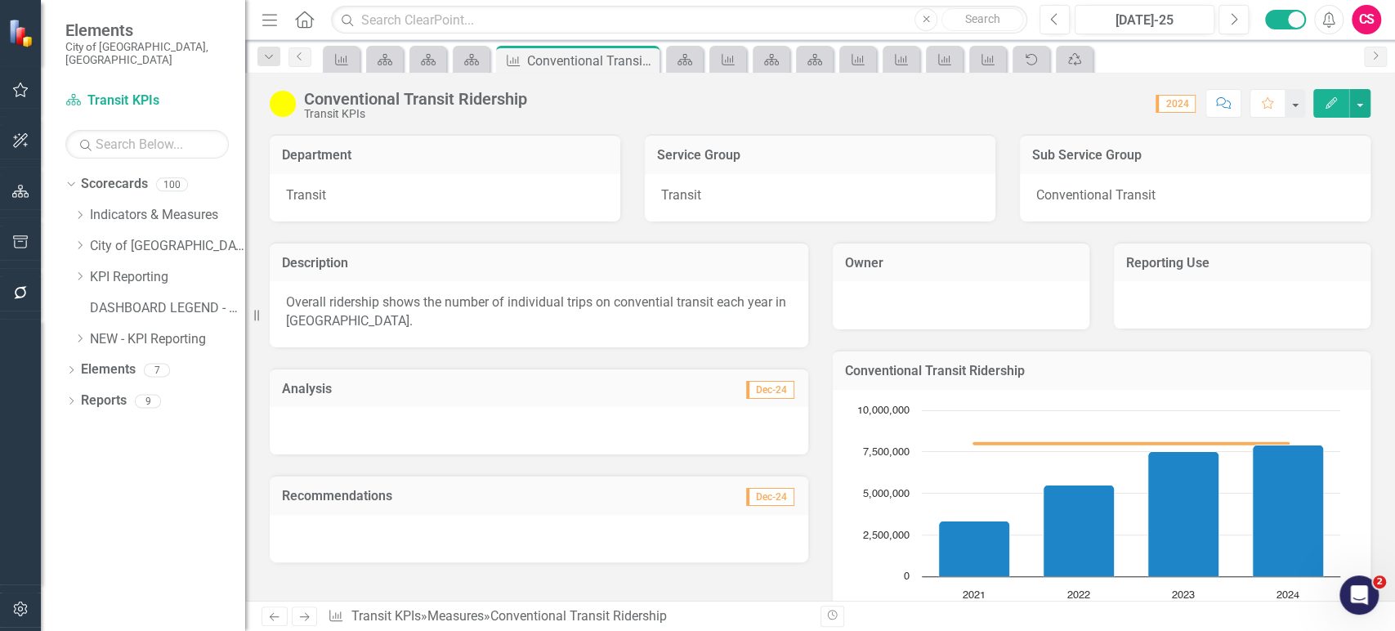
click at [1177, 258] on h3 "Reporting Use" at bounding box center [1242, 263] width 232 height 15
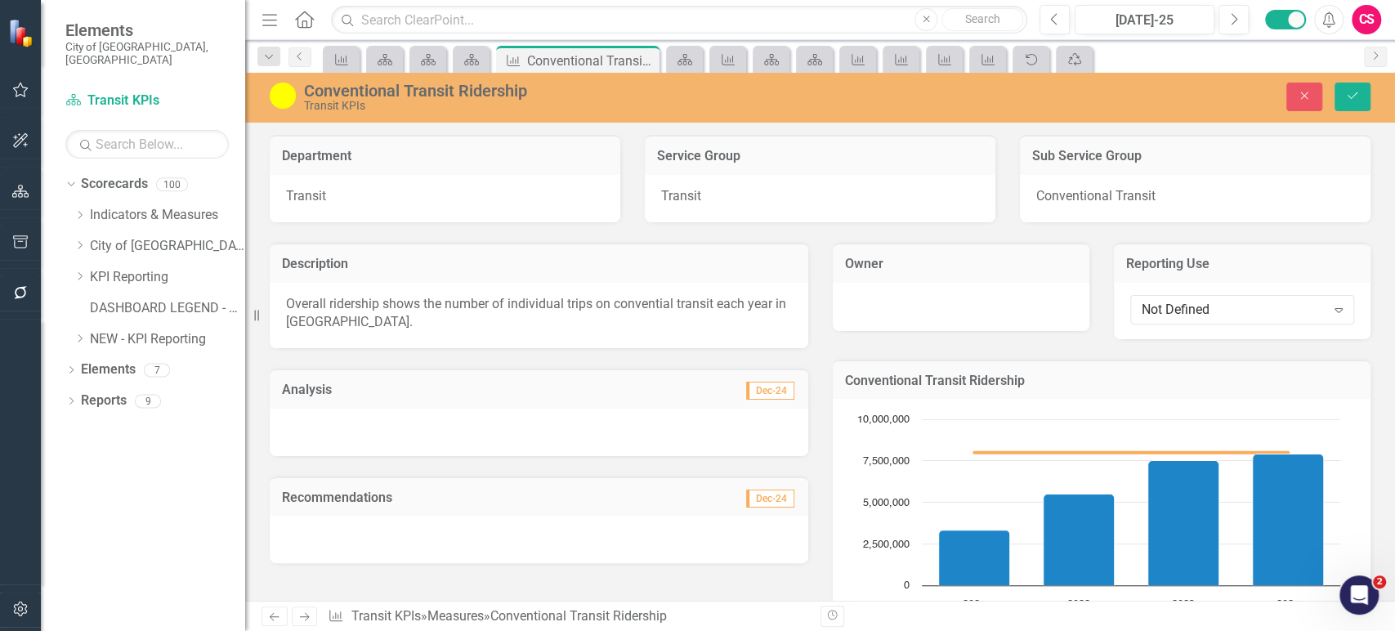
click at [1176, 293] on div "Not Defined Expand" at bounding box center [1242, 311] width 257 height 56
click at [1177, 302] on div "Not Defined" at bounding box center [1234, 309] width 184 height 19
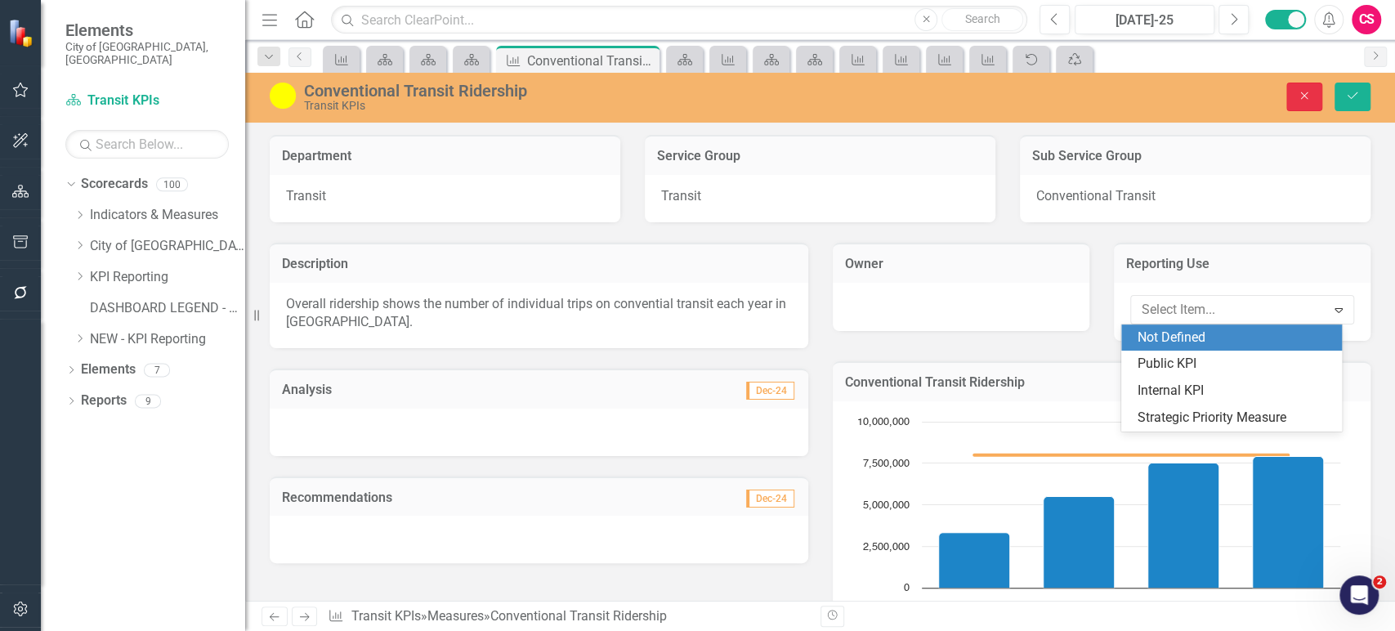
click at [1295, 105] on button "Close" at bounding box center [1304, 97] width 36 height 29
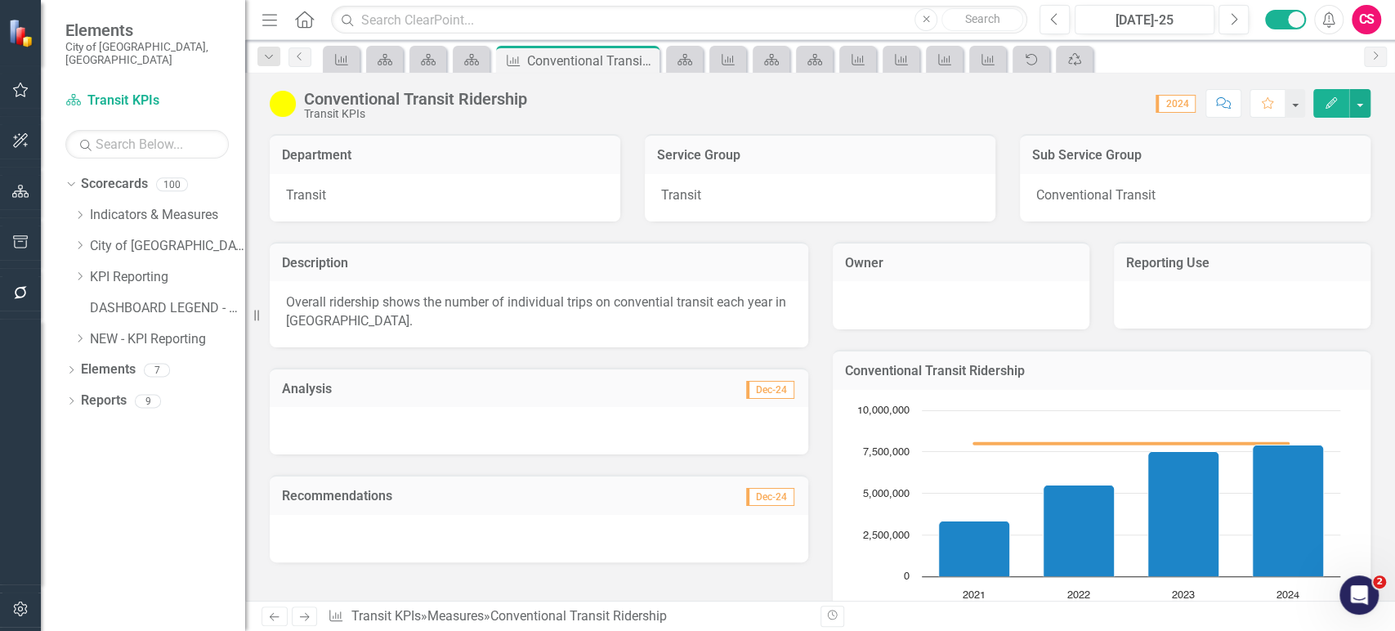
click at [320, 611] on div "Previous Next Measure Transit KPIs » Measures » Conventional Transit Ridership" at bounding box center [535, 616] width 546 height 20
click at [311, 613] on link "Next" at bounding box center [305, 616] width 26 height 20
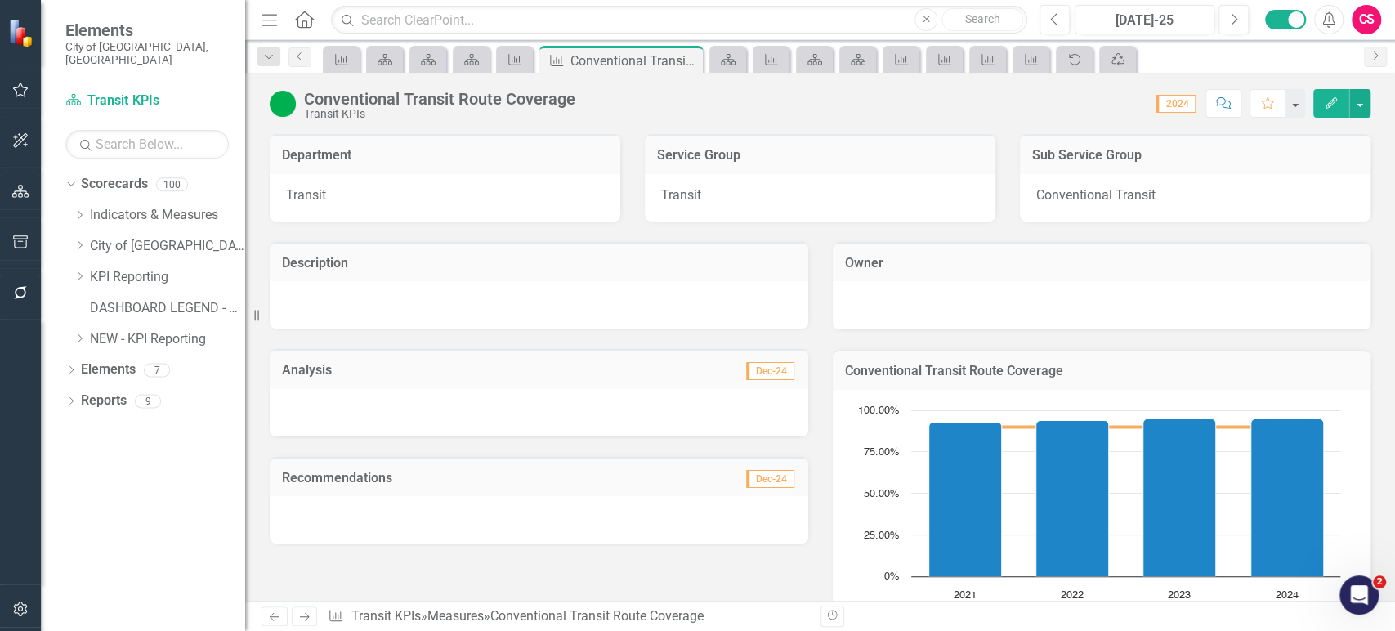
click at [278, 613] on icon "Previous" at bounding box center [274, 616] width 14 height 11
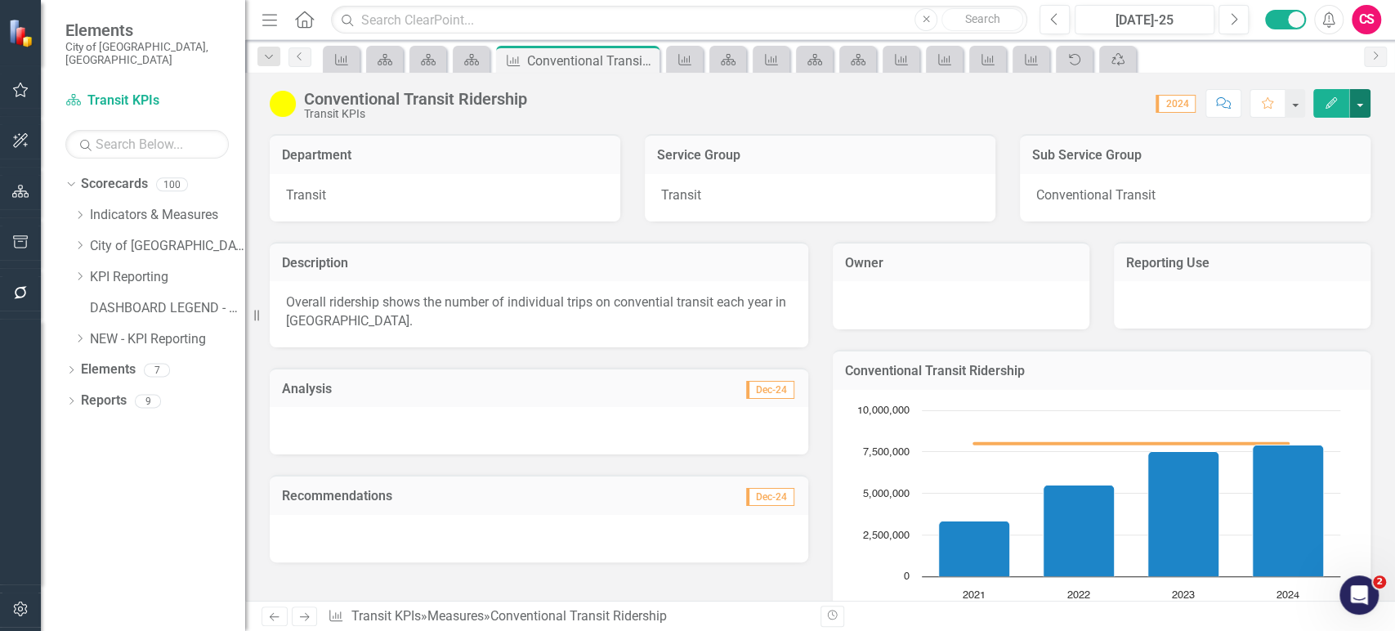
drag, startPoint x: 1362, startPoint y: 105, endPoint x: 1351, endPoint y: 116, distance: 15.0
click at [1363, 105] on button "button" at bounding box center [1359, 103] width 21 height 29
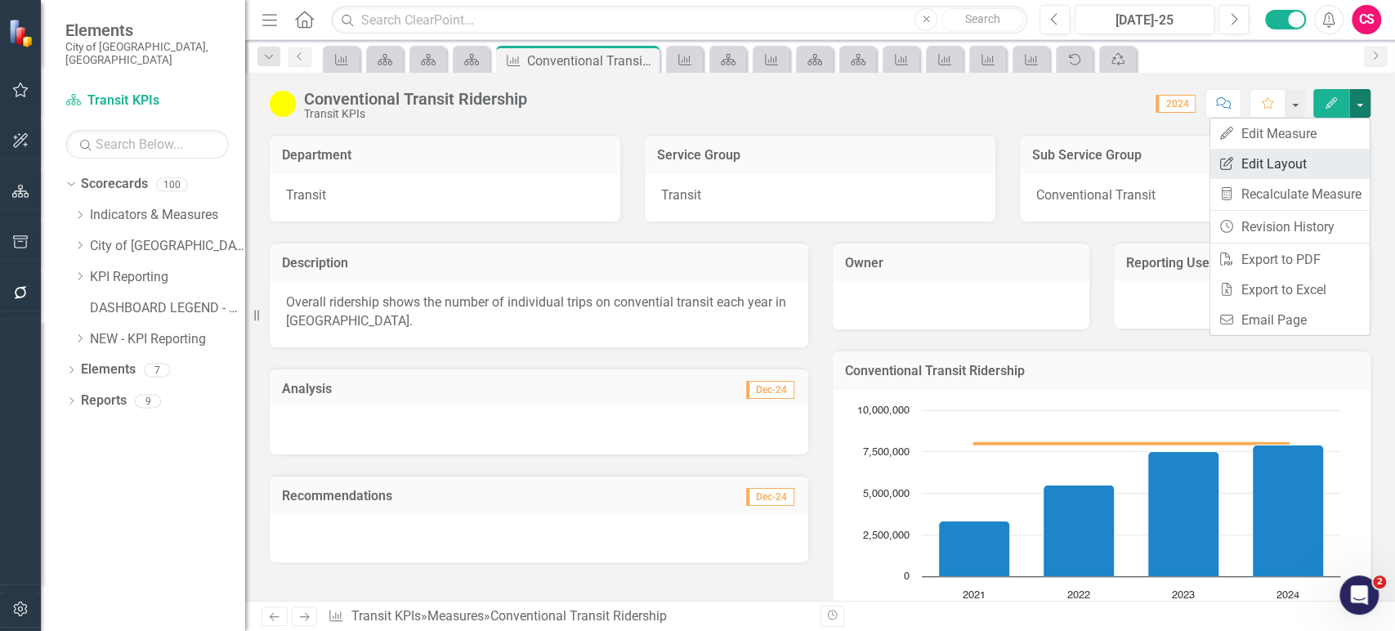
click at [1287, 164] on link "Edit Report Edit Layout" at bounding box center [1289, 164] width 159 height 30
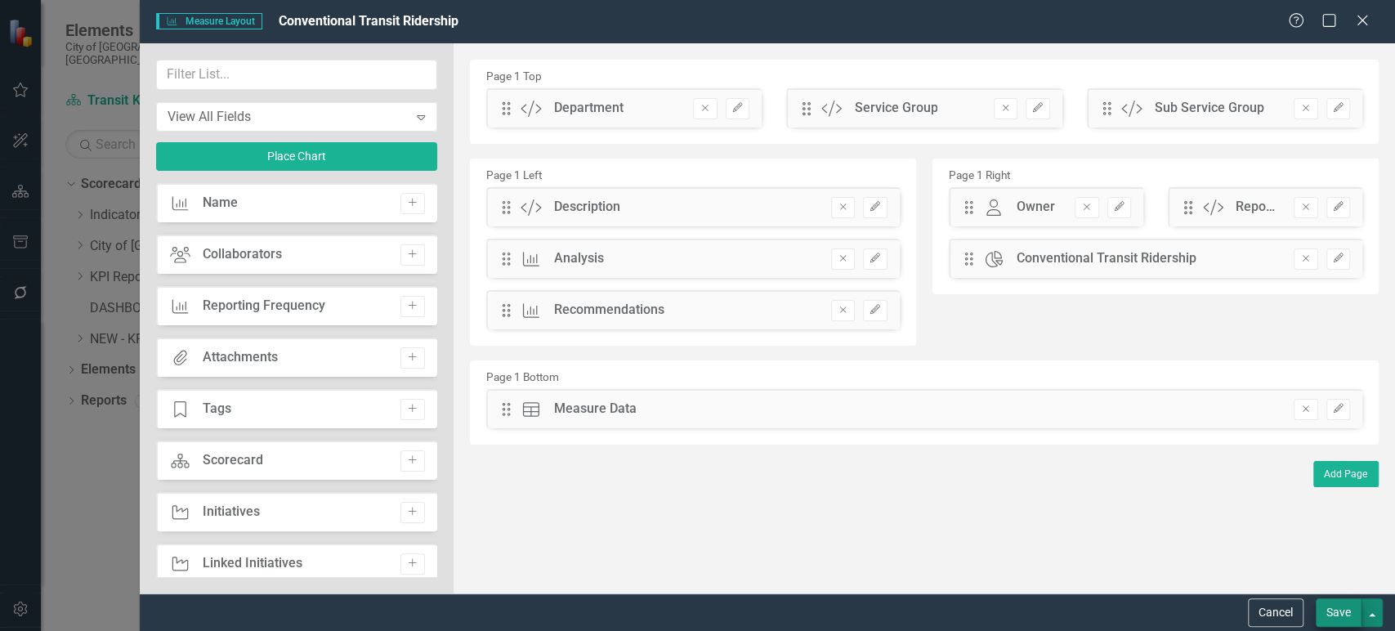
drag, startPoint x: 1374, startPoint y: 606, endPoint x: 1360, endPoint y: 600, distance: 15.0
click at [1374, 607] on button "button" at bounding box center [1372, 612] width 21 height 29
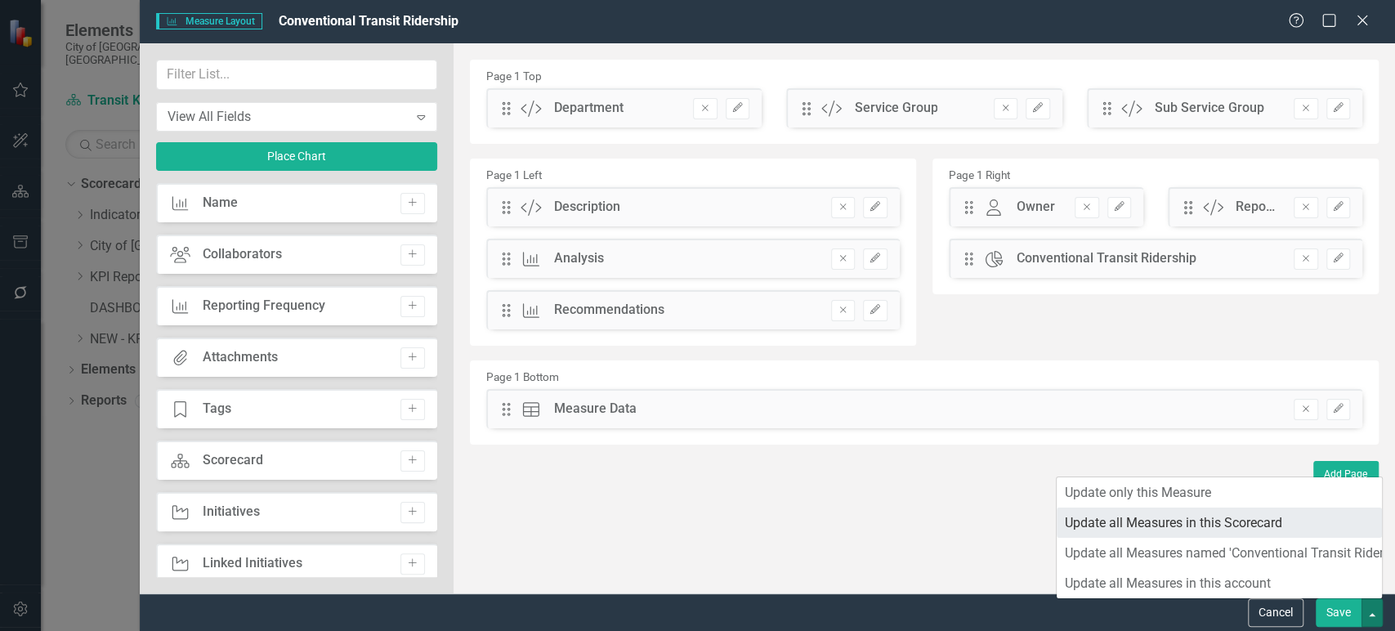
click at [1223, 526] on link "Update all Measures in this Scorecard" at bounding box center [1219, 523] width 325 height 30
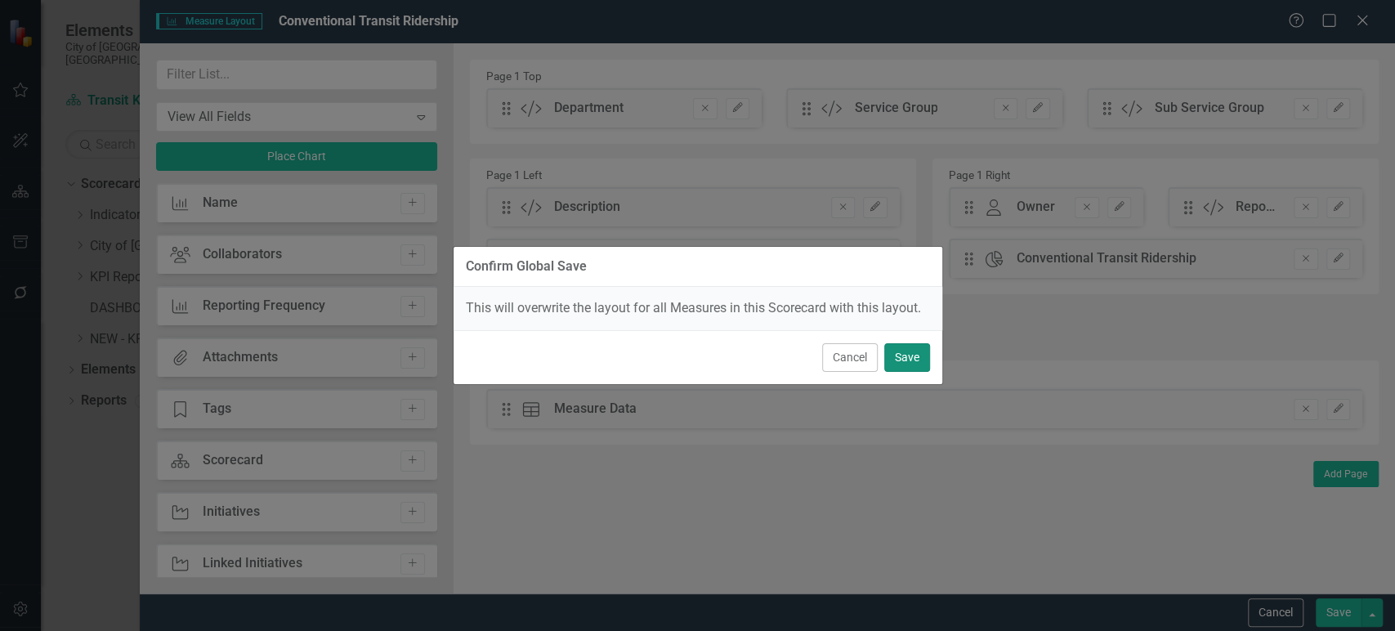
click at [902, 353] on button "Save" at bounding box center [907, 357] width 46 height 29
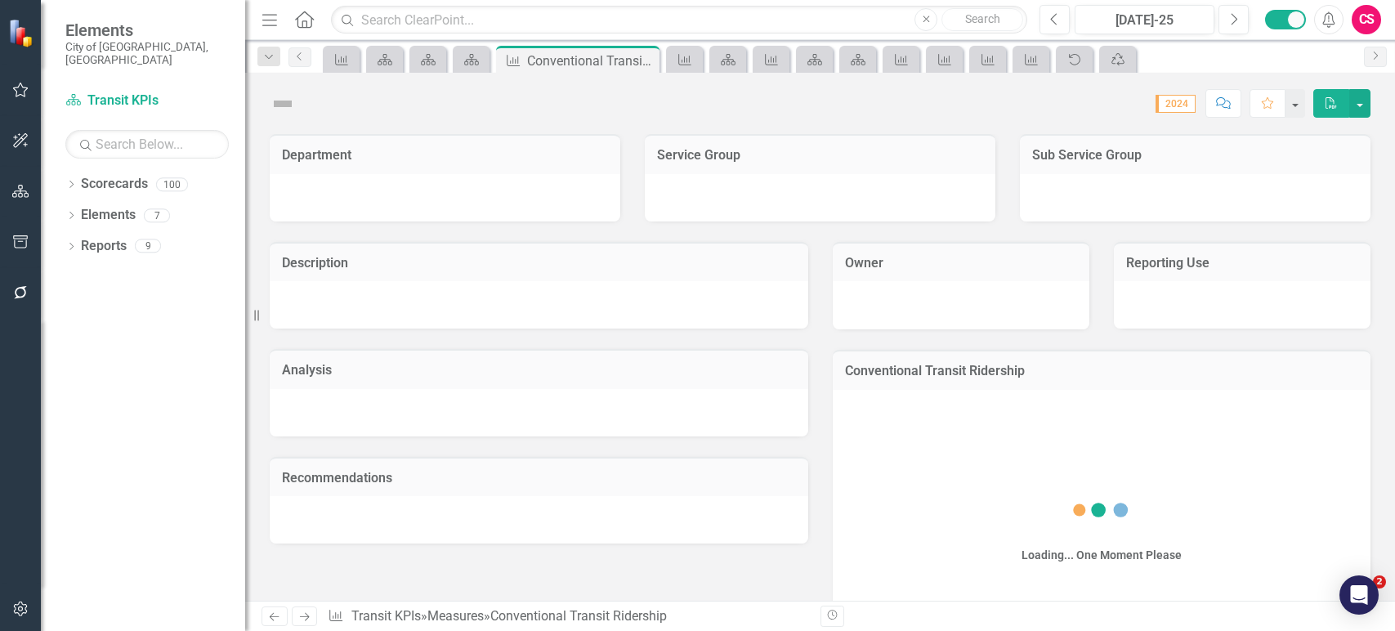
click at [302, 613] on icon "Next" at bounding box center [304, 616] width 14 height 11
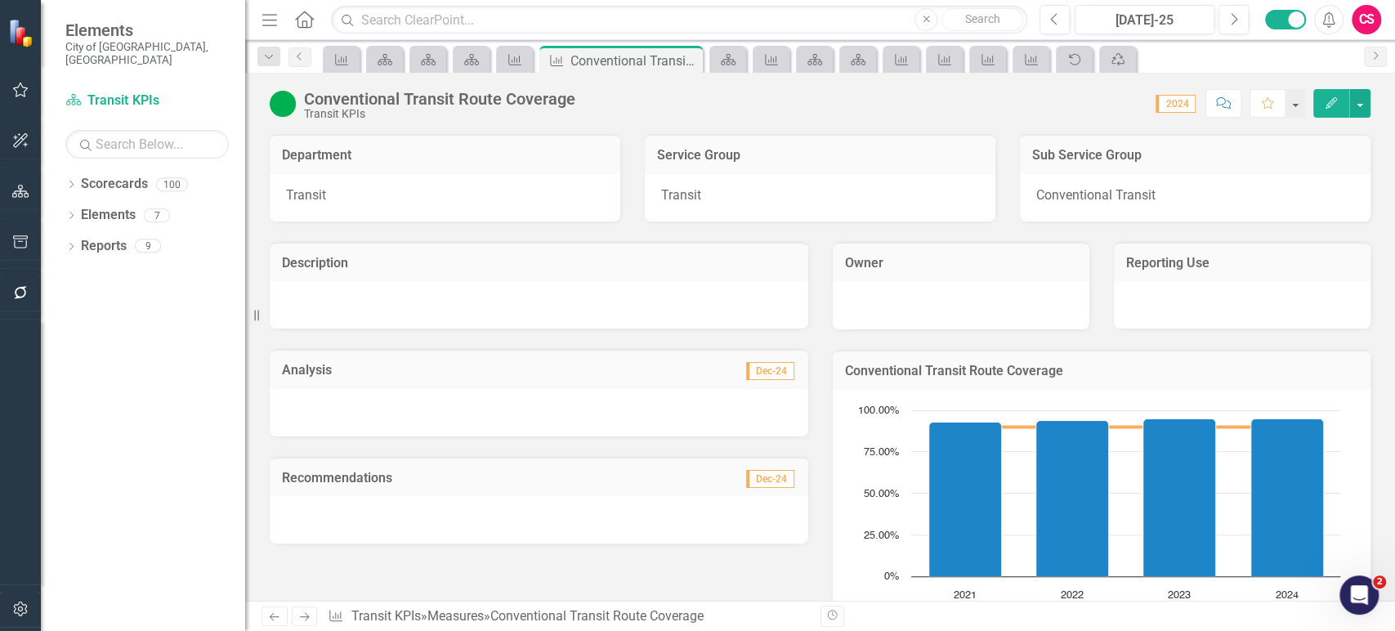
click at [307, 620] on icon "Next" at bounding box center [304, 616] width 14 height 11
